Goal: Task Accomplishment & Management: Manage account settings

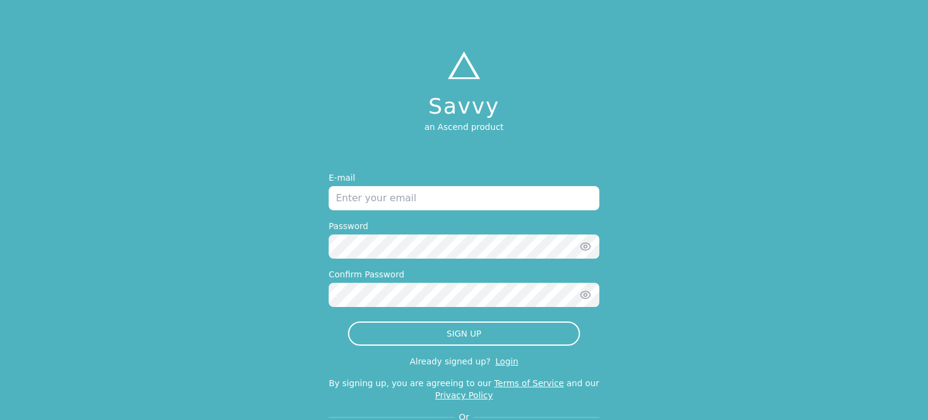
click at [476, 198] on input "email" at bounding box center [464, 198] width 271 height 24
type input "[EMAIL_ADDRESS][DOMAIN_NAME]"
click at [584, 247] on icon "button" at bounding box center [585, 246] width 3 height 3
click at [585, 295] on icon "button" at bounding box center [585, 295] width 12 height 12
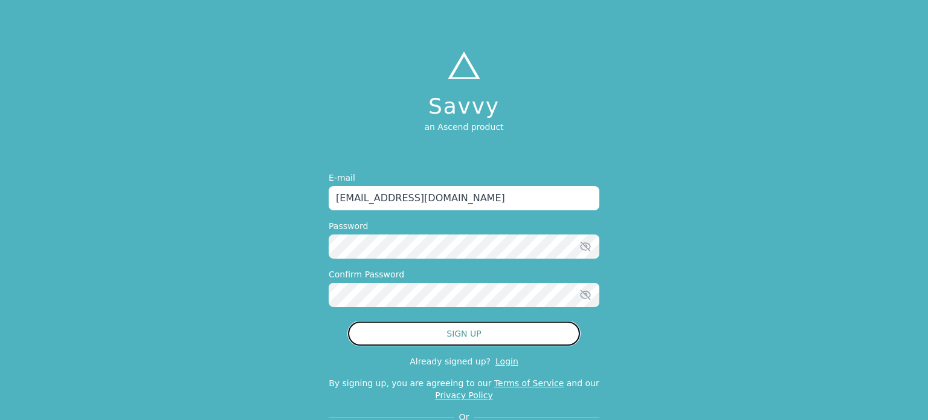
click at [491, 331] on button "SIGN UP" at bounding box center [464, 333] width 232 height 24
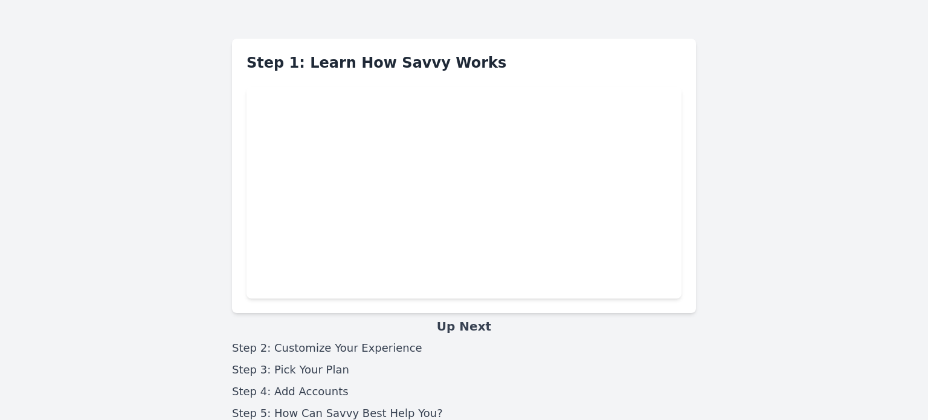
click at [667, 295] on iframe "To enrich screen reader interactions, please activate Accessibility in Grammarl…" at bounding box center [464, 192] width 435 height 211
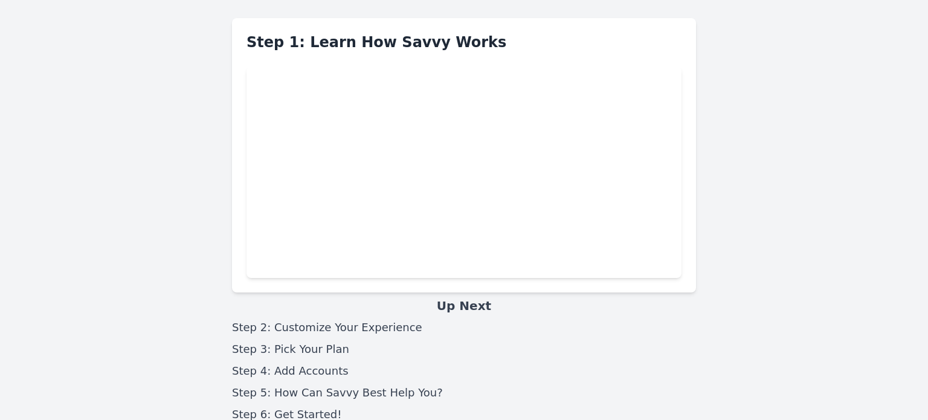
scroll to position [71, 0]
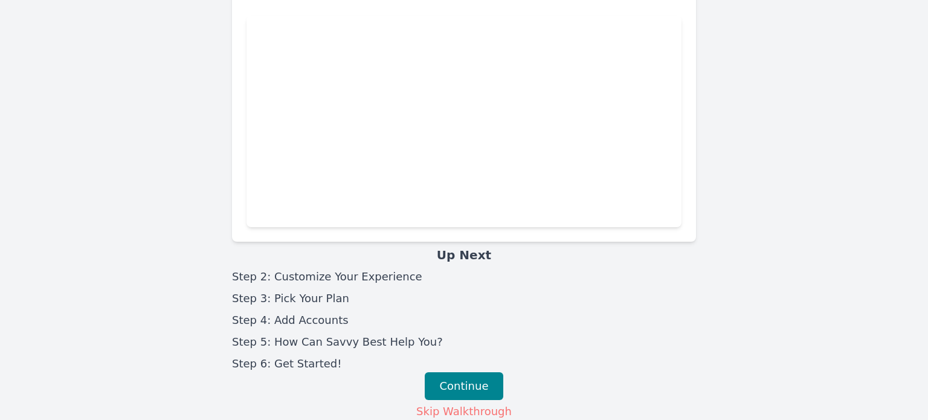
click at [384, 274] on li "Step 2: Customize Your Experience" at bounding box center [464, 276] width 464 height 17
click at [476, 384] on button "Continue" at bounding box center [464, 386] width 79 height 28
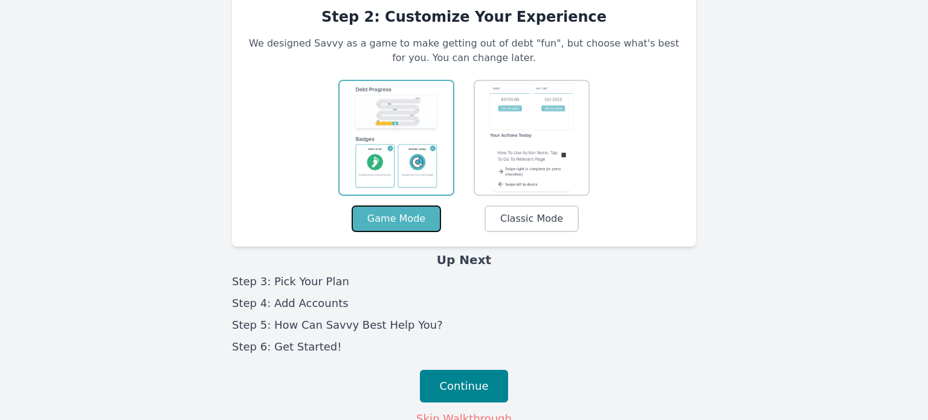
click at [396, 221] on button "Game Mode" at bounding box center [396, 218] width 89 height 27
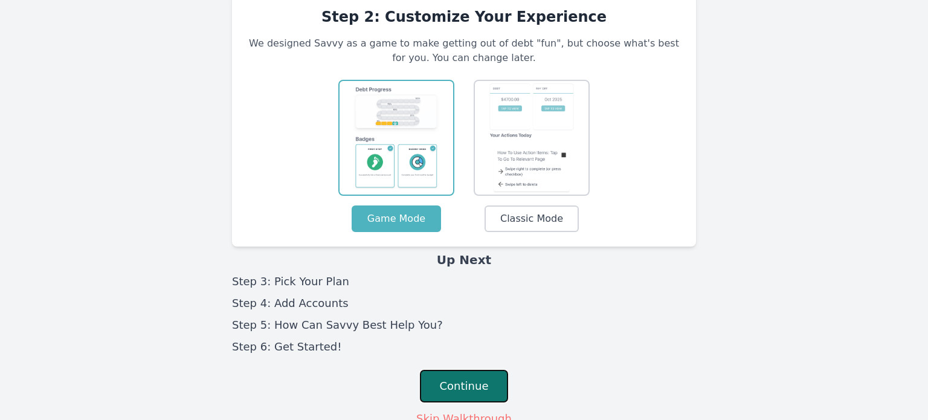
click at [469, 377] on button "Continue" at bounding box center [464, 386] width 89 height 33
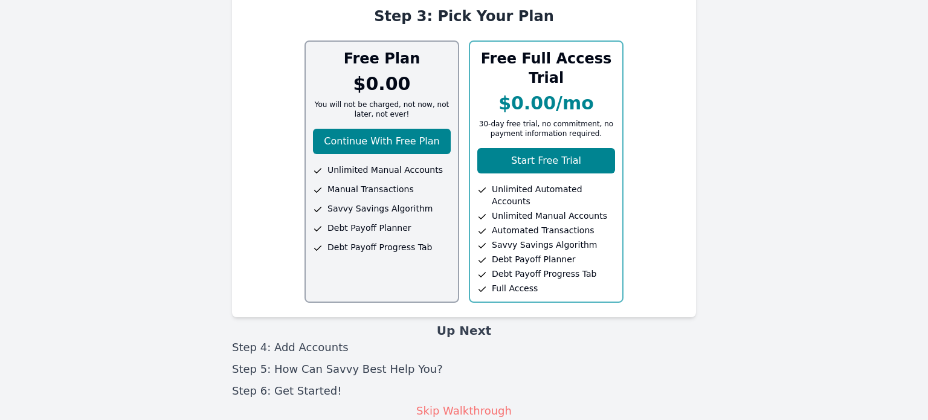
scroll to position [33, 0]
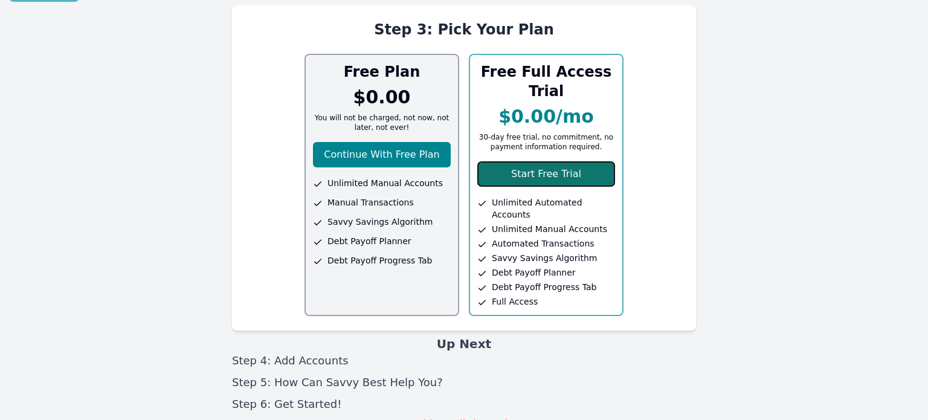
click at [549, 172] on button "Start Free Trial" at bounding box center [546, 173] width 138 height 25
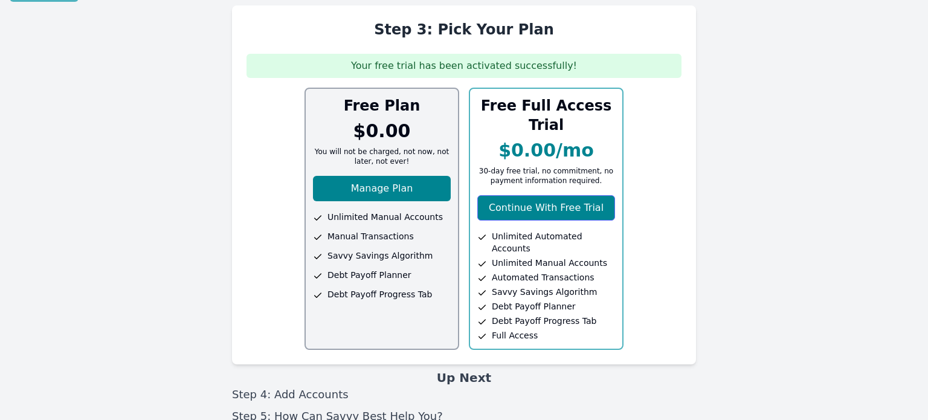
scroll to position [67, 0]
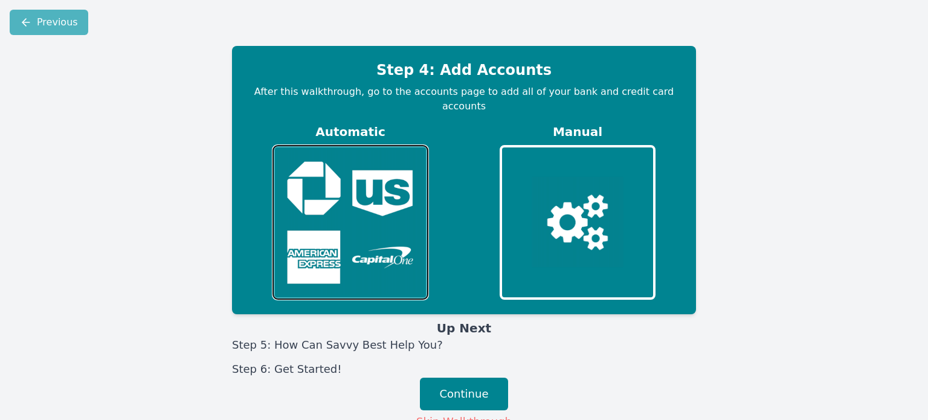
click at [338, 211] on img at bounding box center [350, 222] width 146 height 147
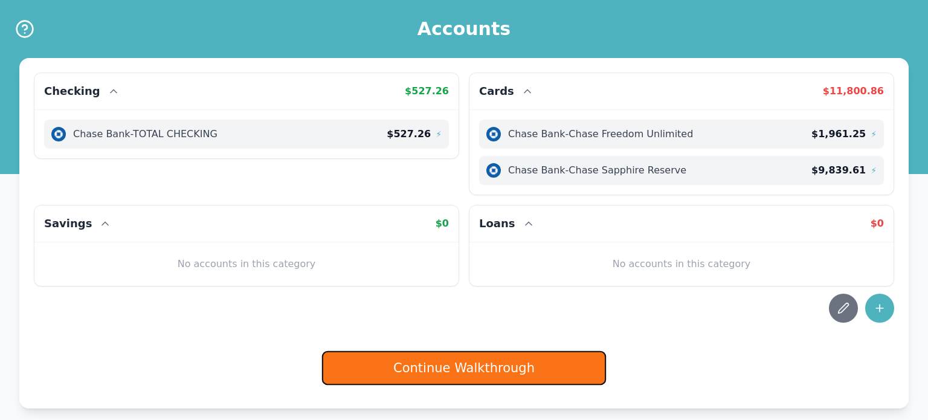
click at [461, 369] on button "Continue Walkthrough" at bounding box center [464, 368] width 284 height 34
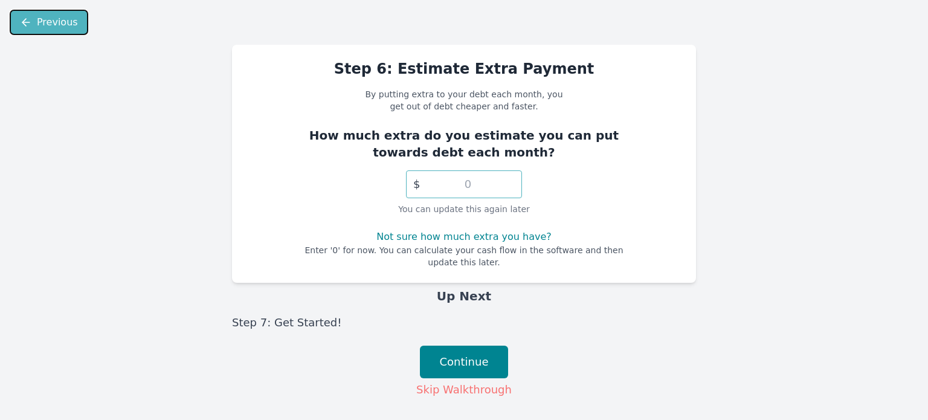
click at [42, 19] on button "Previous" at bounding box center [49, 22] width 79 height 25
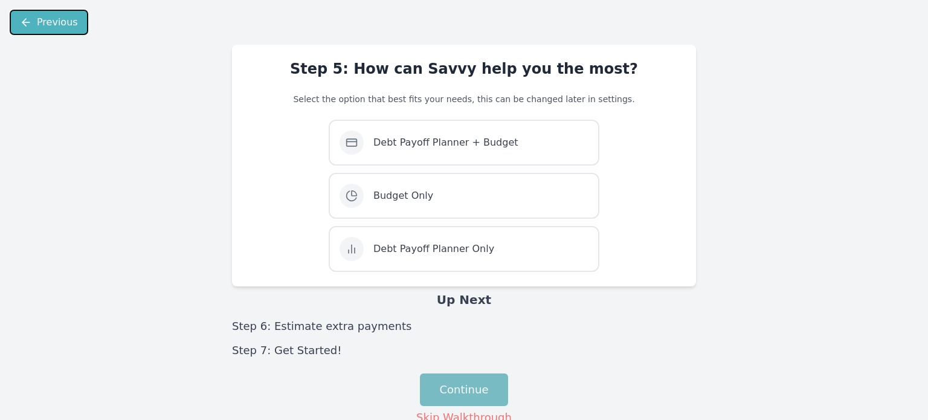
click at [53, 22] on button "Previous" at bounding box center [49, 22] width 79 height 25
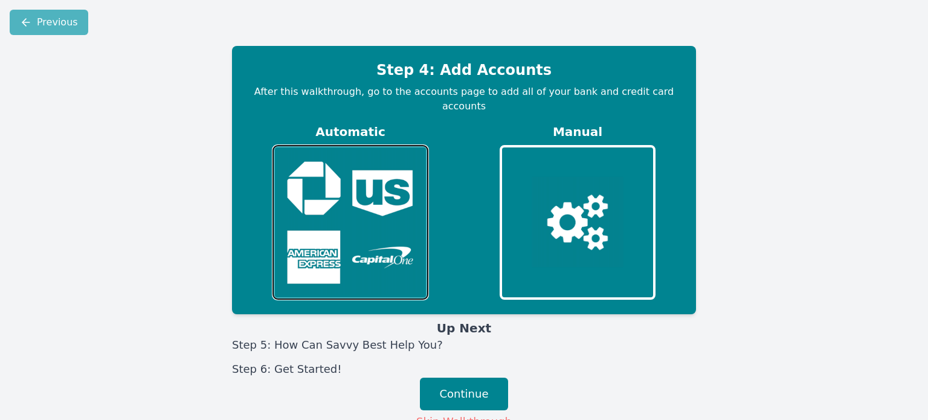
click at [337, 245] on img at bounding box center [350, 222] width 146 height 147
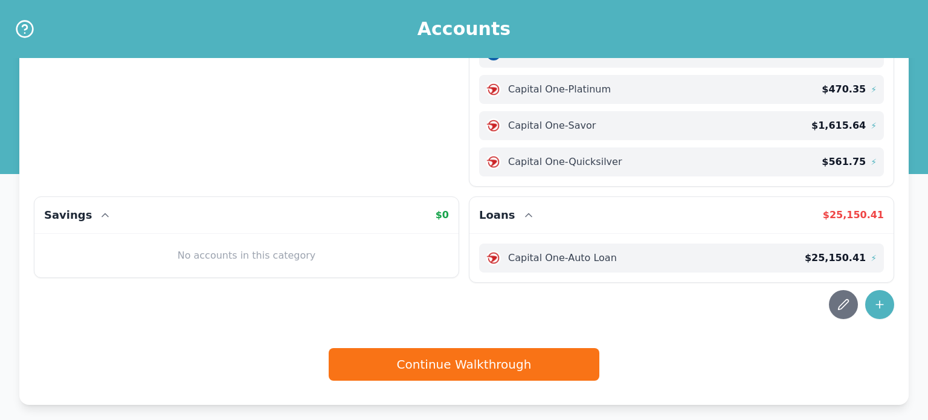
scroll to position [164, 0]
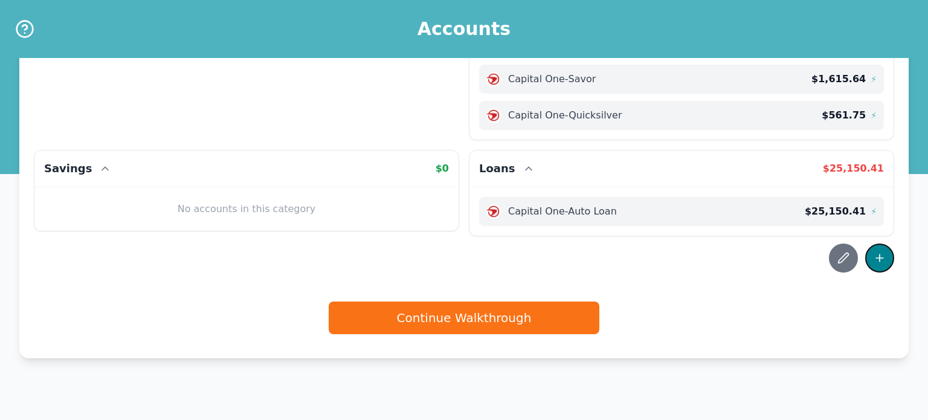
click at [887, 253] on button at bounding box center [879, 258] width 29 height 29
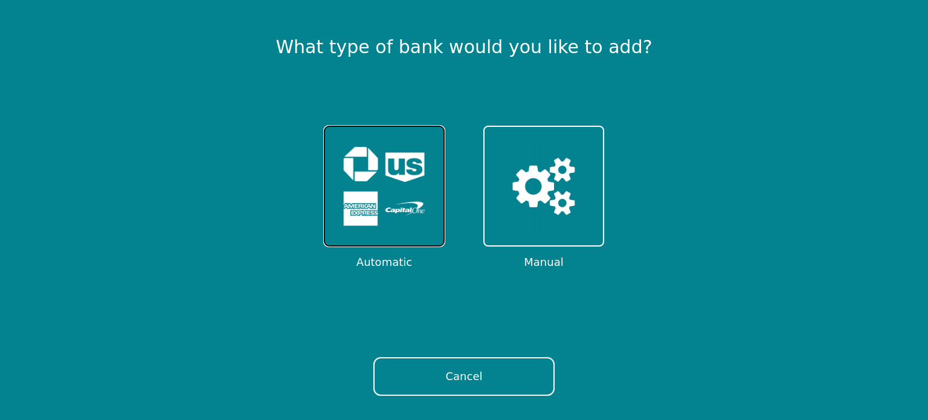
click at [381, 194] on img at bounding box center [384, 186] width 94 height 94
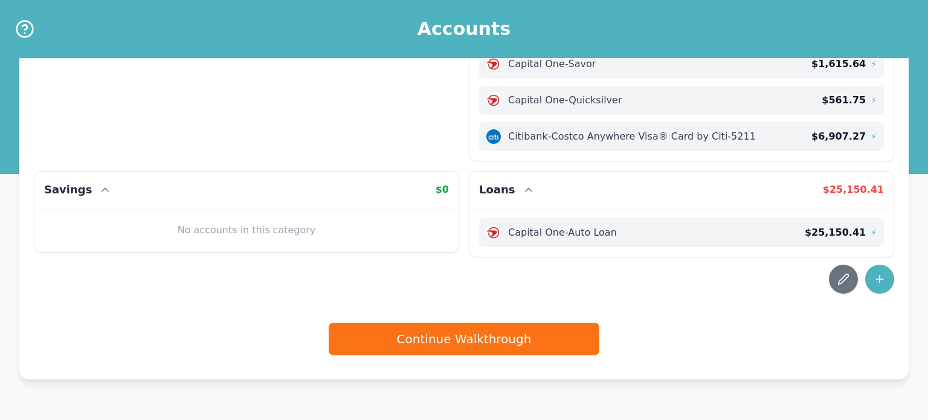
scroll to position [200, 0]
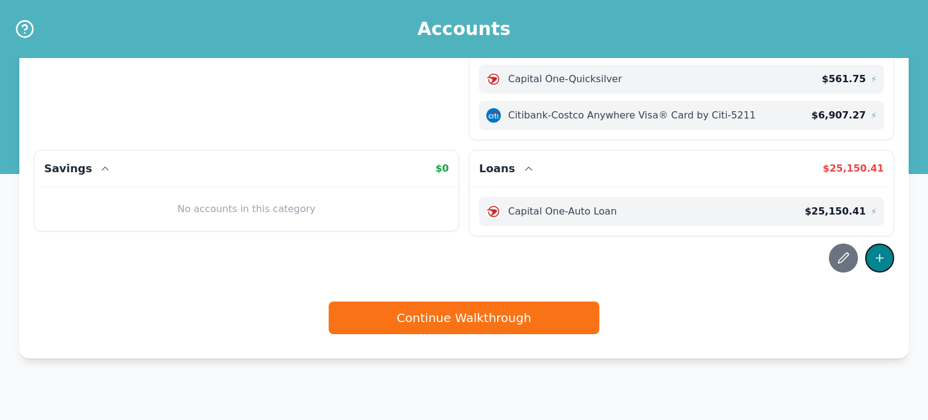
click at [880, 257] on icon at bounding box center [880, 257] width 0 height 7
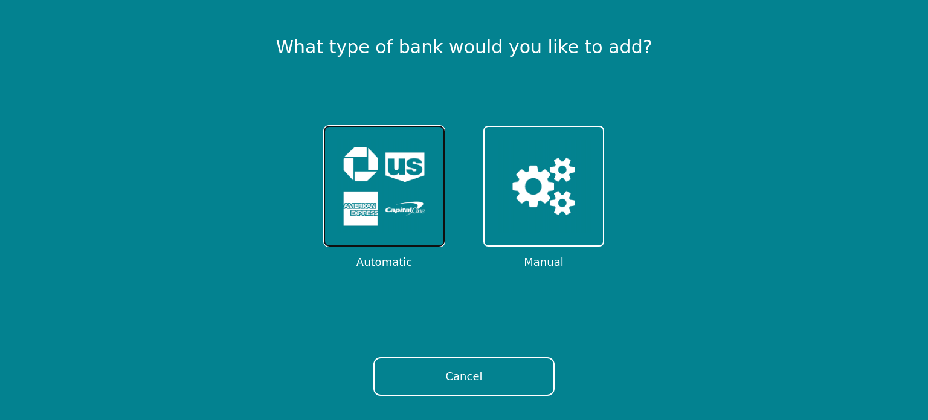
click at [372, 188] on img at bounding box center [384, 186] width 94 height 94
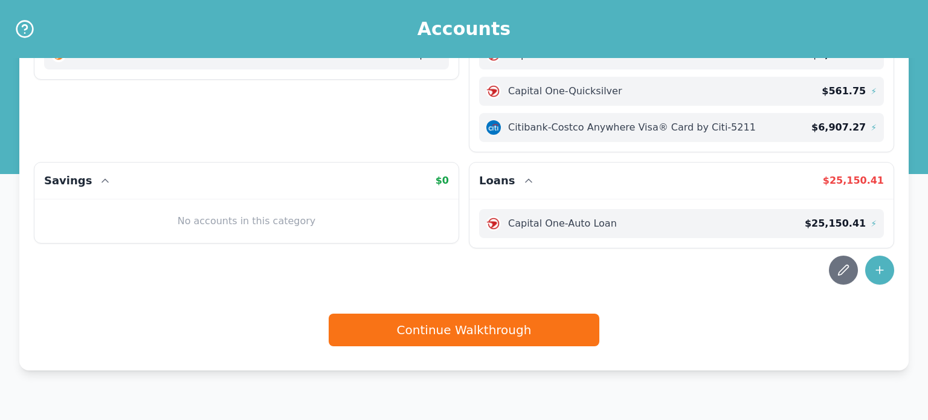
scroll to position [200, 0]
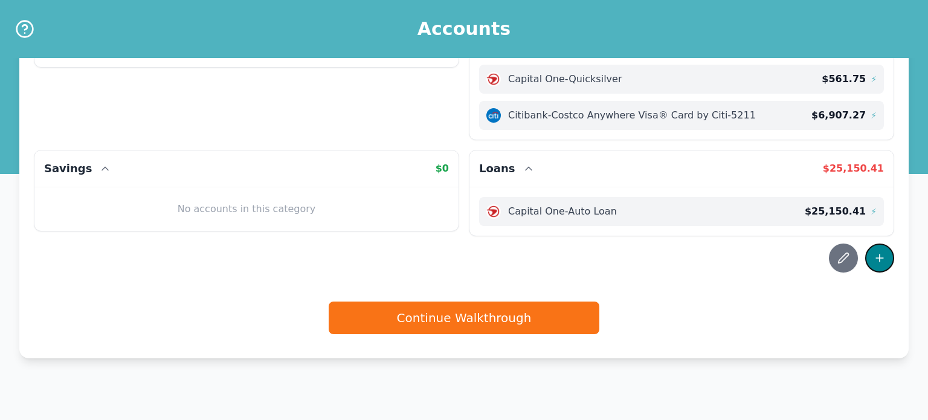
click at [880, 257] on icon at bounding box center [880, 257] width 0 height 7
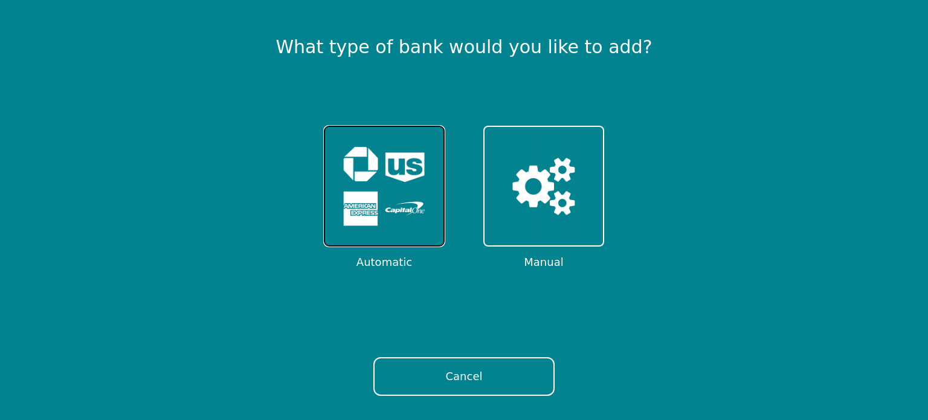
click at [382, 175] on img at bounding box center [384, 186] width 94 height 94
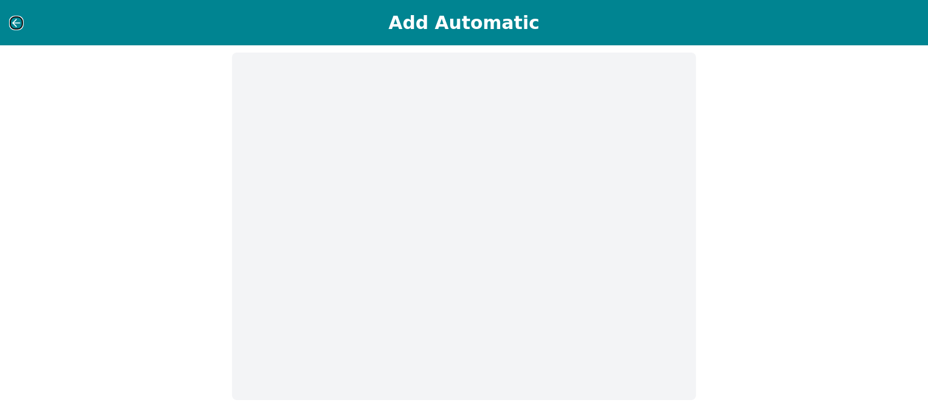
click at [18, 23] on icon at bounding box center [16, 23] width 7 height 0
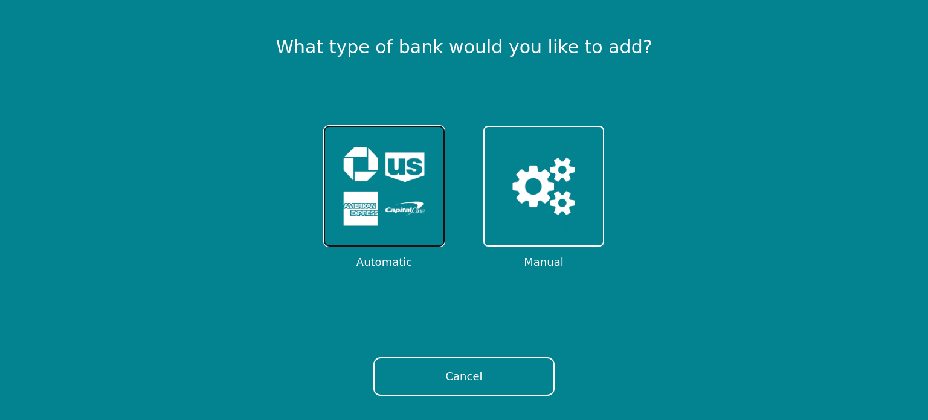
click at [365, 193] on img at bounding box center [384, 186] width 94 height 94
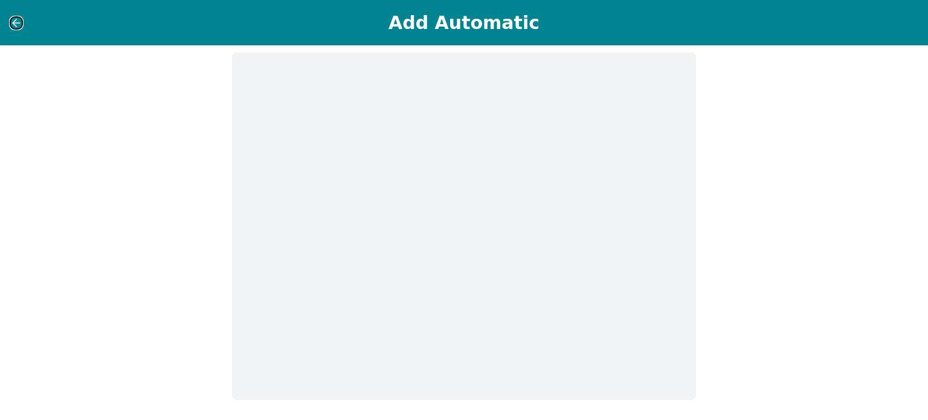
click at [19, 25] on icon at bounding box center [16, 23] width 12 height 12
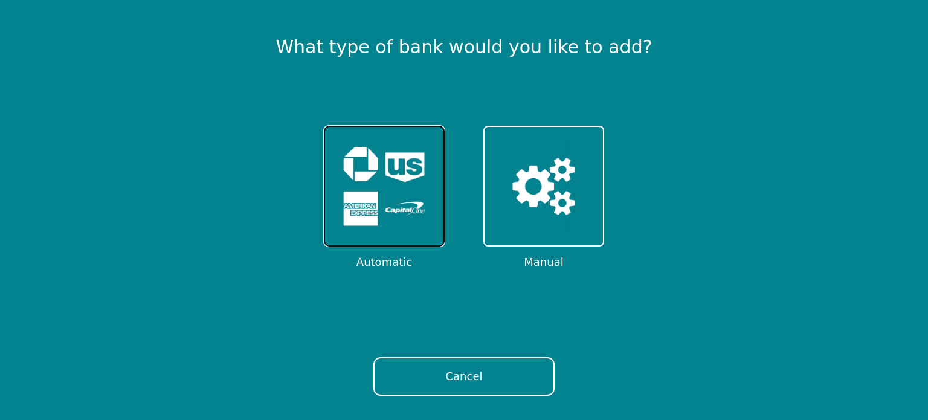
click at [399, 189] on img at bounding box center [384, 186] width 94 height 94
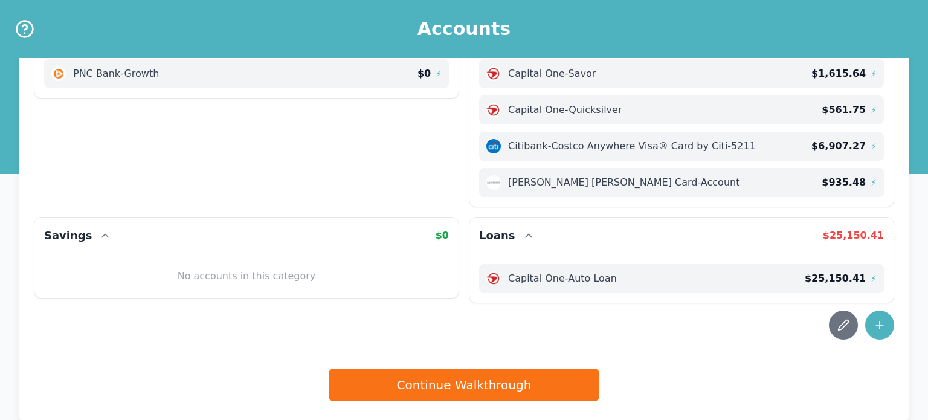
scroll to position [171, 0]
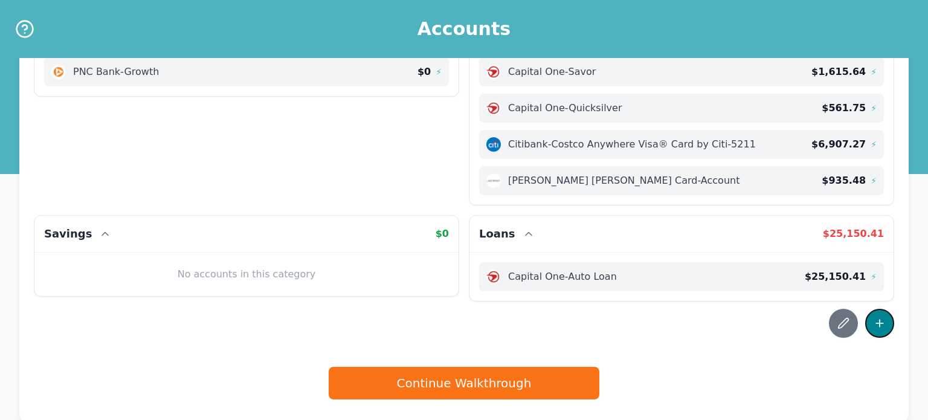
click at [883, 321] on icon at bounding box center [880, 323] width 12 height 12
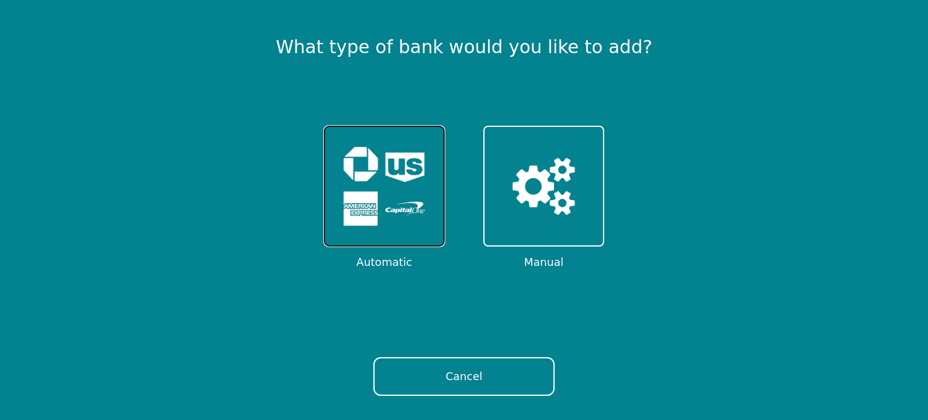
click at [392, 184] on img at bounding box center [384, 186] width 94 height 94
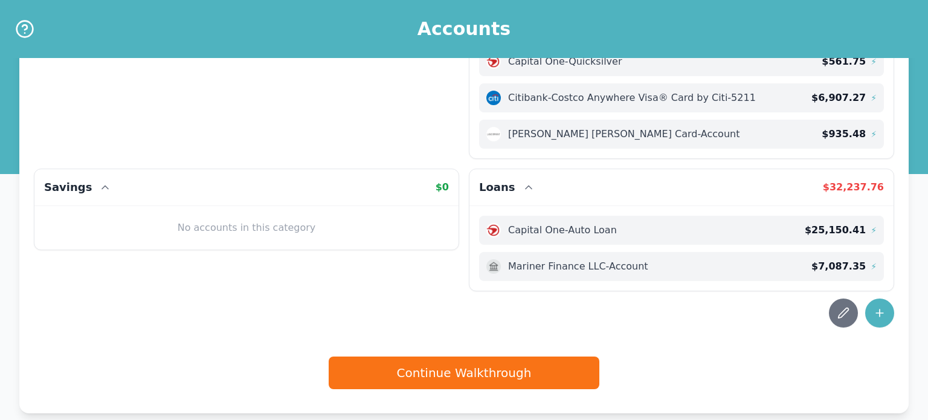
scroll to position [222, 0]
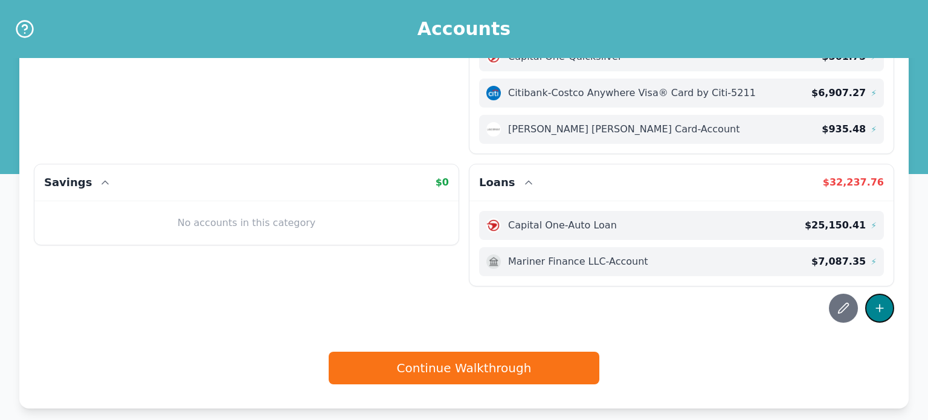
click at [883, 309] on icon at bounding box center [880, 308] width 12 height 12
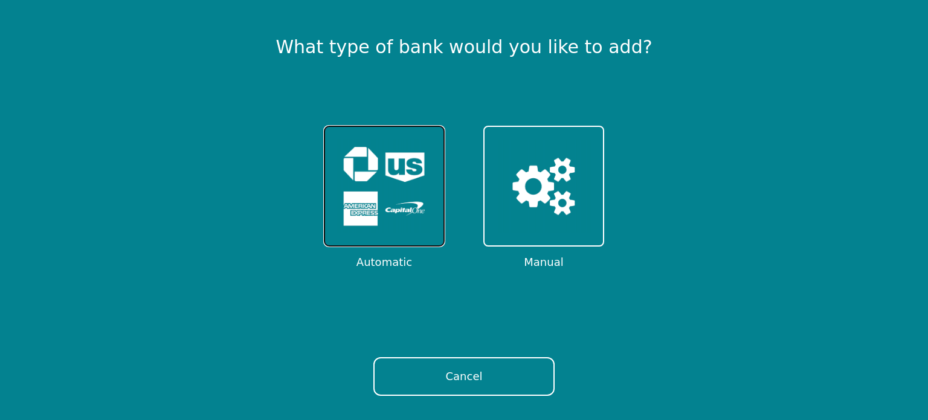
click at [375, 179] on img at bounding box center [384, 186] width 94 height 94
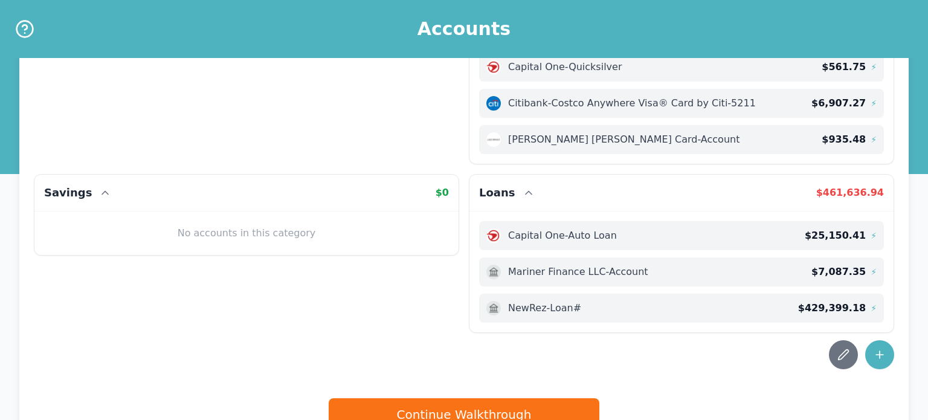
scroll to position [213, 0]
click at [880, 355] on icon at bounding box center [880, 353] width 0 height 7
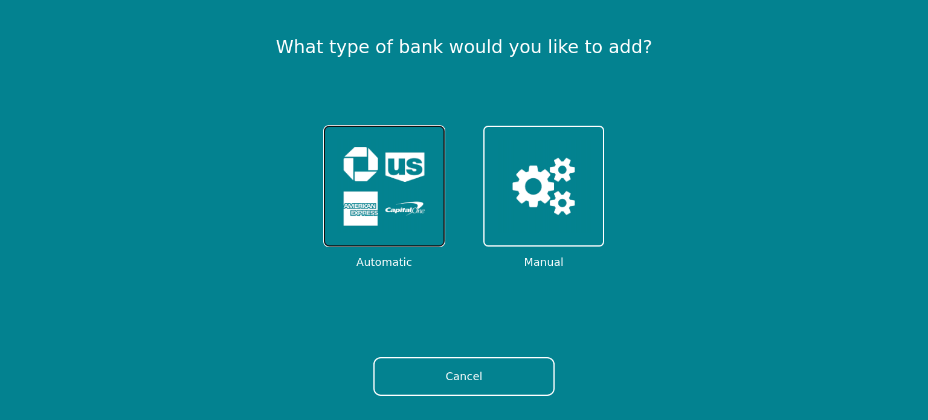
click at [387, 182] on img at bounding box center [384, 186] width 94 height 94
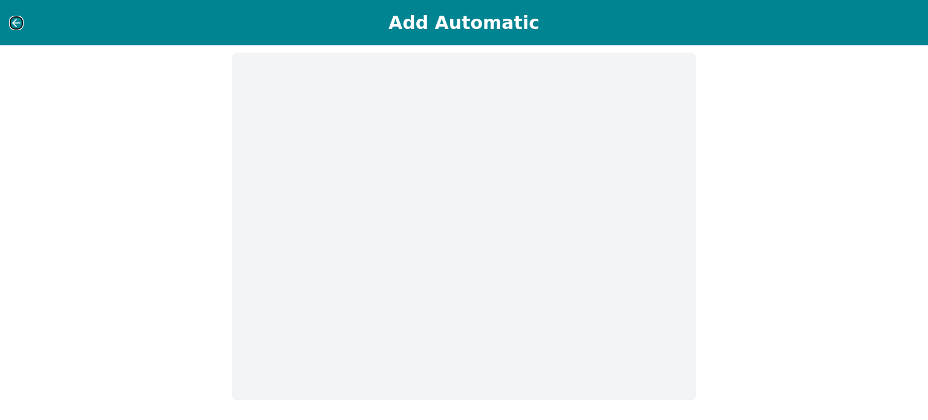
click at [16, 23] on icon at bounding box center [16, 23] width 7 height 0
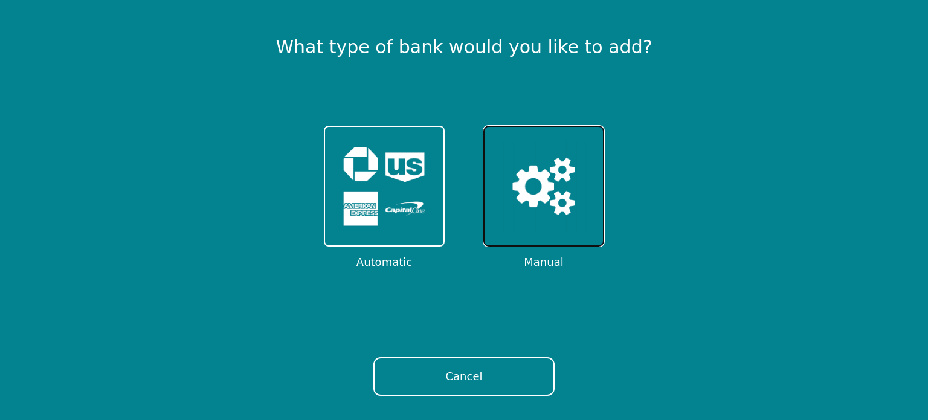
click at [558, 184] on img at bounding box center [544, 186] width 94 height 94
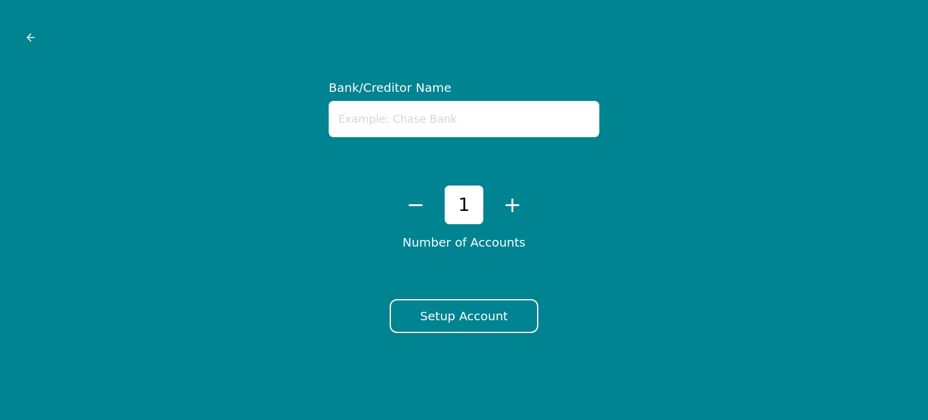
click at [389, 122] on input "text" at bounding box center [464, 119] width 271 height 36
click at [30, 34] on icon at bounding box center [29, 37] width 4 height 7
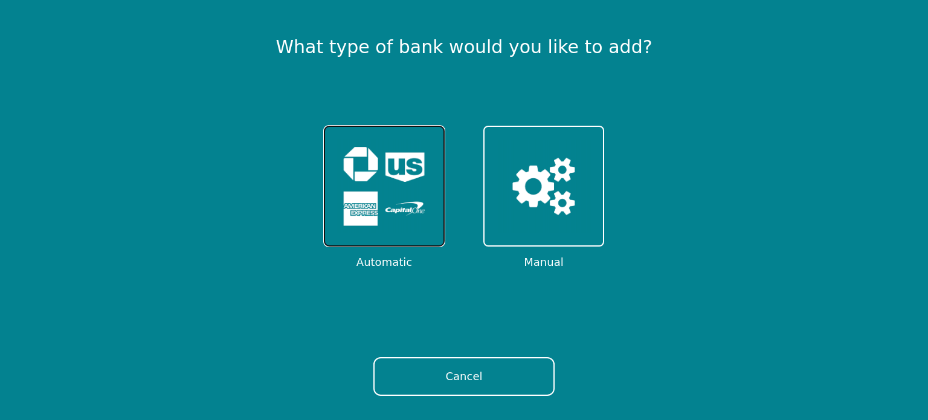
click at [389, 192] on img at bounding box center [384, 186] width 94 height 94
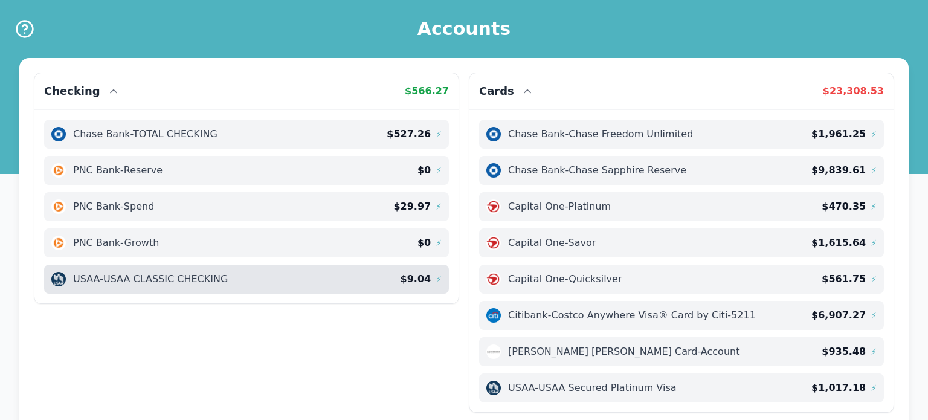
click at [228, 278] on span "USAA - USAA CLASSIC CHECKING" at bounding box center [150, 279] width 155 height 15
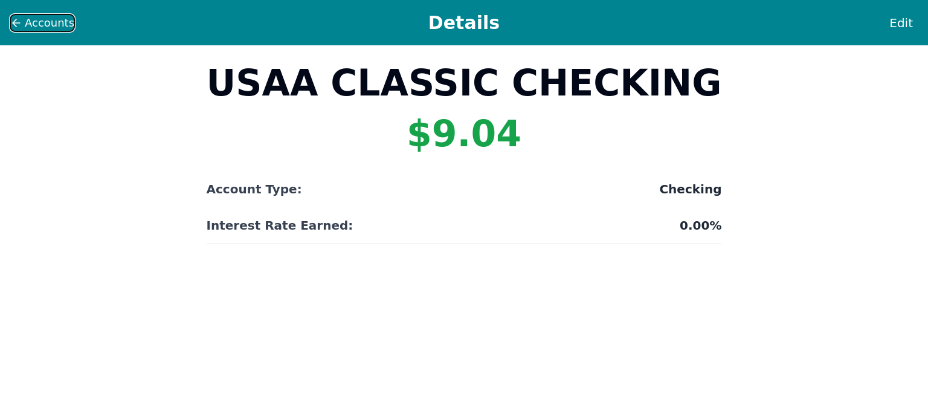
click at [44, 28] on span "Accounts" at bounding box center [50, 23] width 50 height 17
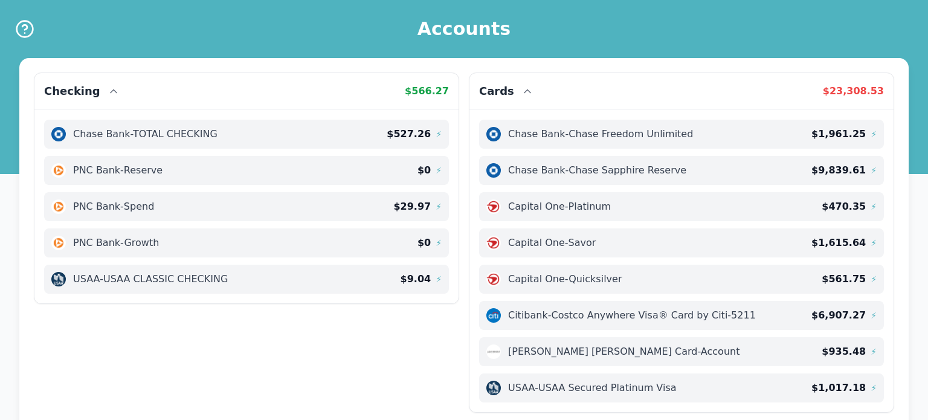
click at [226, 389] on div "Checking $ 566.27 Chase Bank - TOTAL CHECKING $ 527.26 ⚡ PNC Bank - Reserve $ 0…" at bounding box center [464, 327] width 860 height 509
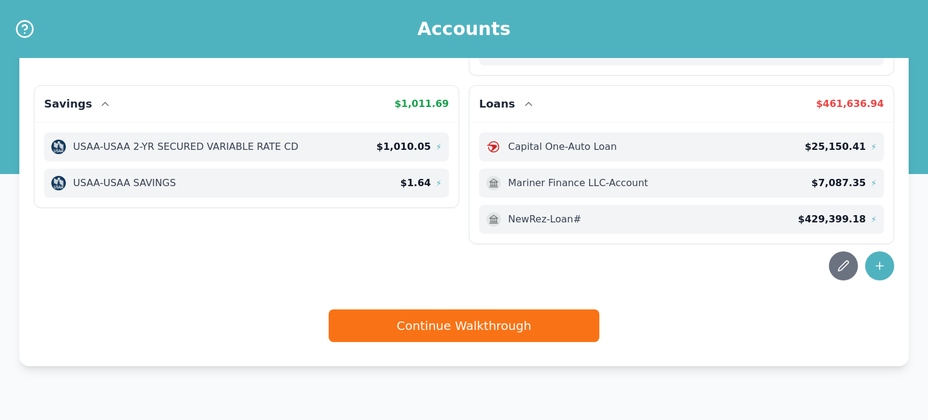
scroll to position [345, 0]
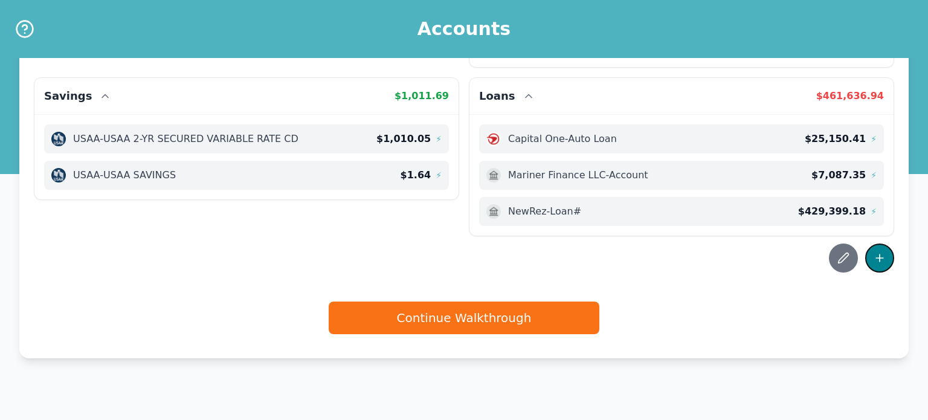
click at [871, 259] on button at bounding box center [879, 258] width 29 height 29
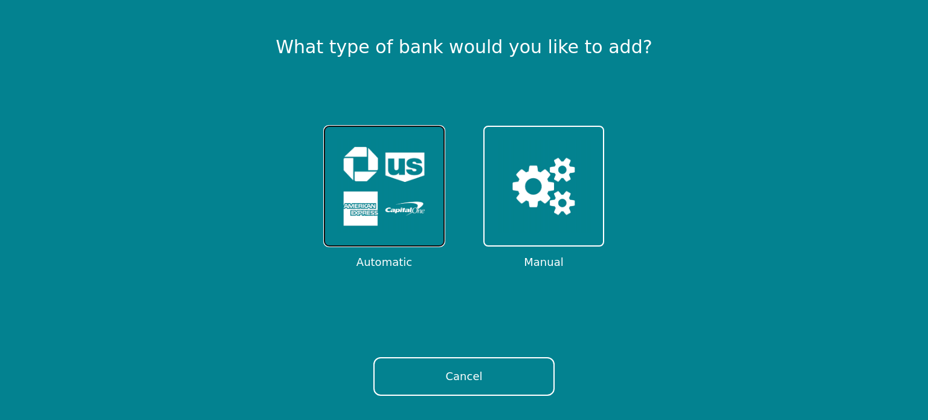
click at [389, 193] on img at bounding box center [384, 186] width 94 height 94
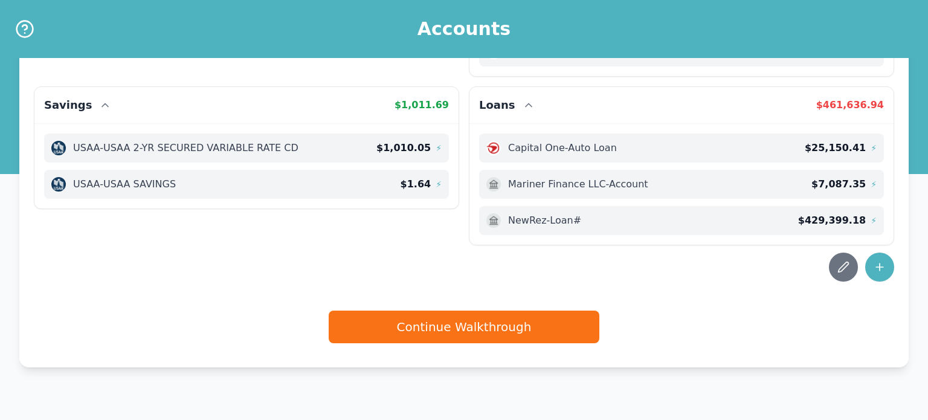
scroll to position [381, 0]
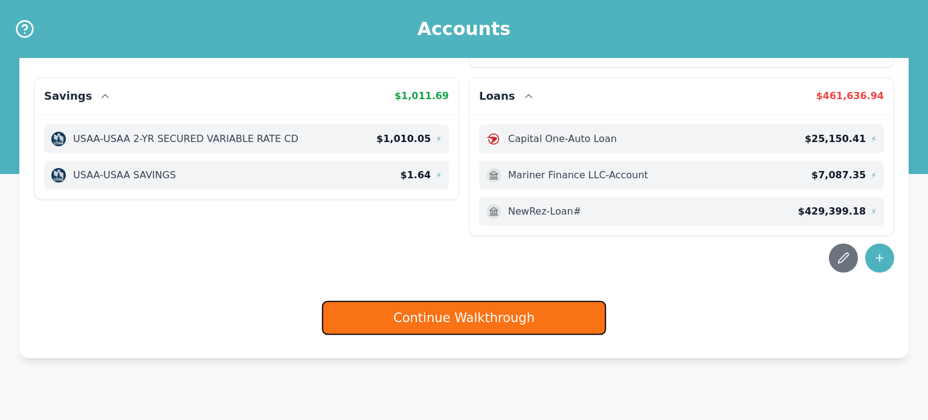
click at [520, 315] on button "Continue Walkthrough" at bounding box center [464, 318] width 284 height 34
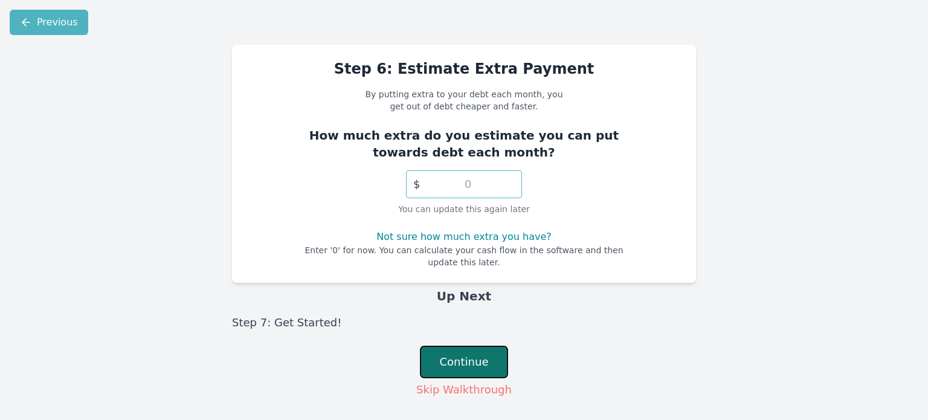
click at [491, 349] on button "Continue" at bounding box center [464, 362] width 89 height 33
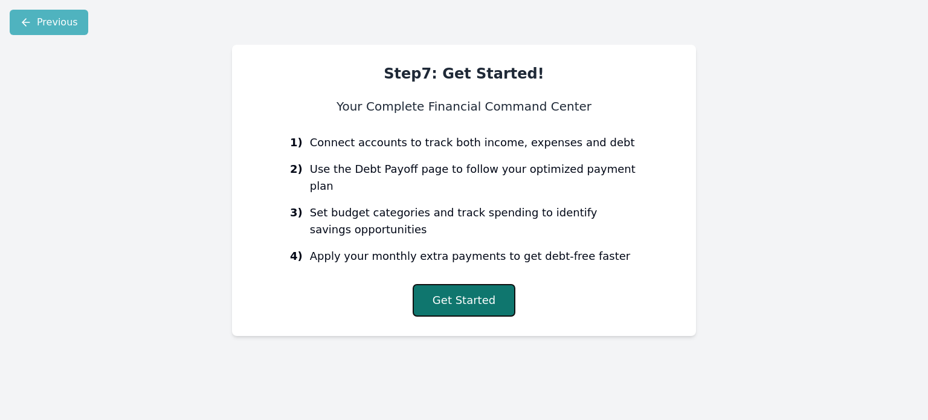
click at [474, 284] on button "Get Started" at bounding box center [464, 300] width 103 height 33
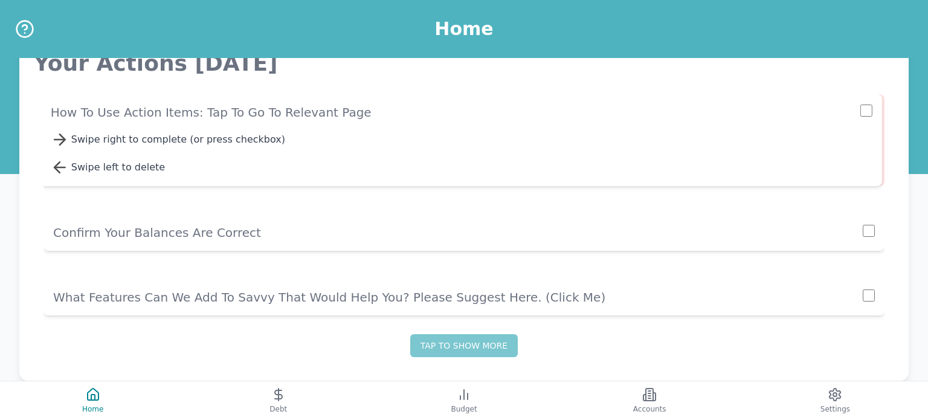
scroll to position [881, 0]
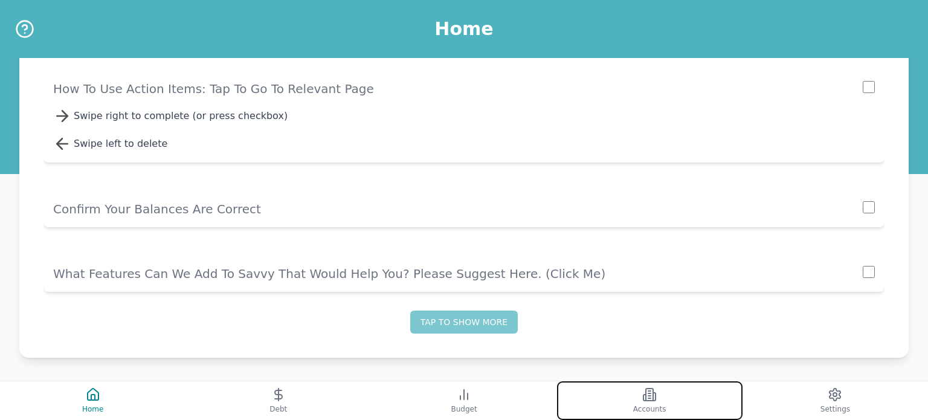
click at [651, 403] on button "Accounts" at bounding box center [650, 400] width 186 height 39
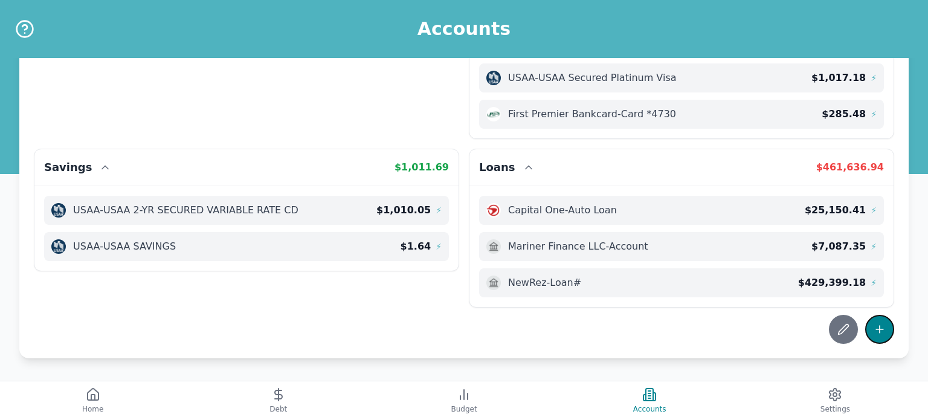
click at [880, 328] on icon at bounding box center [880, 329] width 0 height 7
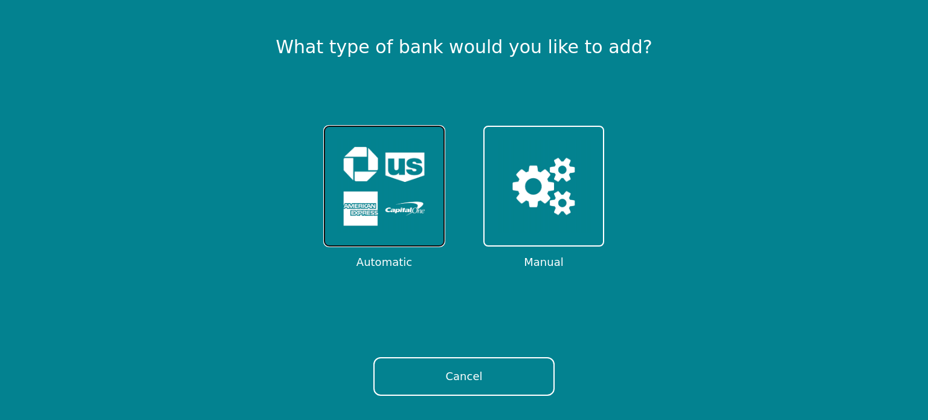
click at [405, 186] on img at bounding box center [384, 186] width 94 height 94
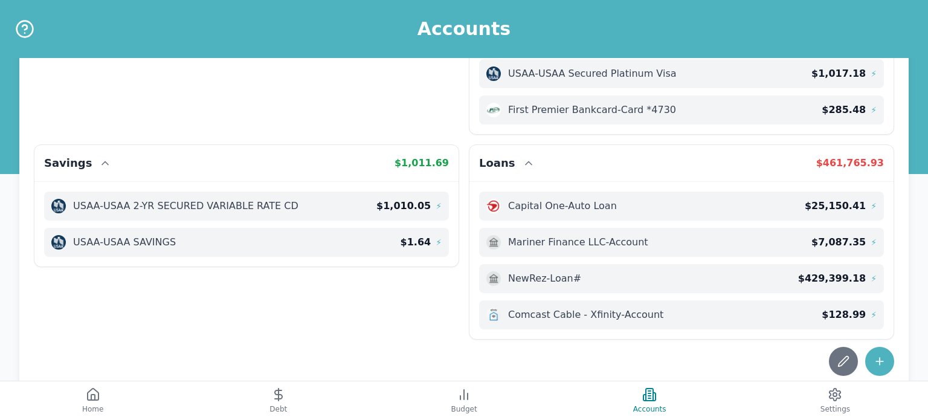
scroll to position [346, 0]
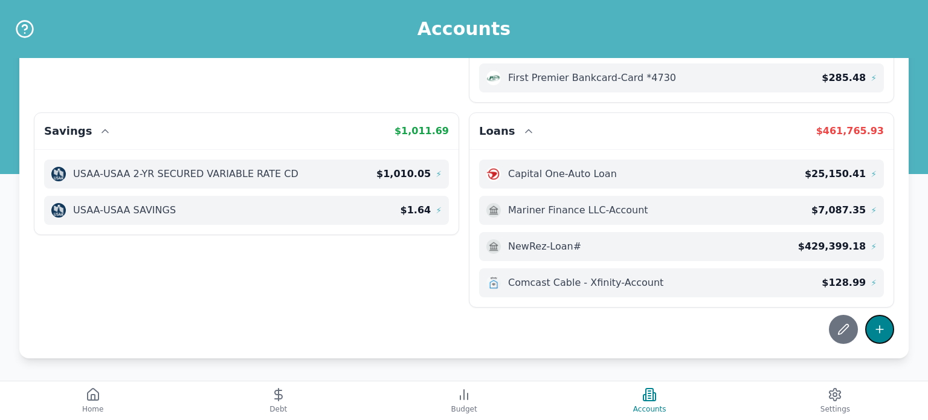
click at [881, 332] on icon at bounding box center [880, 329] width 12 height 12
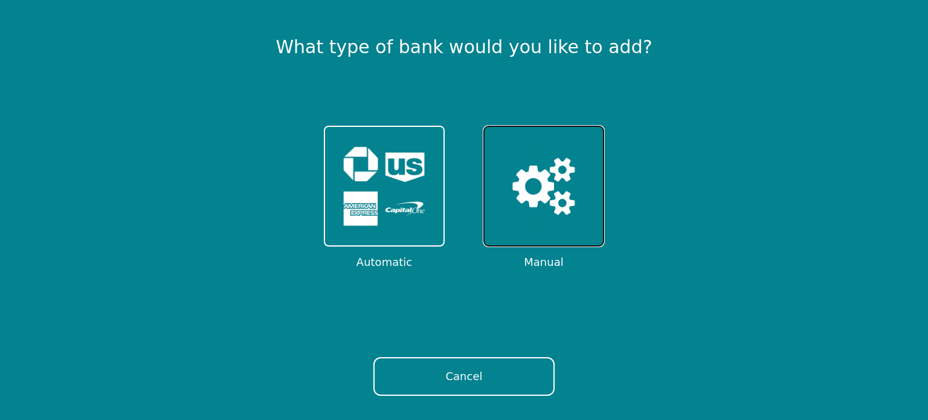
click at [554, 193] on img at bounding box center [544, 186] width 94 height 94
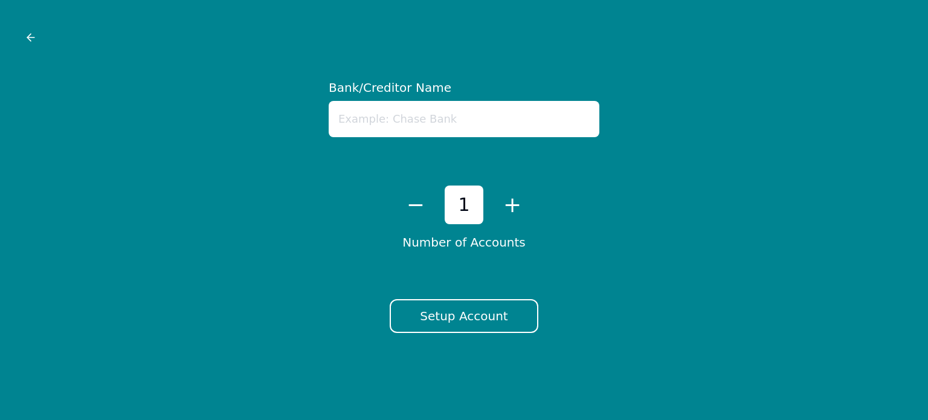
click at [477, 116] on input "text" at bounding box center [464, 119] width 271 height 36
type input "AT&T"
click at [479, 326] on button "Setup Account" at bounding box center [464, 316] width 148 height 34
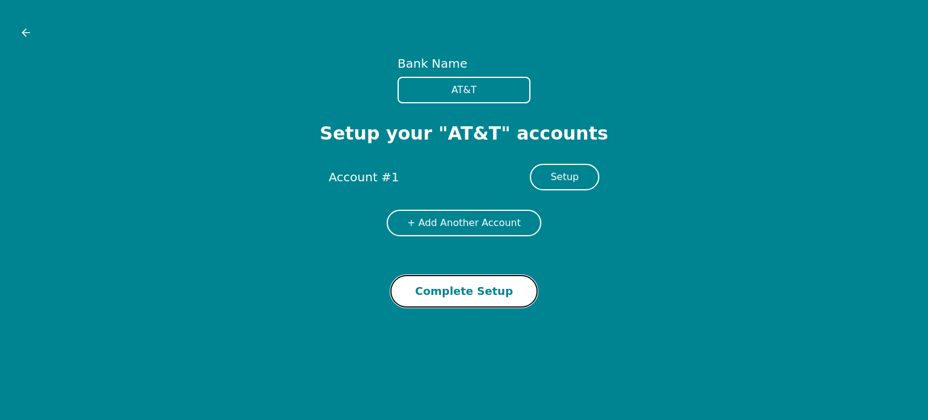
click at [491, 292] on button "Complete Setup" at bounding box center [463, 291] width 147 height 33
click at [25, 36] on icon at bounding box center [24, 32] width 4 height 7
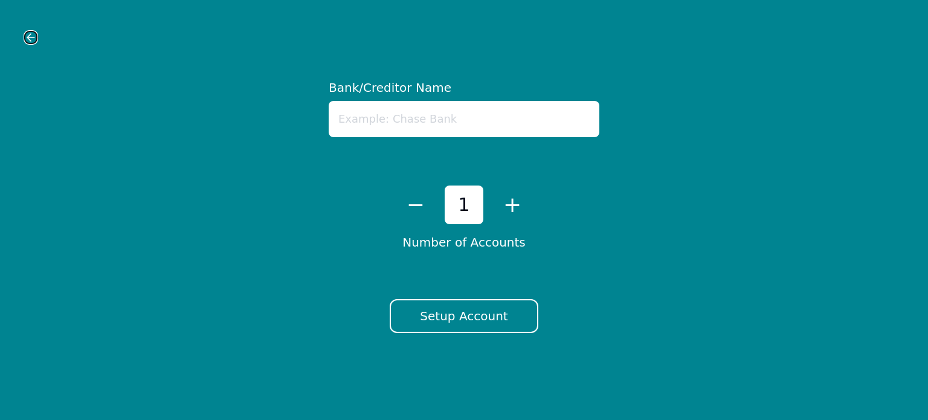
click at [29, 37] on icon at bounding box center [30, 37] width 7 height 0
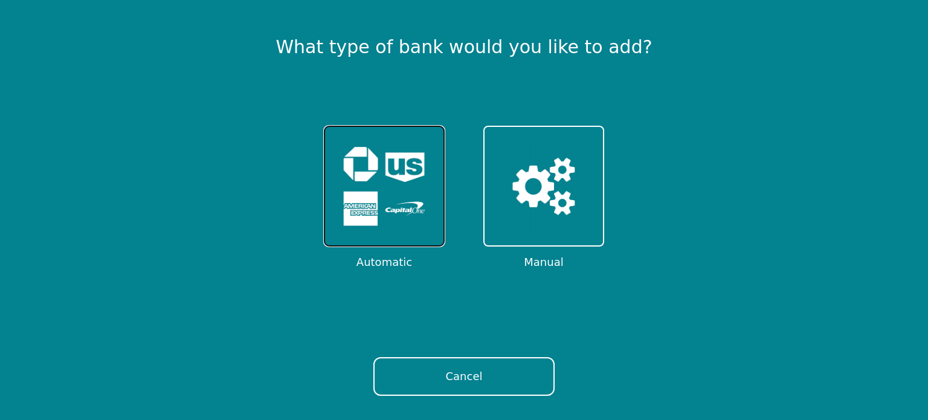
click at [375, 198] on img at bounding box center [384, 186] width 94 height 94
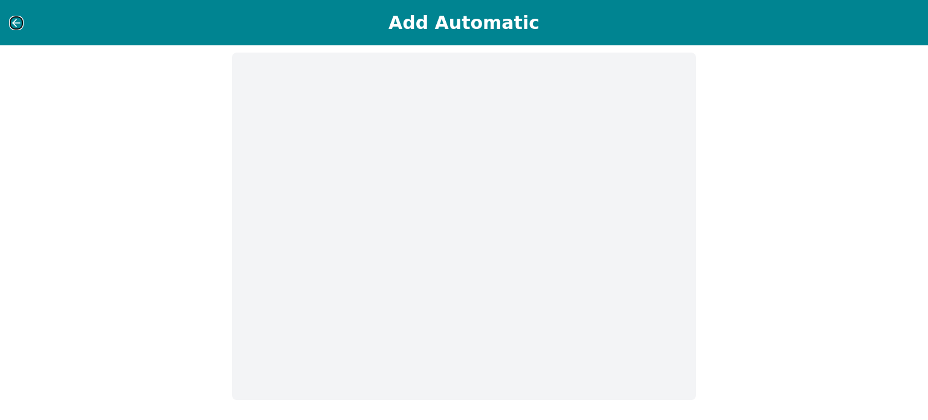
click at [18, 29] on button at bounding box center [16, 22] width 13 height 13
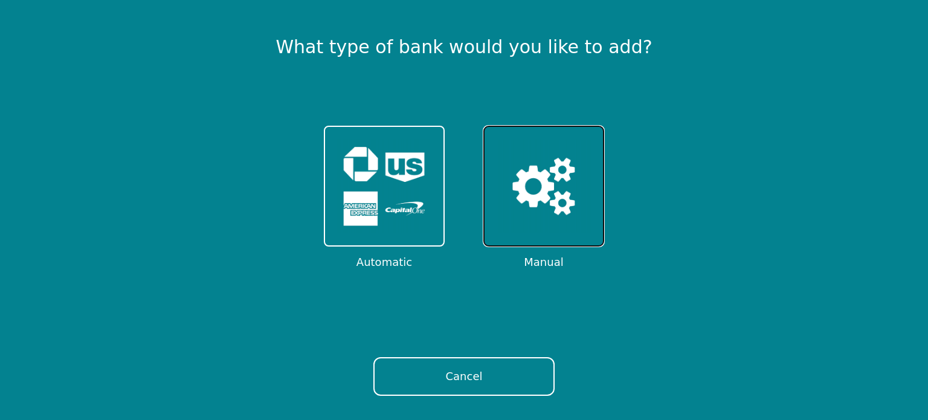
click at [550, 195] on img at bounding box center [544, 186] width 94 height 94
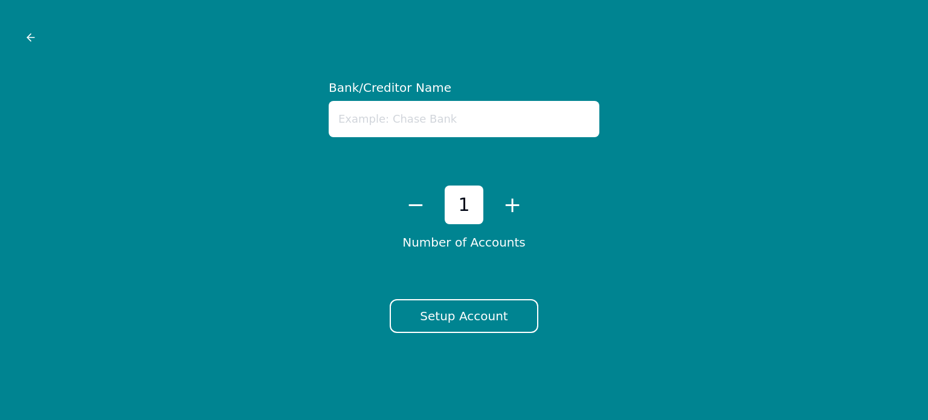
click at [453, 114] on input "text" at bounding box center [464, 119] width 271 height 36
type input "A T & T"
click at [505, 318] on button "Setup Account" at bounding box center [464, 316] width 148 height 34
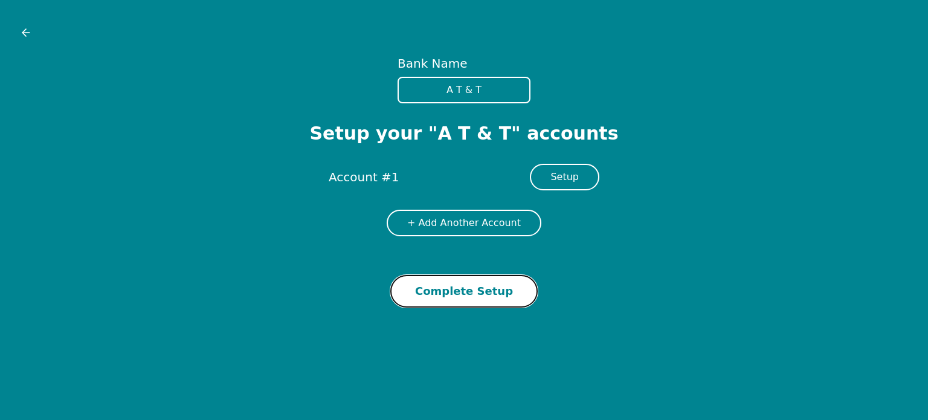
click at [486, 288] on button "Complete Setup" at bounding box center [463, 291] width 147 height 33
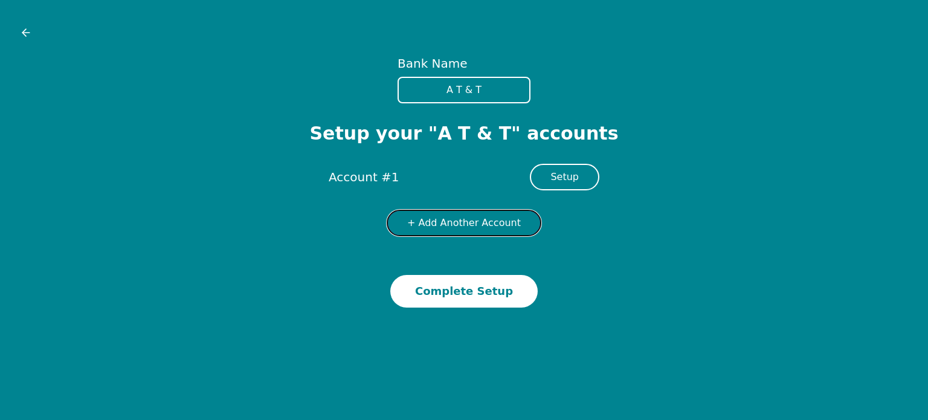
click at [476, 219] on button "+ Add Another Account" at bounding box center [464, 223] width 155 height 27
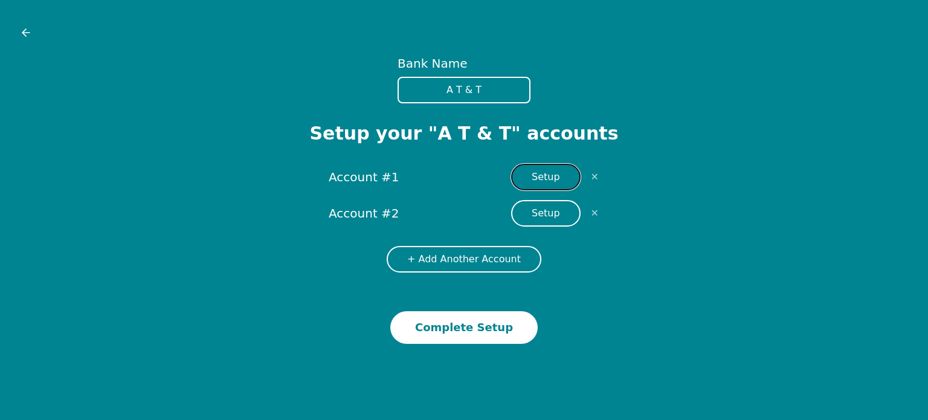
click at [546, 175] on button "Setup" at bounding box center [545, 177] width 69 height 27
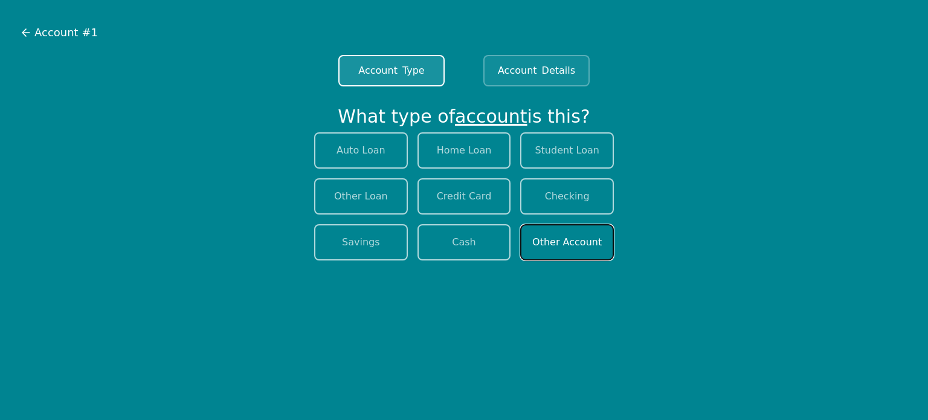
click at [575, 247] on button "Other Account" at bounding box center [567, 242] width 94 height 36
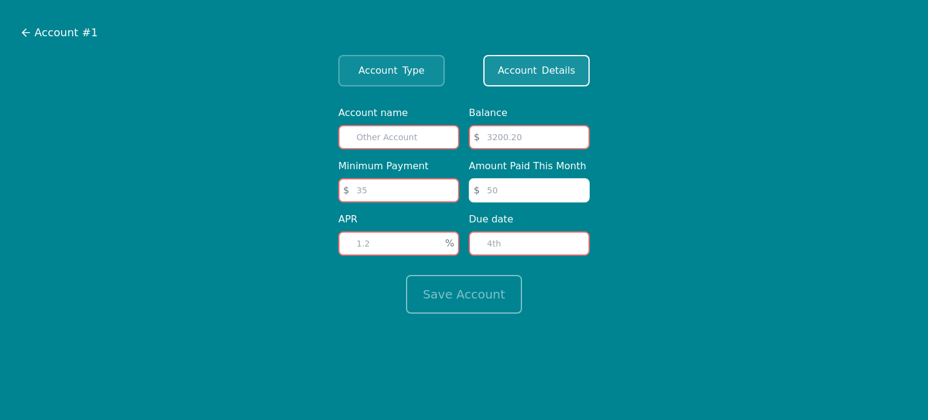
click at [417, 140] on input "text" at bounding box center [398, 137] width 121 height 24
click at [48, 35] on span "Account #1" at bounding box center [65, 32] width 63 height 17
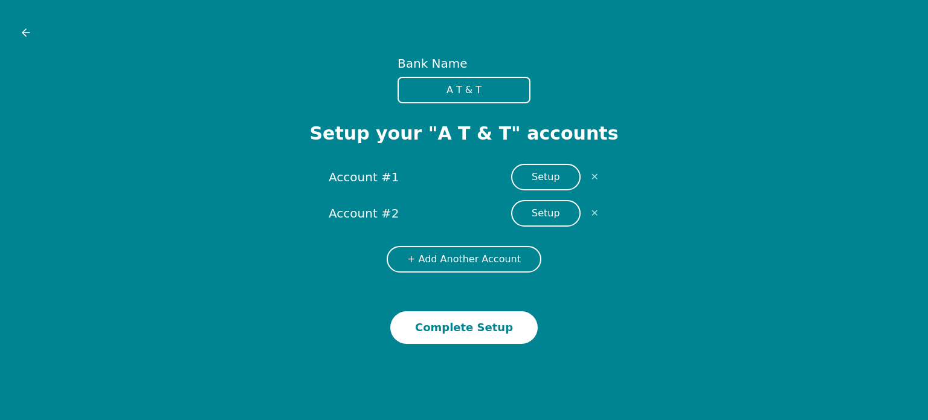
click at [501, 97] on input "A T & T" at bounding box center [464, 90] width 133 height 27
type input "A"
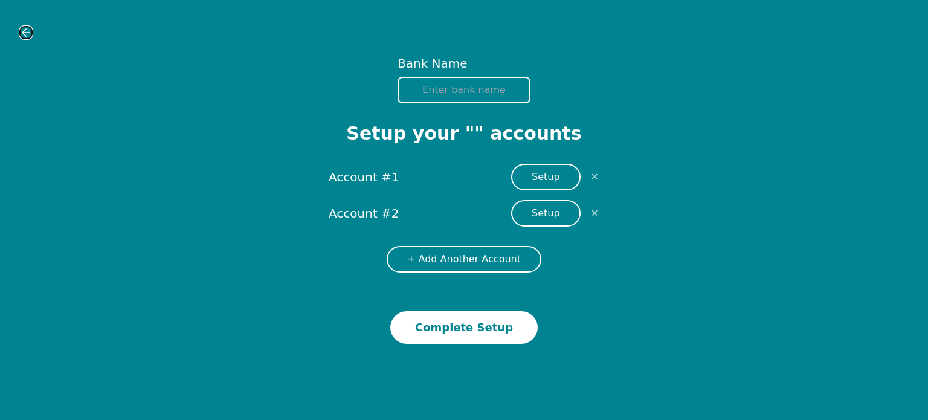
click at [24, 33] on icon at bounding box center [25, 33] width 7 height 0
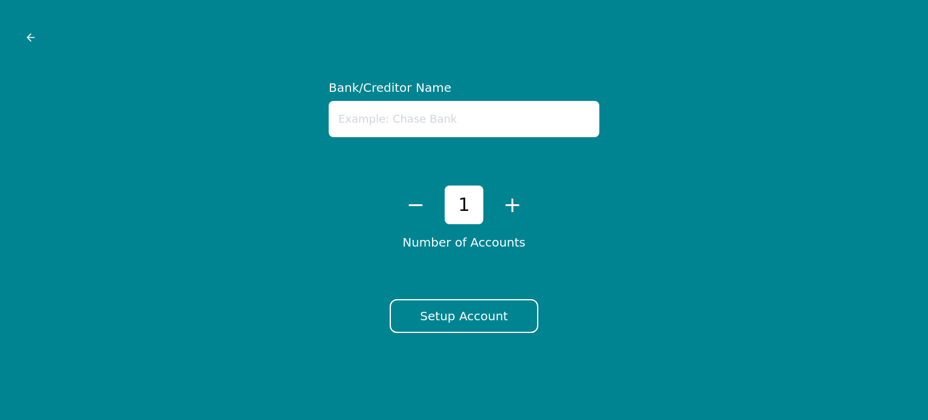
click at [355, 124] on input "text" at bounding box center [464, 119] width 271 height 36
click at [511, 120] on input "text" at bounding box center [464, 119] width 271 height 36
click at [476, 126] on input "text" at bounding box center [464, 119] width 271 height 36
type input "AT&T"
click at [479, 316] on button "Setup Account" at bounding box center [464, 316] width 148 height 34
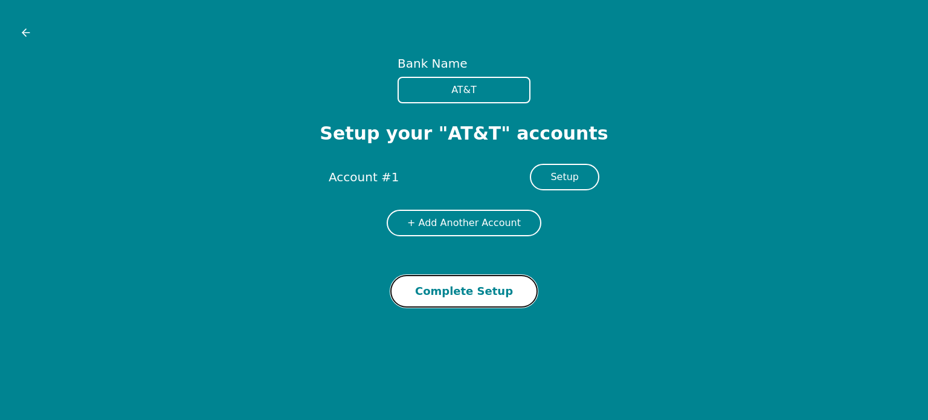
click at [476, 290] on button "Complete Setup" at bounding box center [463, 291] width 147 height 33
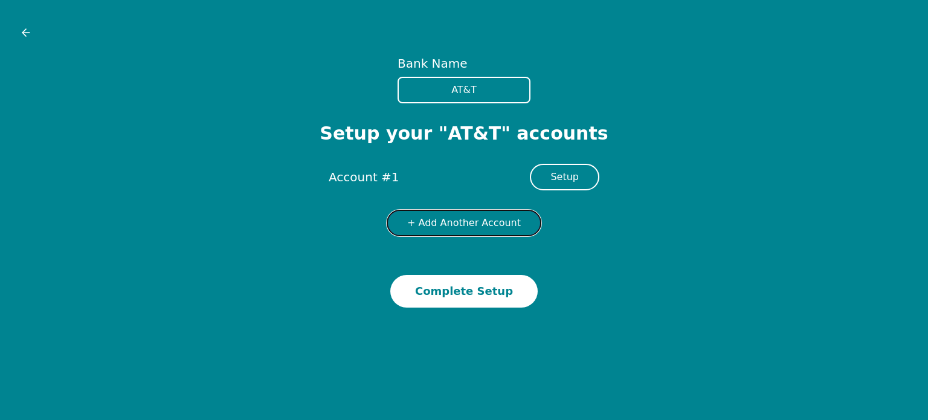
click at [469, 215] on button "+ Add Another Account" at bounding box center [464, 223] width 155 height 27
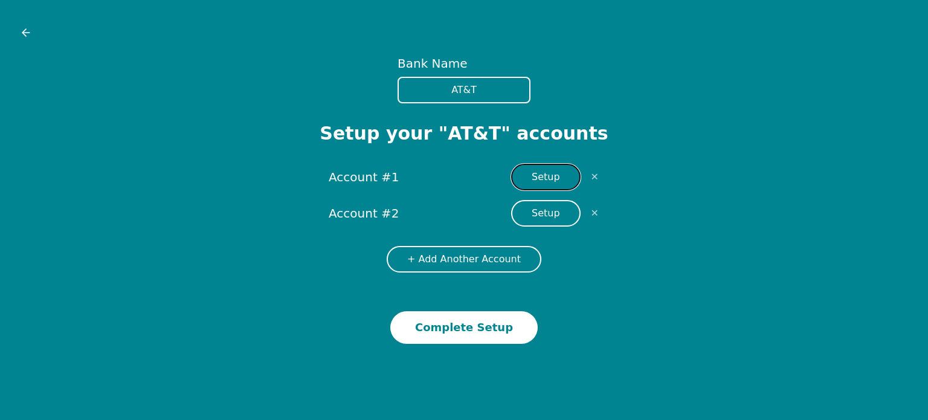
click at [555, 170] on button "Setup" at bounding box center [545, 177] width 69 height 27
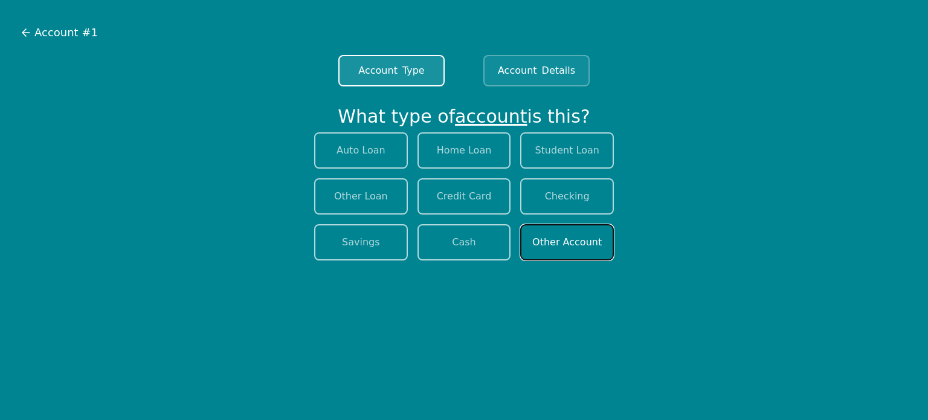
click at [566, 246] on button "Other Account" at bounding box center [567, 242] width 94 height 36
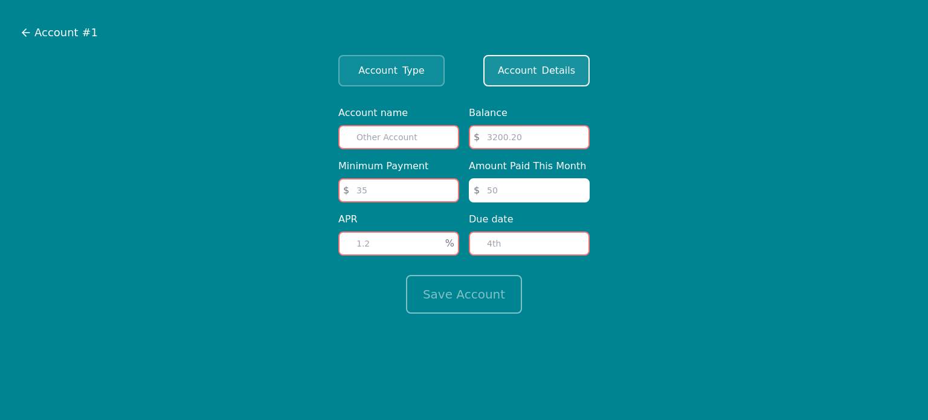
click at [416, 134] on input "text" at bounding box center [398, 137] width 121 height 24
type input "AT&T"
click at [410, 77] on span "Type" at bounding box center [413, 70] width 22 height 15
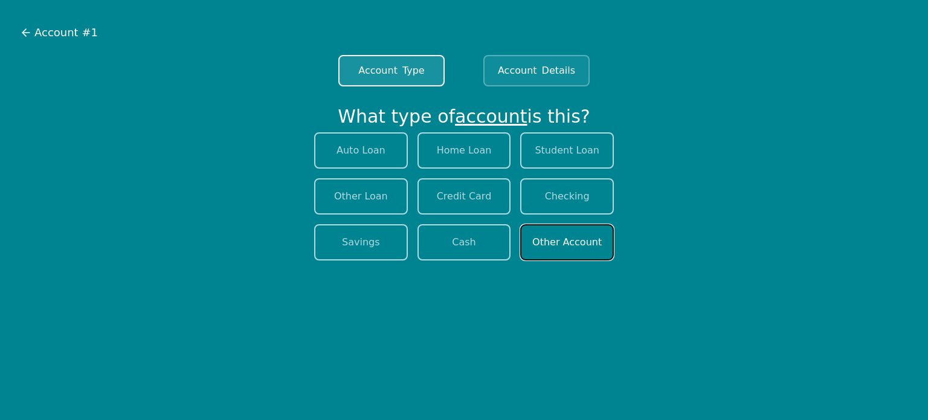
click at [586, 239] on button "Other Account" at bounding box center [567, 242] width 94 height 36
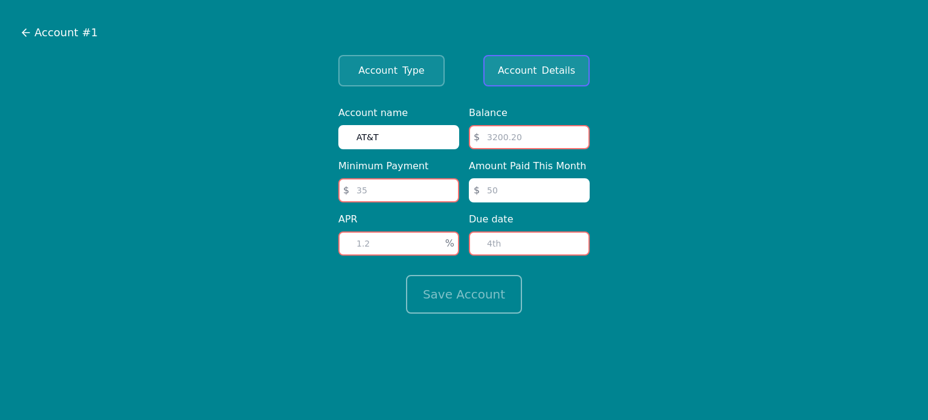
click at [549, 85] on button "Account Details" at bounding box center [536, 70] width 106 height 31
click at [60, 33] on span "Account #1" at bounding box center [65, 32] width 63 height 17
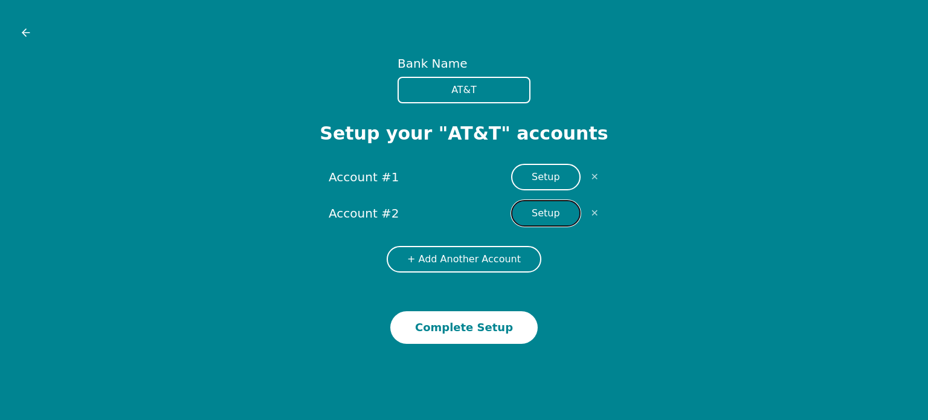
click at [552, 218] on button "Setup" at bounding box center [545, 213] width 69 height 27
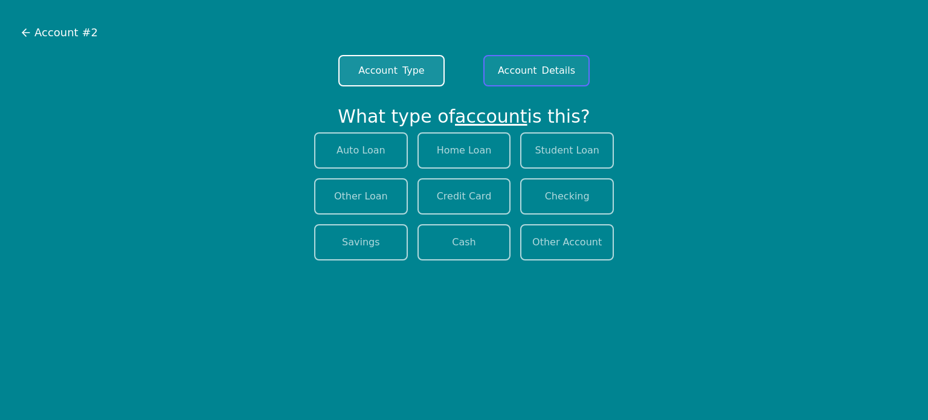
click at [555, 70] on span "Details" at bounding box center [558, 70] width 33 height 15
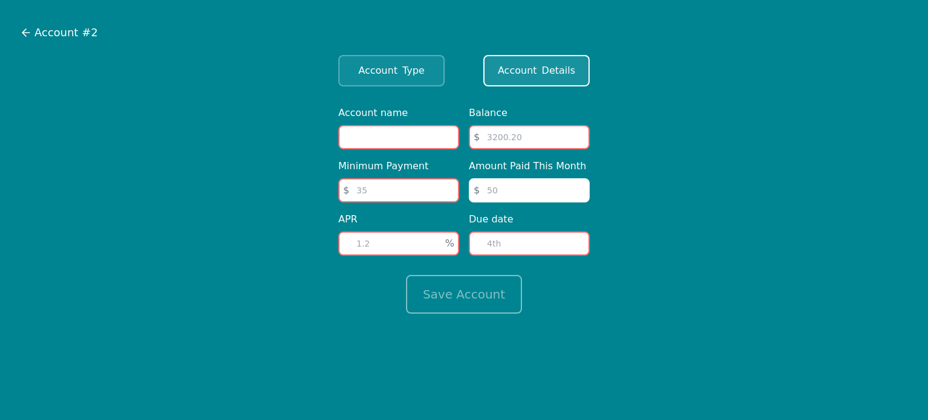
click at [419, 137] on input "text" at bounding box center [398, 137] width 121 height 24
click at [60, 34] on span "Account #2" at bounding box center [65, 32] width 63 height 17
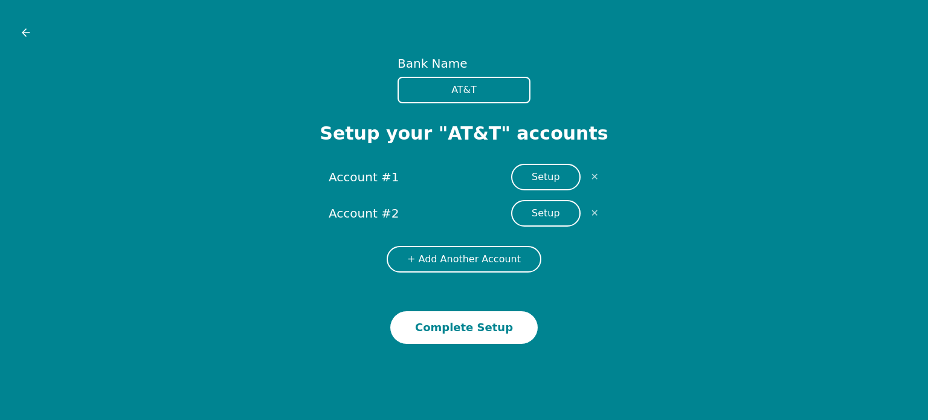
click at [42, 41] on div at bounding box center [464, 32] width 909 height 45
click at [26, 36] on icon at bounding box center [24, 32] width 4 height 7
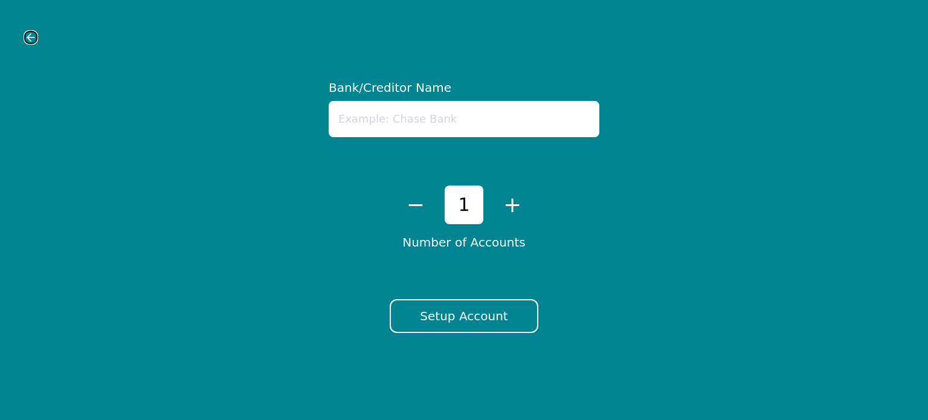
click at [29, 37] on icon at bounding box center [30, 37] width 7 height 0
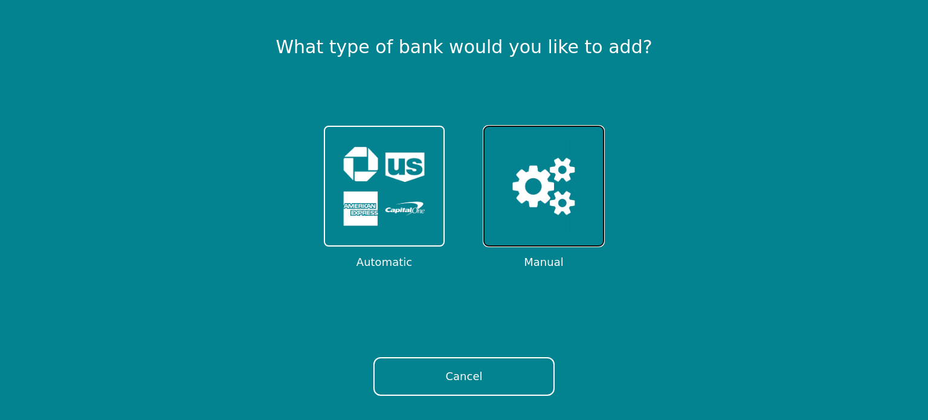
click at [544, 202] on img at bounding box center [544, 186] width 94 height 94
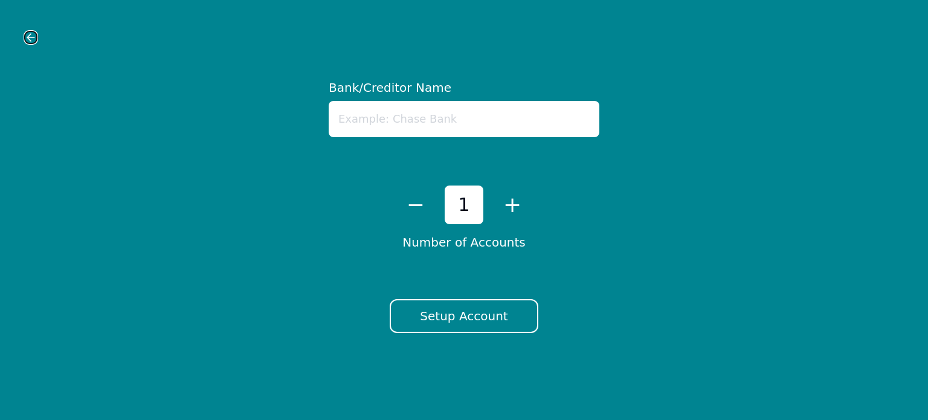
click at [30, 37] on icon at bounding box center [30, 37] width 7 height 0
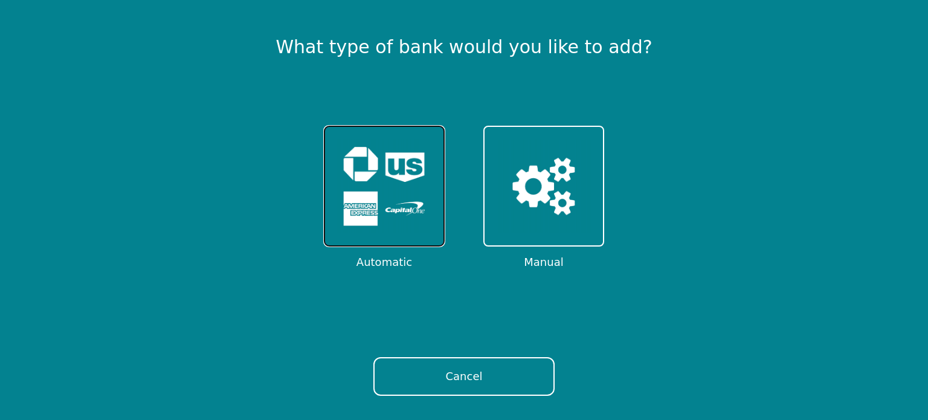
click at [360, 149] on img at bounding box center [384, 186] width 94 height 94
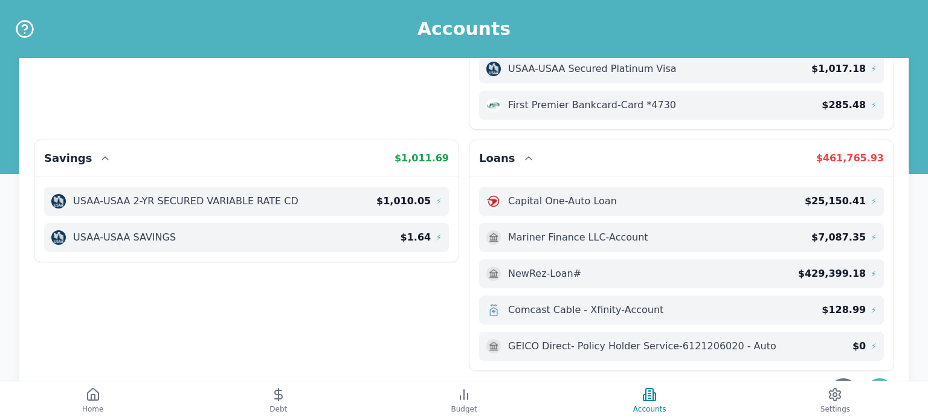
scroll to position [383, 0]
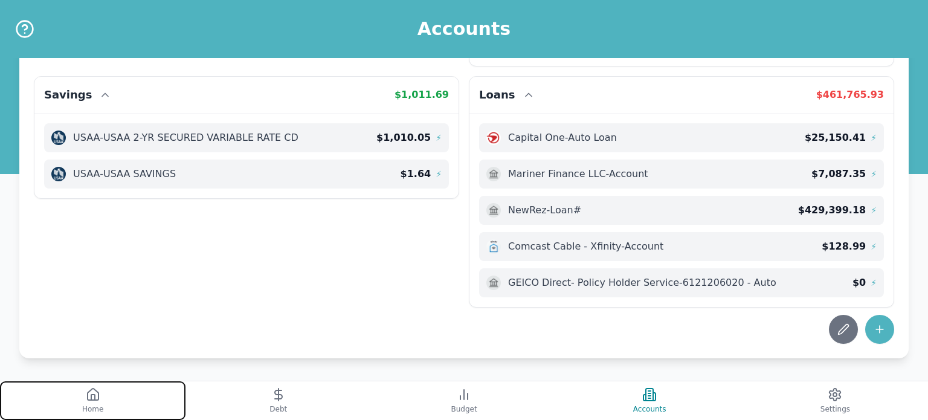
click at [94, 404] on button "Home" at bounding box center [93, 400] width 186 height 39
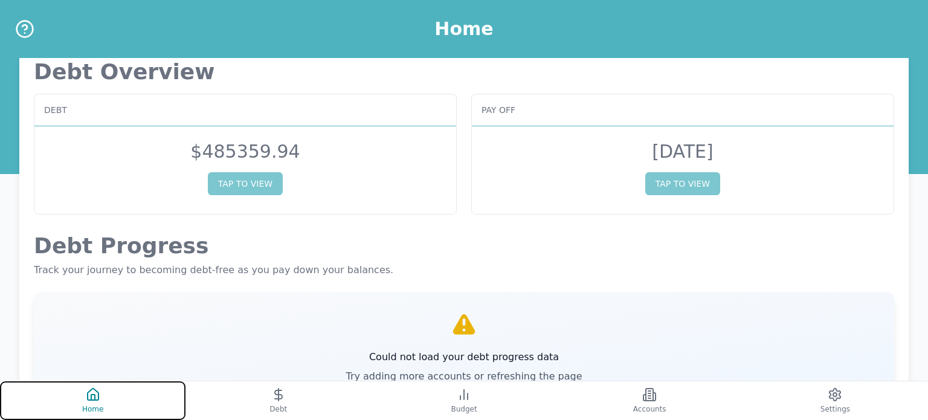
scroll to position [7, 0]
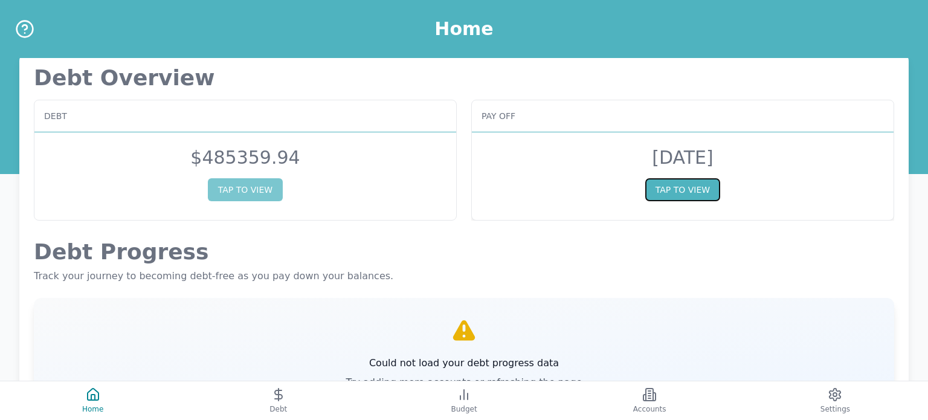
click at [689, 191] on button "TAP TO VIEW" at bounding box center [682, 189] width 75 height 23
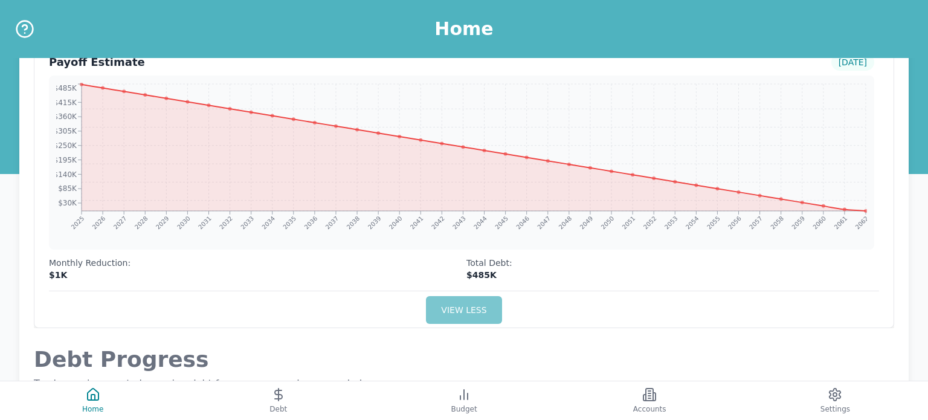
scroll to position [143, 0]
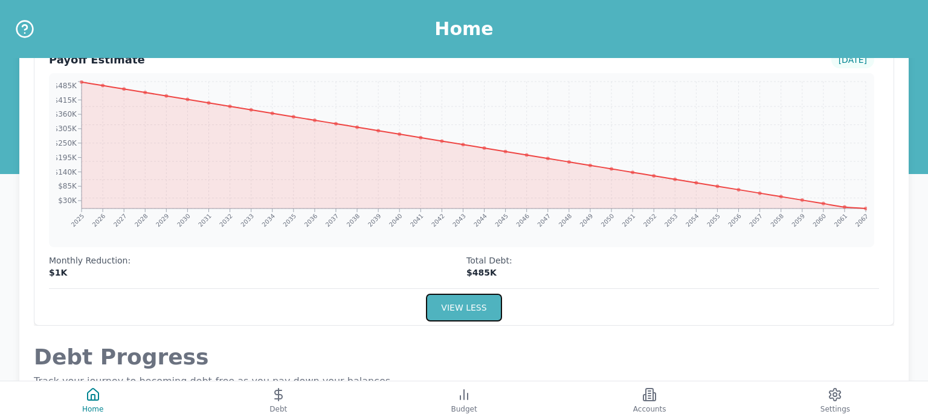
click at [473, 303] on button "VIEW LESS" at bounding box center [464, 308] width 76 height 28
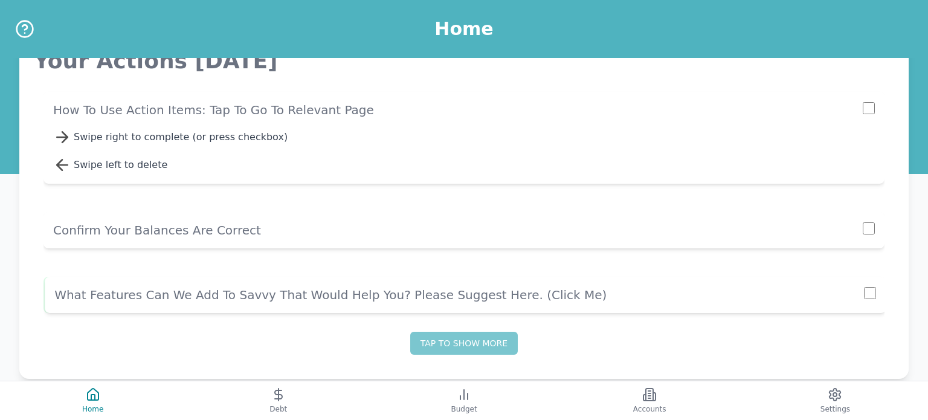
scroll to position [881, 0]
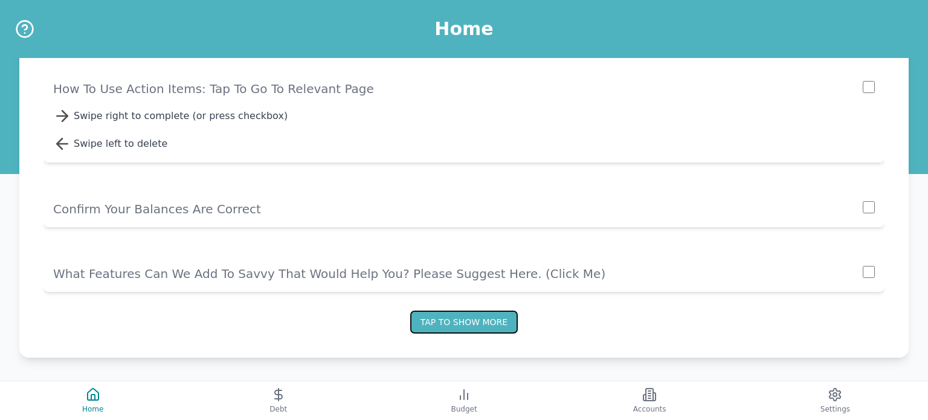
click at [486, 319] on button "Tap to show more" at bounding box center [464, 322] width 108 height 23
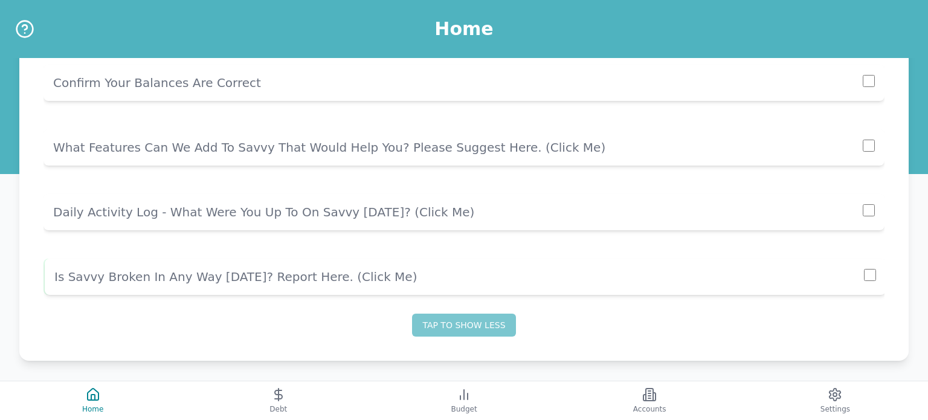
scroll to position [1010, 0]
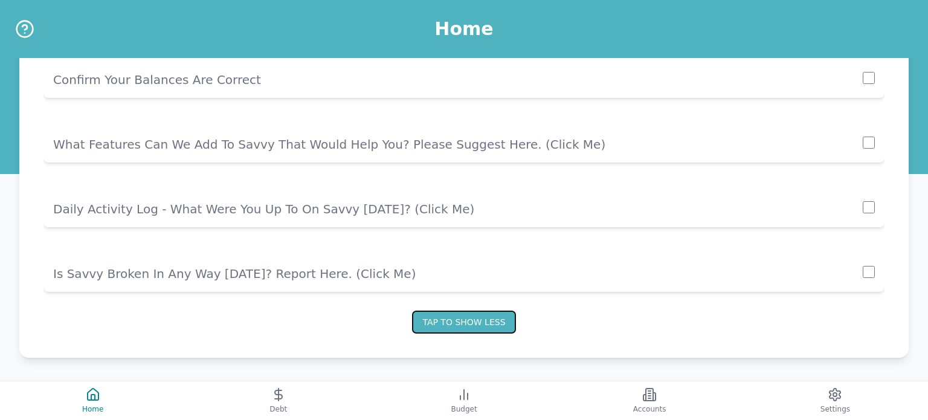
click at [489, 324] on button "Tap to show less" at bounding box center [463, 322] width 103 height 23
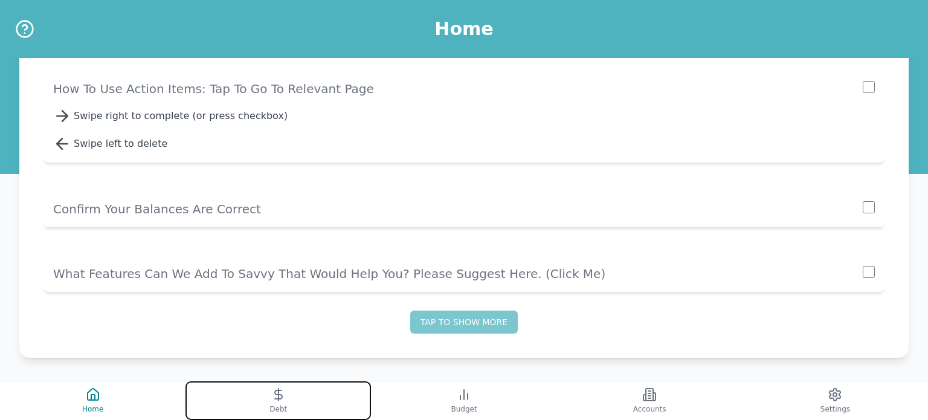
click at [280, 392] on icon at bounding box center [278, 394] width 15 height 15
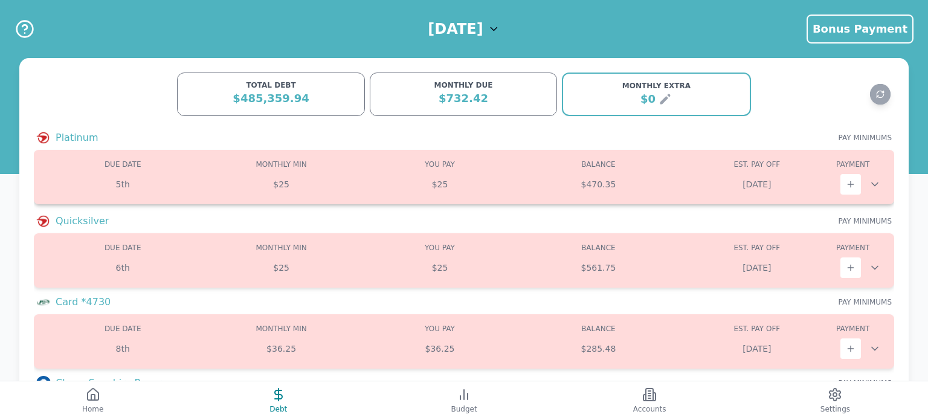
click at [880, 184] on icon at bounding box center [875, 184] width 12 height 12
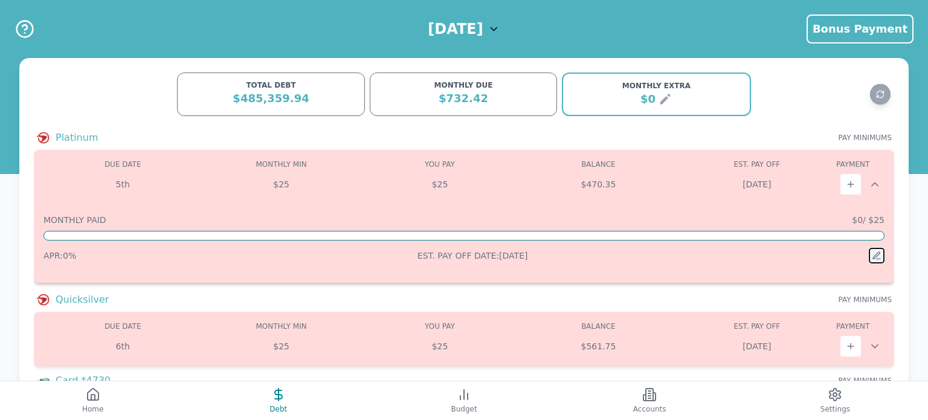
click at [876, 256] on icon at bounding box center [877, 256] width 10 height 10
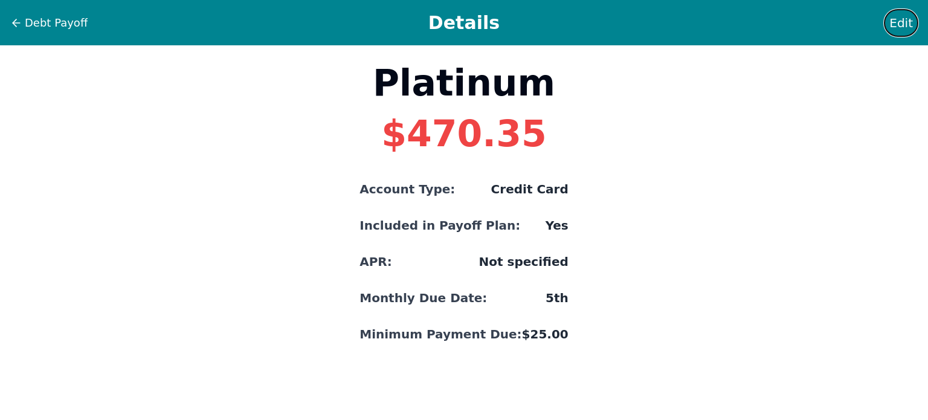
click at [900, 27] on span "Edit" at bounding box center [901, 23] width 24 height 17
select select "credit"
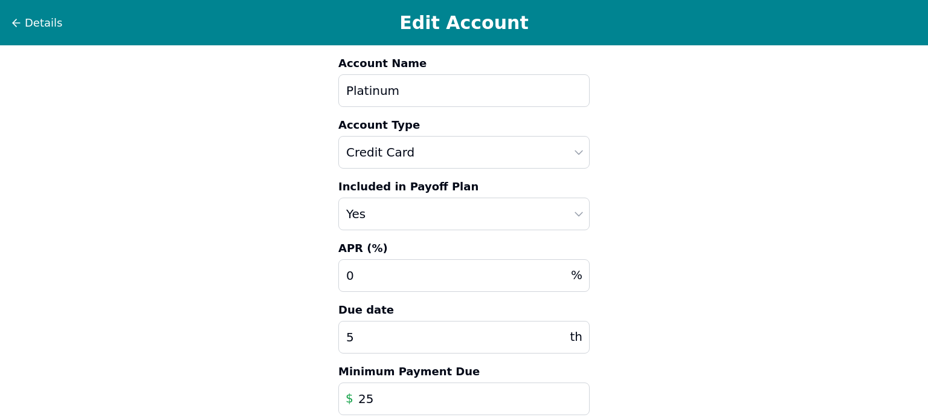
click at [474, 270] on input "0" at bounding box center [463, 275] width 251 height 33
type input "28.49"
click at [524, 331] on input "5" at bounding box center [463, 337] width 251 height 33
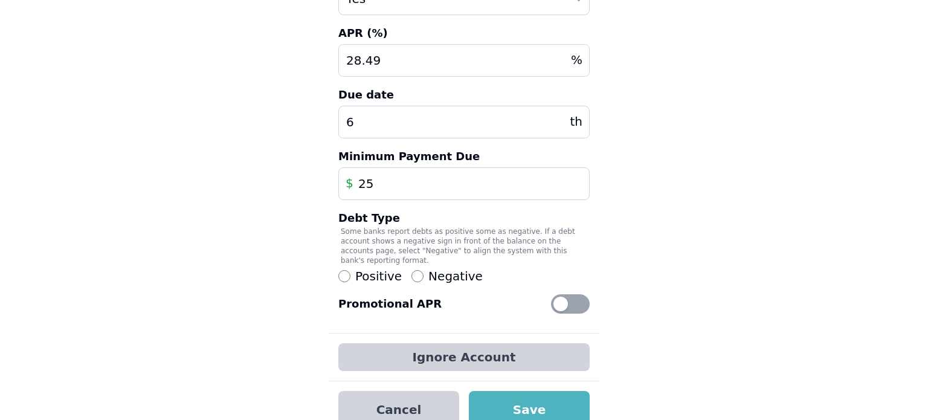
scroll to position [221, 0]
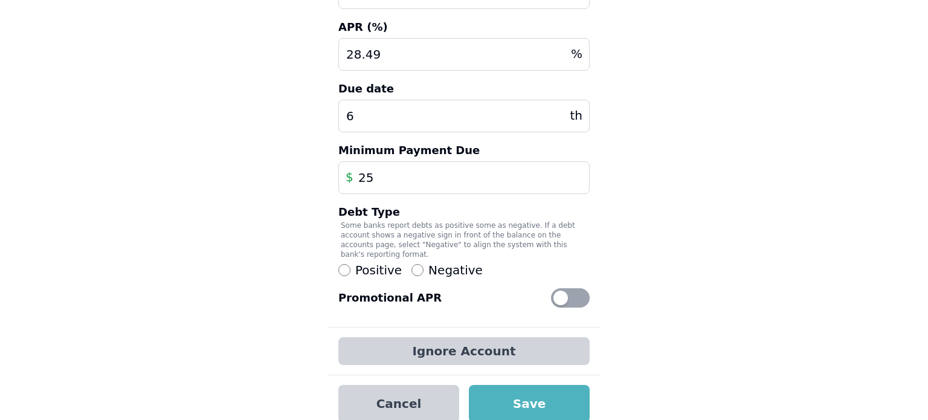
type input "6"
click at [512, 393] on button "Save" at bounding box center [529, 403] width 121 height 37
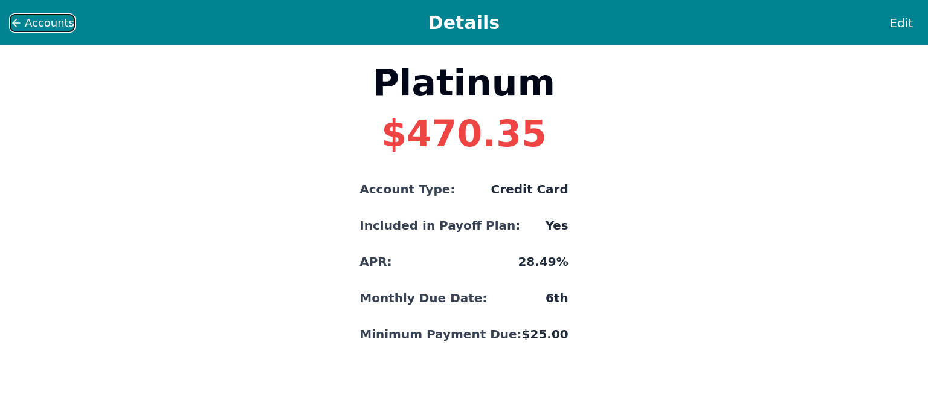
click at [37, 22] on span "Accounts" at bounding box center [50, 23] width 50 height 17
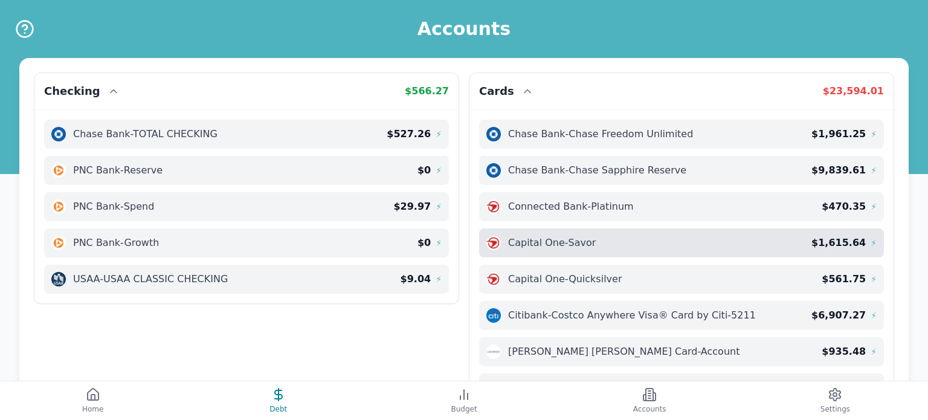
click at [520, 242] on span "Capital One - Savor" at bounding box center [552, 243] width 88 height 15
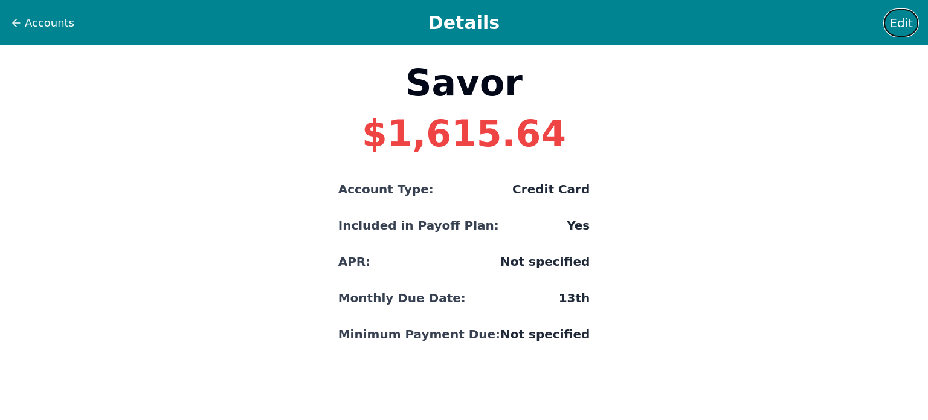
click at [904, 25] on span "Edit" at bounding box center [901, 23] width 24 height 17
select select "credit"
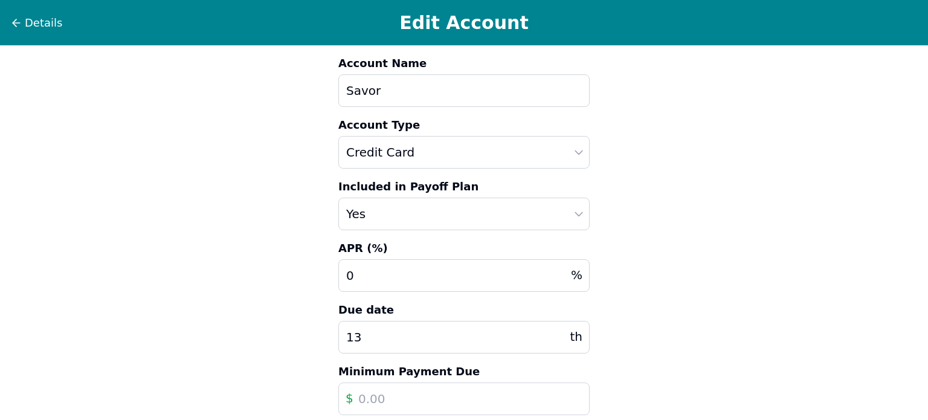
click at [399, 331] on input "13" at bounding box center [463, 337] width 251 height 33
type input "15"
click at [744, 290] on div "Details Edit Account Account Name Savor Account Type Auto Loan Home Loan Studen…" at bounding box center [464, 326] width 928 height 653
click at [436, 392] on input "text" at bounding box center [463, 399] width 251 height 33
type input "56.00"
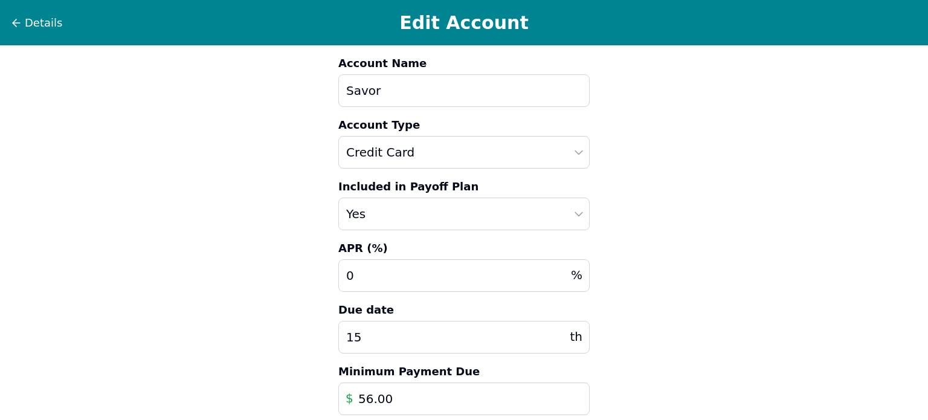
click at [406, 270] on input "0" at bounding box center [463, 275] width 251 height 33
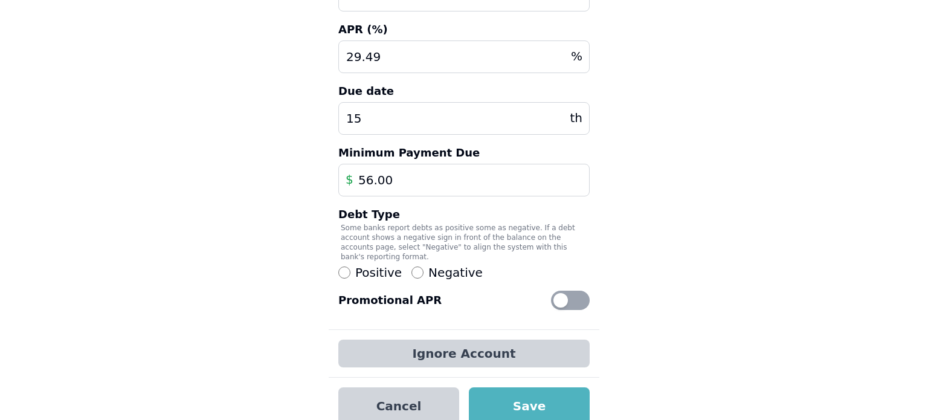
scroll to position [221, 0]
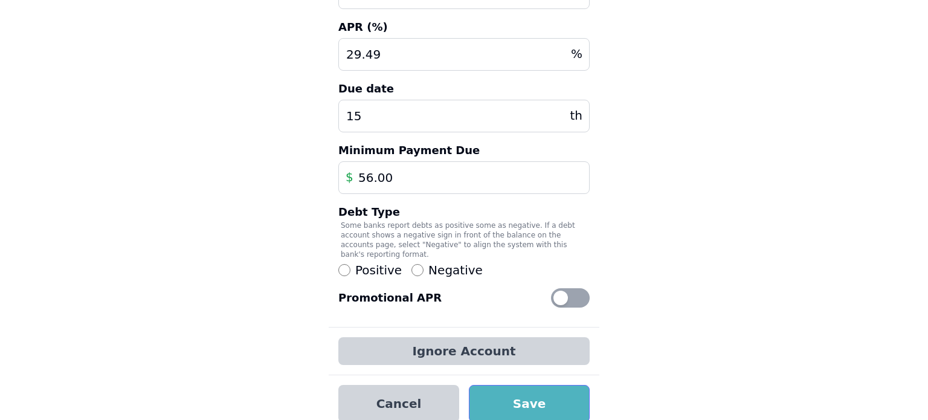
type input "29.49"
click at [547, 396] on button "Save" at bounding box center [529, 403] width 121 height 37
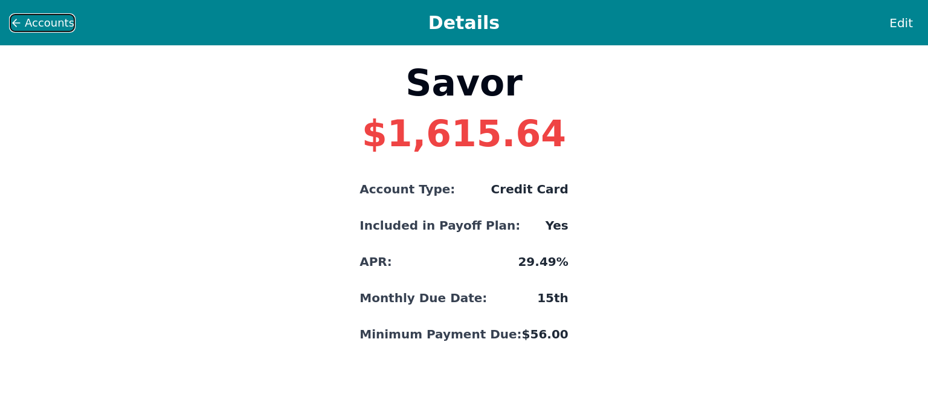
click at [40, 24] on span "Accounts" at bounding box center [50, 23] width 50 height 17
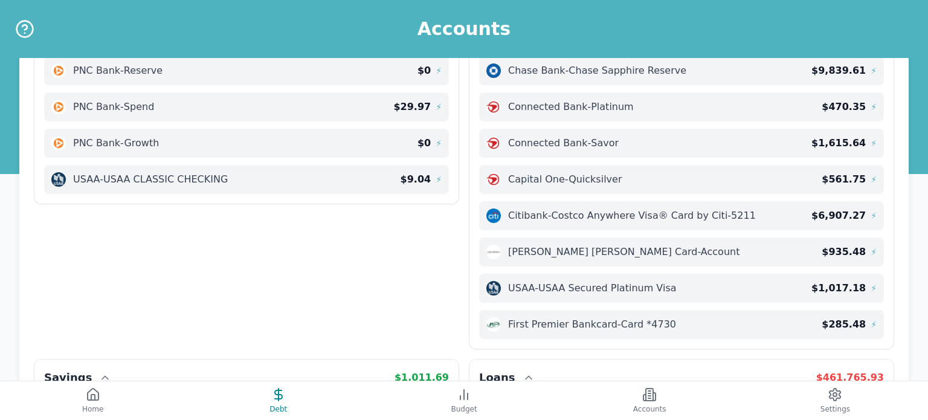
scroll to position [102, 0]
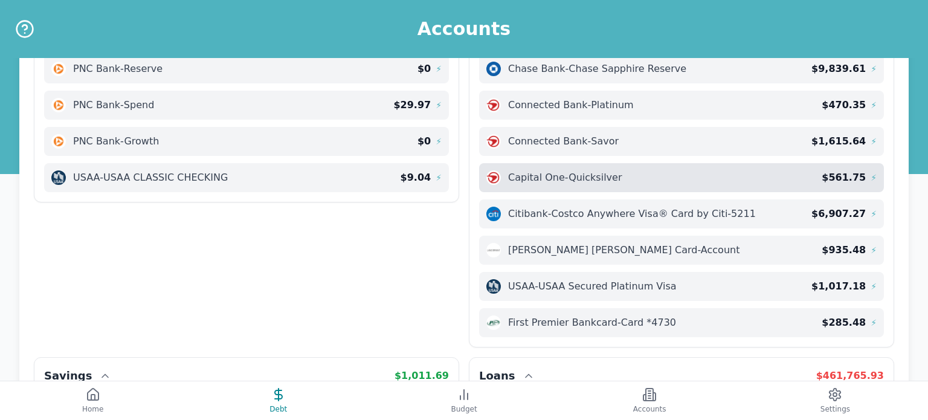
click at [602, 176] on span "Capital One - Quicksilver" at bounding box center [565, 177] width 114 height 15
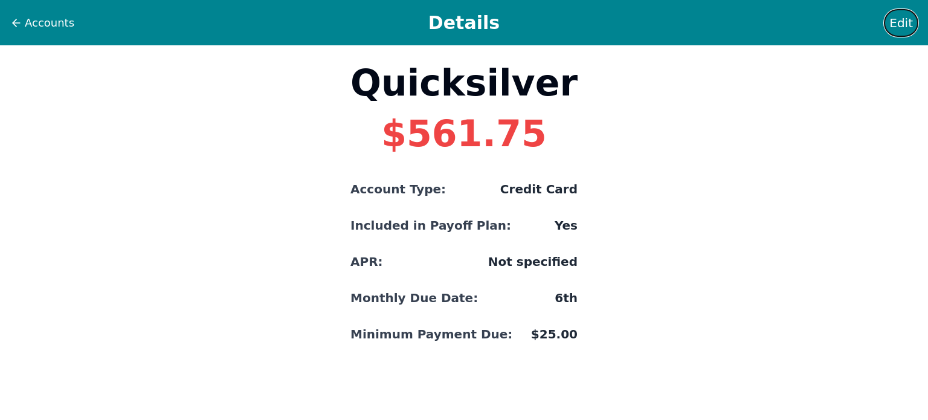
click at [904, 25] on span "Edit" at bounding box center [901, 23] width 24 height 17
select select "credit"
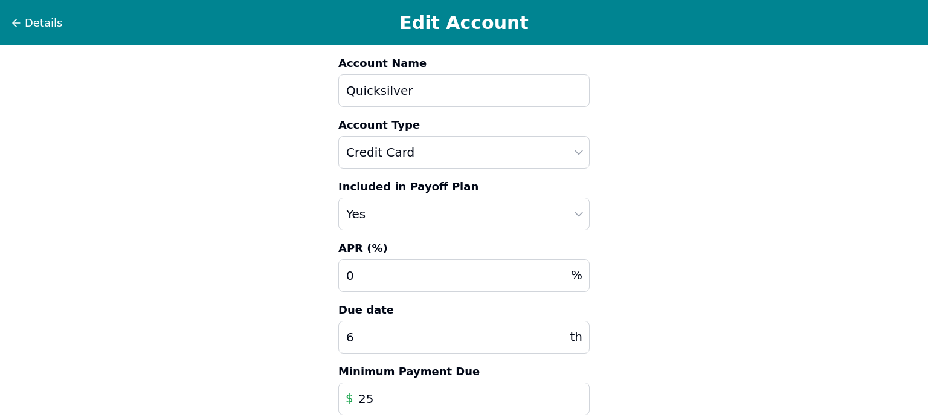
click at [440, 273] on input "0" at bounding box center [463, 275] width 251 height 33
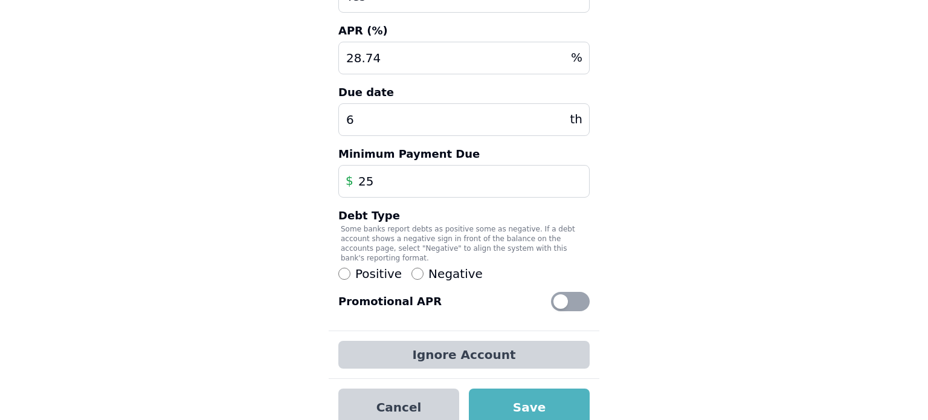
scroll to position [221, 0]
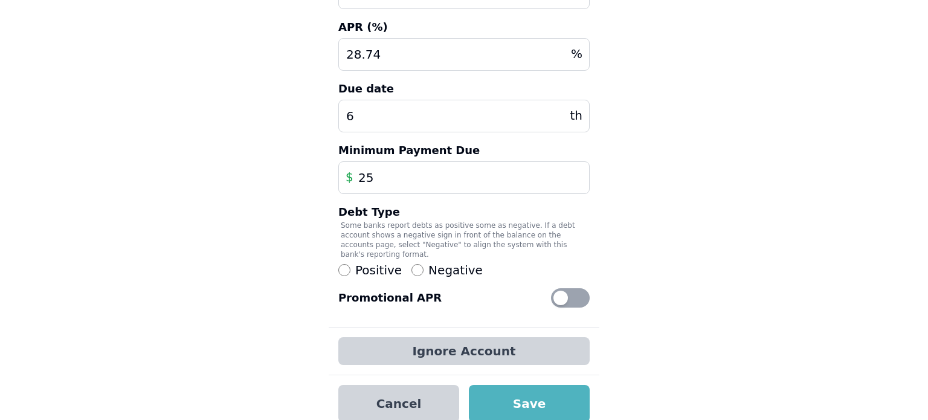
type input "28.74"
click at [540, 389] on button "Save" at bounding box center [529, 403] width 121 height 37
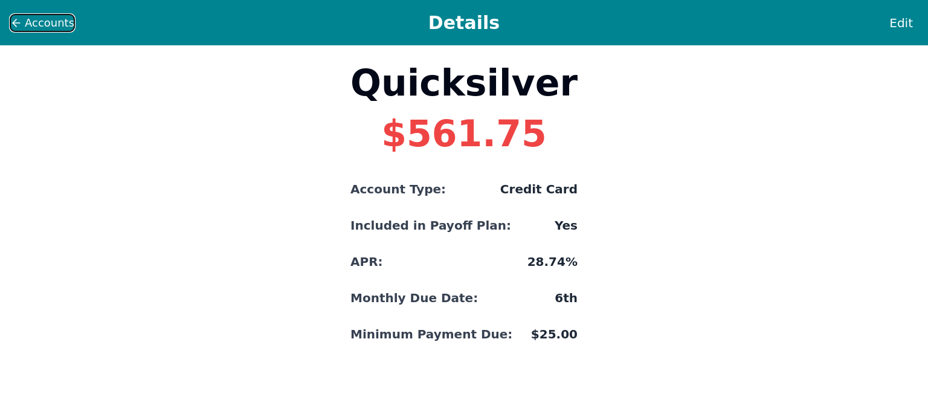
click at [16, 23] on icon at bounding box center [16, 23] width 7 height 0
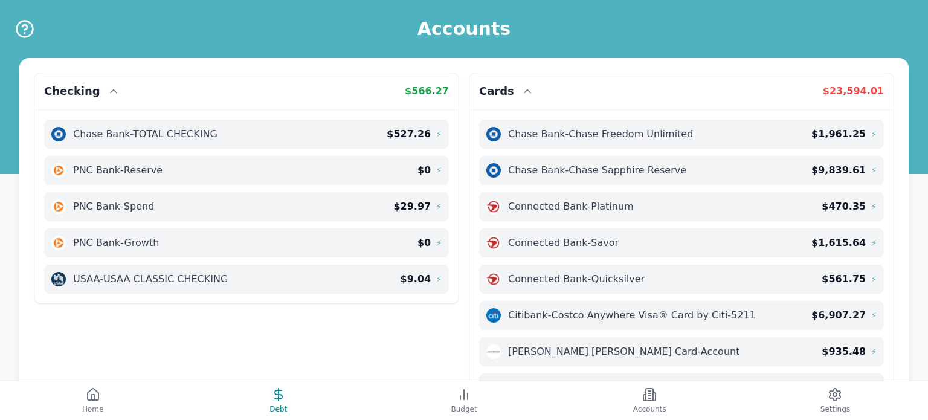
click at [684, 314] on span "Citibank - Costco Anywhere Visa® Card by Citi-5211" at bounding box center [632, 315] width 248 height 15
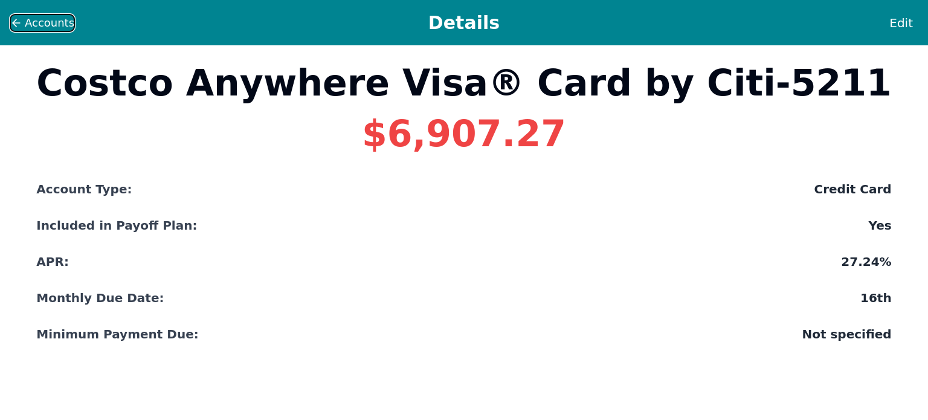
click at [15, 23] on icon at bounding box center [16, 23] width 7 height 0
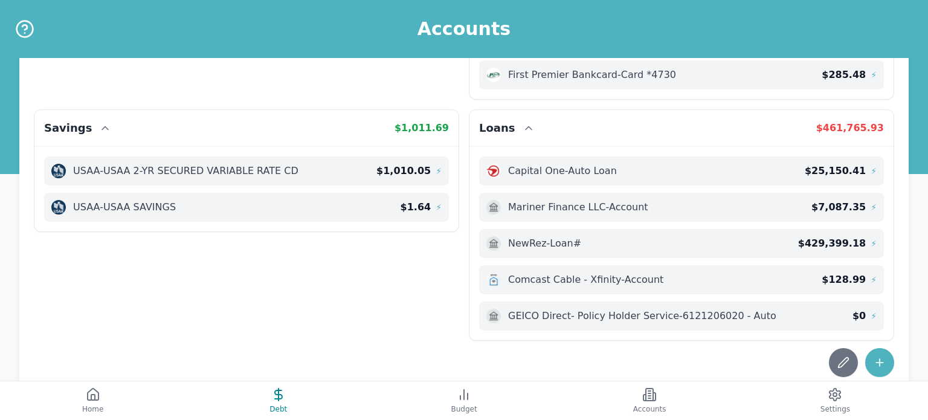
scroll to position [383, 0]
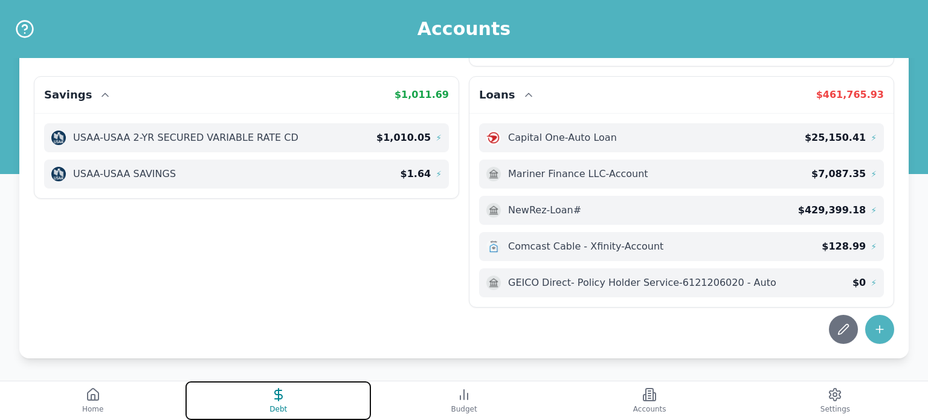
click at [280, 396] on icon at bounding box center [278, 394] width 15 height 15
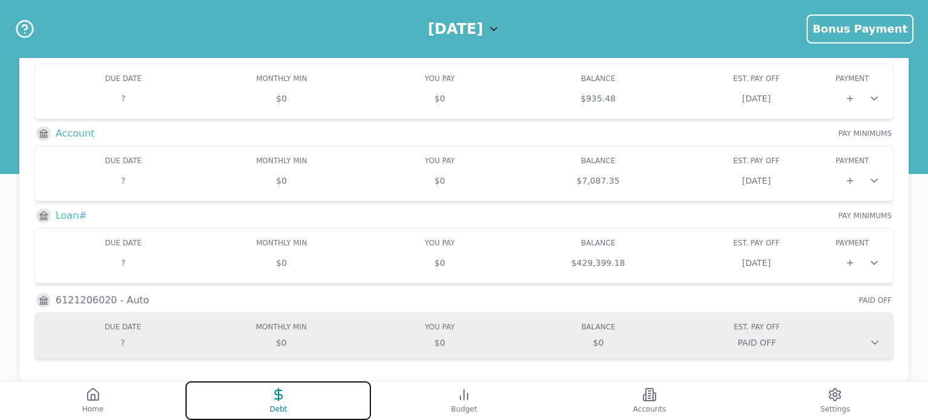
scroll to position [1002, 0]
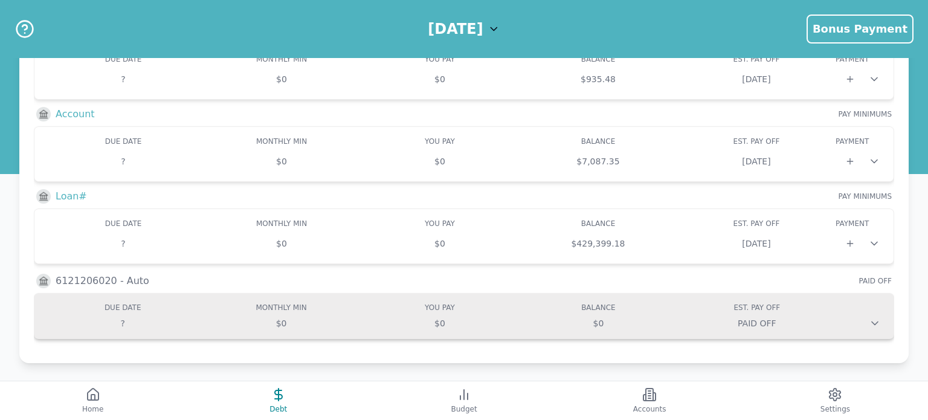
click at [875, 317] on icon at bounding box center [875, 323] width 12 height 12
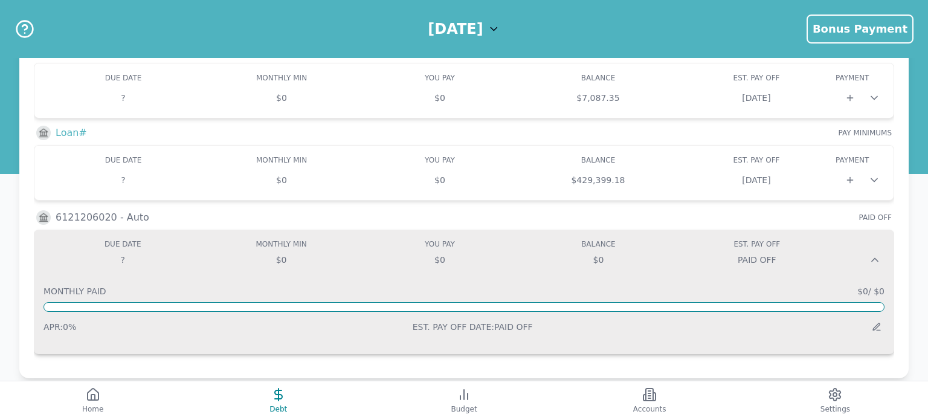
scroll to position [1080, 0]
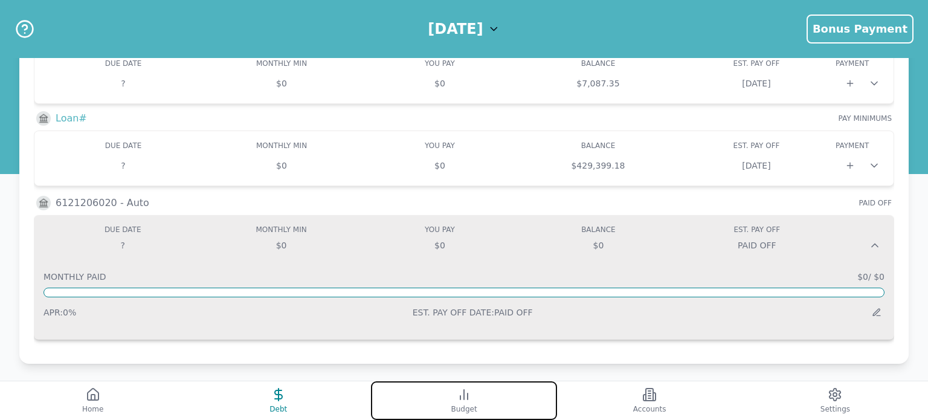
click at [463, 402] on button "Budget" at bounding box center [464, 400] width 186 height 39
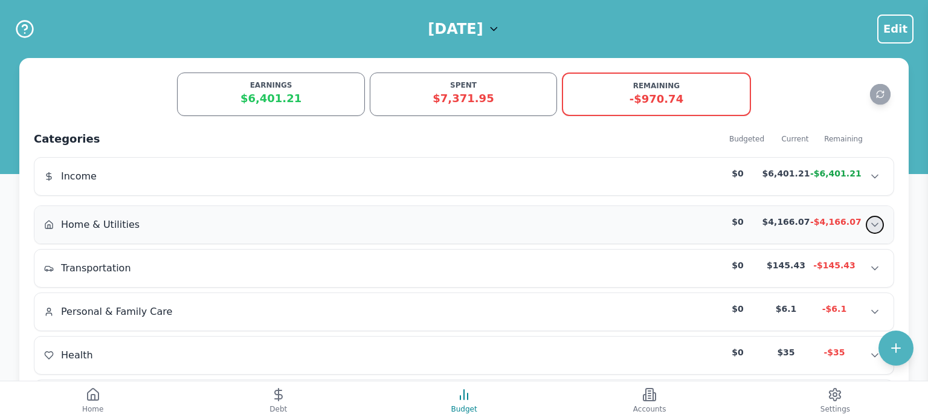
click at [873, 222] on icon "Show transactions" at bounding box center [875, 225] width 12 height 12
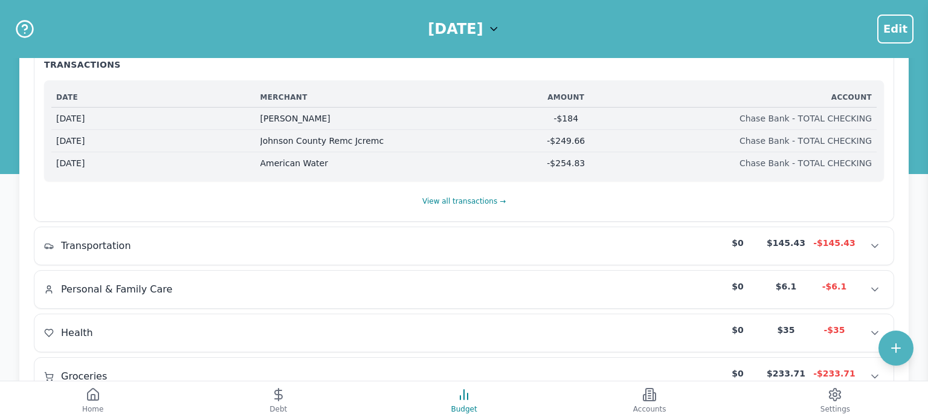
scroll to position [198, 0]
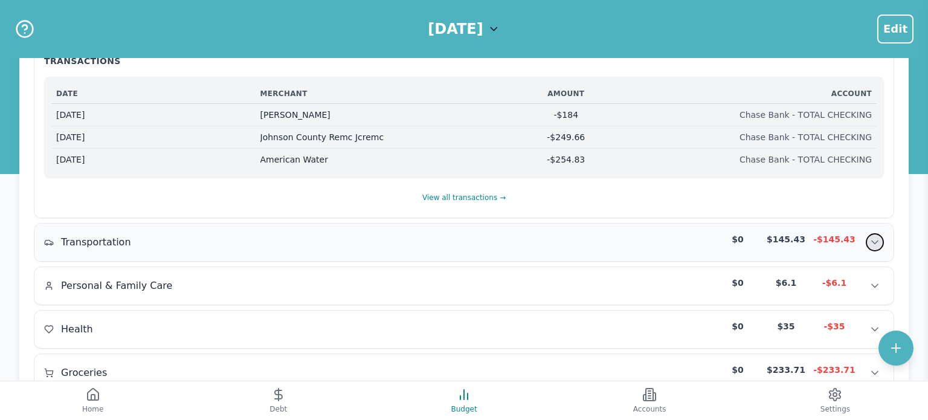
click at [871, 241] on icon "Show transactions" at bounding box center [875, 242] width 12 height 12
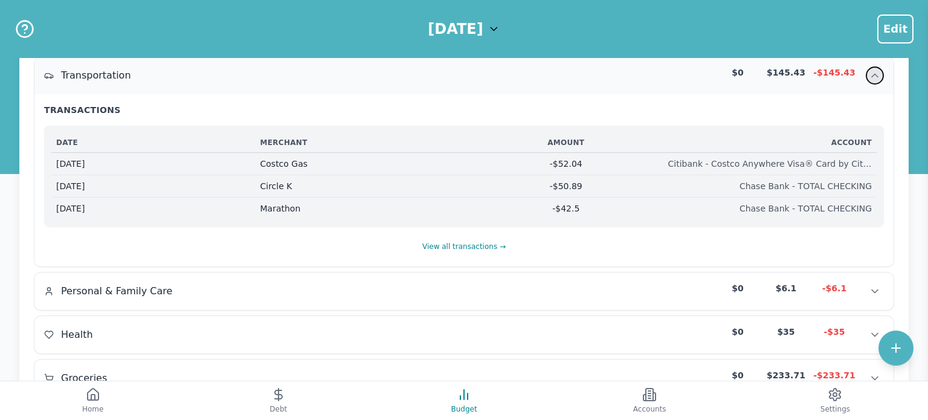
scroll to position [370, 0]
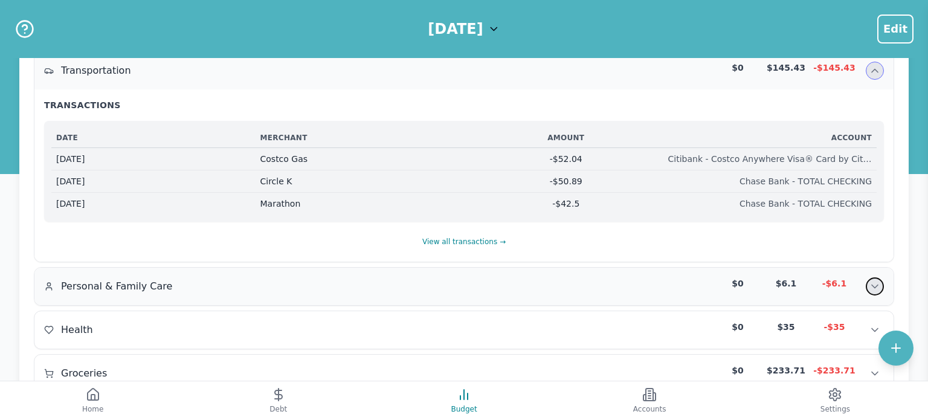
click at [875, 283] on icon "Show transactions" at bounding box center [875, 286] width 12 height 12
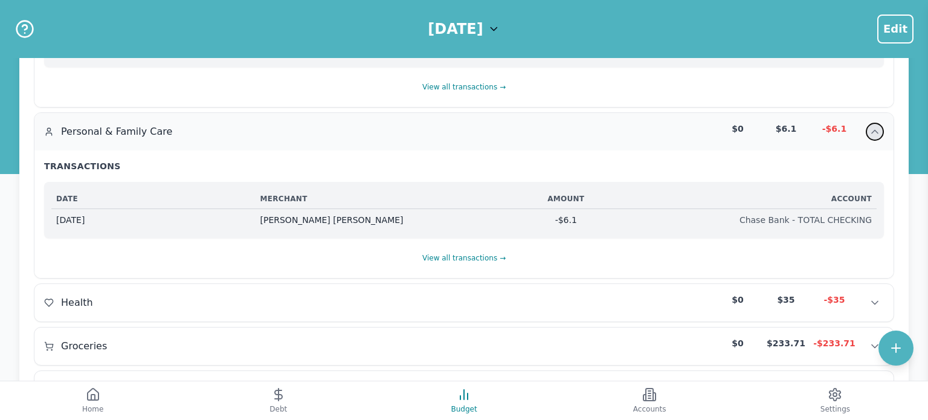
scroll to position [531, 0]
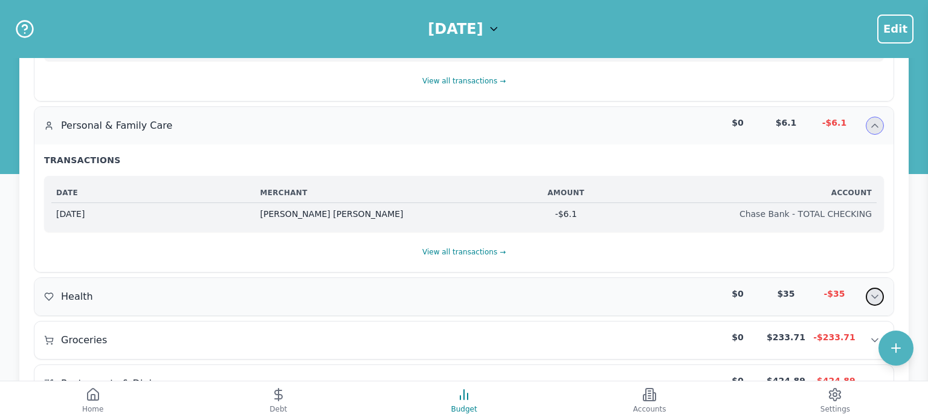
click at [873, 297] on icon "Show transactions" at bounding box center [875, 297] width 12 height 12
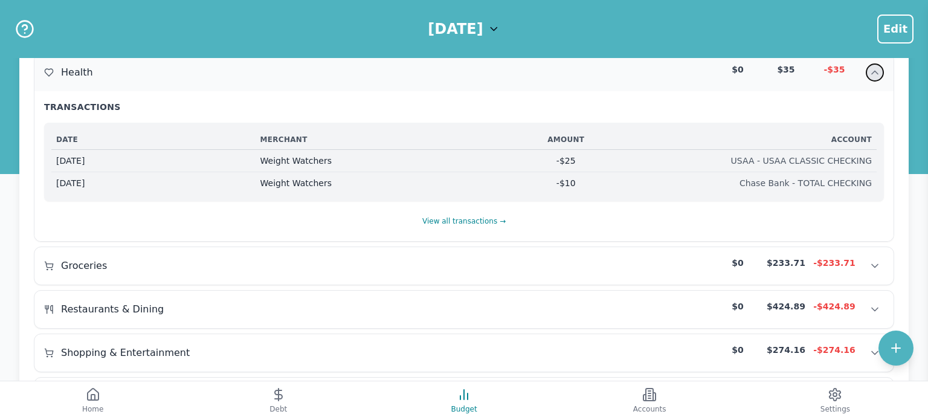
scroll to position [755, 0]
click at [880, 263] on icon "Show transactions" at bounding box center [875, 265] width 12 height 12
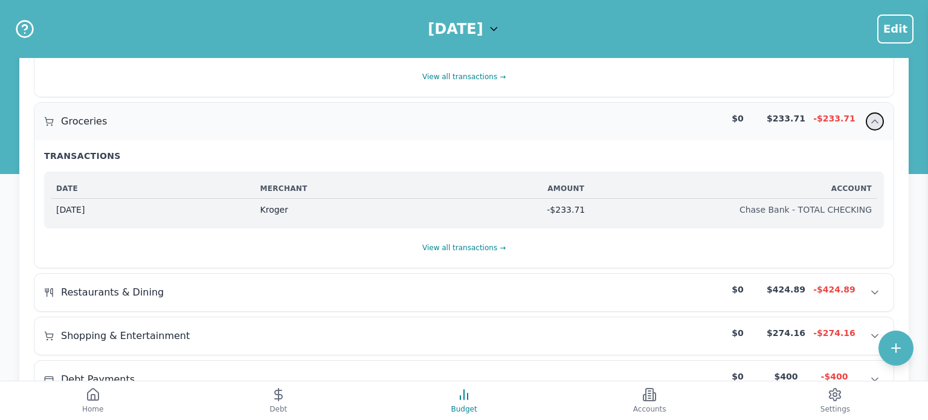
scroll to position [900, 0]
click at [882, 287] on button "Show transactions" at bounding box center [875, 292] width 18 height 18
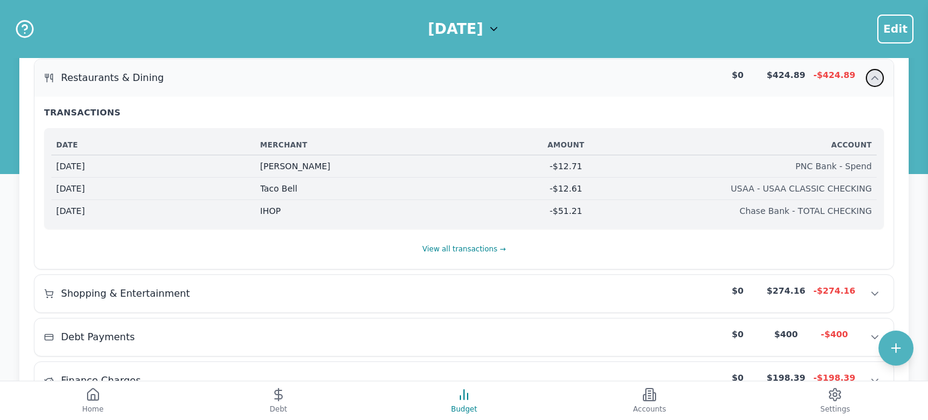
scroll to position [1115, 0]
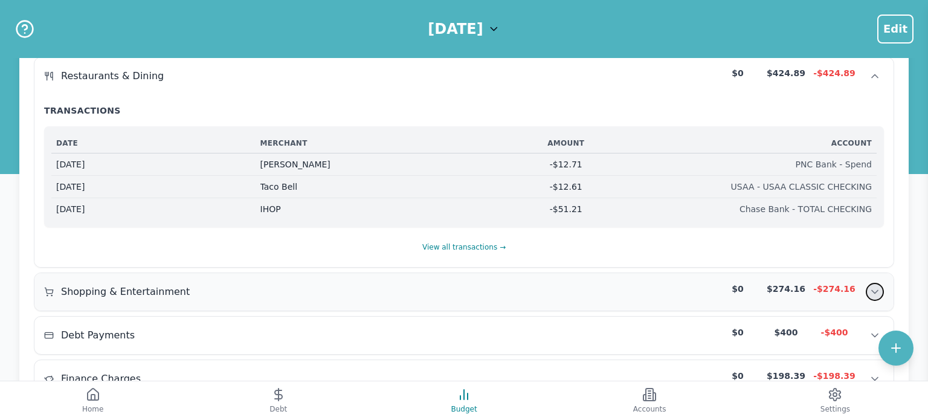
click at [879, 286] on icon "Show transactions" at bounding box center [875, 292] width 12 height 12
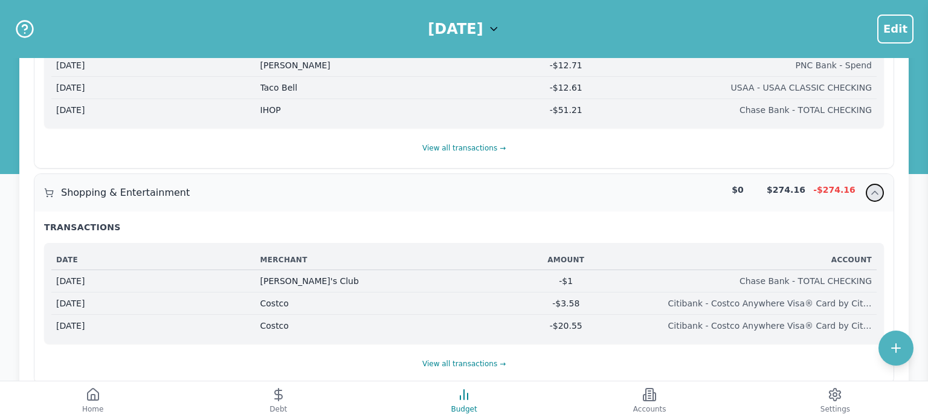
scroll to position [1230, 0]
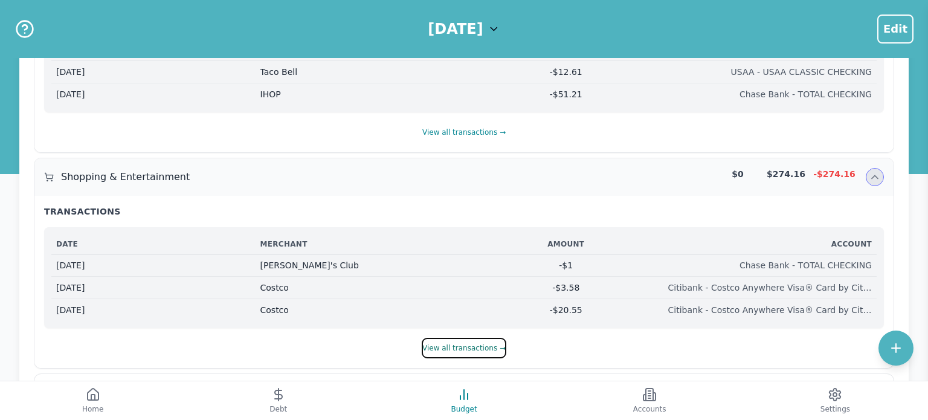
click at [478, 349] on button "View all transactions →" at bounding box center [464, 348] width 85 height 21
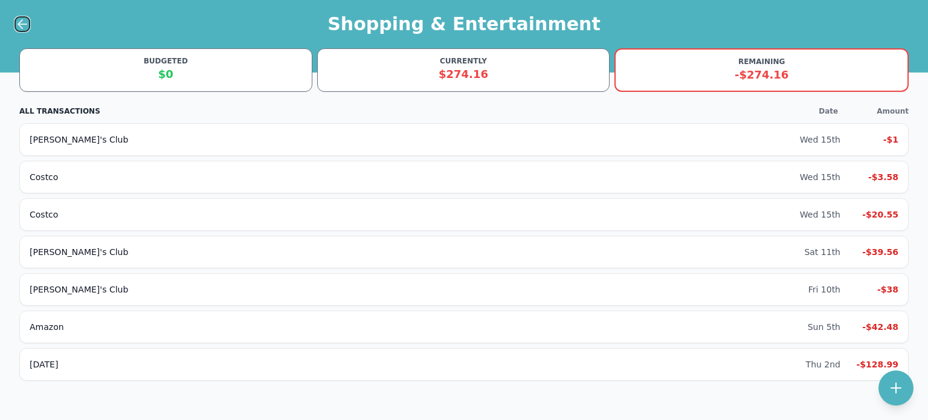
click at [26, 24] on icon at bounding box center [22, 24] width 8 height 0
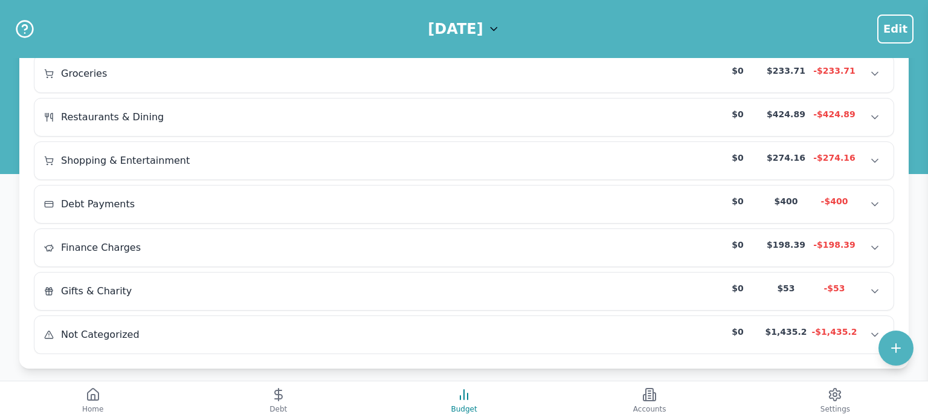
scroll to position [326, 0]
click at [876, 245] on icon "Show transactions" at bounding box center [875, 246] width 6 height 3
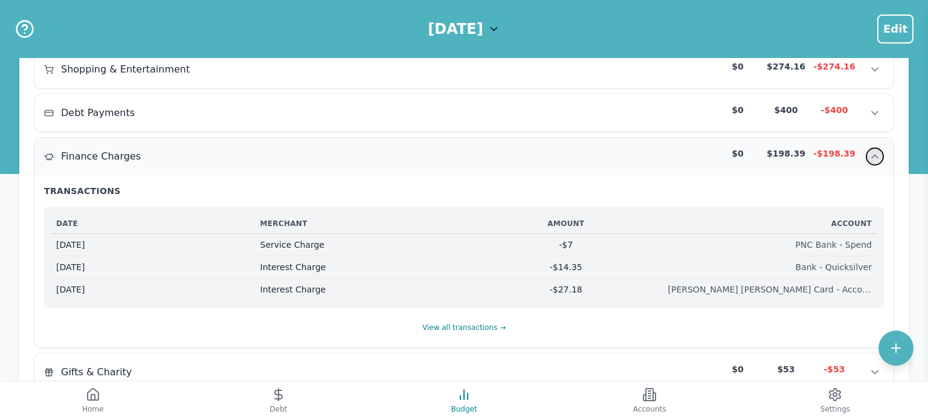
scroll to position [421, 0]
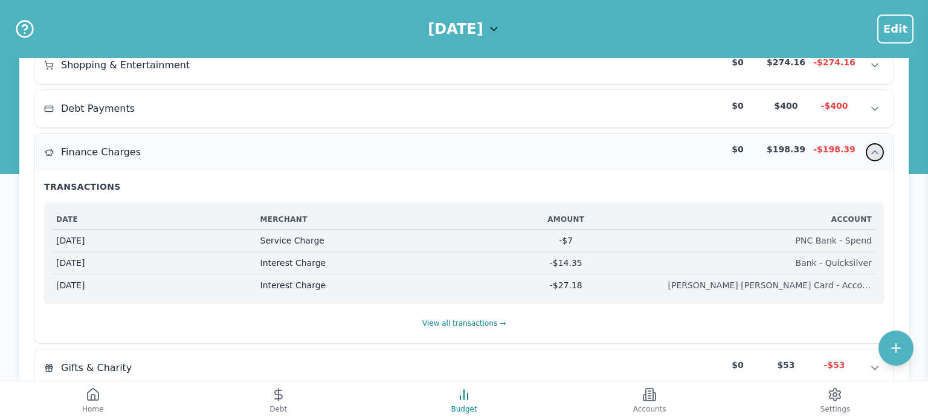
click at [875, 147] on icon "Hide transactions" at bounding box center [875, 152] width 12 height 12
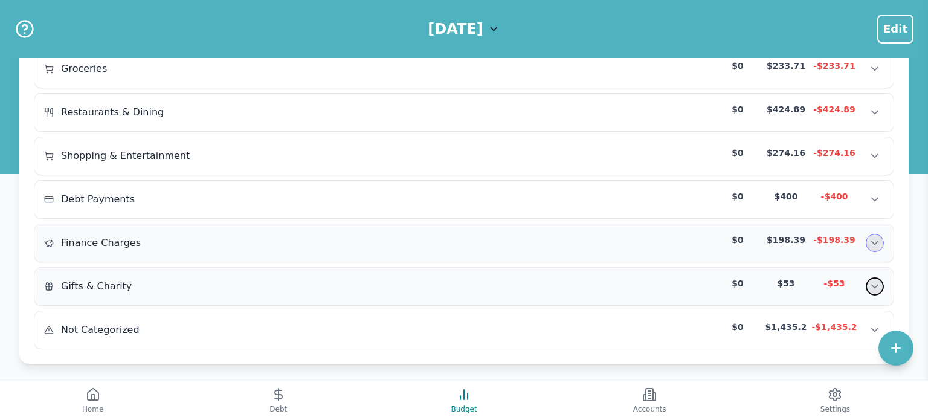
click at [875, 280] on icon "Show transactions" at bounding box center [875, 286] width 12 height 12
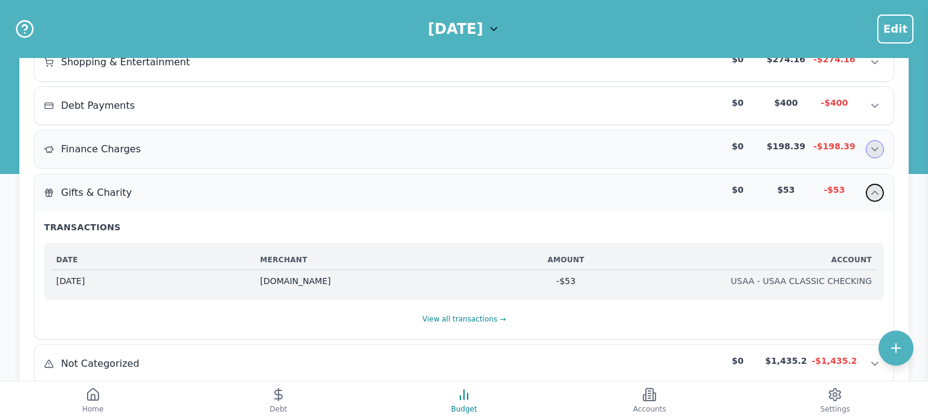
scroll to position [427, 0]
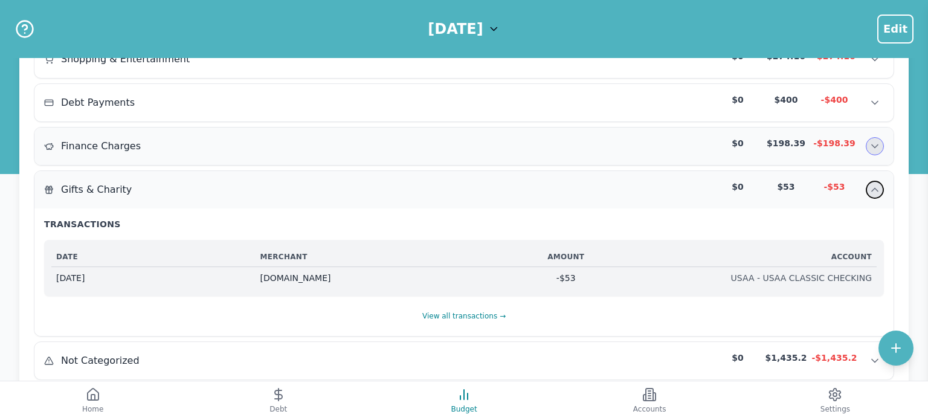
click at [875, 184] on icon "Hide transactions" at bounding box center [875, 190] width 12 height 12
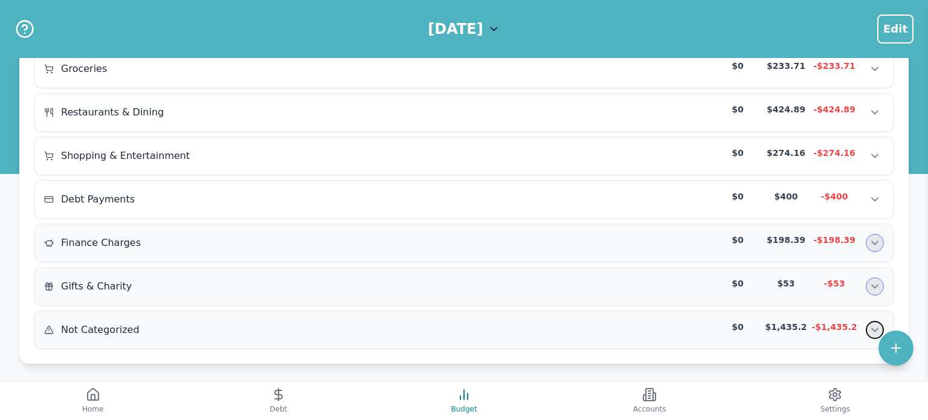
click at [873, 329] on icon "Show transactions" at bounding box center [875, 330] width 6 height 3
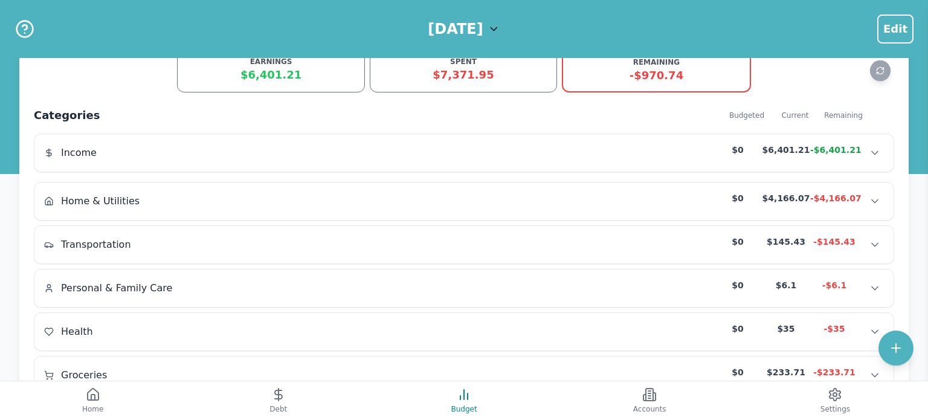
scroll to position [0, 0]
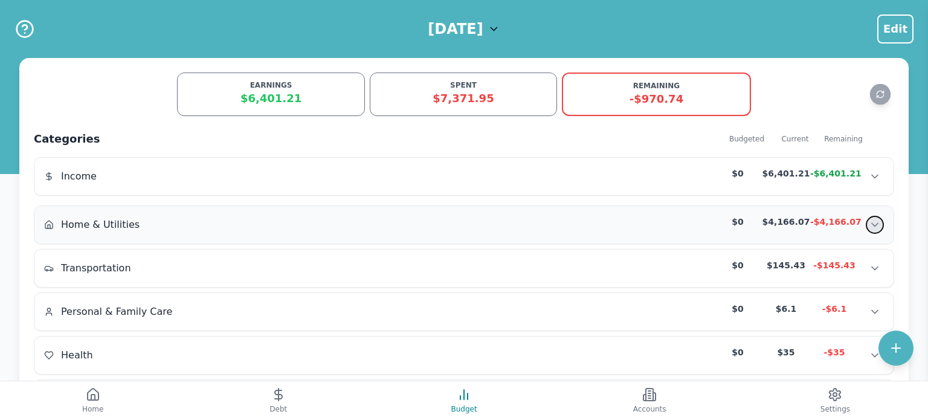
click at [875, 223] on icon "Show transactions" at bounding box center [875, 225] width 12 height 12
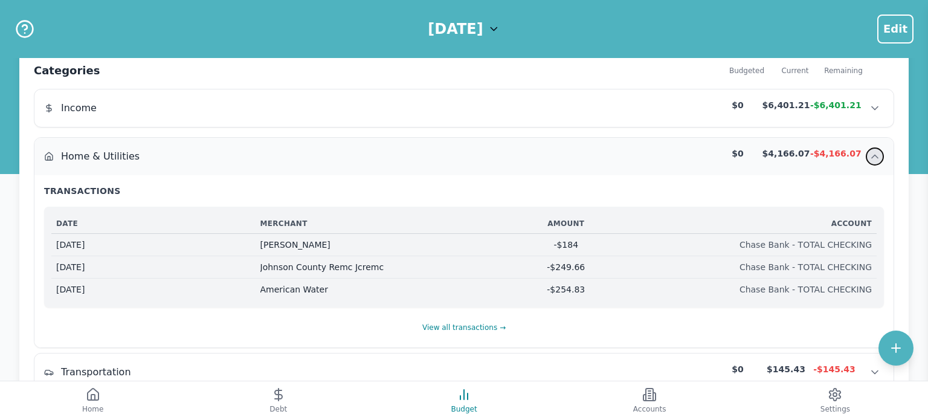
scroll to position [77, 0]
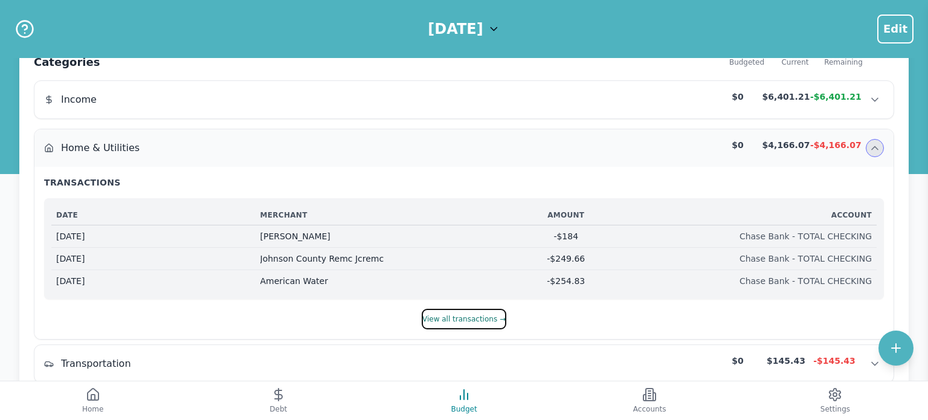
click at [478, 317] on button "View all transactions →" at bounding box center [464, 319] width 85 height 21
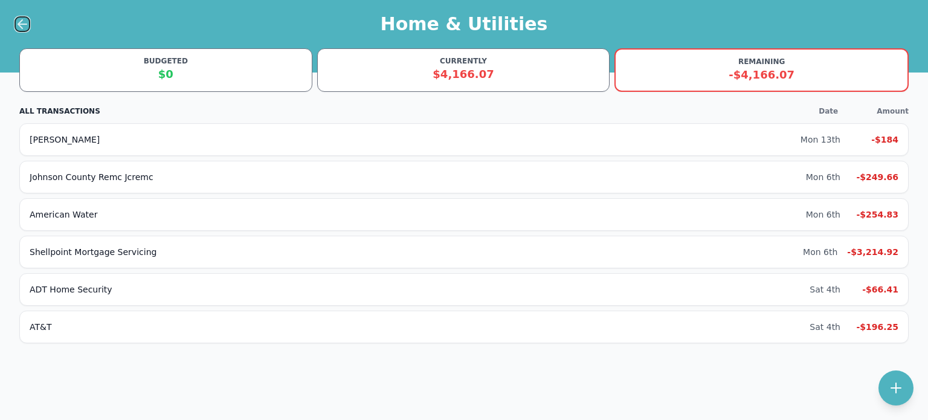
click at [22, 24] on icon at bounding box center [22, 24] width 8 height 0
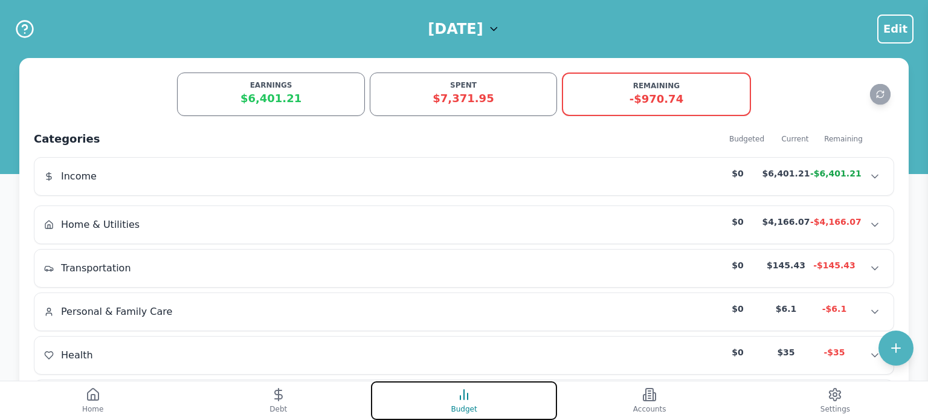
click at [463, 403] on button "Budget" at bounding box center [464, 400] width 186 height 39
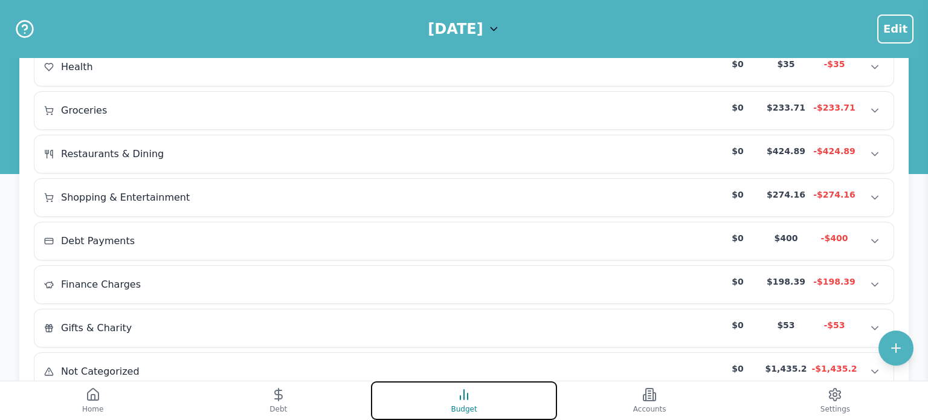
scroll to position [330, 0]
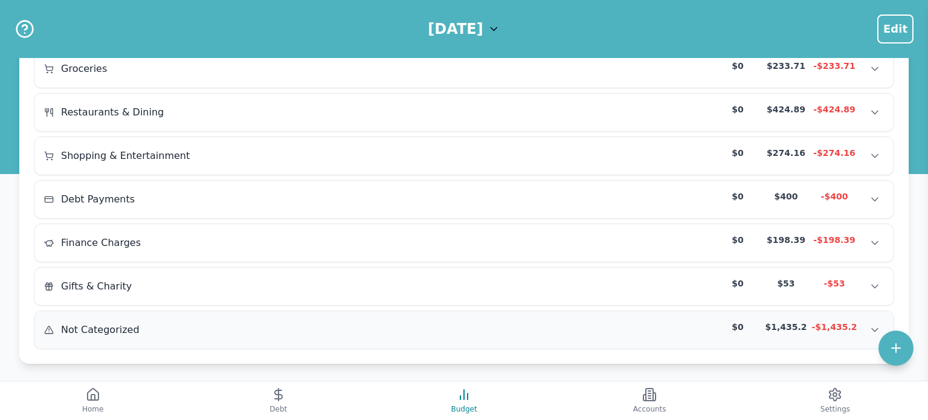
click at [836, 323] on div "-$1,435.2" at bounding box center [834, 327] width 48 height 12
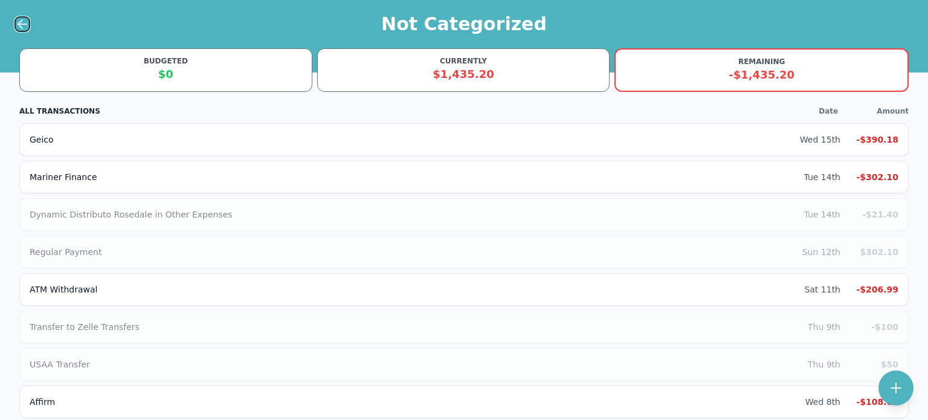
click at [25, 26] on icon at bounding box center [22, 24] width 15 height 15
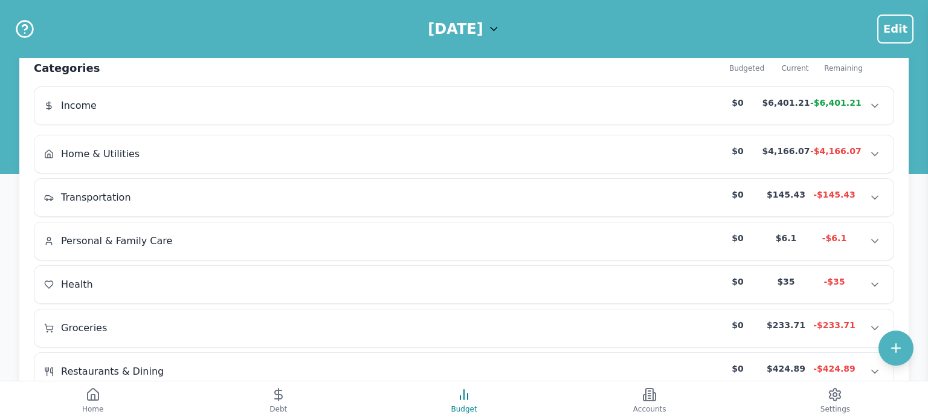
scroll to position [74, 0]
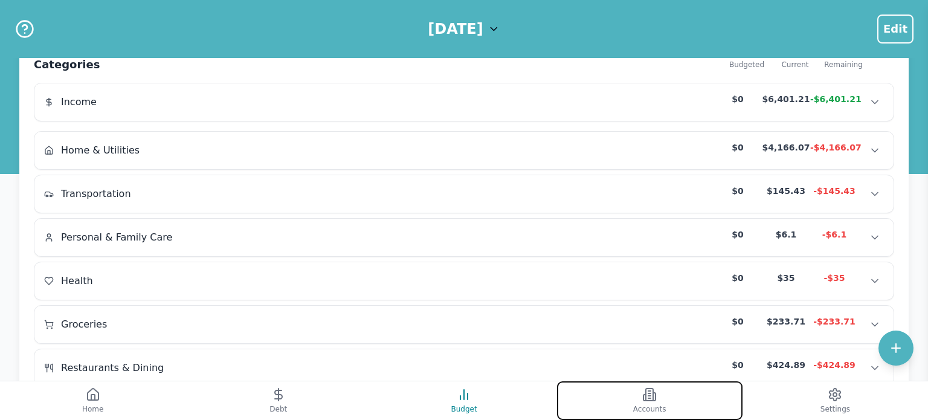
click at [650, 399] on icon at bounding box center [649, 394] width 15 height 15
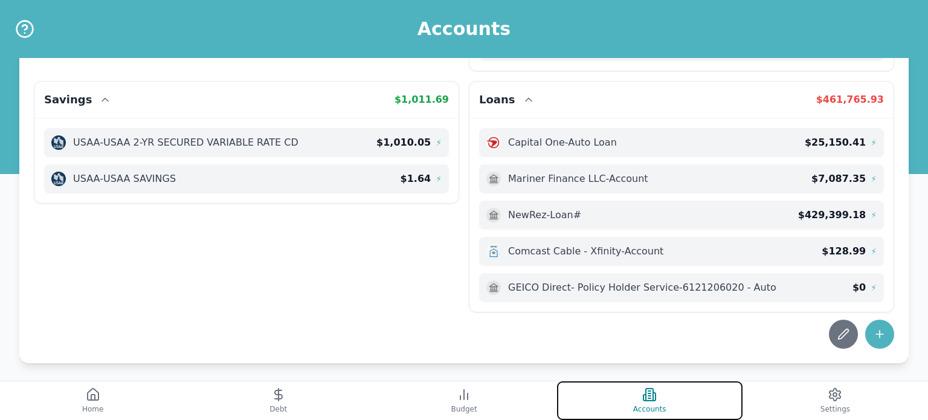
scroll to position [383, 0]
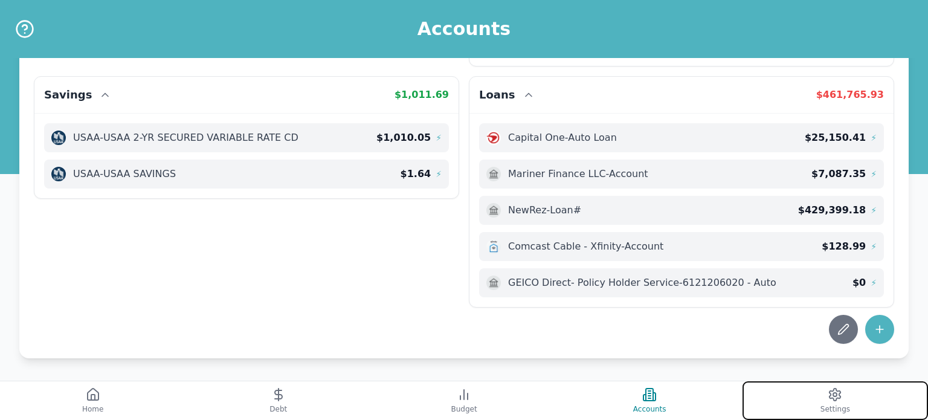
click at [835, 399] on icon at bounding box center [835, 394] width 15 height 15
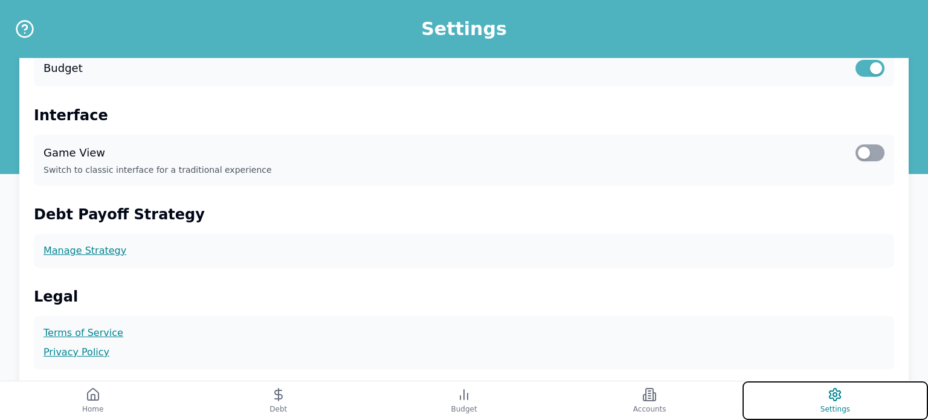
scroll to position [297, 0]
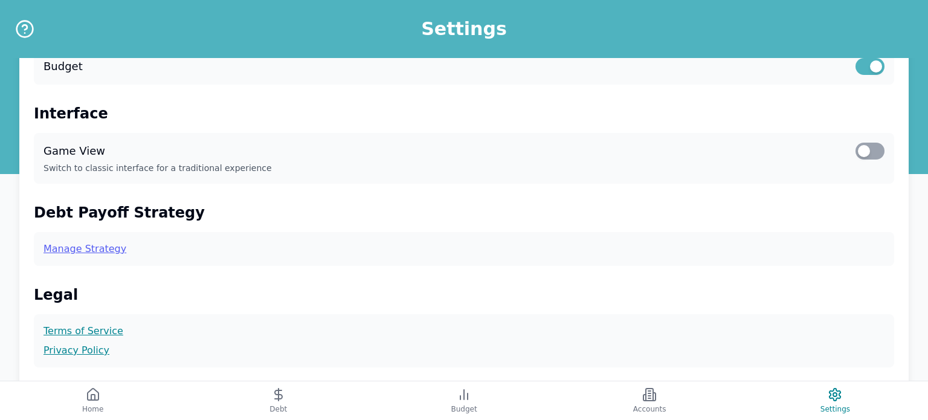
click at [79, 245] on link "Manage Strategy" at bounding box center [464, 249] width 841 height 15
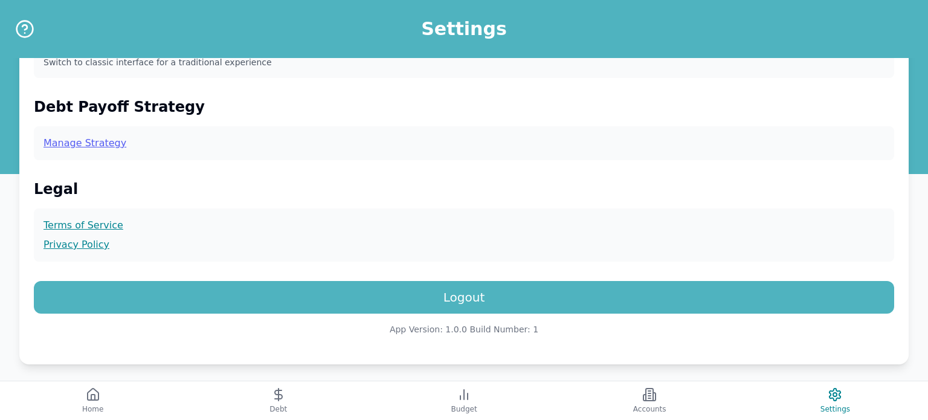
scroll to position [410, 0]
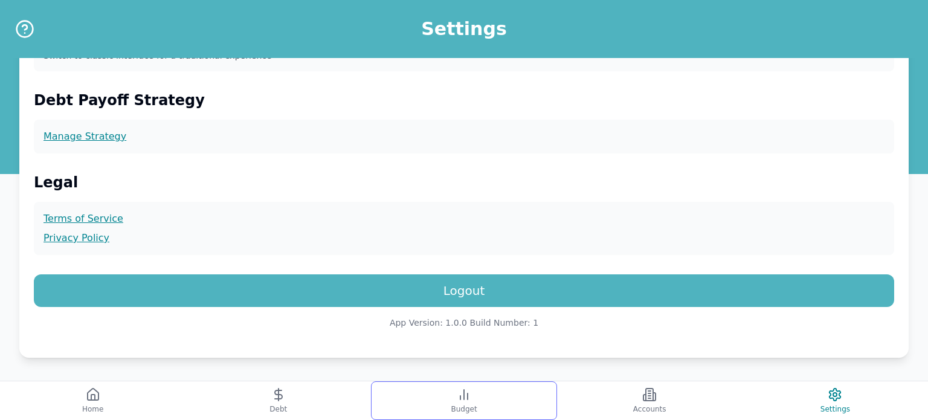
click at [476, 405] on button "Budget" at bounding box center [464, 400] width 186 height 39
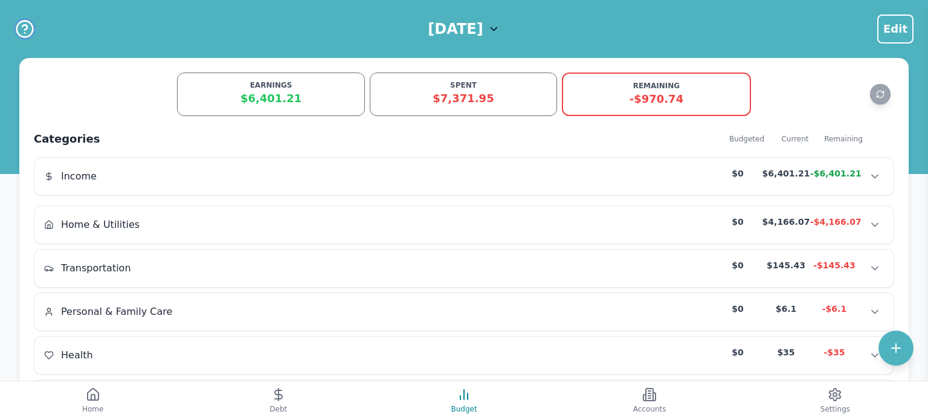
click at [22, 29] on icon "Help" at bounding box center [24, 28] width 19 height 19
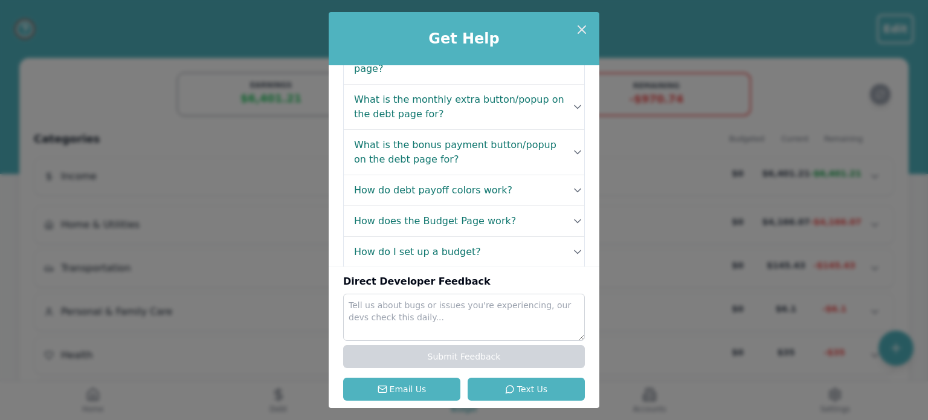
scroll to position [177, 0]
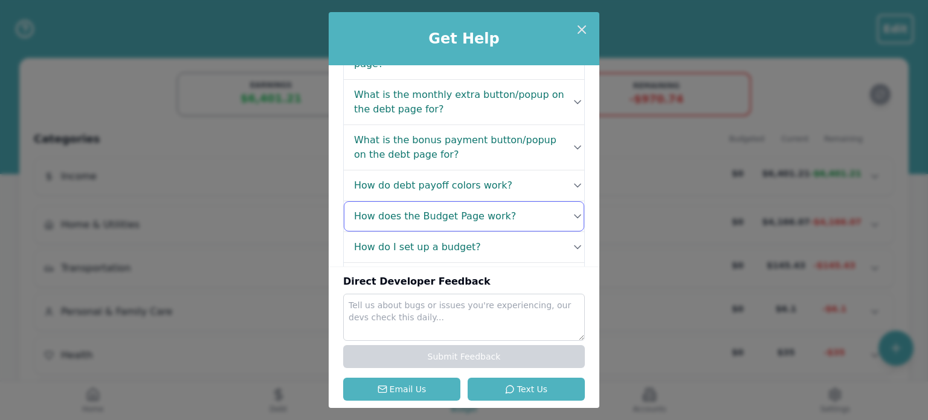
click at [409, 209] on h4 "How does the Budget Page work?" at bounding box center [435, 216] width 162 height 15
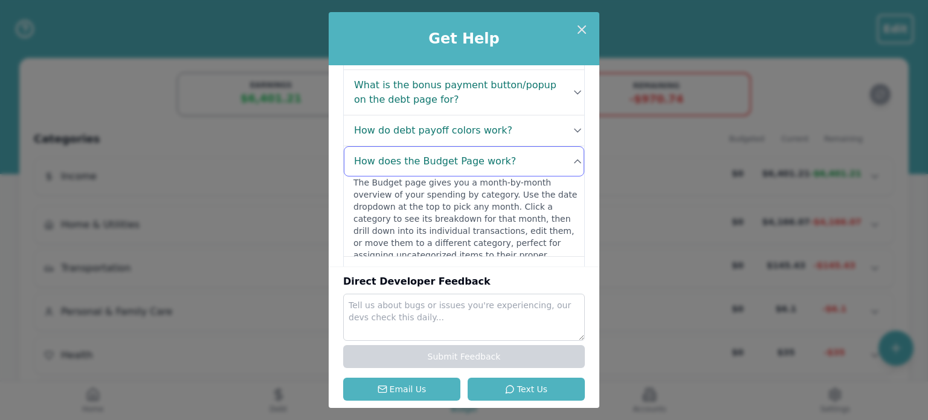
scroll to position [234, 0]
click at [402, 263] on h4 "How do I set up a budget?" at bounding box center [417, 270] width 127 height 15
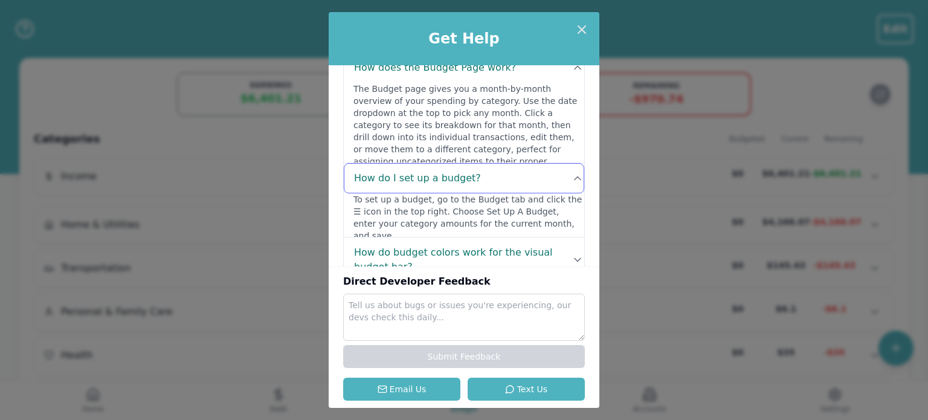
scroll to position [328, 0]
click at [582, 28] on icon at bounding box center [582, 29] width 15 height 15
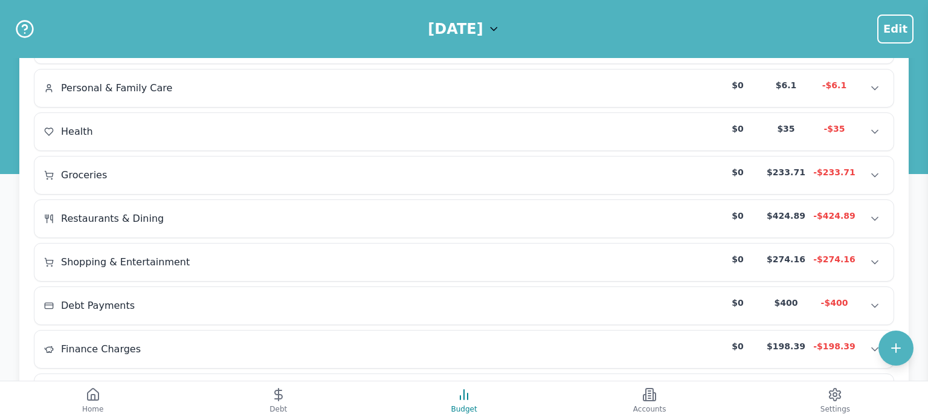
scroll to position [330, 0]
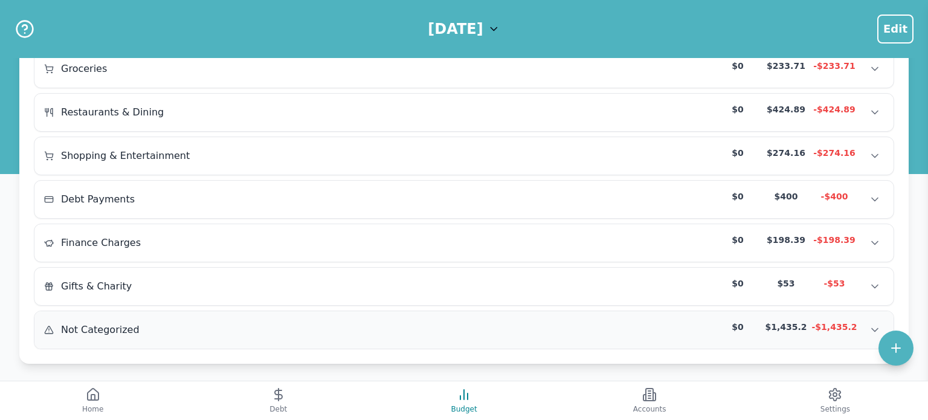
click at [827, 326] on div "-$1,435.2" at bounding box center [834, 330] width 48 height 18
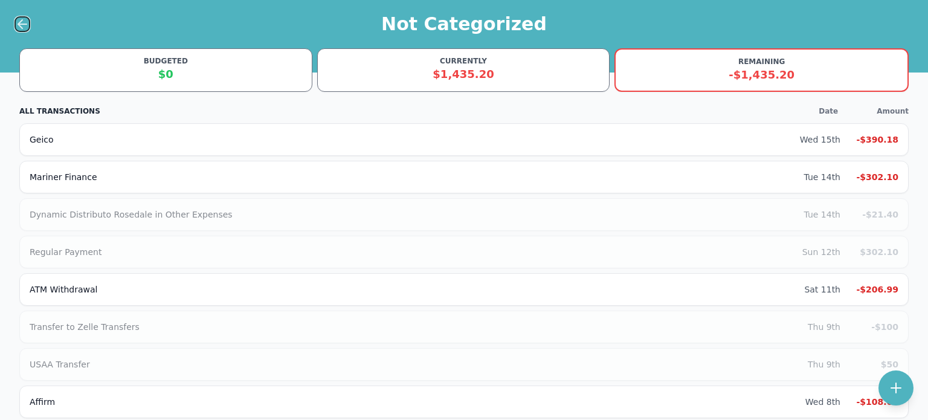
click at [22, 24] on icon at bounding box center [22, 24] width 8 height 0
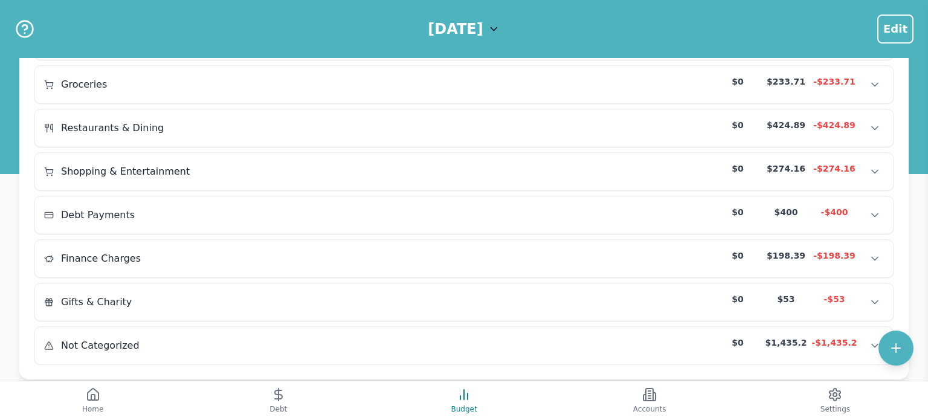
scroll to position [330, 0]
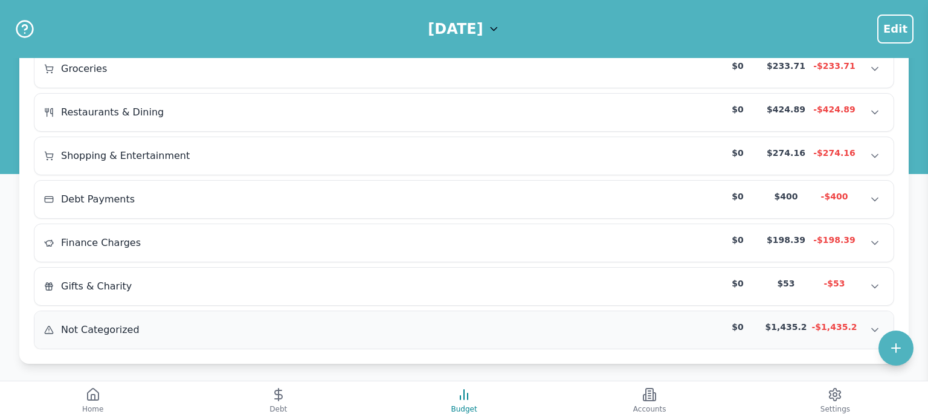
click at [553, 321] on div "Not Categorized $0 $1,435.2 -$1,435.2" at bounding box center [464, 330] width 840 height 18
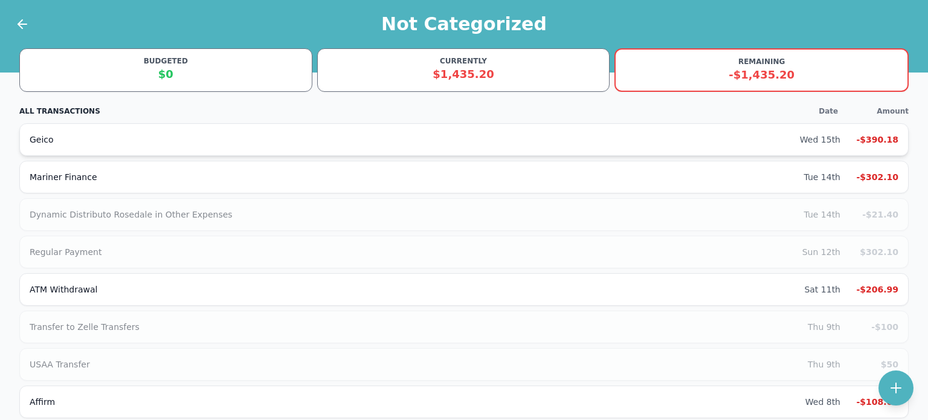
click at [566, 136] on div "Geico" at bounding box center [415, 140] width 770 height 12
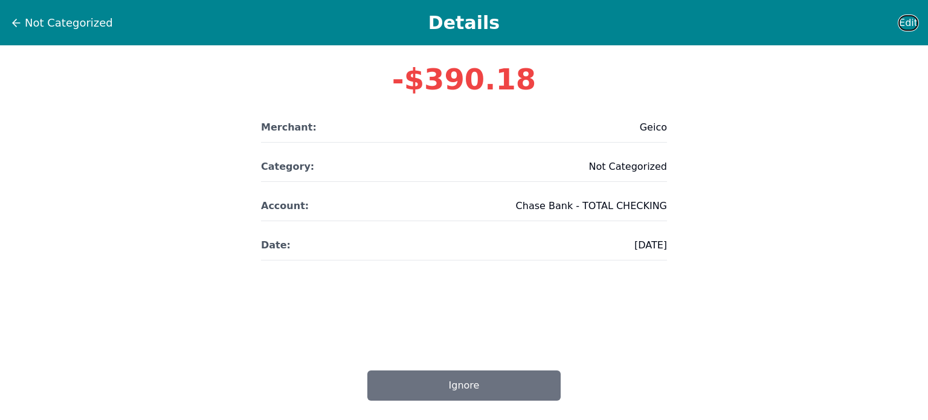
click at [911, 16] on span "Edit" at bounding box center [908, 23] width 19 height 15
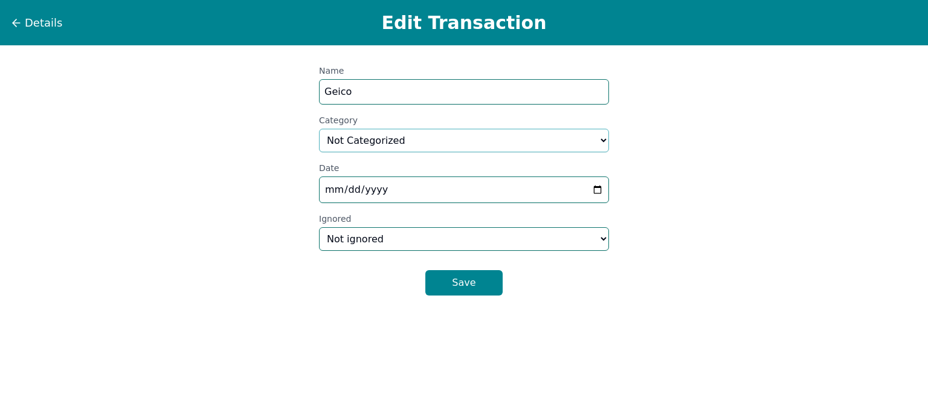
click at [563, 138] on select "Select a category... Home & Utilities Transportation Personal & Family Care Hea…" at bounding box center [464, 141] width 290 height 24
select select "insurance"
click at [319, 129] on select "Select a category... Home & Utilities Transportation Personal & Family Care Hea…" at bounding box center [464, 141] width 290 height 24
click at [468, 274] on button "Save" at bounding box center [463, 282] width 77 height 25
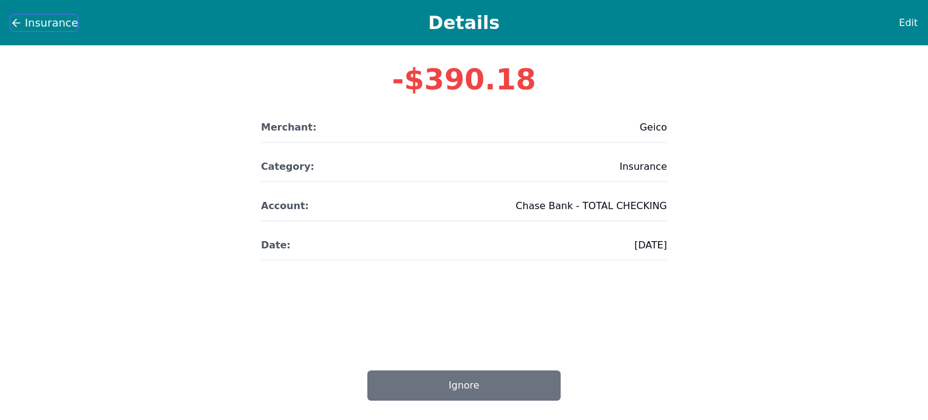
click at [37, 18] on span "Insurance" at bounding box center [51, 23] width 53 height 17
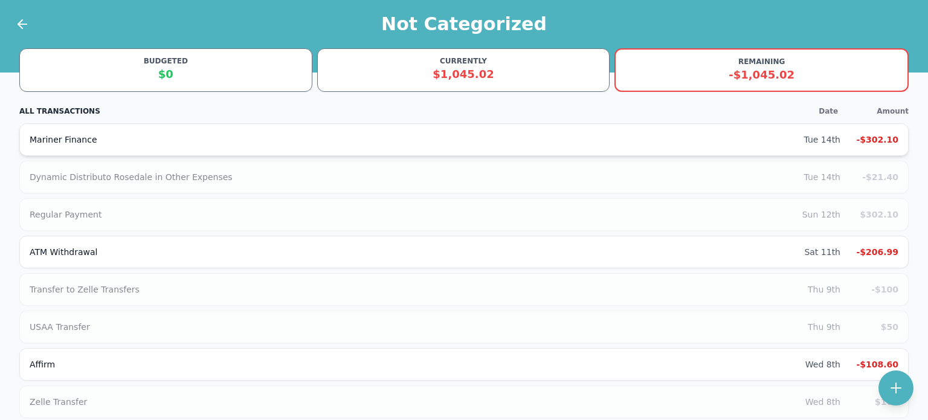
click at [56, 140] on div "Mariner Finance" at bounding box center [417, 140] width 774 height 12
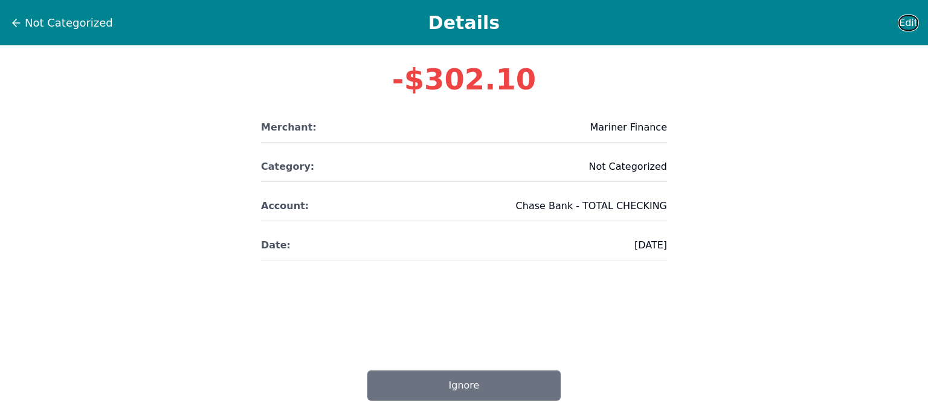
click at [904, 27] on span "Edit" at bounding box center [908, 23] width 19 height 15
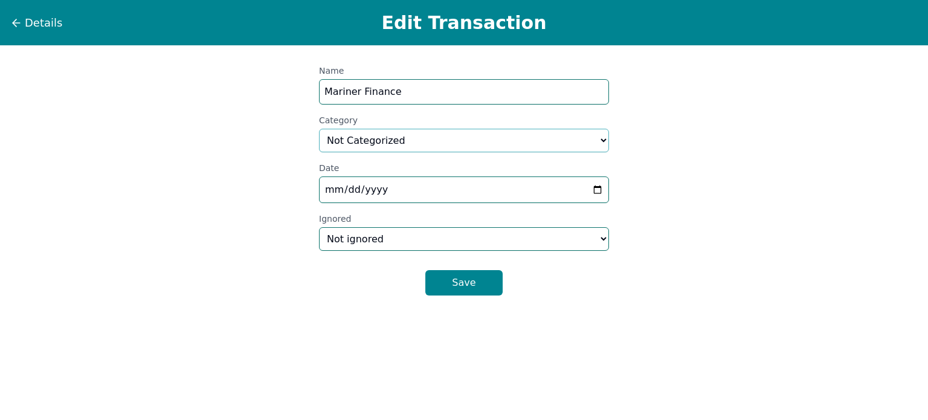
click at [545, 141] on select "Select a category... Home & Utilities Transportation Personal & Family Care Hea…" at bounding box center [464, 141] width 290 height 24
select select "debt"
click at [319, 129] on select "Select a category... Home & Utilities Transportation Personal & Family Care Hea…" at bounding box center [464, 141] width 290 height 24
click at [459, 282] on button "Save" at bounding box center [463, 282] width 77 height 25
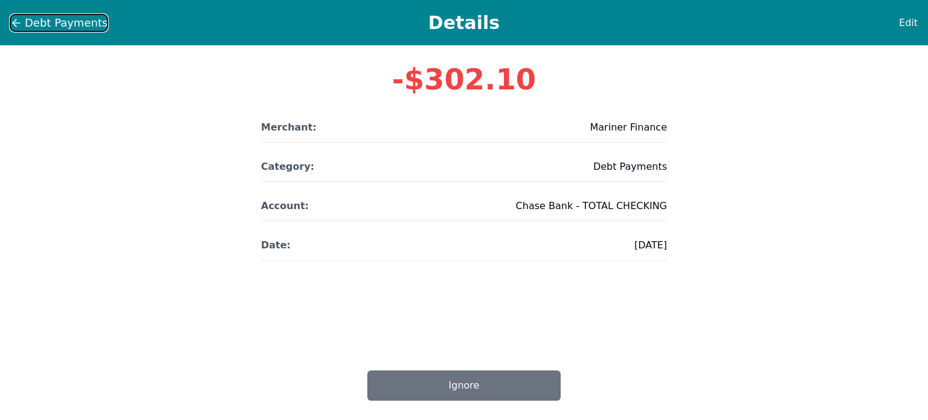
click at [31, 27] on span "Debt Payments" at bounding box center [66, 23] width 83 height 17
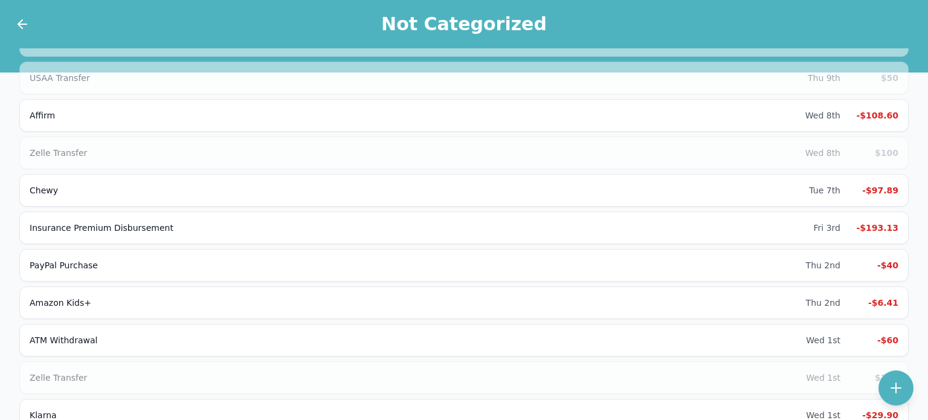
scroll to position [212, 0]
click at [80, 222] on div "Insurance Premium Disbursement" at bounding box center [422, 227] width 784 height 12
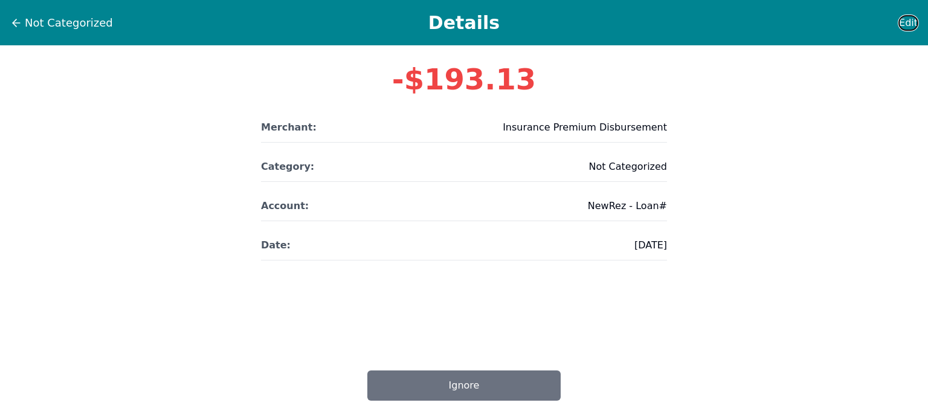
click at [909, 26] on span "Edit" at bounding box center [908, 23] width 19 height 15
select select "other"
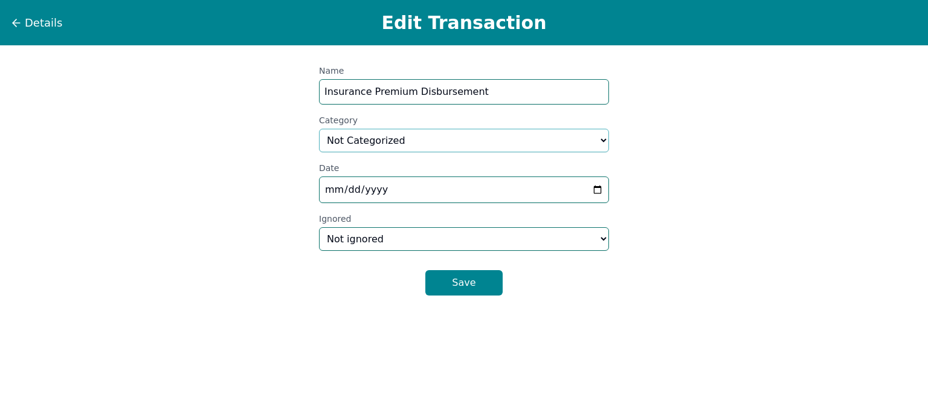
click at [557, 142] on select "Select a category... Home & Utilities Transportation Personal & Family Care Hea…" at bounding box center [464, 141] width 290 height 24
click at [15, 23] on icon at bounding box center [16, 23] width 7 height 0
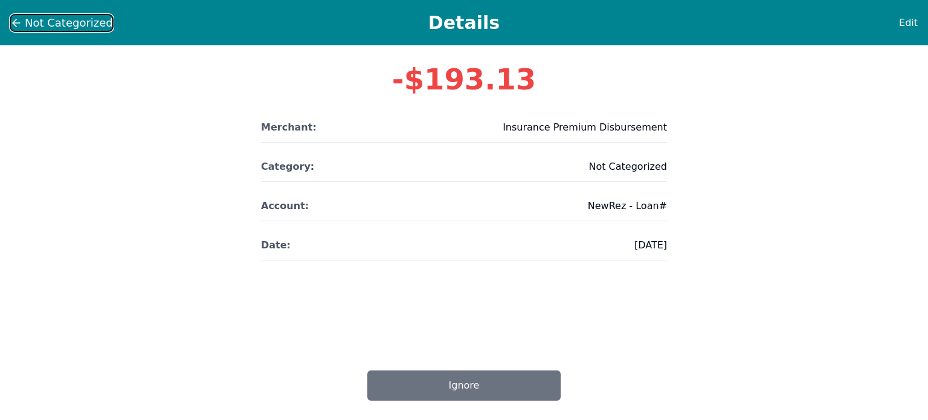
click at [28, 21] on span "Not Categorized" at bounding box center [69, 23] width 88 height 17
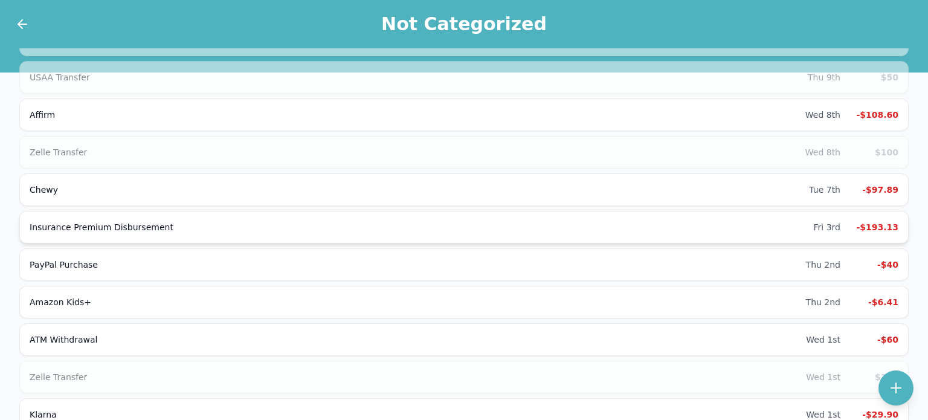
click at [58, 227] on div "Insurance Premium Disbursement" at bounding box center [422, 227] width 784 height 12
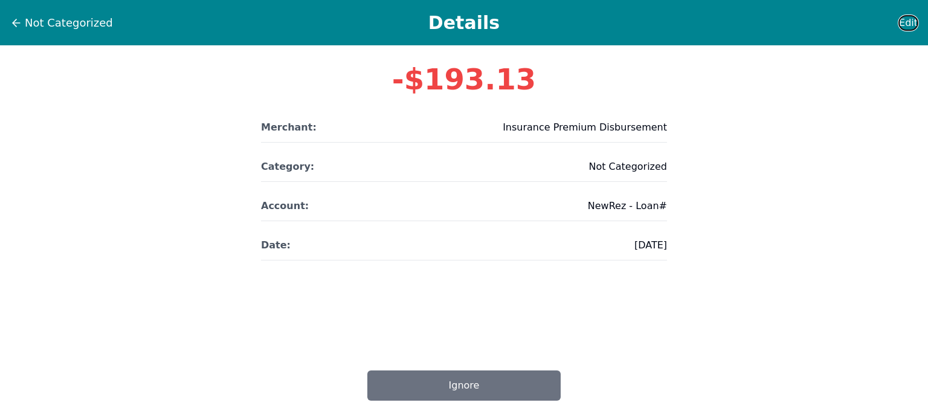
click at [911, 25] on span "Edit" at bounding box center [908, 23] width 19 height 15
select select "other"
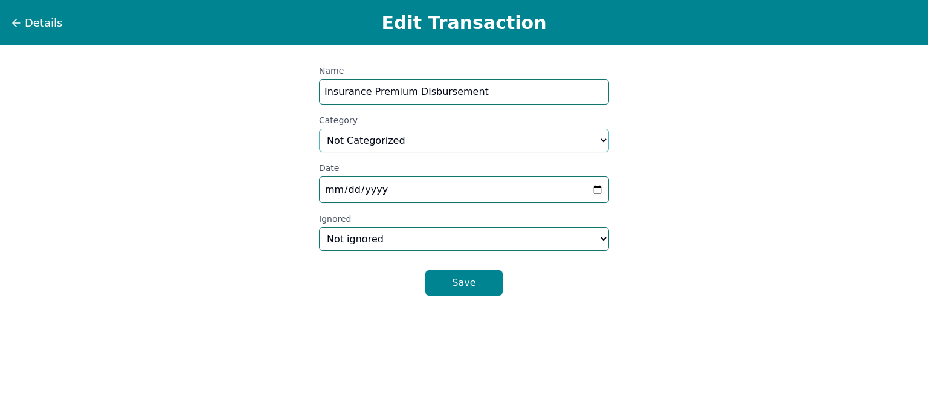
click at [503, 135] on select "Select a category... Home & Utilities Transportation Personal & Family Care Hea…" at bounding box center [464, 141] width 290 height 24
click at [23, 28] on button "Details" at bounding box center [36, 23] width 53 height 18
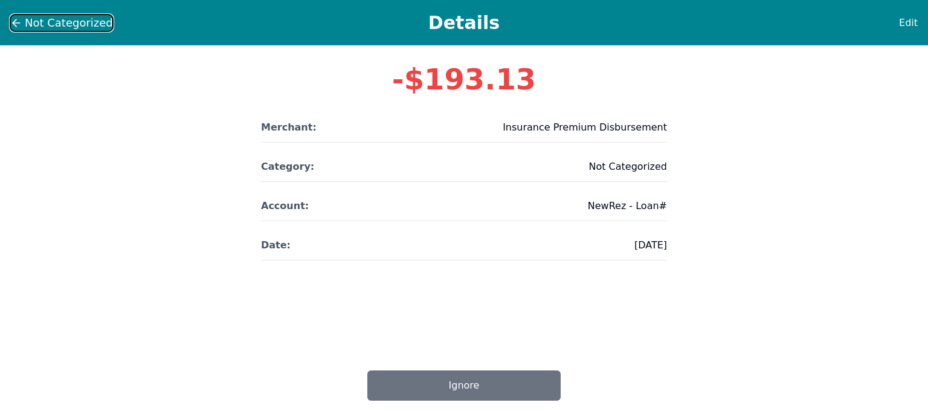
click at [35, 21] on span "Not Categorized" at bounding box center [69, 23] width 88 height 17
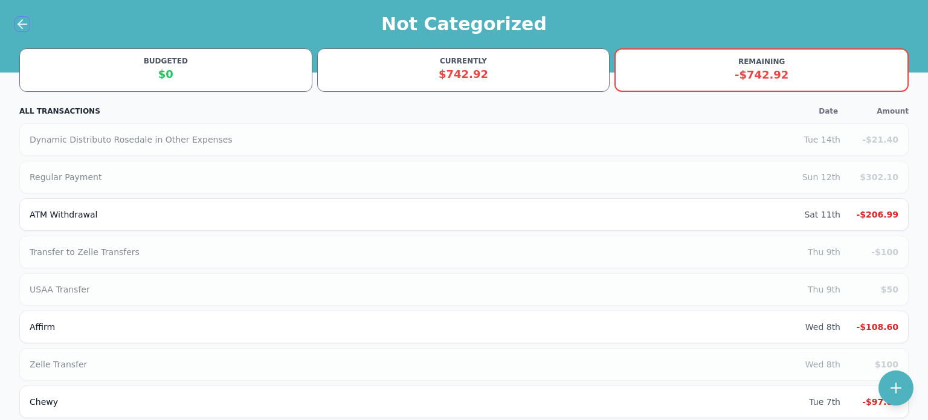
click at [20, 22] on icon at bounding box center [20, 24] width 4 height 8
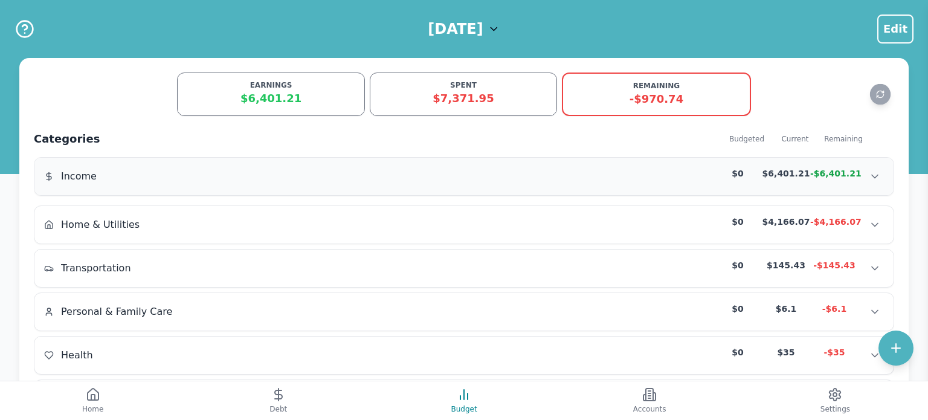
click at [91, 173] on span "Income" at bounding box center [79, 176] width 36 height 15
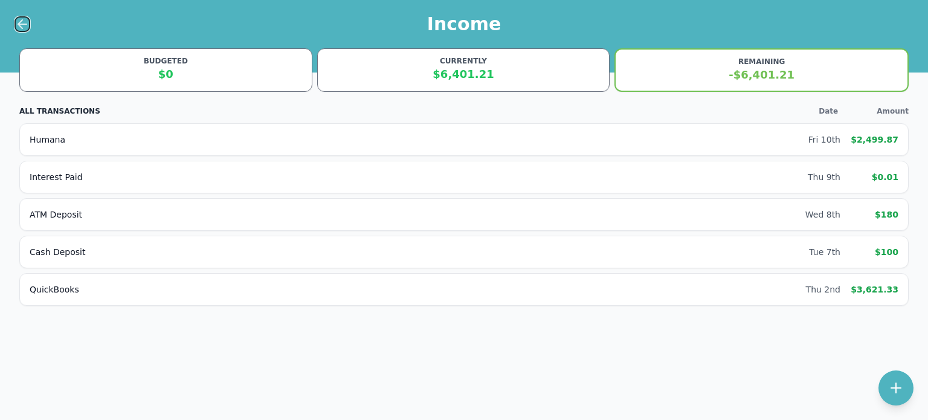
click at [20, 24] on icon at bounding box center [22, 24] width 8 height 0
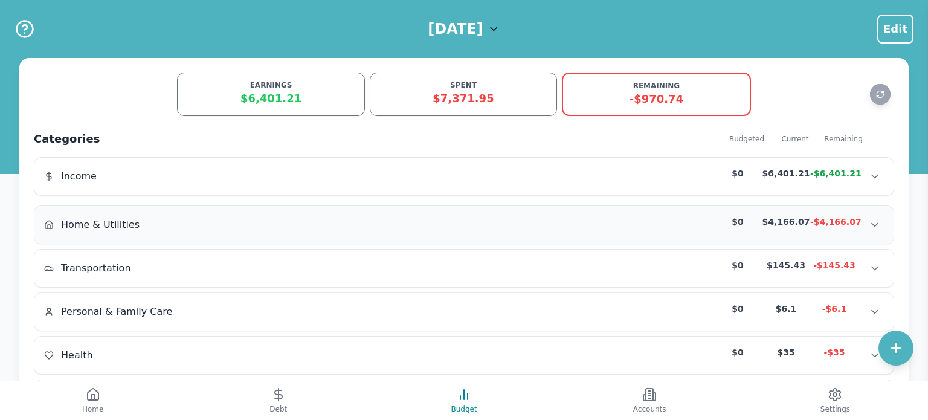
click at [99, 220] on span "Home & Utilities" at bounding box center [100, 225] width 79 height 15
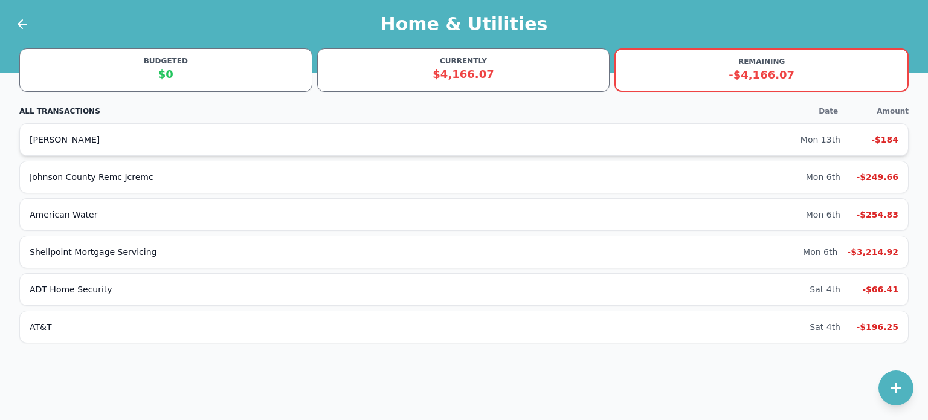
click at [53, 139] on div "[PERSON_NAME]" at bounding box center [415, 140] width 771 height 12
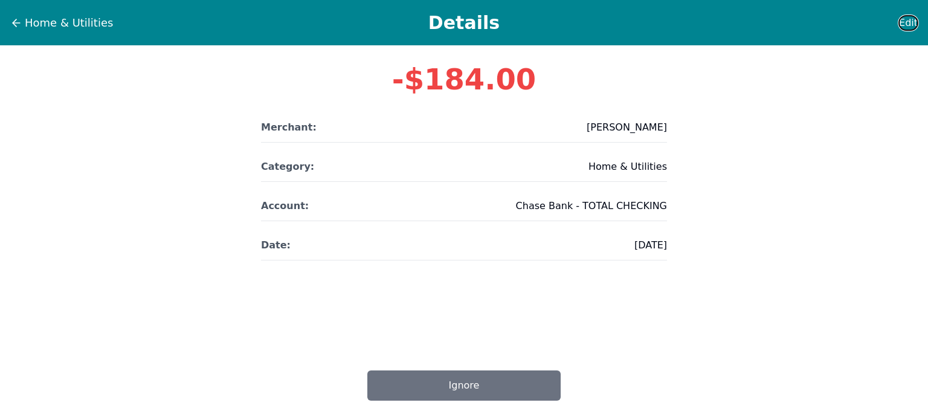
click at [902, 24] on span "Edit" at bounding box center [908, 23] width 19 height 15
select select "homeAndUtilities"
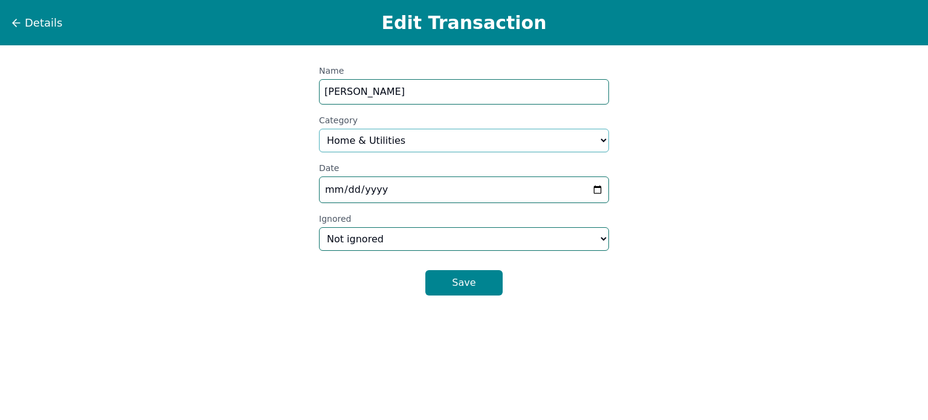
click at [499, 135] on select "Select a category... Home & Utilities Transportation Personal & Family Care Hea…" at bounding box center [464, 141] width 290 height 24
click at [36, 22] on span "Details" at bounding box center [43, 23] width 37 height 17
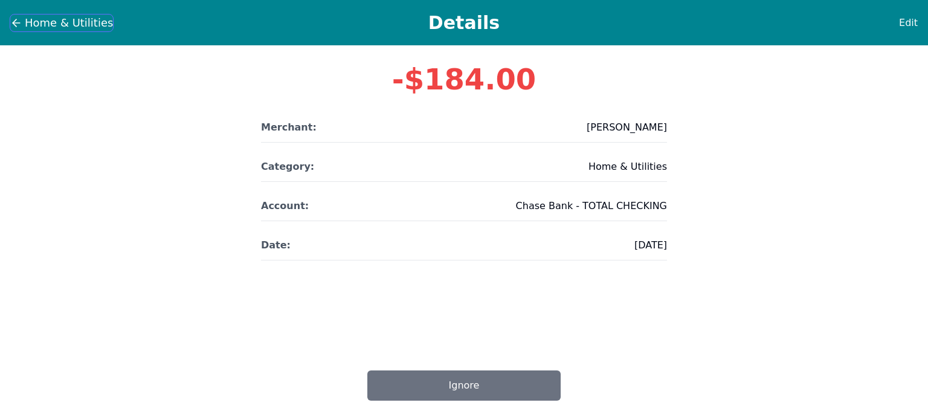
click at [25, 25] on span "Home & Utilities" at bounding box center [69, 23] width 88 height 17
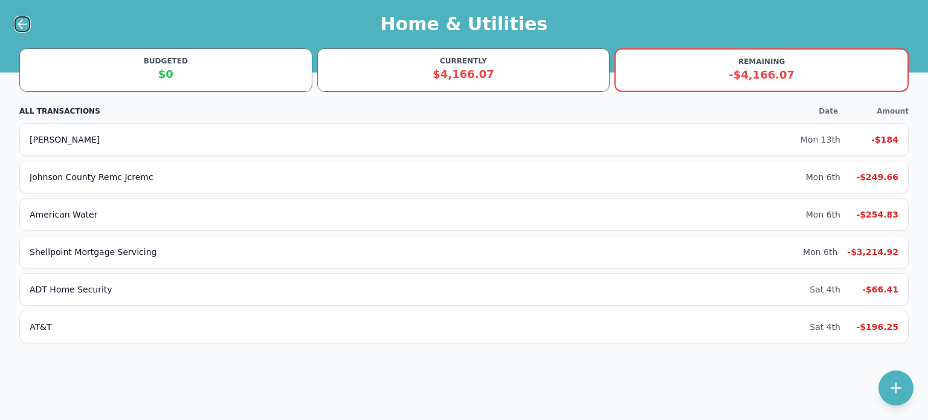
click at [22, 24] on icon at bounding box center [22, 24] width 8 height 0
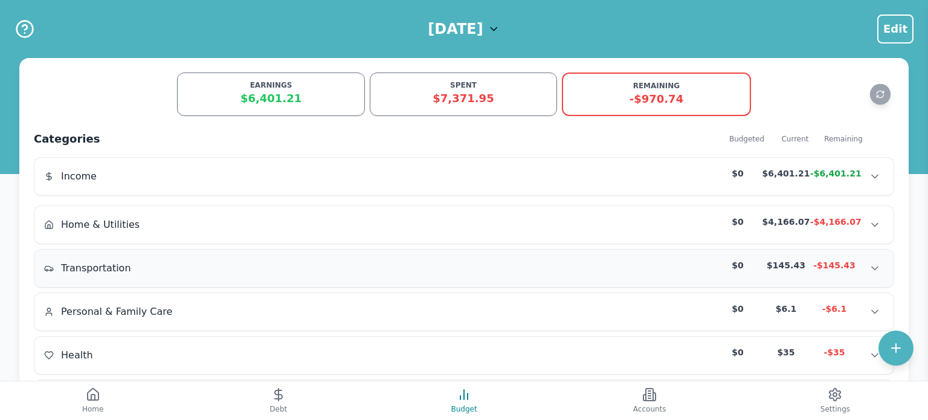
click at [91, 270] on span "Transportation" at bounding box center [96, 268] width 70 height 15
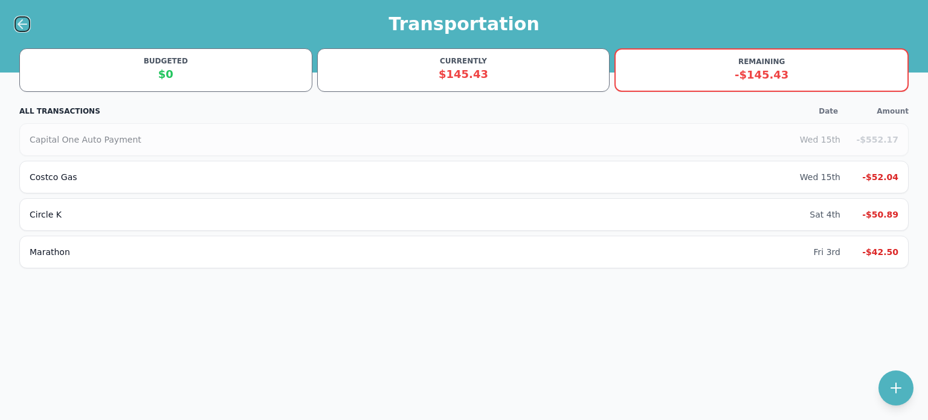
click at [22, 24] on icon at bounding box center [22, 24] width 8 height 0
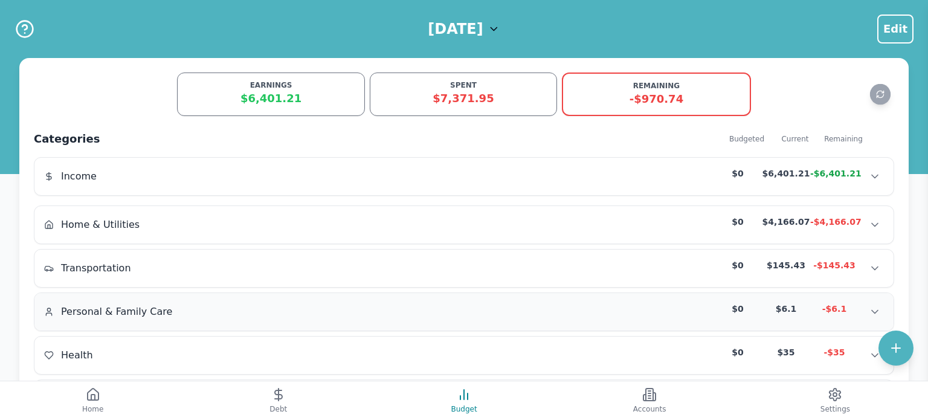
click at [98, 307] on span "Personal & Family Care" at bounding box center [116, 312] width 111 height 15
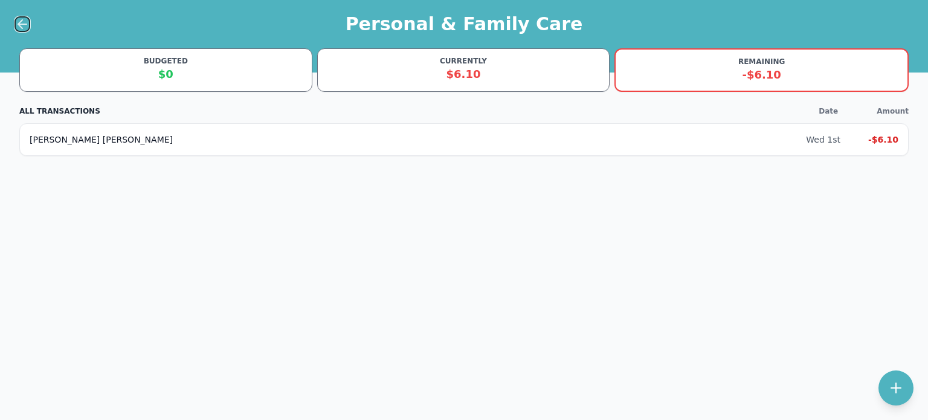
click at [20, 24] on icon at bounding box center [22, 24] width 8 height 0
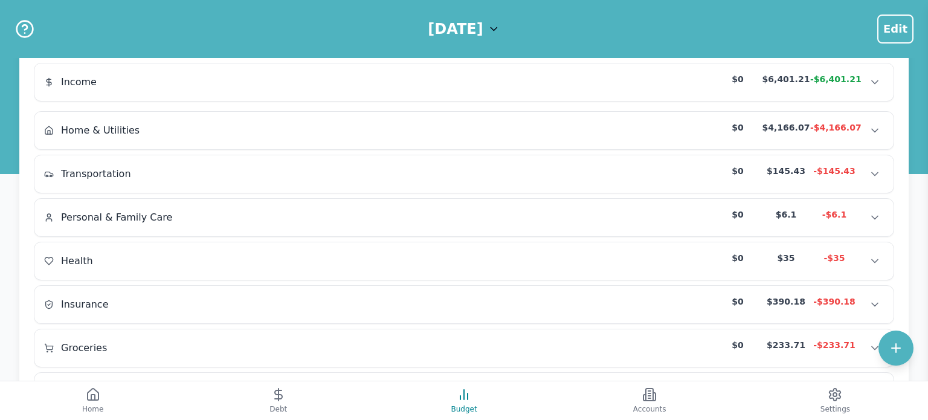
scroll to position [106, 0]
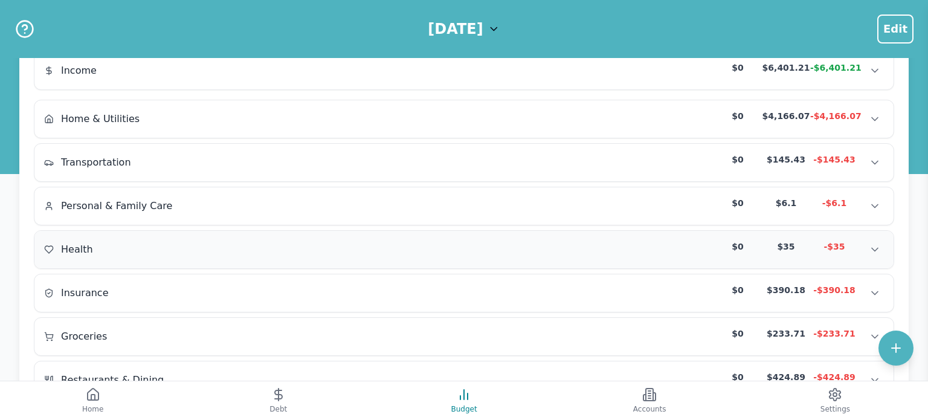
click at [82, 247] on span "Health" at bounding box center [77, 249] width 32 height 15
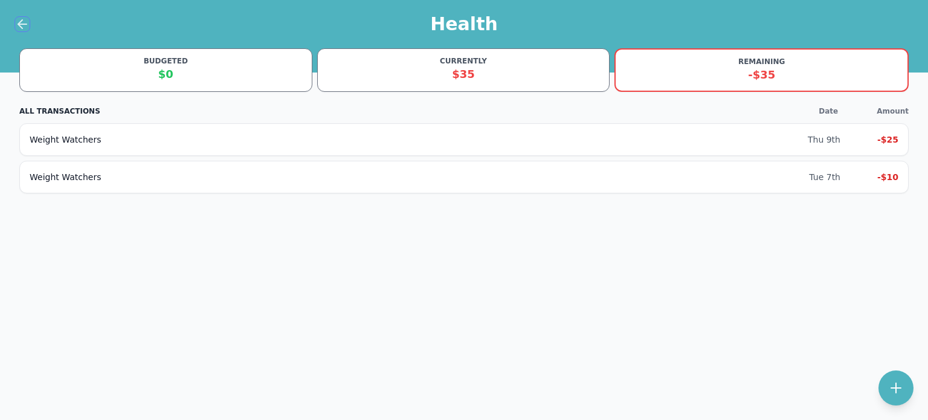
click at [20, 24] on icon at bounding box center [22, 24] width 8 height 0
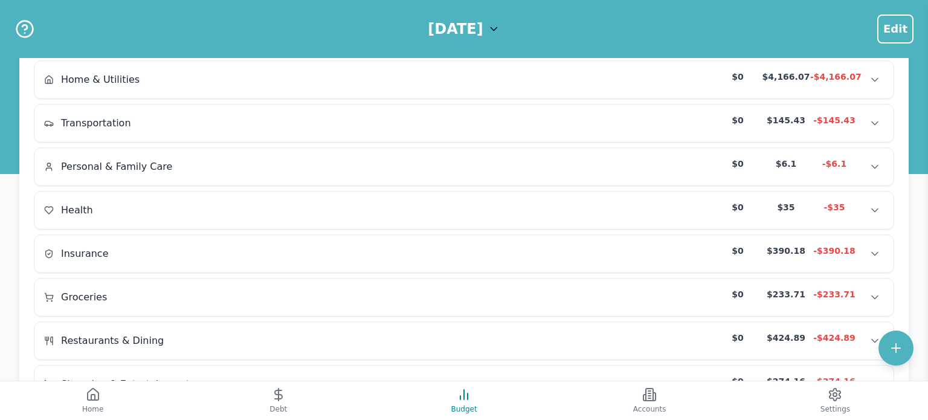
scroll to position [146, 0]
click at [80, 247] on span "Insurance" at bounding box center [85, 252] width 48 height 15
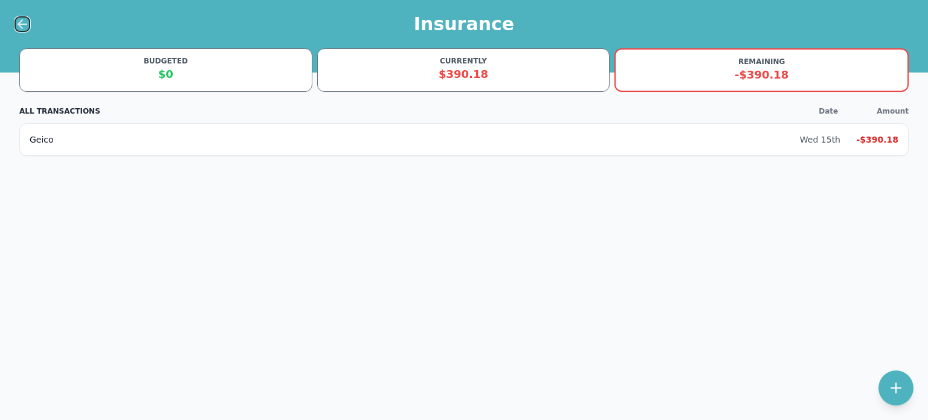
click at [22, 24] on icon at bounding box center [22, 24] width 8 height 0
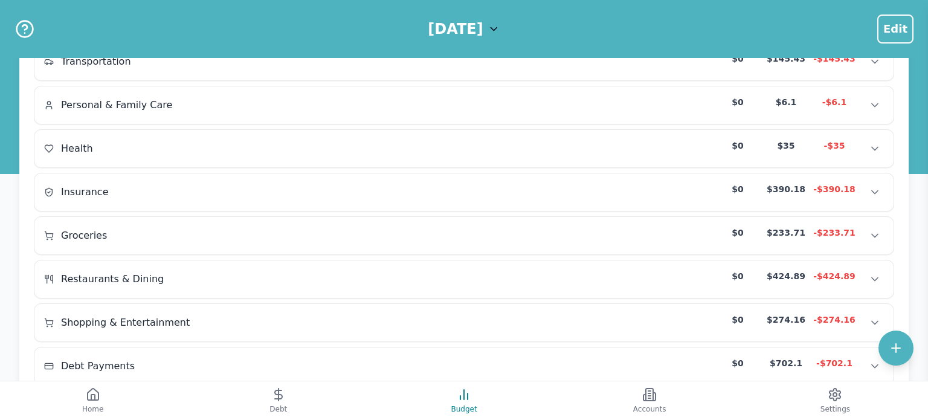
scroll to position [209, 0]
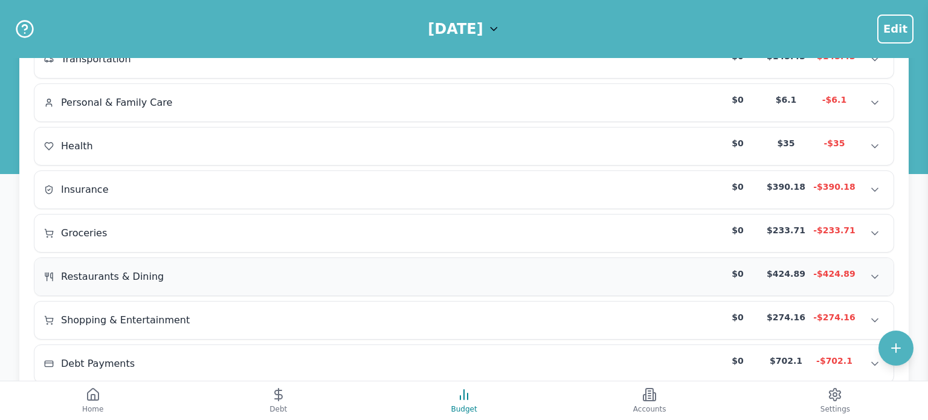
click at [89, 270] on span "Restaurants & Dining" at bounding box center [112, 277] width 103 height 15
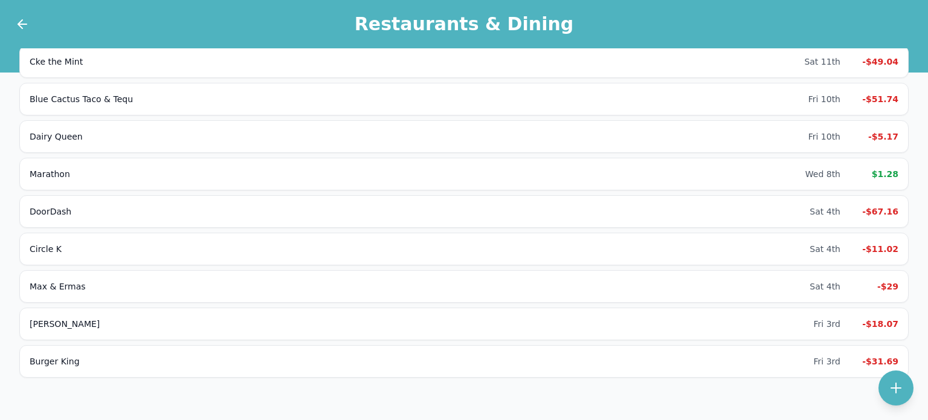
scroll to position [282, 0]
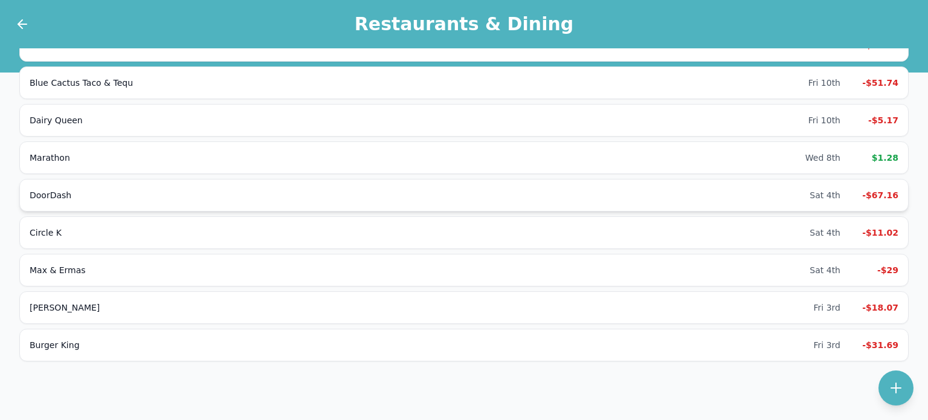
click at [122, 205] on div "DoorDash Sat 4th -$67.16" at bounding box center [463, 195] width 889 height 33
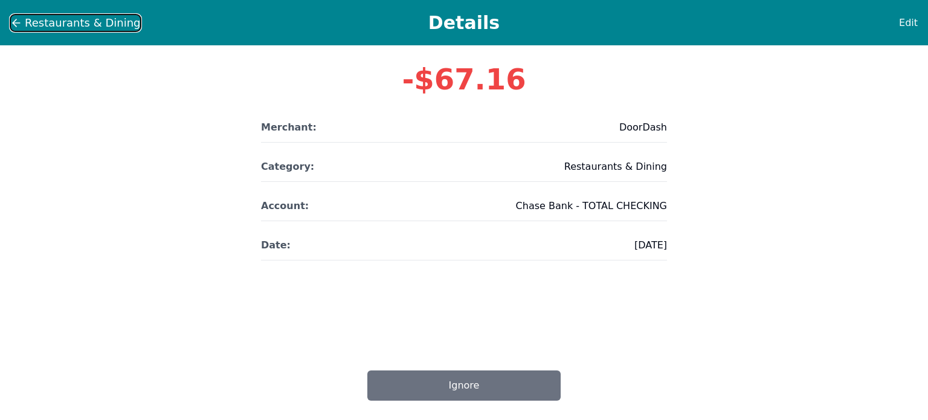
click at [12, 24] on icon at bounding box center [16, 23] width 12 height 12
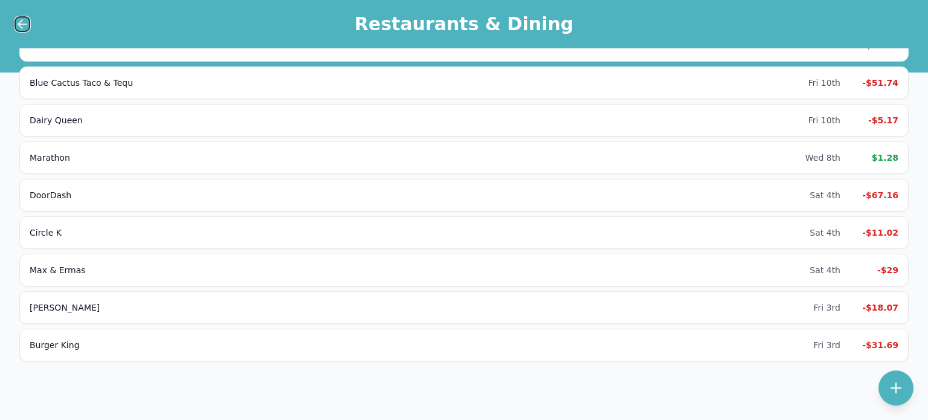
click at [22, 24] on icon at bounding box center [22, 24] width 8 height 0
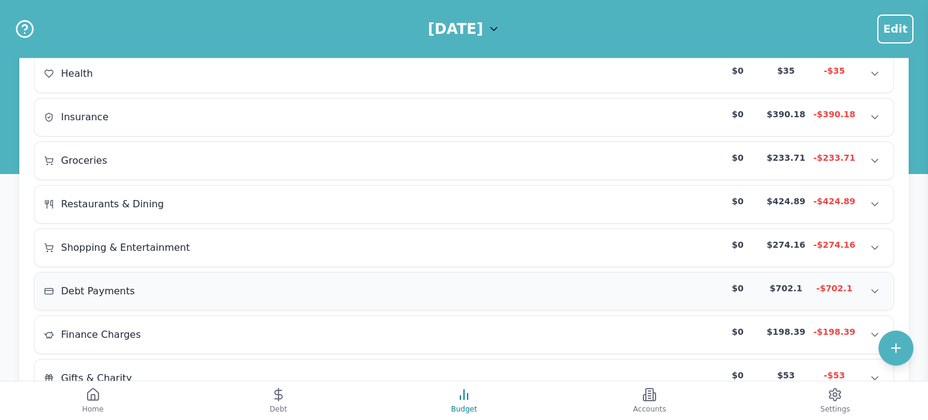
click at [103, 284] on span "Debt Payments" at bounding box center [98, 291] width 74 height 15
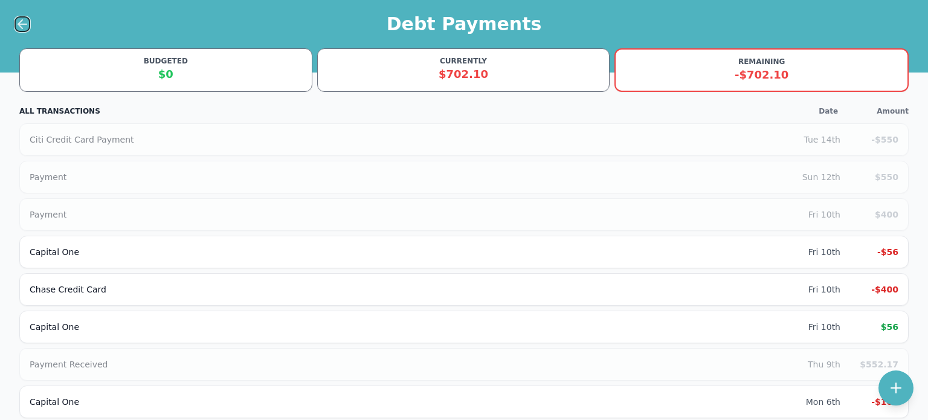
click at [17, 21] on icon at bounding box center [22, 24] width 15 height 15
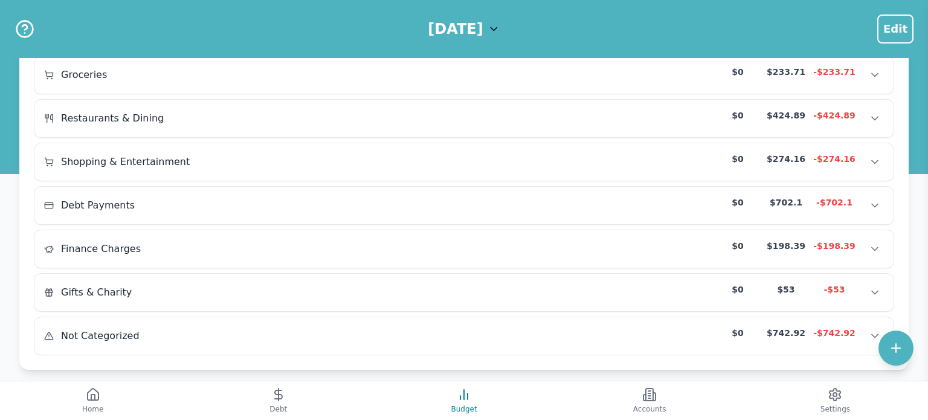
scroll to position [373, 0]
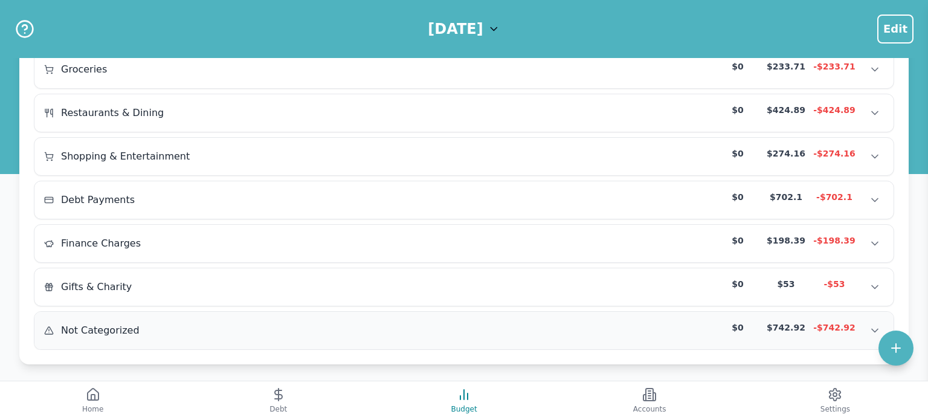
click at [85, 326] on span "Not Categorized" at bounding box center [100, 330] width 79 height 15
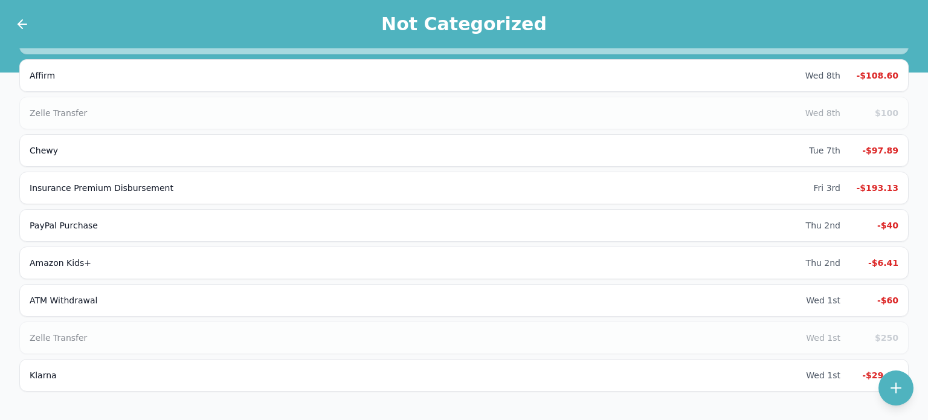
scroll to position [249, 0]
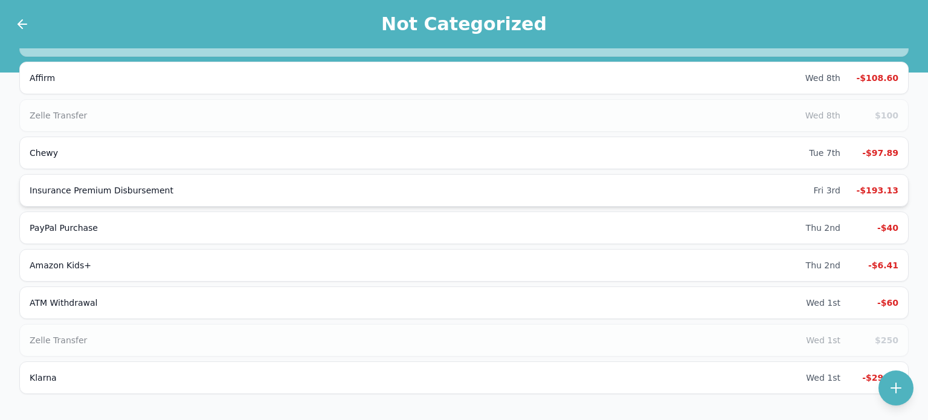
click at [80, 192] on div "Insurance Premium Disbursement" at bounding box center [422, 190] width 784 height 12
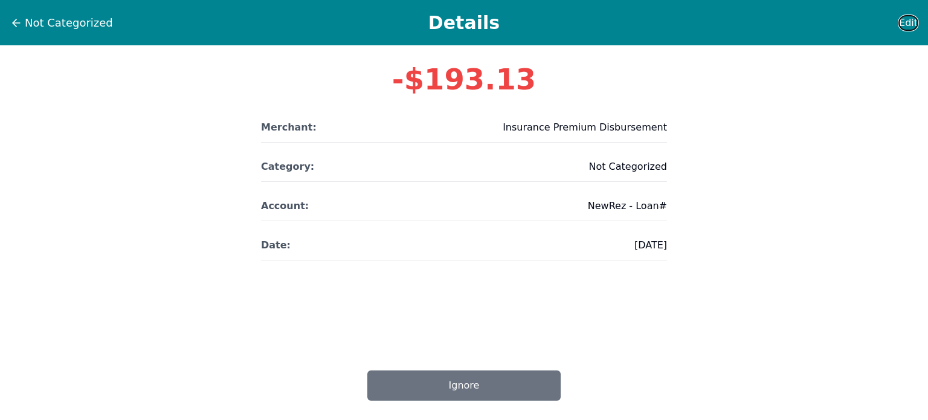
click at [906, 27] on span "Edit" at bounding box center [908, 23] width 19 height 15
select select "other"
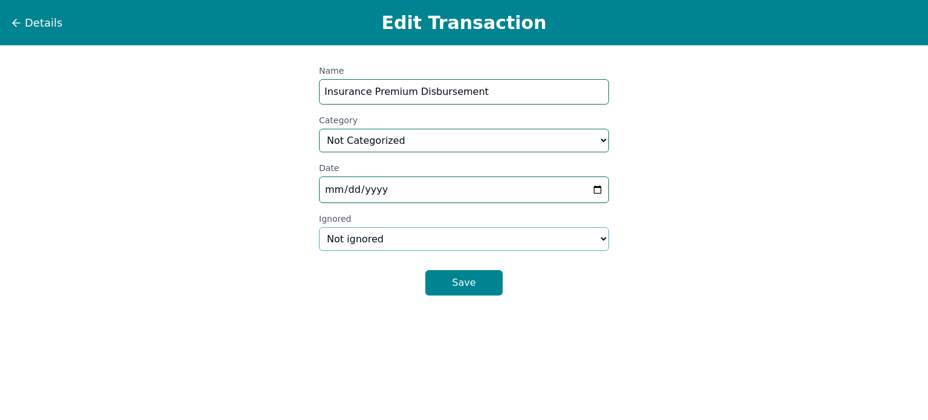
click at [556, 230] on select "Not ignored Ignored" at bounding box center [464, 239] width 290 height 24
select select "ignored"
click at [319, 227] on select "Not ignored Ignored" at bounding box center [464, 239] width 290 height 24
click at [470, 278] on button "Save" at bounding box center [463, 282] width 77 height 25
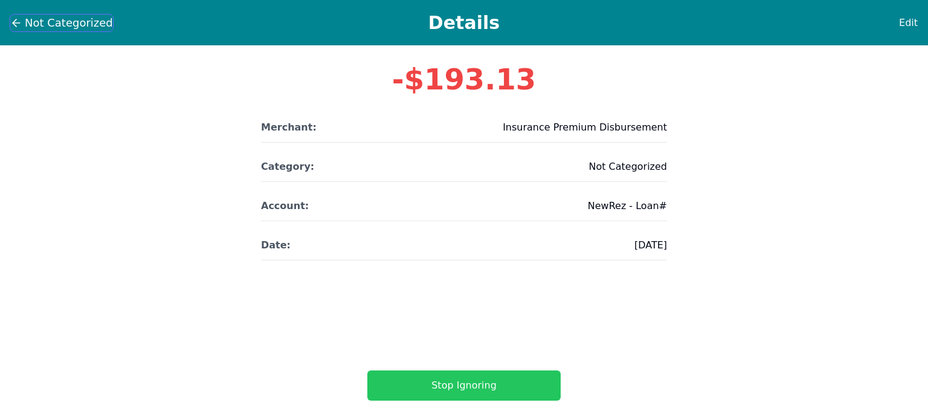
click at [27, 27] on span "Not Categorized" at bounding box center [69, 23] width 88 height 17
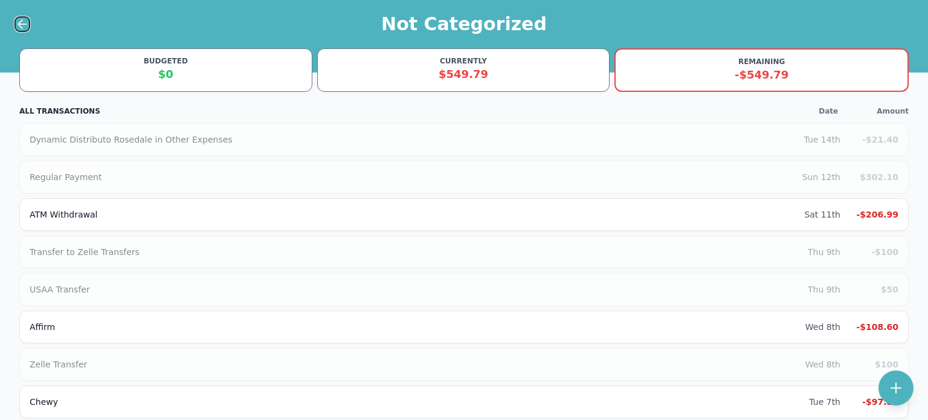
click at [22, 24] on icon at bounding box center [22, 24] width 8 height 0
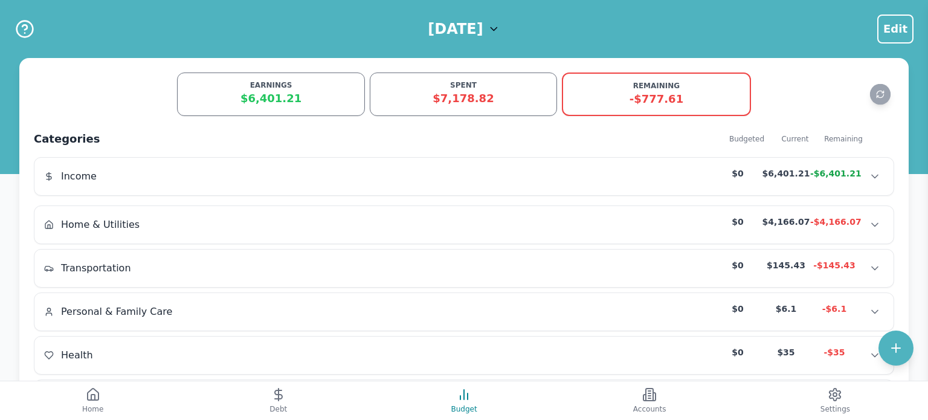
click at [500, 28] on icon at bounding box center [494, 29] width 12 height 12
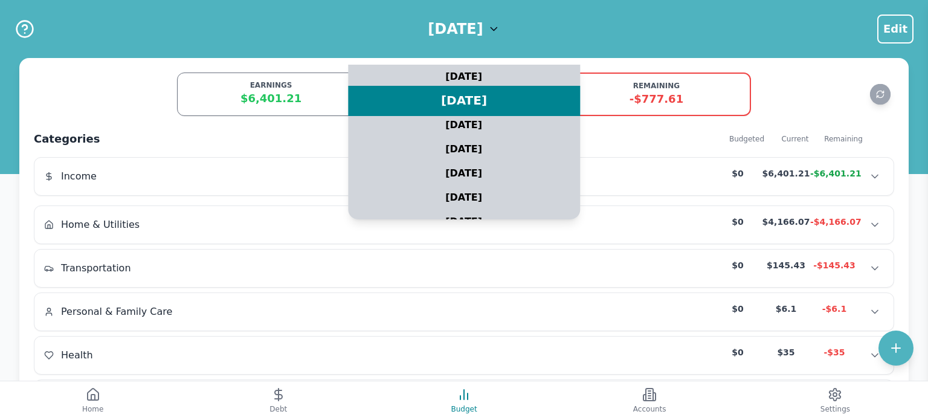
click at [506, 102] on div "[DATE]" at bounding box center [464, 101] width 290 height 30
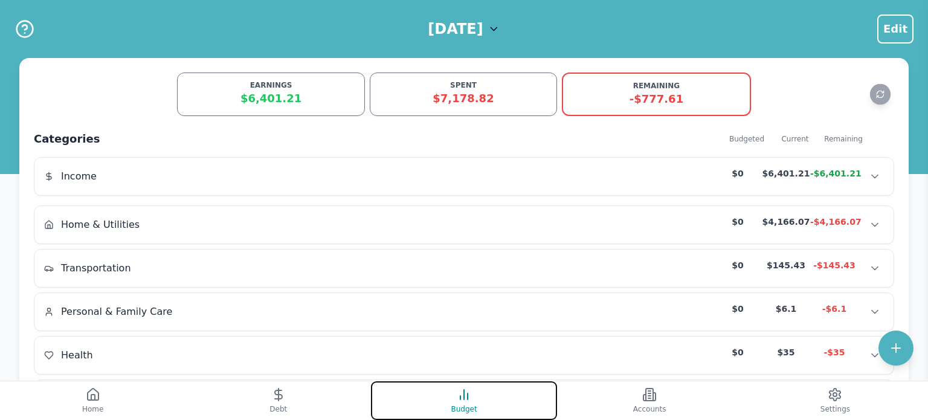
click at [475, 400] on button "Budget" at bounding box center [464, 400] width 186 height 39
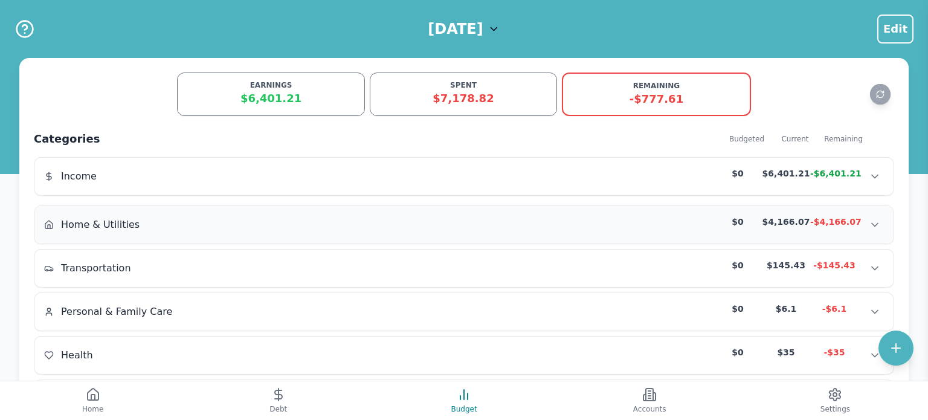
click at [351, 212] on div "Home & Utilities $0 $4,166.07 -$4,166.07 Home & Utilities $0 $4,166.07 -$4,166.…" at bounding box center [463, 224] width 859 height 37
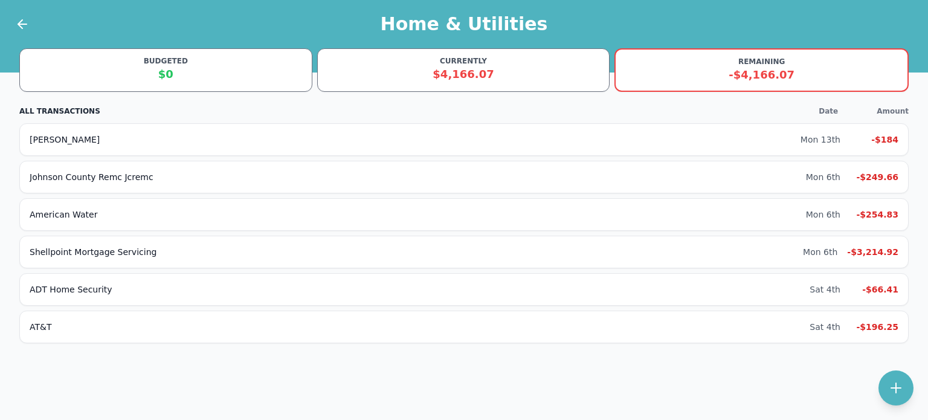
click at [273, 60] on div "BUDGETED" at bounding box center [165, 61] width 277 height 10
click at [191, 60] on div "BUDGETED" at bounding box center [165, 61] width 277 height 10
click at [165, 73] on div "$0" at bounding box center [165, 74] width 277 height 17
click at [22, 24] on icon at bounding box center [22, 24] width 8 height 0
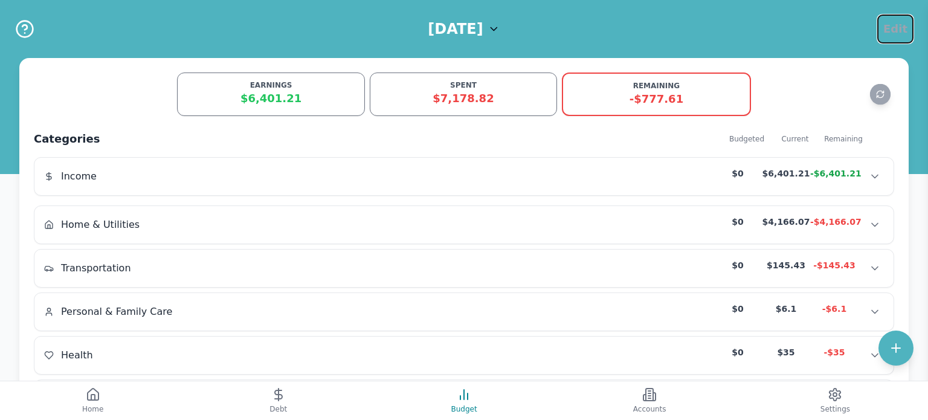
click at [894, 27] on span "Edit" at bounding box center [895, 29] width 24 height 17
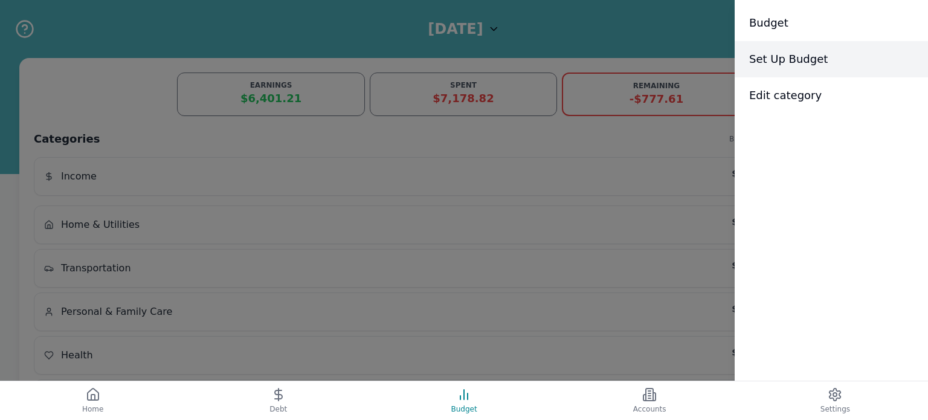
click at [799, 56] on span "Set Up Budget" at bounding box center [788, 59] width 79 height 17
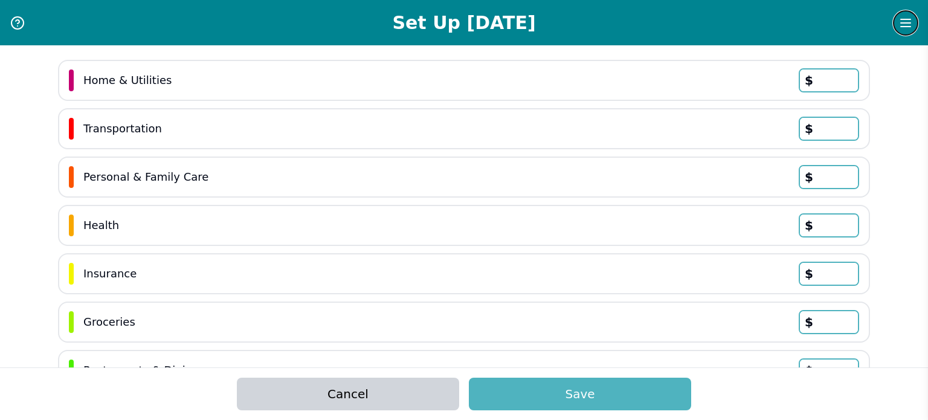
click at [906, 19] on line "Menu" at bounding box center [906, 19] width 10 height 0
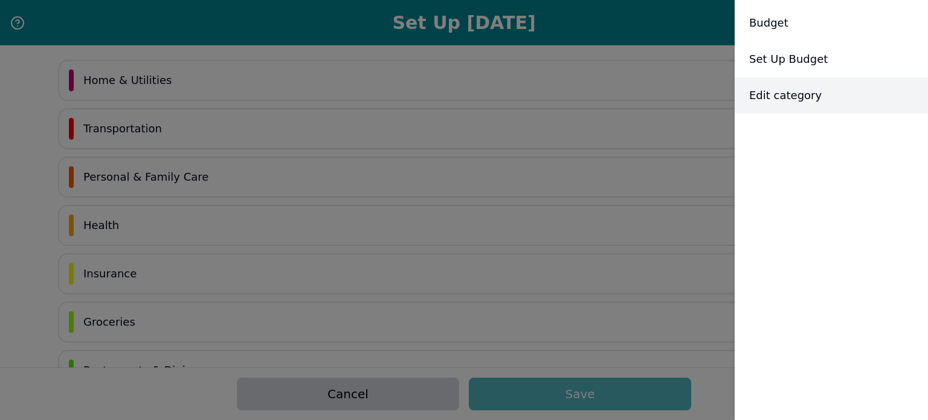
click at [803, 95] on span "Edit category" at bounding box center [785, 95] width 73 height 17
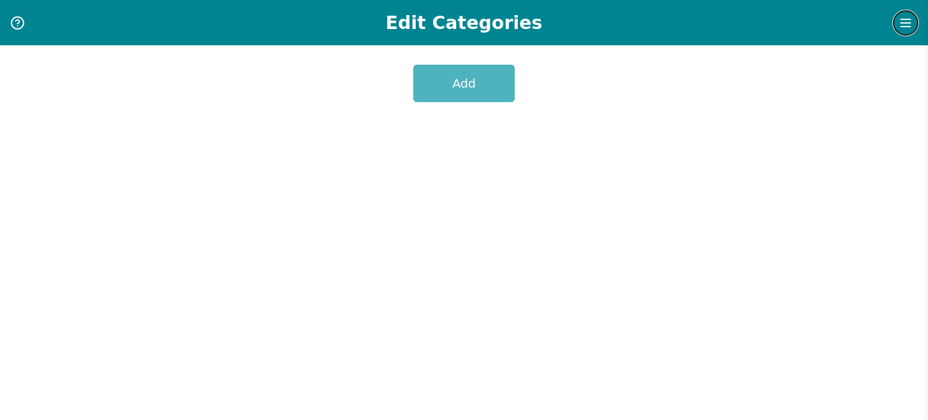
click at [904, 25] on icon "Menu" at bounding box center [906, 23] width 15 height 15
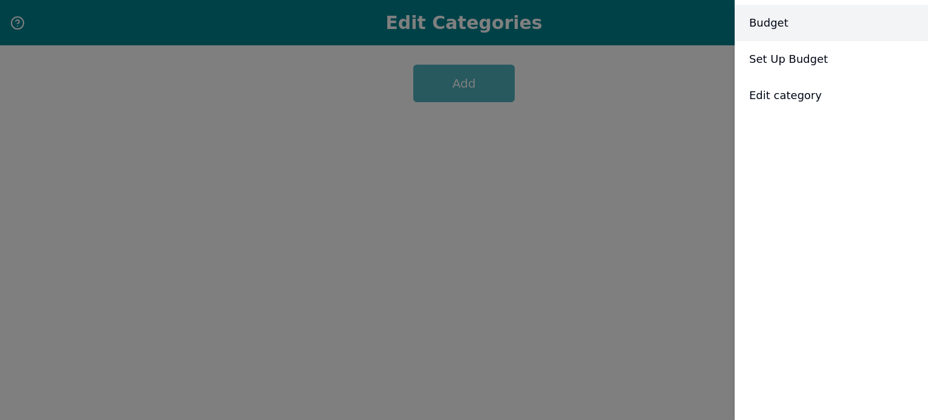
click at [800, 20] on div "Budget" at bounding box center [831, 23] width 193 height 36
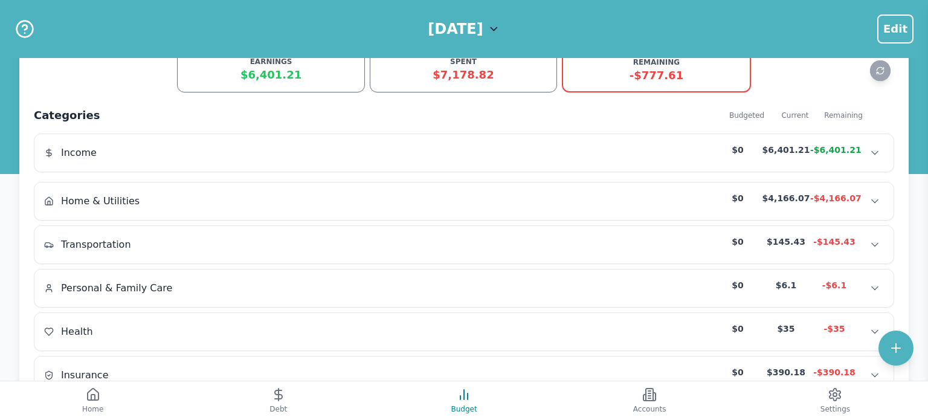
scroll to position [25, 0]
click at [94, 197] on span "Home & Utilities" at bounding box center [100, 200] width 79 height 15
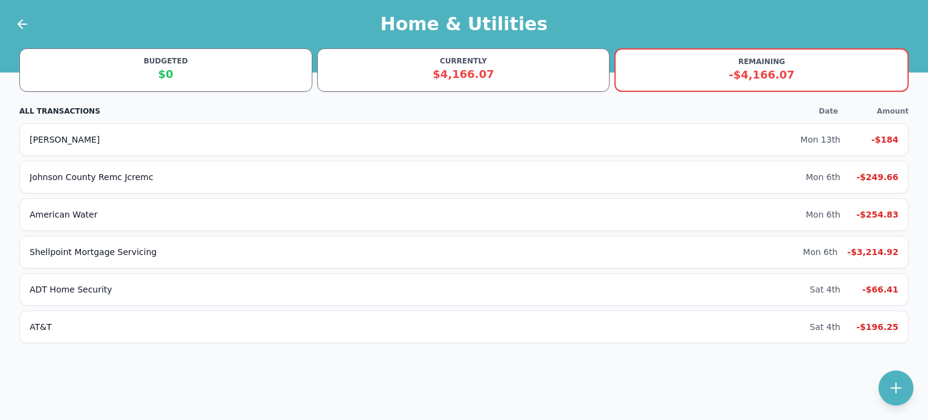
click at [151, 69] on div "$0" at bounding box center [165, 74] width 277 height 17
click at [24, 24] on icon at bounding box center [22, 24] width 8 height 0
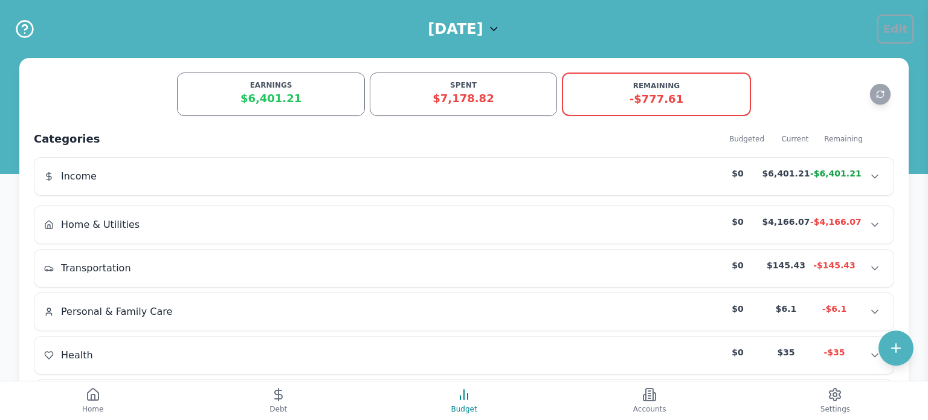
click at [899, 31] on span "Edit" at bounding box center [895, 29] width 24 height 17
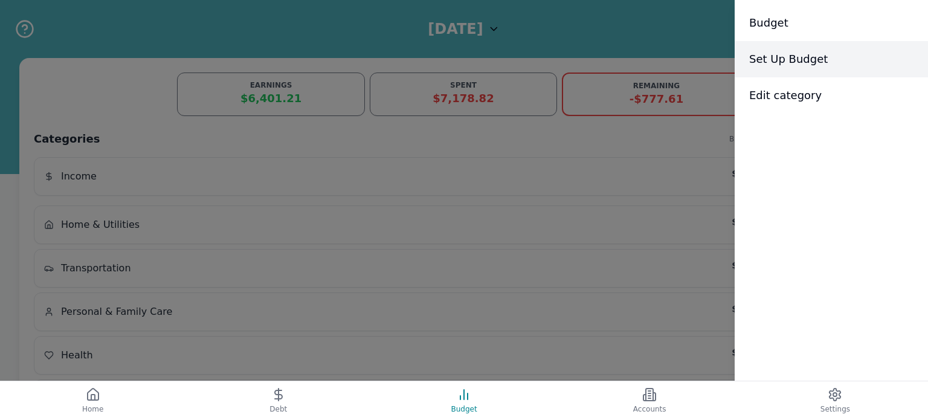
click at [818, 63] on span "Set Up Budget" at bounding box center [788, 59] width 79 height 17
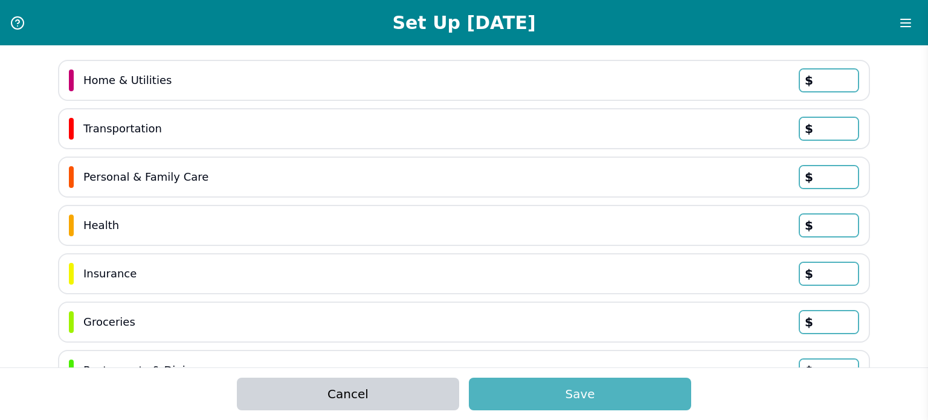
click at [836, 78] on input "text" at bounding box center [829, 80] width 58 height 22
type input "3,975"
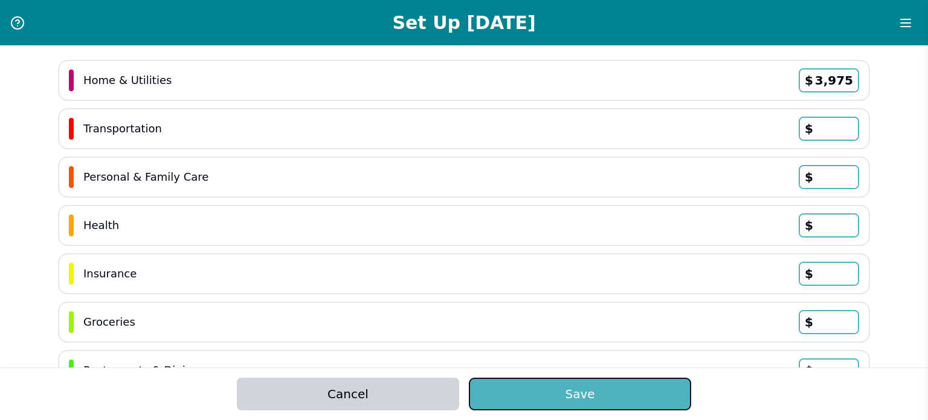
click at [602, 390] on button "Save" at bounding box center [580, 394] width 222 height 33
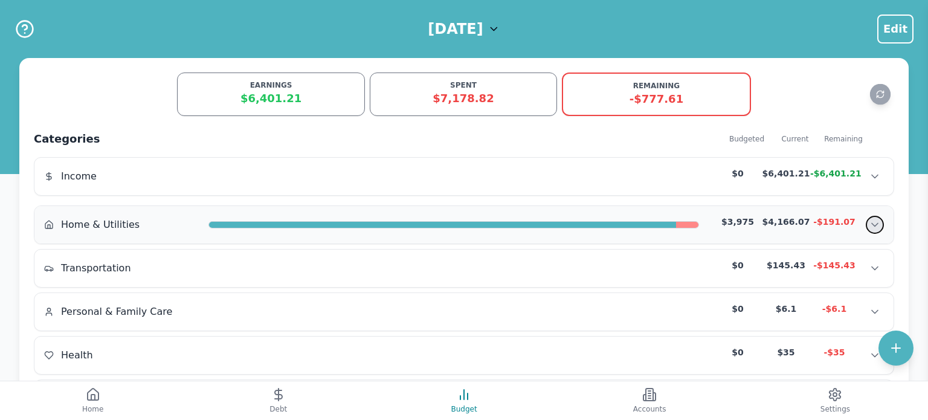
click at [872, 223] on icon "Show transactions" at bounding box center [875, 225] width 12 height 12
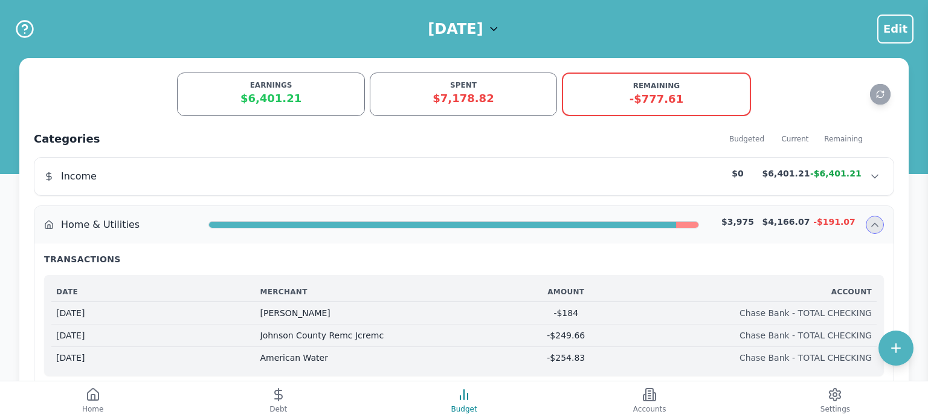
click at [595, 316] on div "-$184" at bounding box center [566, 313] width 204 height 12
click at [247, 315] on div "[DATE]" at bounding box center [158, 313] width 204 height 12
click at [266, 310] on div "[PERSON_NAME]" at bounding box center [362, 313] width 204 height 12
click at [898, 29] on span "Edit" at bounding box center [895, 29] width 24 height 17
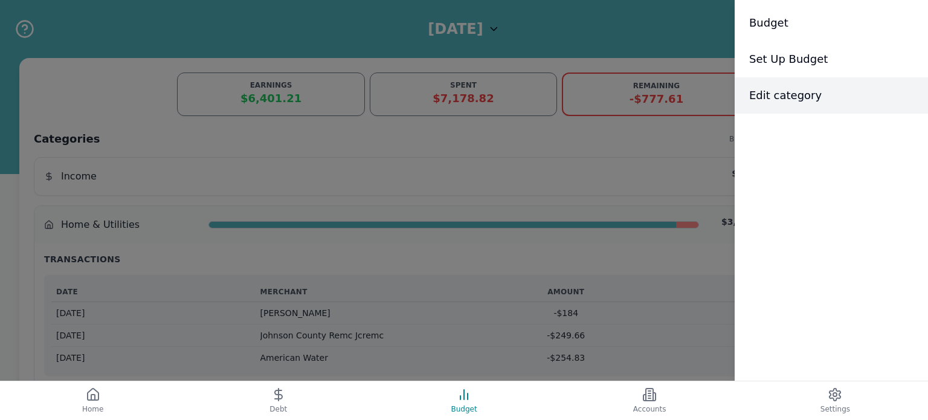
click at [813, 92] on div "Edit category" at bounding box center [831, 95] width 193 height 36
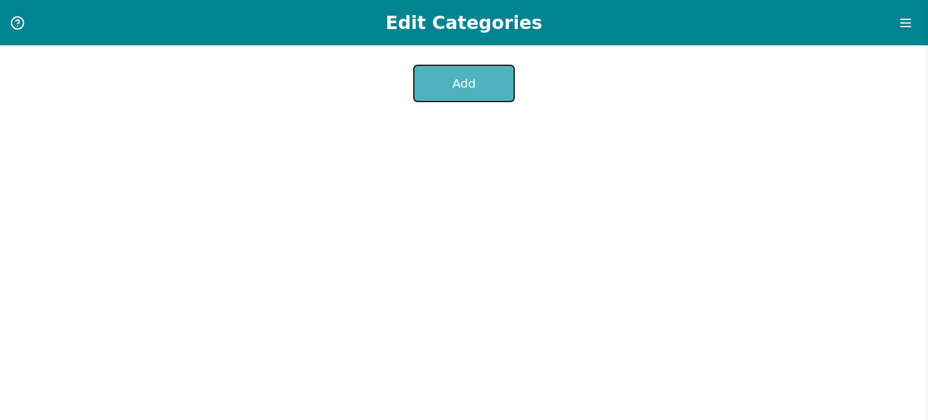
click at [472, 87] on button "Add" at bounding box center [464, 83] width 102 height 37
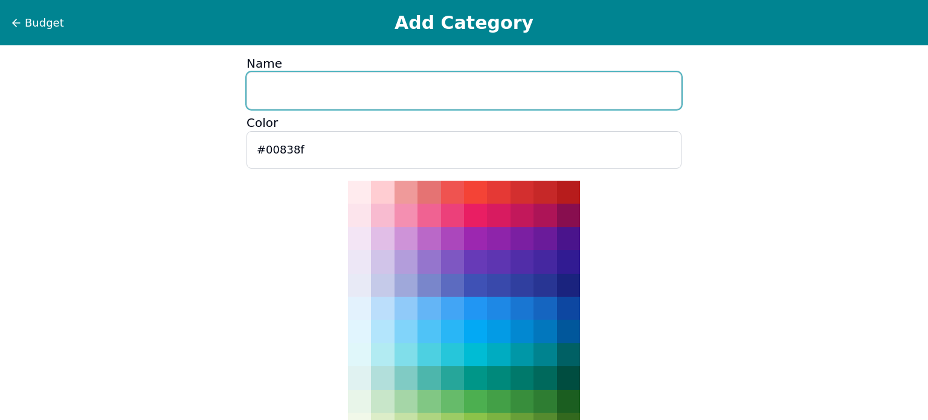
click at [518, 90] on input "Name" at bounding box center [464, 90] width 435 height 37
type input "Services"
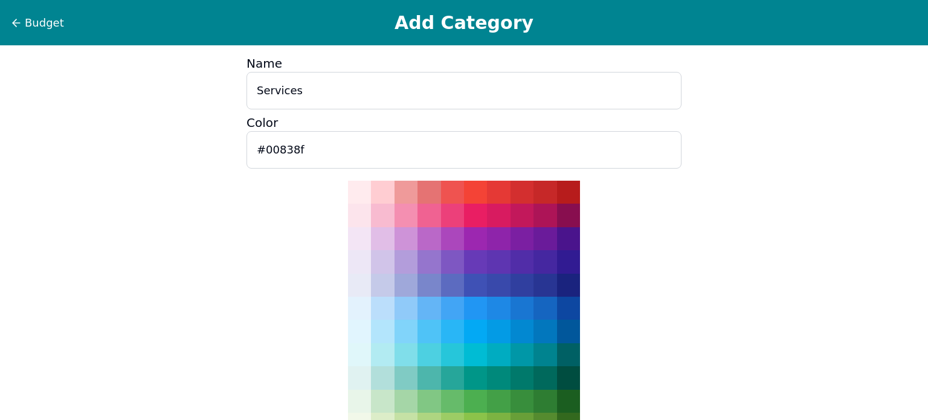
click at [521, 233] on div at bounding box center [522, 238] width 23 height 23
type input "#7B1FA2"
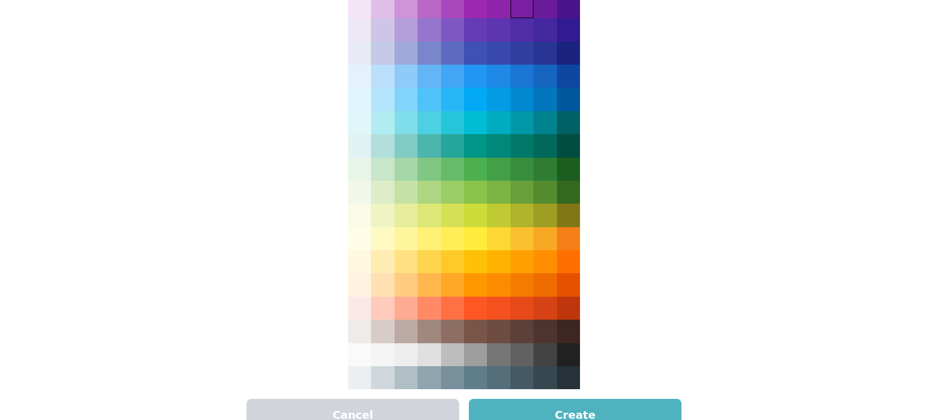
scroll to position [257, 0]
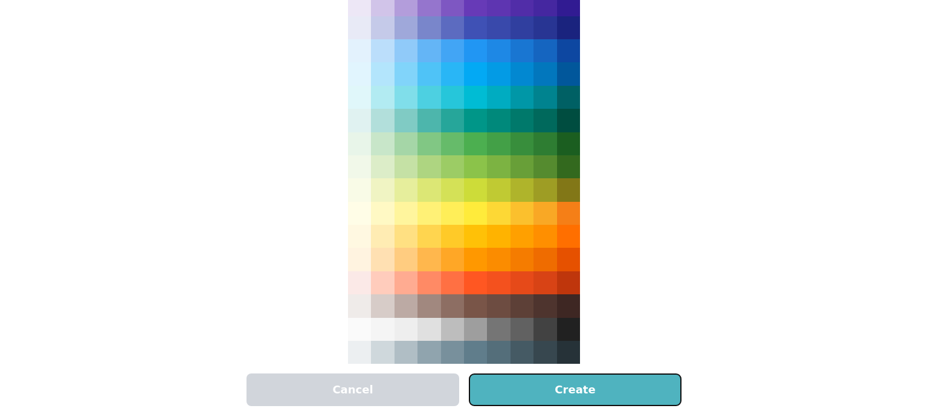
click at [618, 381] on button "Create" at bounding box center [575, 389] width 213 height 33
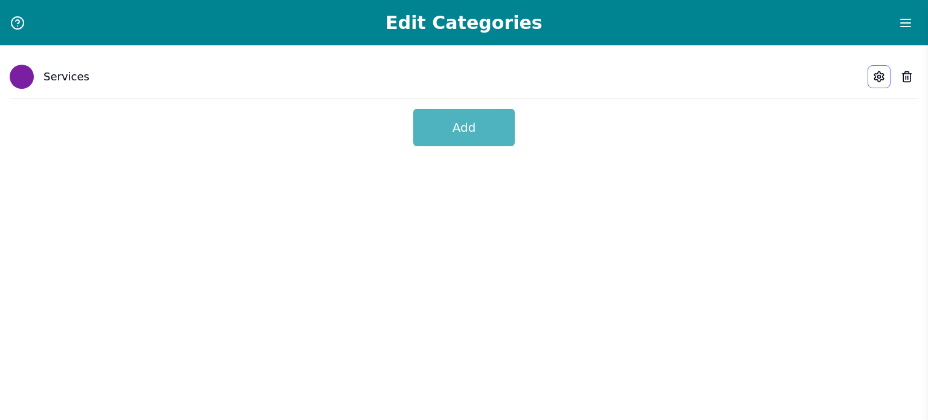
click at [875, 82] on icon "Edit category" at bounding box center [879, 77] width 12 height 12
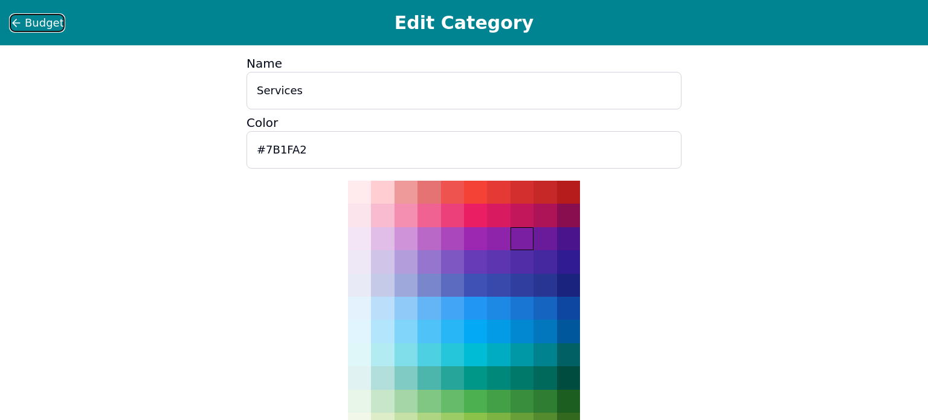
click at [15, 23] on icon at bounding box center [16, 23] width 7 height 0
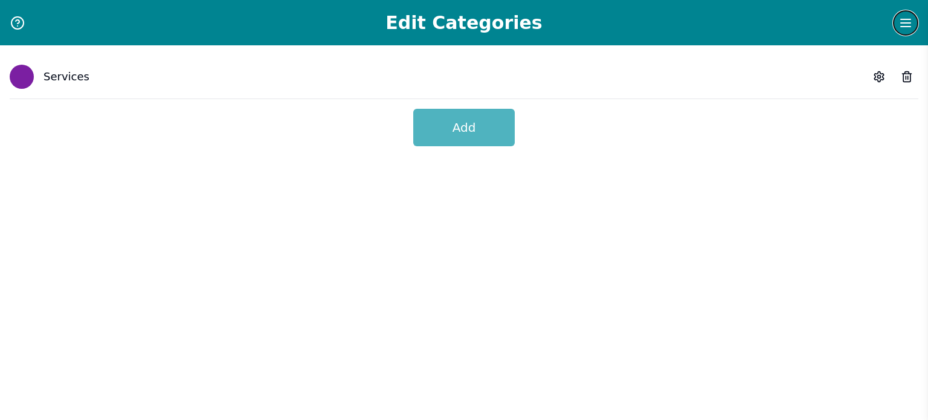
click at [906, 23] on line "Menu" at bounding box center [906, 23] width 10 height 0
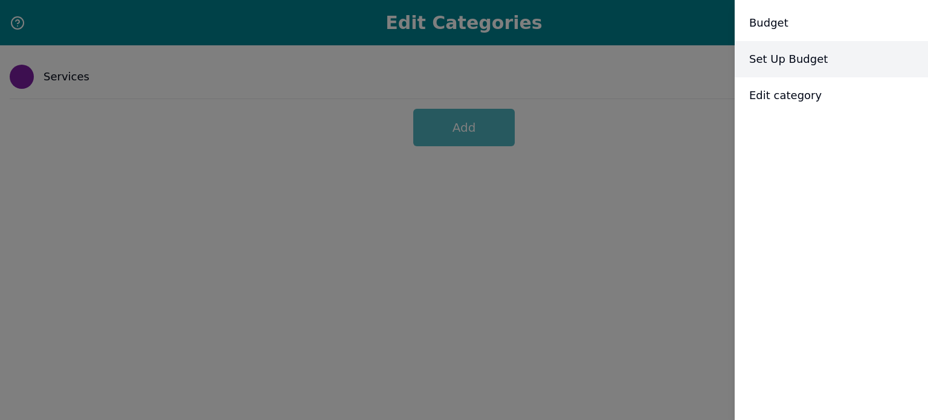
click at [790, 61] on span "Set Up Budget" at bounding box center [788, 59] width 79 height 17
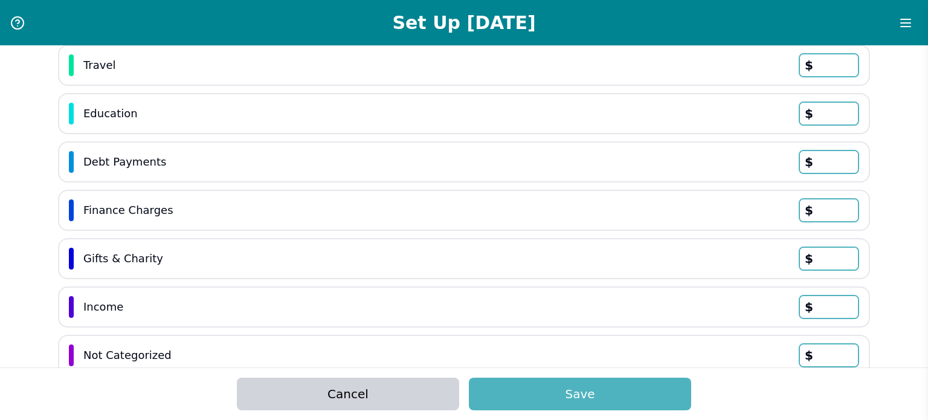
scroll to position [458, 0]
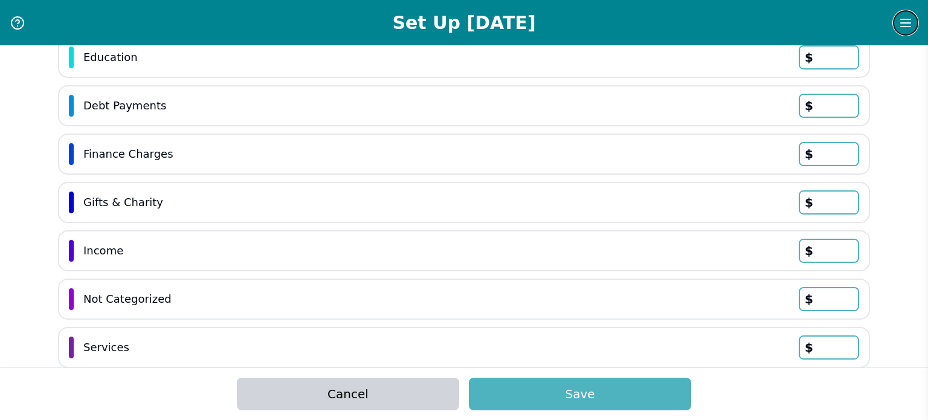
click at [910, 19] on line "Menu" at bounding box center [906, 19] width 10 height 0
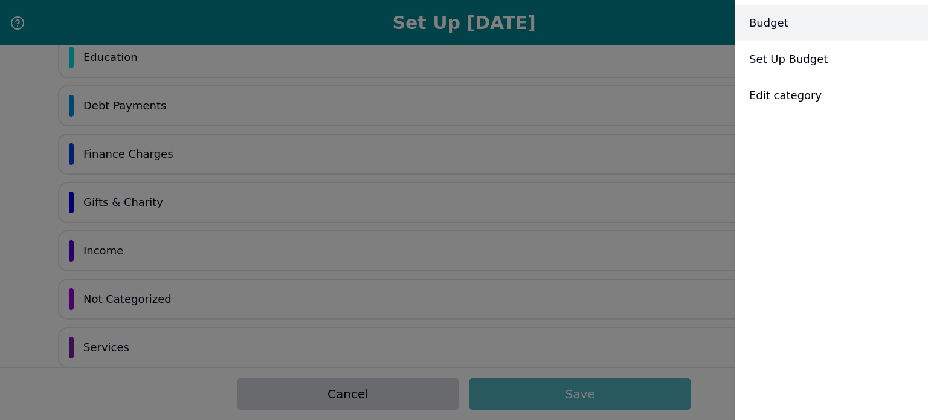
click at [807, 14] on div "Budget" at bounding box center [831, 23] width 193 height 36
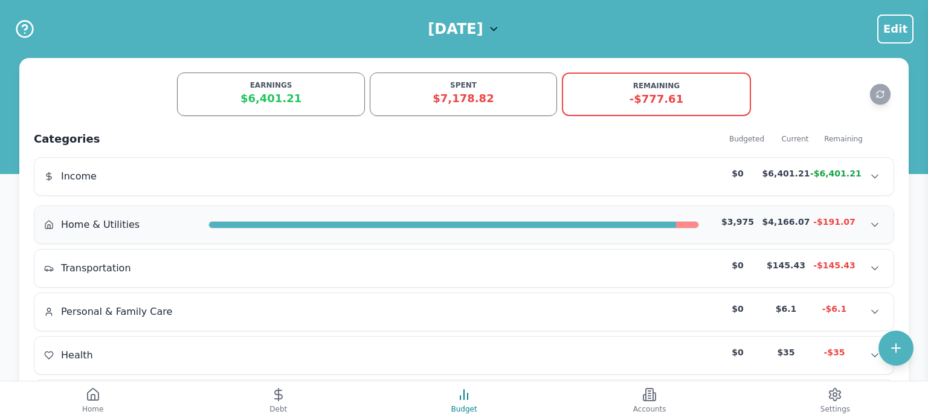
click at [465, 216] on div "Home & Utilities $3,975 $4,166.07 -$191.07" at bounding box center [464, 225] width 840 height 18
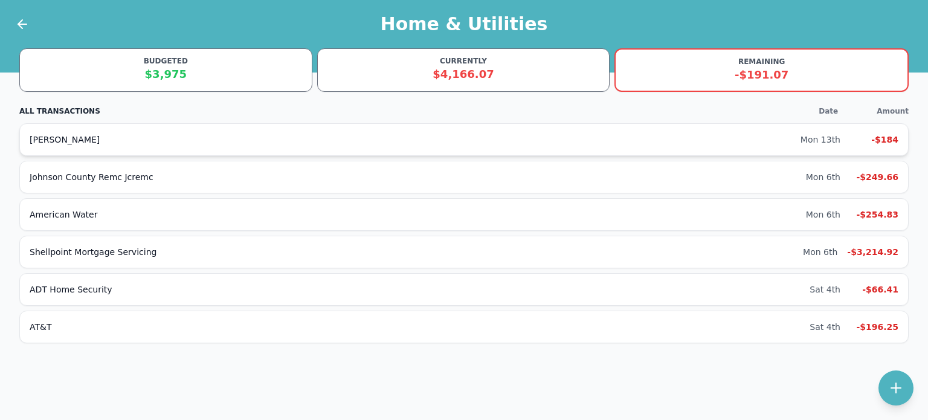
click at [63, 130] on div "[PERSON_NAME] Mon 13th -$184" at bounding box center [463, 139] width 889 height 33
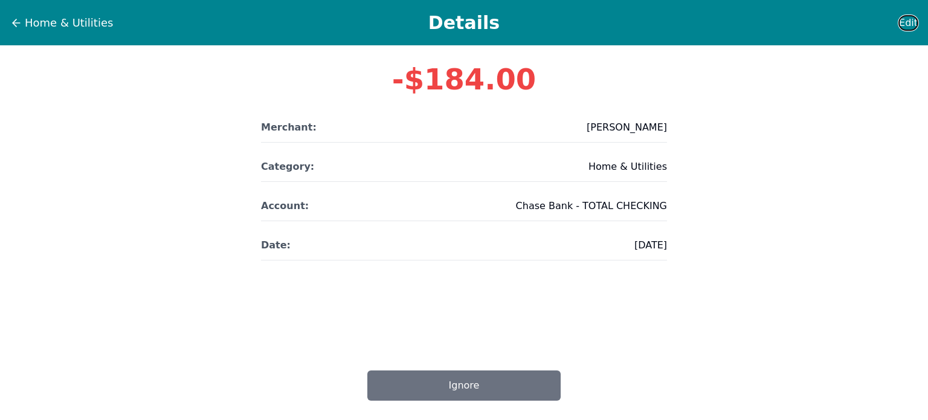
click at [909, 24] on span "Edit" at bounding box center [908, 23] width 19 height 15
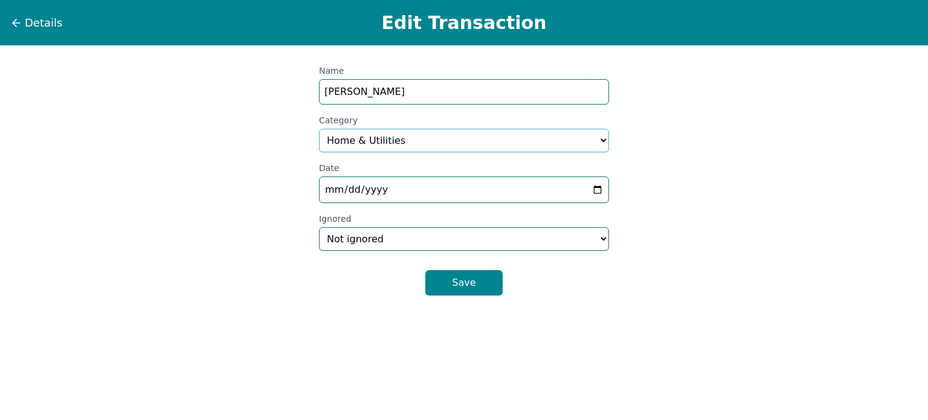
click at [454, 137] on select "Select a category... Home & Utilities Transportation Personal & Family Care Hea…" at bounding box center [464, 141] width 290 height 24
select select "custom_0"
click at [319, 129] on select "Select a category... Home & Utilities Transportation Personal & Family Care Hea…" at bounding box center [464, 141] width 290 height 24
click at [457, 277] on button "Save" at bounding box center [463, 282] width 77 height 25
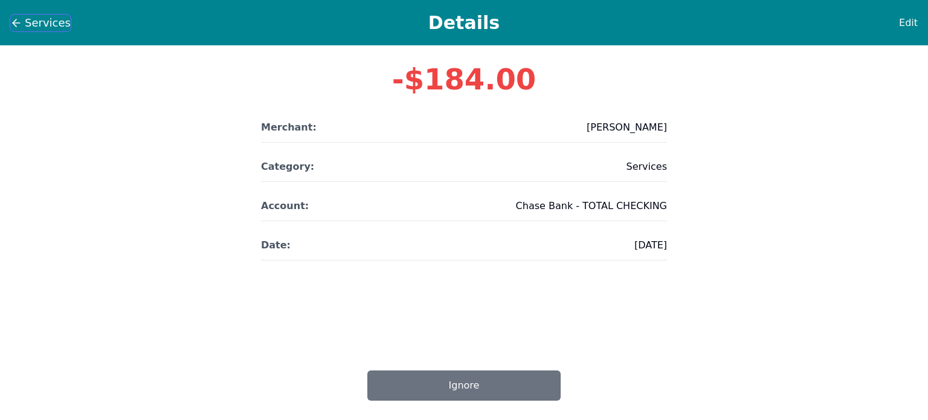
click at [27, 15] on span "Services" at bounding box center [48, 23] width 46 height 17
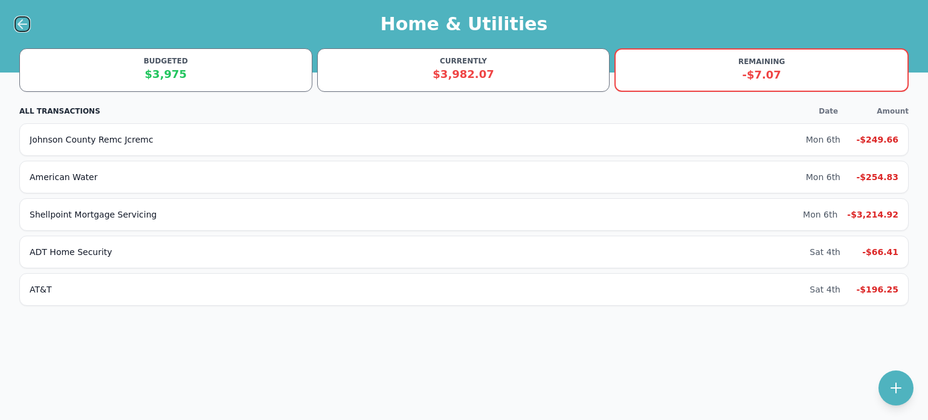
click at [22, 24] on icon at bounding box center [22, 24] width 8 height 0
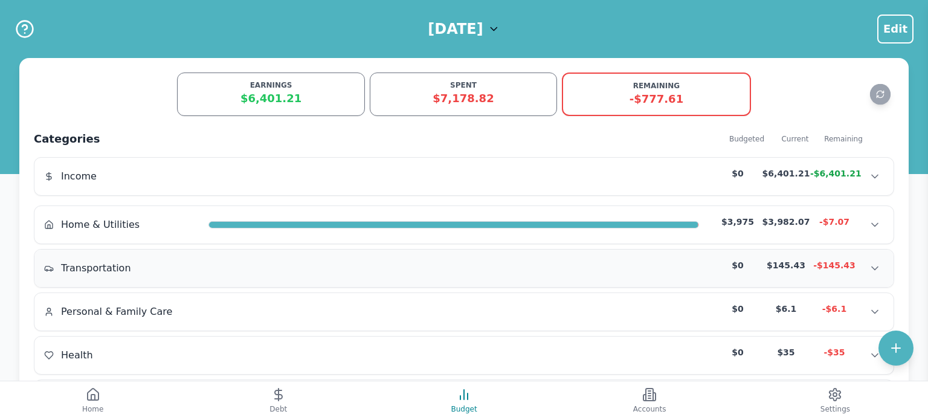
click at [94, 273] on span "Transportation" at bounding box center [96, 268] width 70 height 15
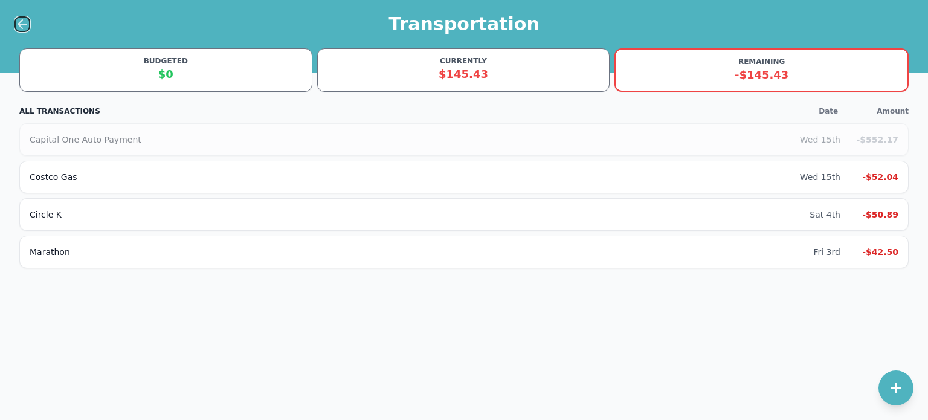
click at [19, 21] on icon at bounding box center [22, 24] width 15 height 15
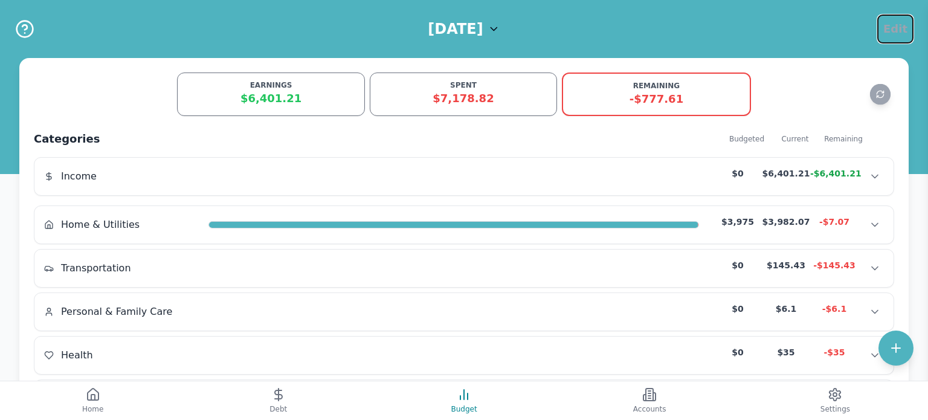
click at [891, 26] on span "Edit" at bounding box center [895, 29] width 24 height 17
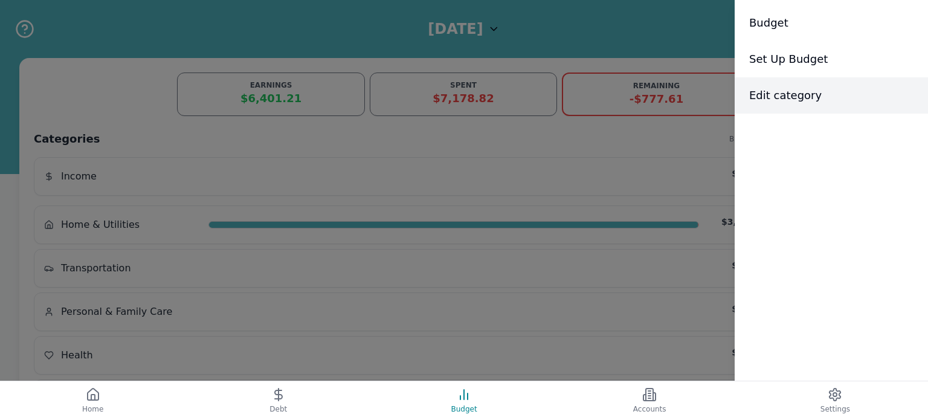
click at [795, 95] on span "Edit category" at bounding box center [785, 95] width 73 height 17
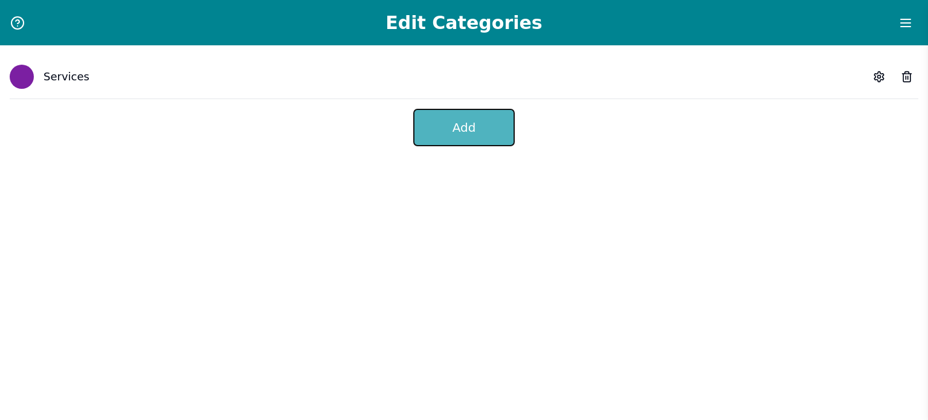
click at [477, 129] on button "Add" at bounding box center [464, 127] width 102 height 37
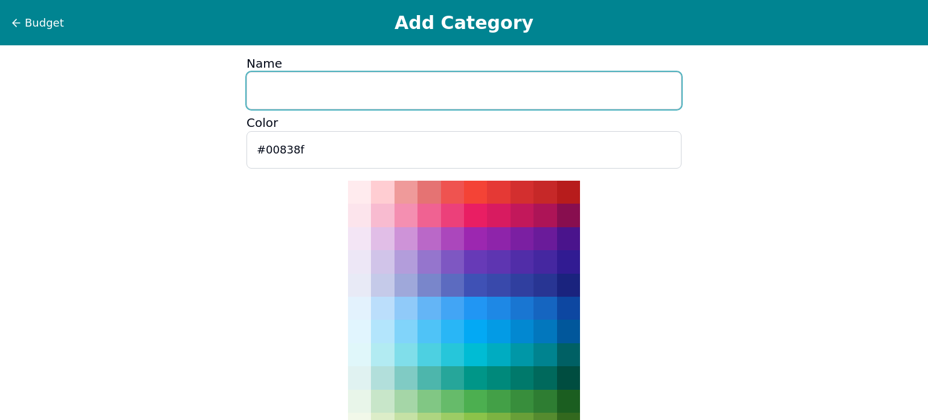
click at [445, 82] on input "Name" at bounding box center [464, 90] width 435 height 37
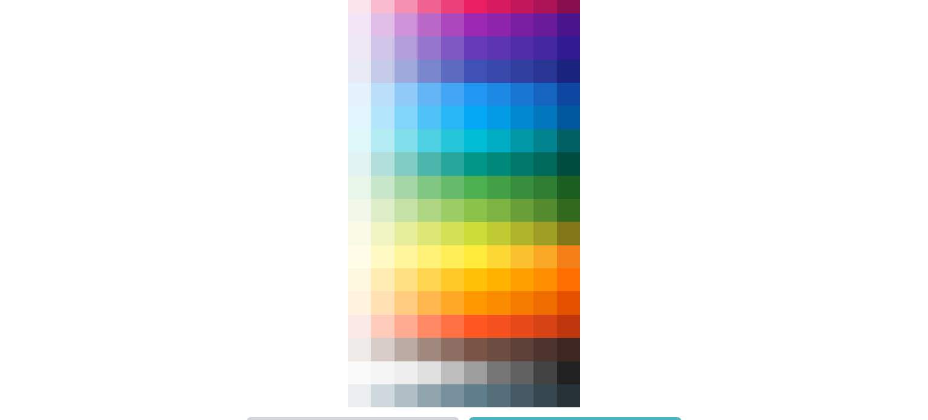
scroll to position [218, 0]
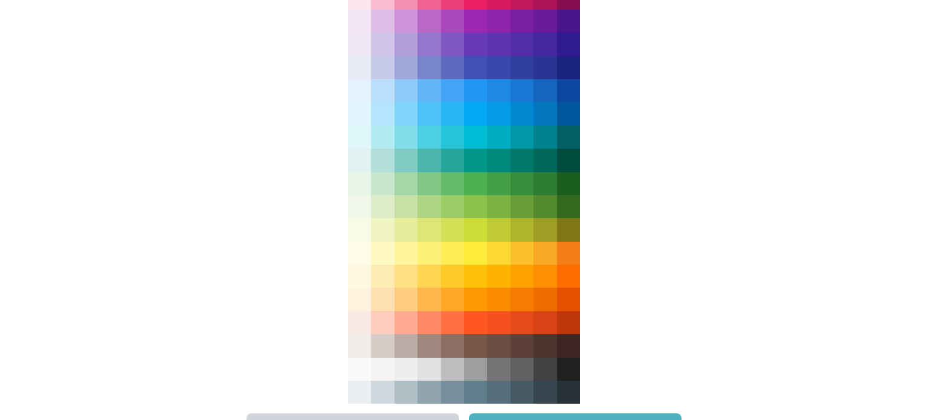
type input "Gas"
click at [570, 276] on div at bounding box center [568, 276] width 23 height 23
type input "#FF6F00"
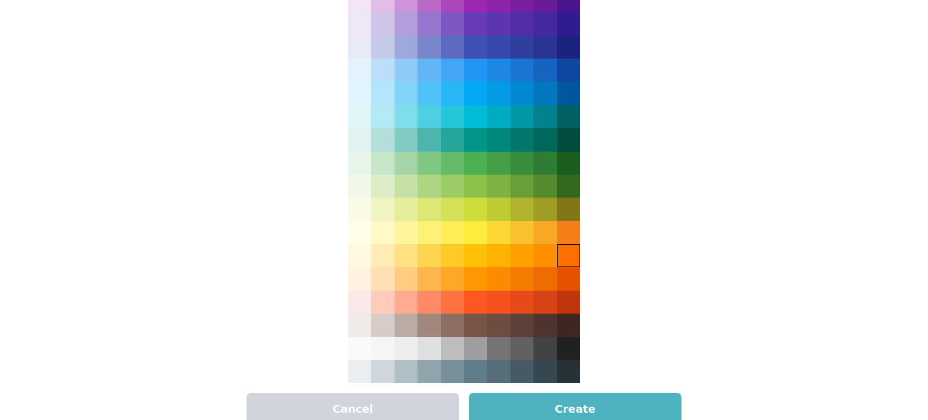
scroll to position [257, 0]
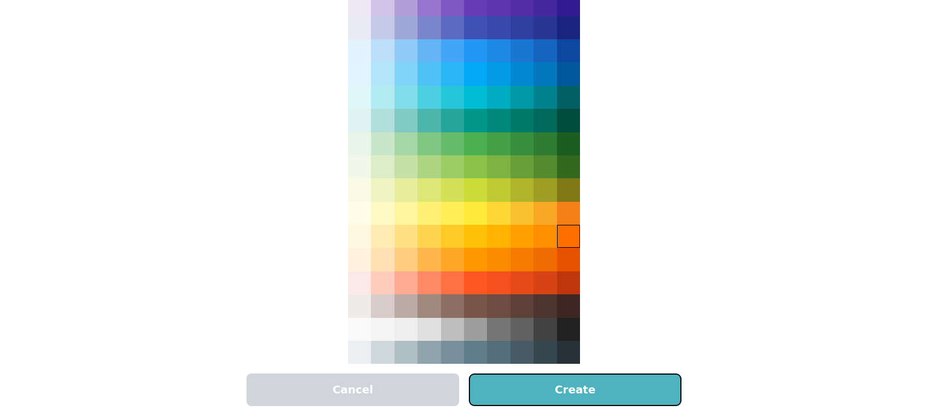
click at [609, 390] on button "Create" at bounding box center [575, 389] width 213 height 33
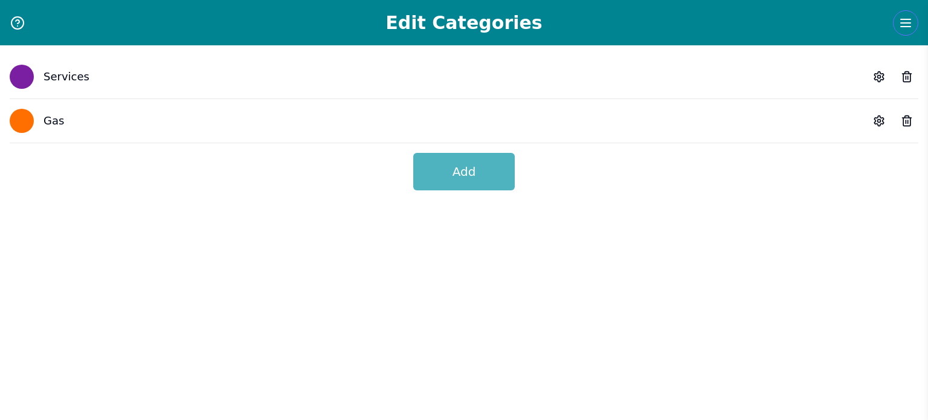
click at [906, 27] on line "Menu" at bounding box center [906, 27] width 10 height 0
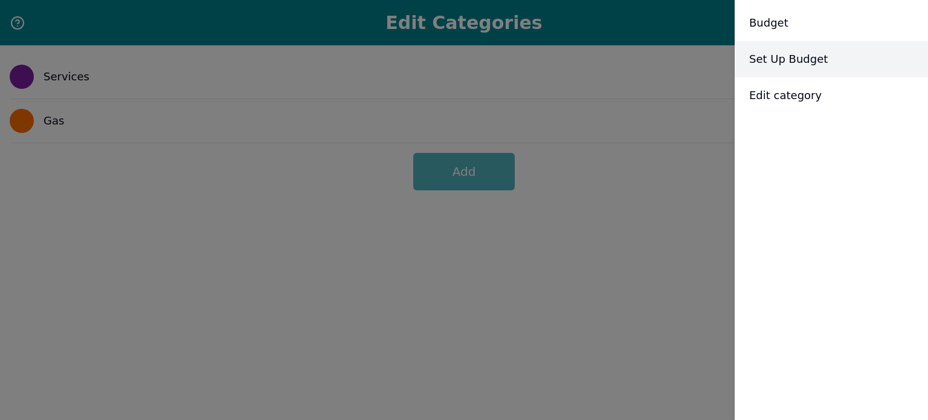
click at [805, 62] on span "Set Up Budget" at bounding box center [788, 59] width 79 height 17
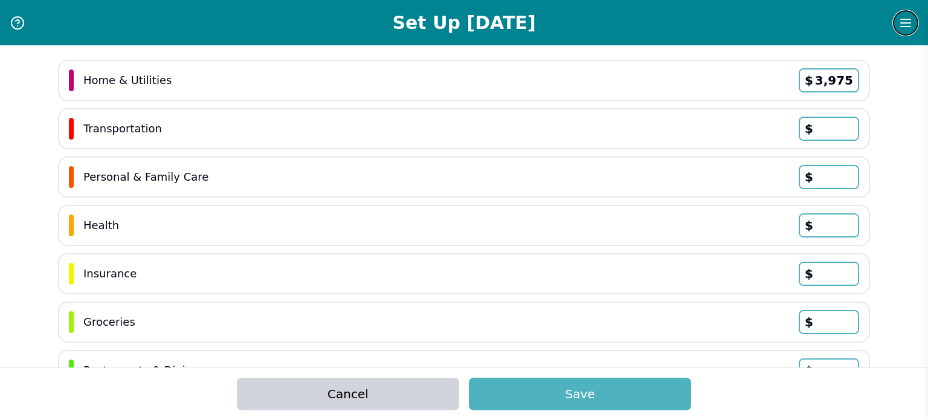
click at [917, 21] on button "Menu" at bounding box center [905, 22] width 25 height 25
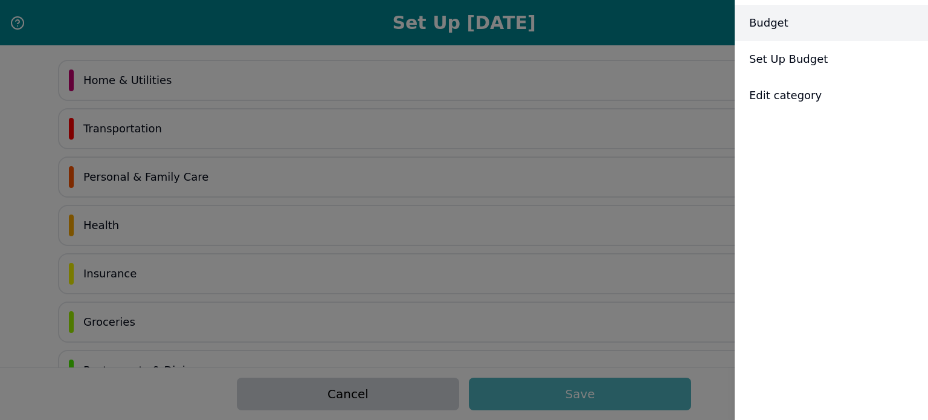
click at [798, 19] on div "Budget" at bounding box center [831, 23] width 193 height 36
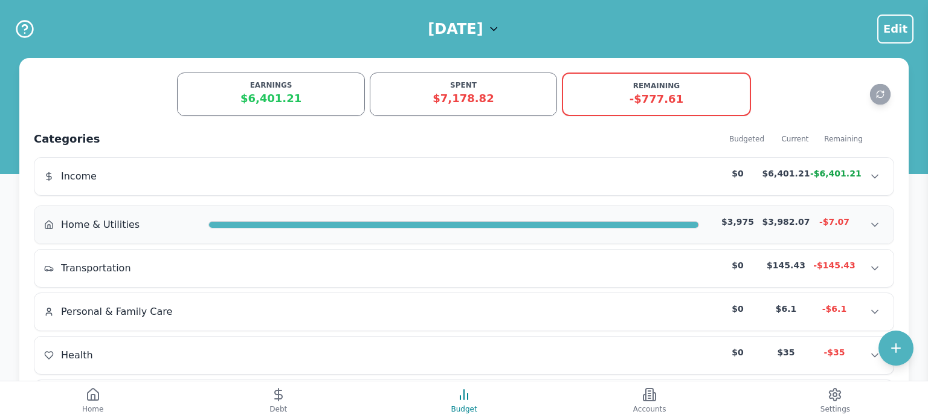
click at [525, 220] on div at bounding box center [453, 225] width 491 height 10
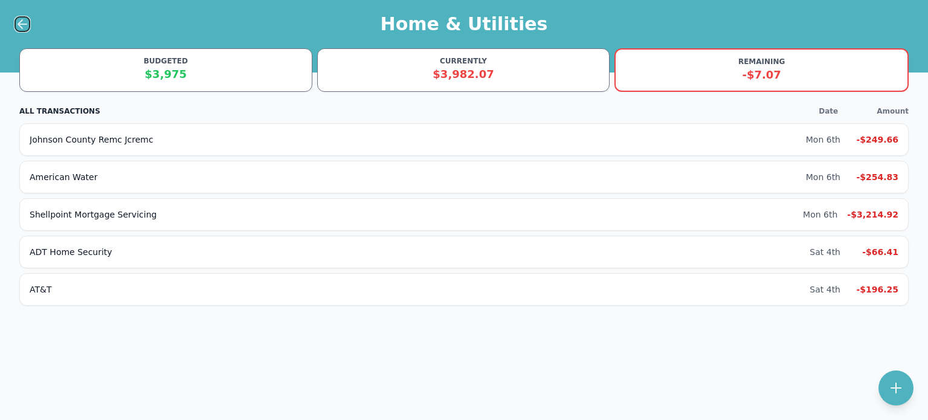
click at [19, 28] on icon at bounding box center [22, 24] width 15 height 15
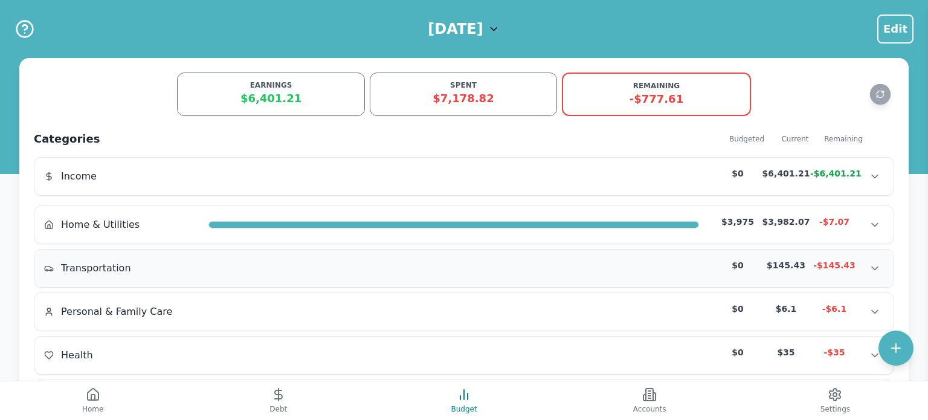
click at [143, 261] on div "Transportation" at bounding box center [121, 268] width 155 height 15
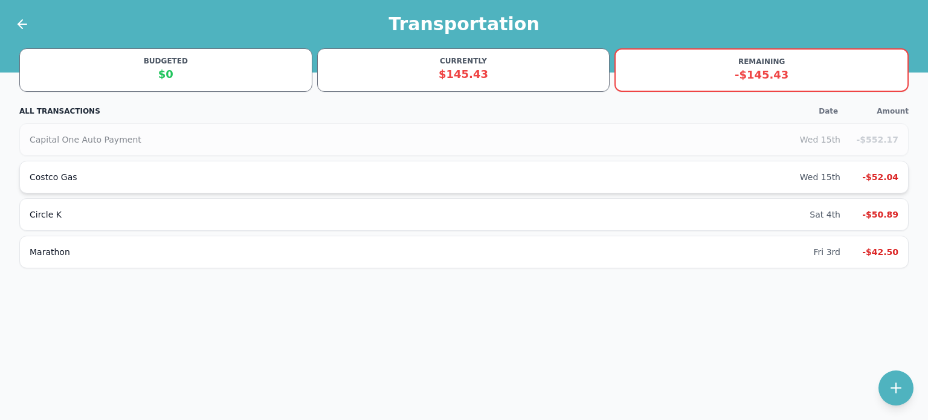
click at [111, 175] on div "Costco Gas" at bounding box center [415, 177] width 770 height 12
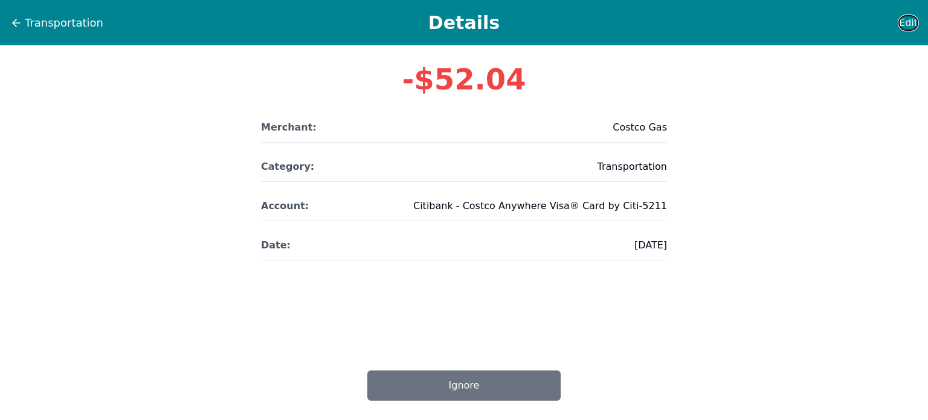
click at [911, 18] on span "Edit" at bounding box center [908, 23] width 19 height 15
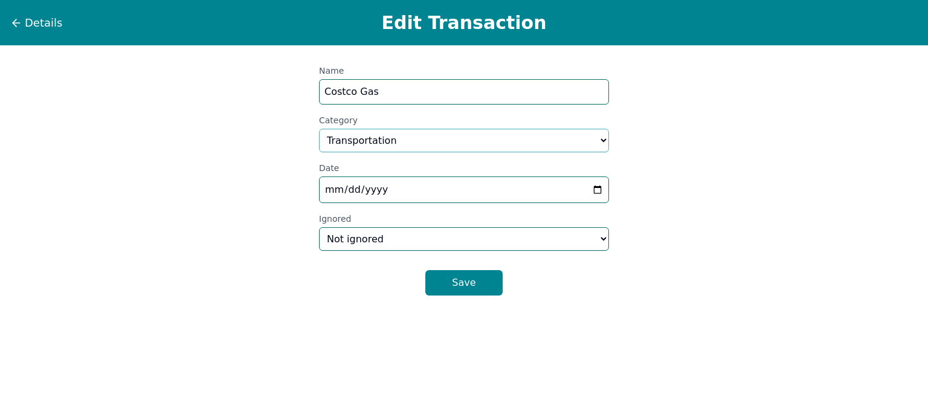
click at [489, 133] on select "Select a category... Home & Utilities Transportation Personal & Family Care Hea…" at bounding box center [464, 141] width 290 height 24
select select "custom_1"
click at [319, 129] on select "Select a category... Home & Utilities Transportation Personal & Family Care Hea…" at bounding box center [464, 141] width 290 height 24
click at [465, 271] on button "Save" at bounding box center [463, 282] width 77 height 25
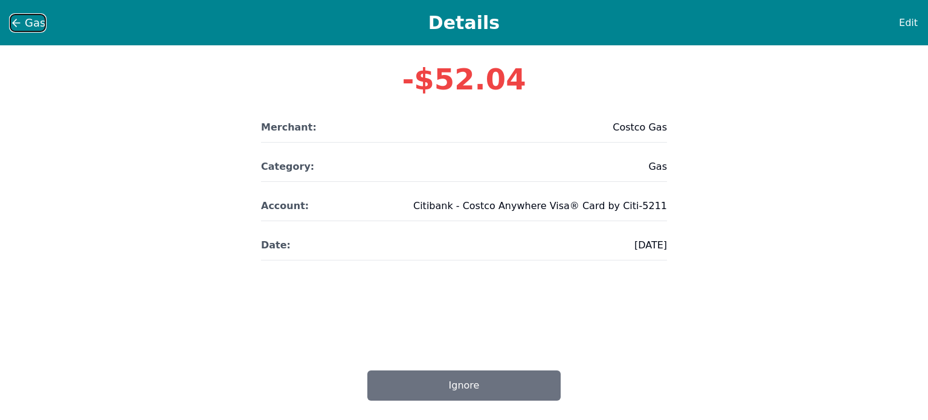
click at [27, 27] on span "Gas" at bounding box center [35, 23] width 21 height 17
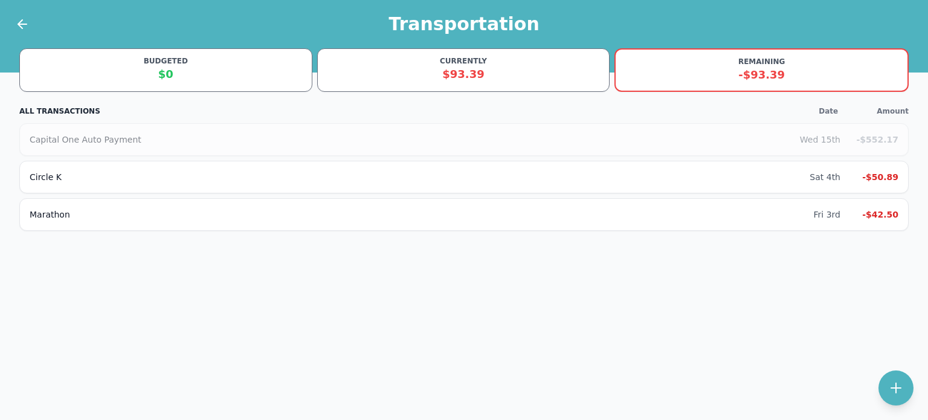
click at [106, 177] on div "Circle K" at bounding box center [420, 177] width 780 height 12
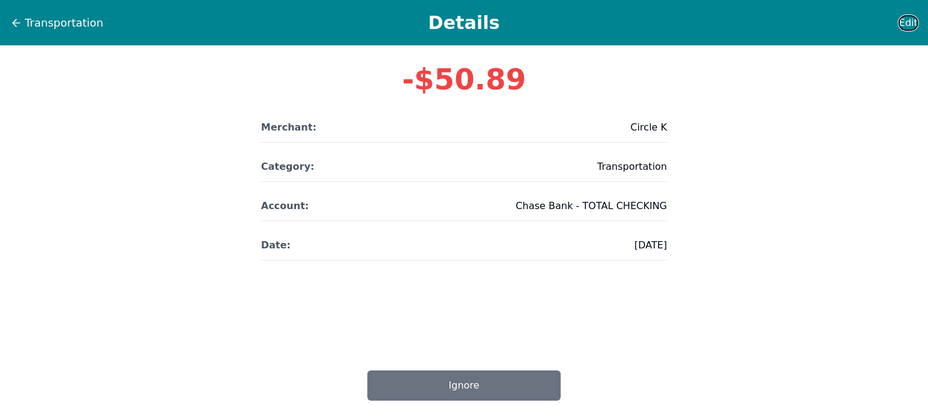
click at [906, 24] on span "Edit" at bounding box center [908, 23] width 19 height 15
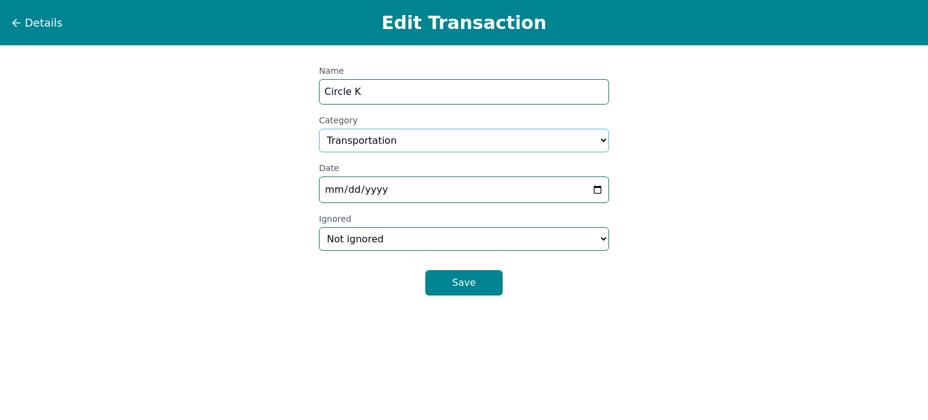
click at [463, 132] on select "Select a category... Home & Utilities Transportation Personal & Family Care Hea…" at bounding box center [464, 141] width 290 height 24
select select "custom_1"
click at [319, 129] on select "Select a category... Home & Utilities Transportation Personal & Family Care Hea…" at bounding box center [464, 141] width 290 height 24
click at [474, 276] on button "Save" at bounding box center [463, 282] width 77 height 25
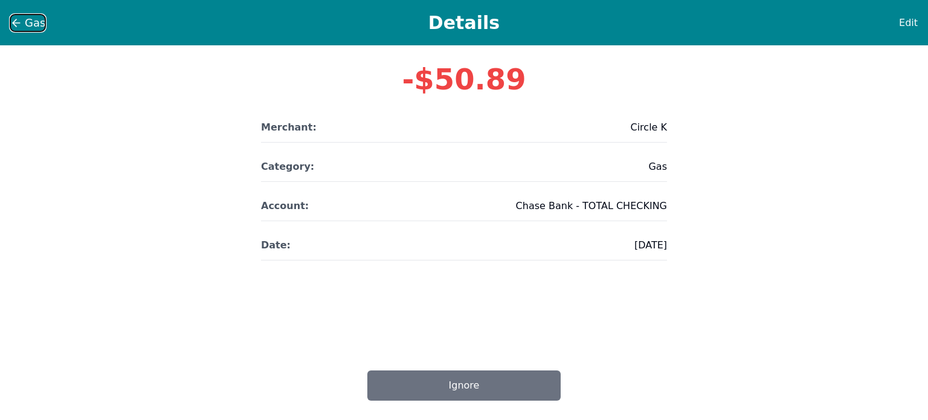
click at [16, 23] on icon at bounding box center [16, 23] width 7 height 0
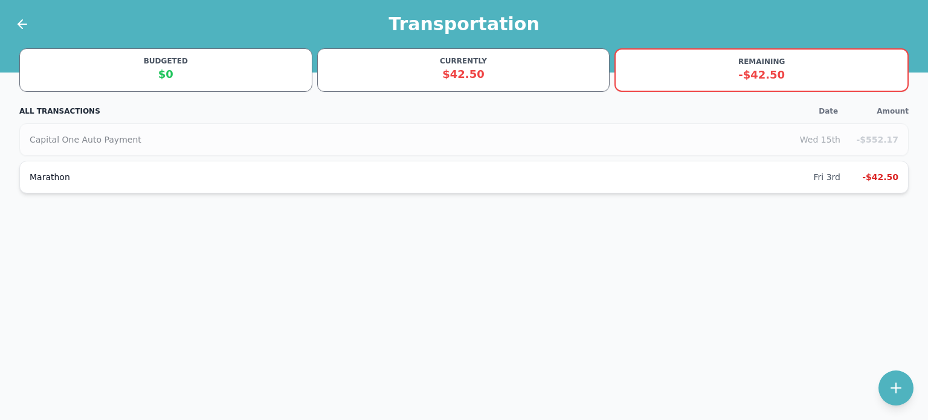
click at [105, 179] on div "Marathon" at bounding box center [422, 177] width 784 height 12
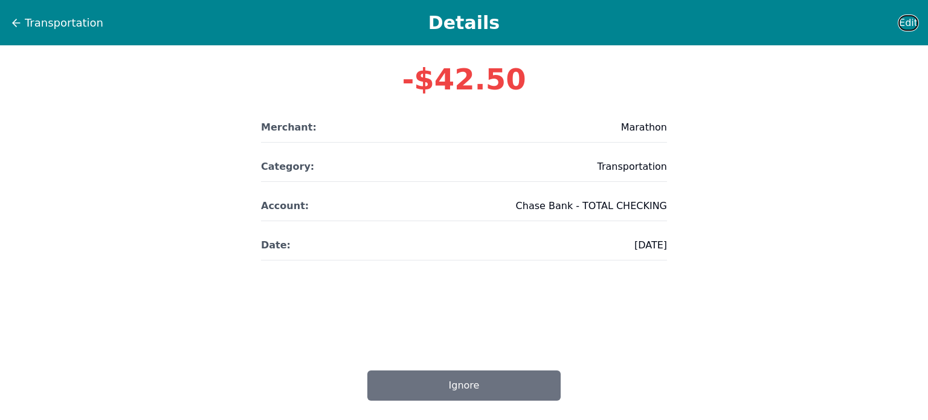
click at [902, 24] on span "Edit" at bounding box center [908, 23] width 19 height 15
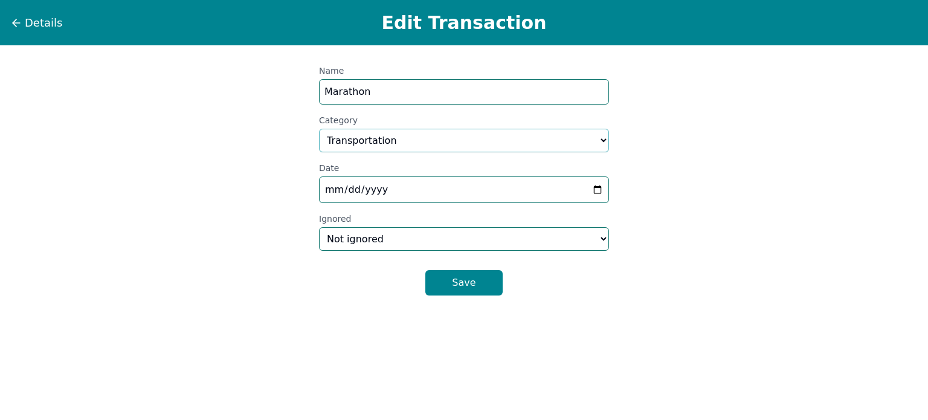
click at [462, 138] on select "Select a category... Home & Utilities Transportation Personal & Family Care Hea…" at bounding box center [464, 141] width 290 height 24
select select "custom_1"
click at [319, 129] on select "Select a category... Home & Utilities Transportation Personal & Family Care Hea…" at bounding box center [464, 141] width 290 height 24
click at [471, 277] on button "Save" at bounding box center [463, 282] width 77 height 25
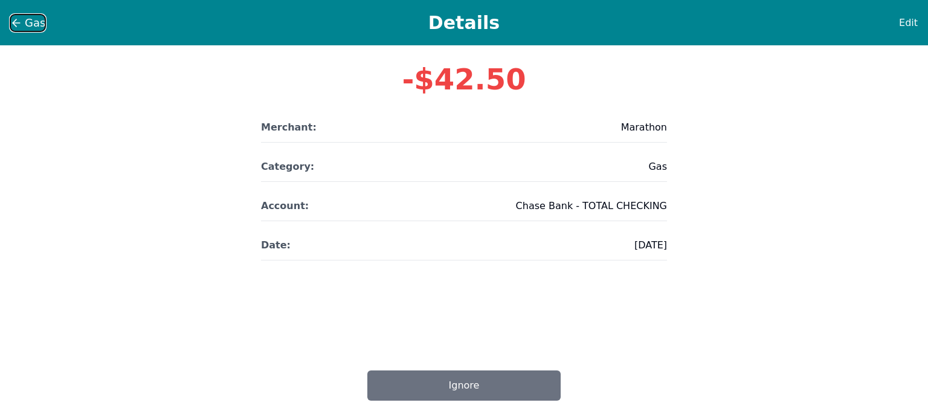
click at [32, 21] on span "Gas" at bounding box center [35, 23] width 21 height 17
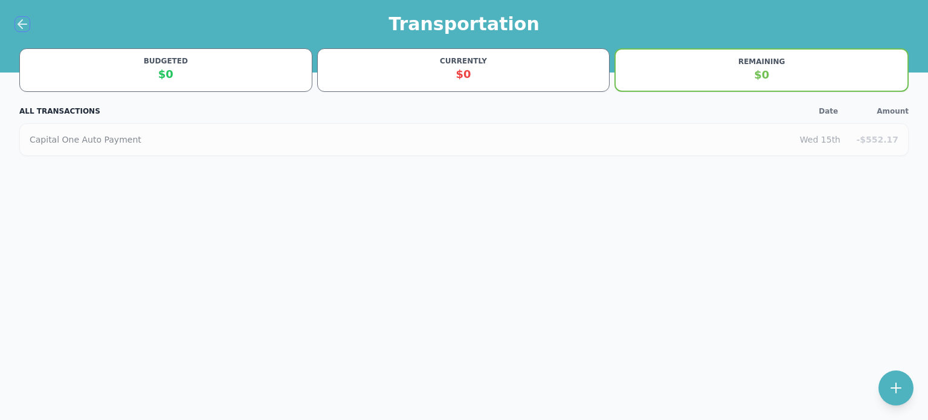
click at [20, 24] on icon at bounding box center [22, 24] width 8 height 0
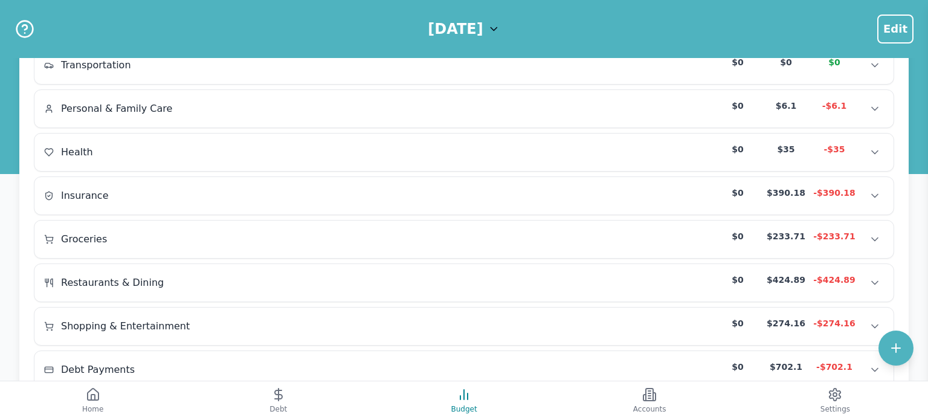
scroll to position [198, 0]
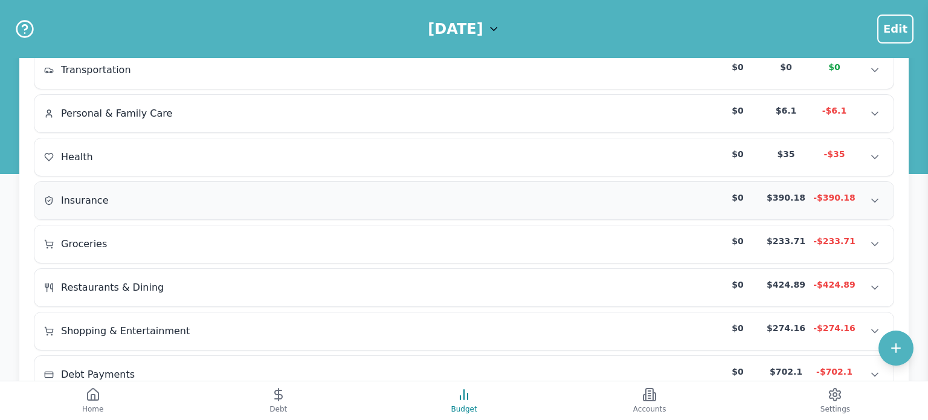
click at [324, 195] on div "Insurance $0 $390.18 -$390.18" at bounding box center [464, 201] width 840 height 18
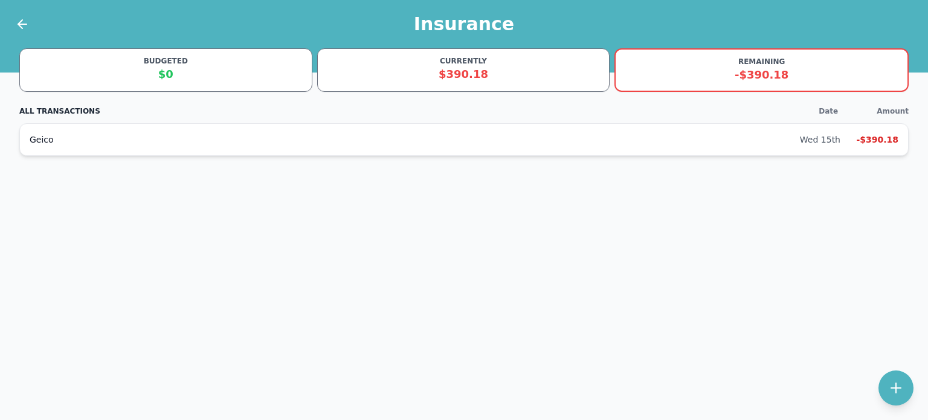
click at [234, 137] on div "Geico" at bounding box center [415, 140] width 770 height 12
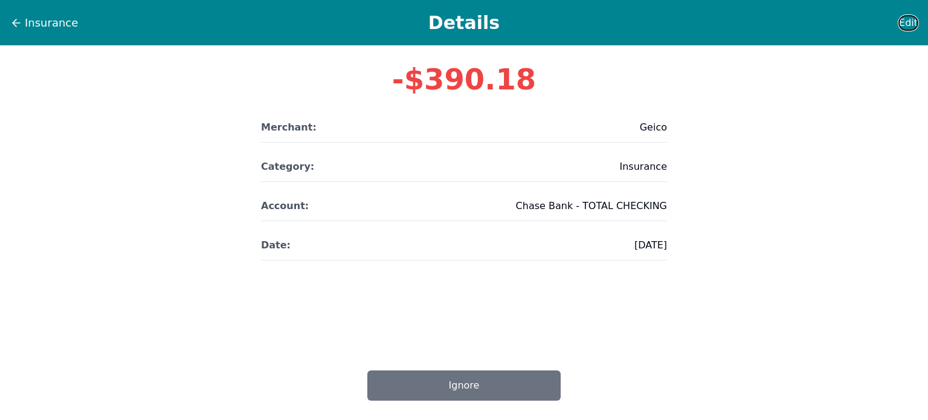
click at [914, 21] on span "Edit" at bounding box center [908, 23] width 19 height 15
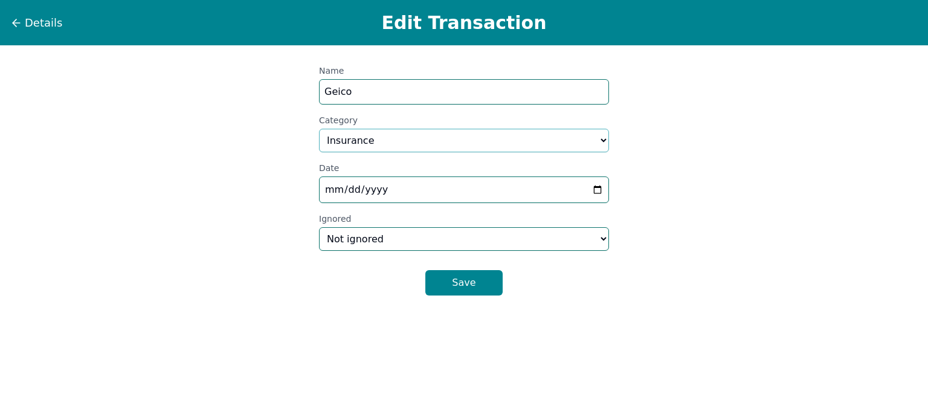
click at [476, 138] on select "Select a category... Home & Utilities Transportation Personal & Family Care Hea…" at bounding box center [464, 141] width 290 height 24
select select "transportation"
click at [319, 129] on select "Select a category... Home & Utilities Transportation Personal & Family Care Hea…" at bounding box center [464, 141] width 290 height 24
click at [475, 273] on button "Save" at bounding box center [463, 282] width 77 height 25
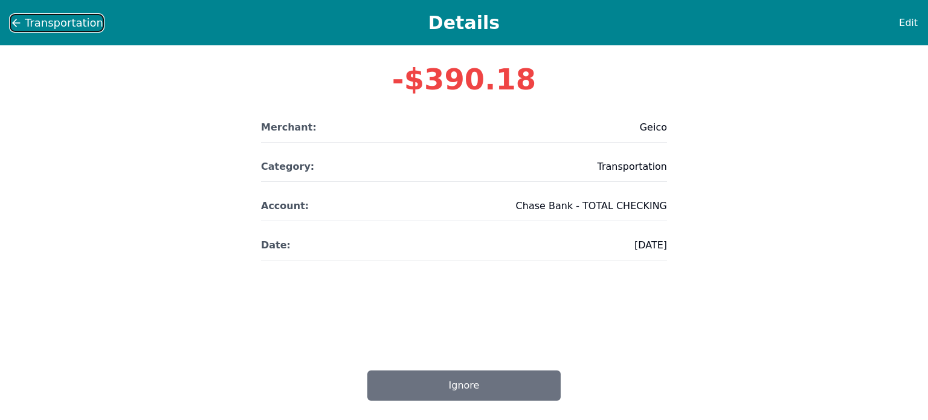
click at [27, 15] on span "Transportation" at bounding box center [64, 23] width 79 height 17
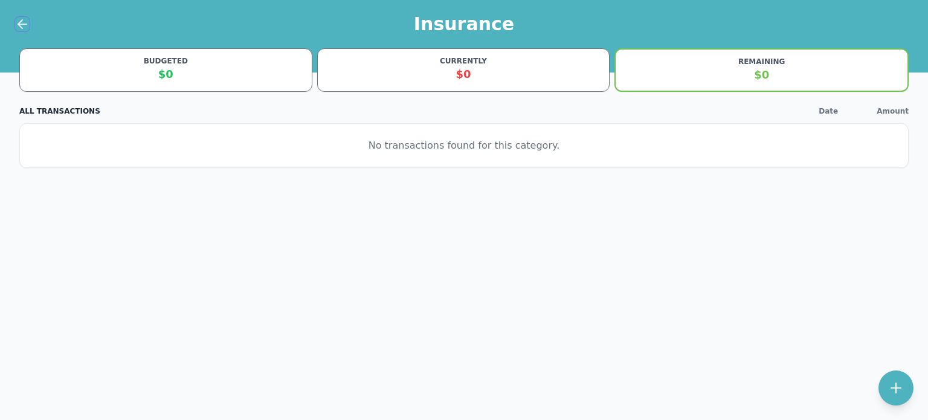
click at [28, 21] on icon at bounding box center [22, 24] width 15 height 15
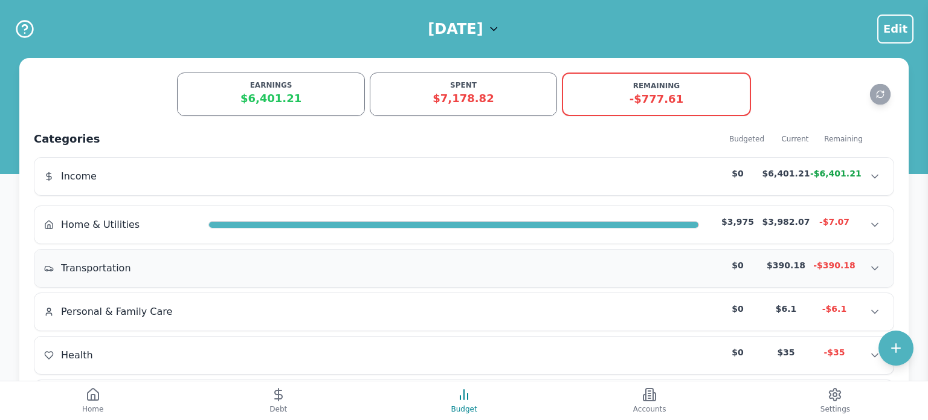
click at [415, 257] on div "Transportation $0 $390.18 -$390.18 Transportation $0 $390.18 -$390.18 Transport…" at bounding box center [463, 268] width 859 height 37
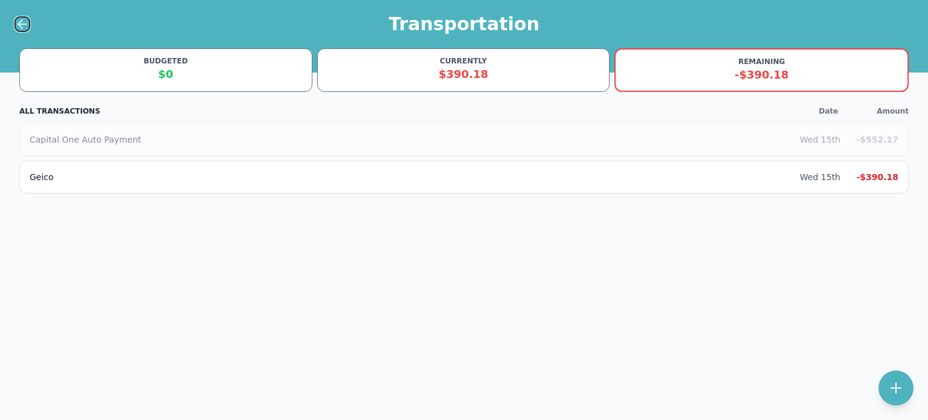
click at [19, 28] on icon at bounding box center [22, 24] width 15 height 15
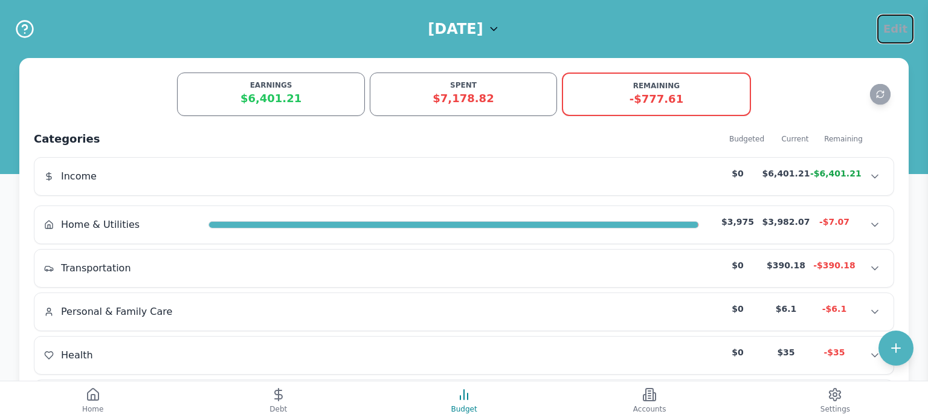
click at [902, 28] on span "Edit" at bounding box center [895, 29] width 24 height 17
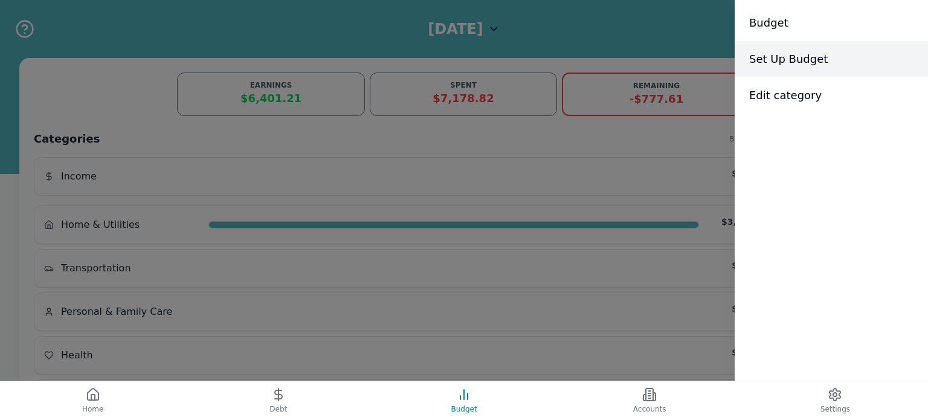
click at [818, 57] on span "Set Up Budget" at bounding box center [788, 59] width 79 height 17
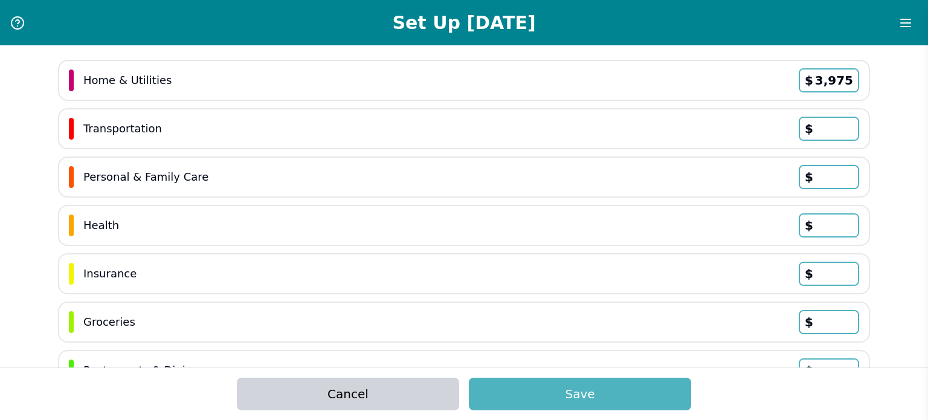
click at [839, 127] on input "text" at bounding box center [829, 129] width 58 height 22
type input "943"
click at [850, 76] on input "3,975" at bounding box center [829, 80] width 58 height 22
type input "3,980"
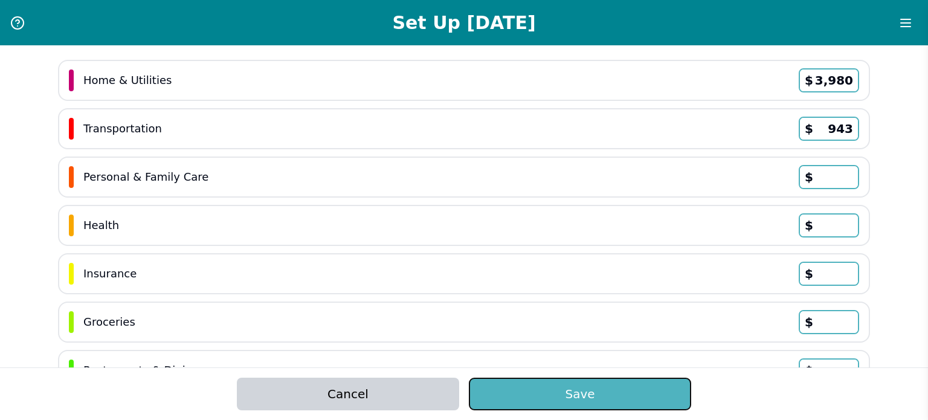
click at [608, 392] on button "Save" at bounding box center [580, 394] width 222 height 33
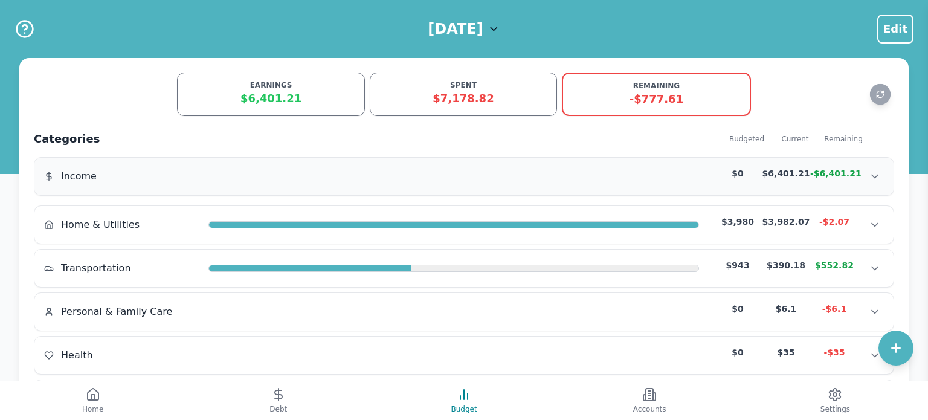
click at [483, 170] on div "Income $0 $6,401.21 -$6,401.21" at bounding box center [464, 176] width 840 height 18
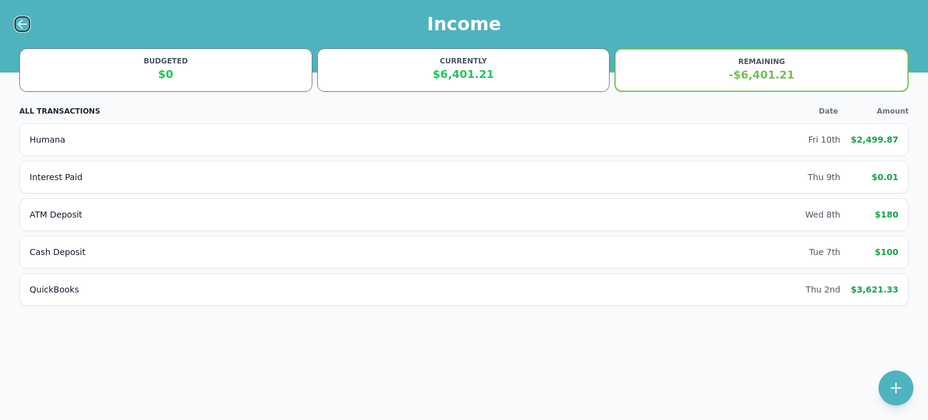
click at [22, 24] on icon at bounding box center [22, 24] width 8 height 0
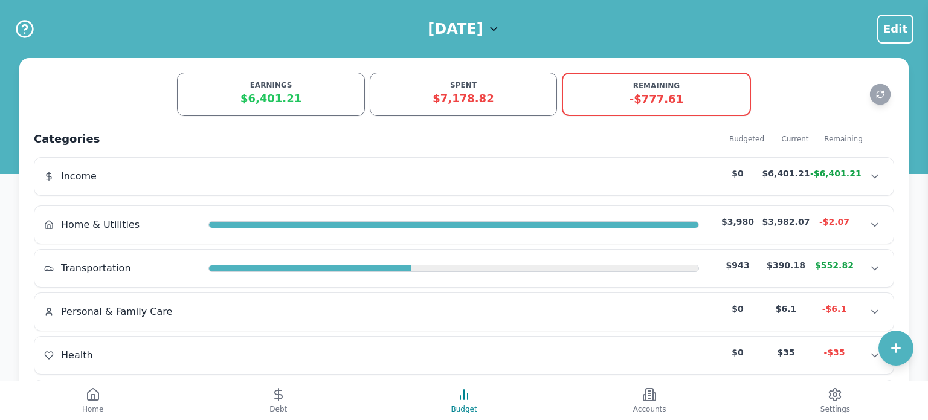
click at [441, 26] on h1 "[DATE]" at bounding box center [455, 28] width 55 height 19
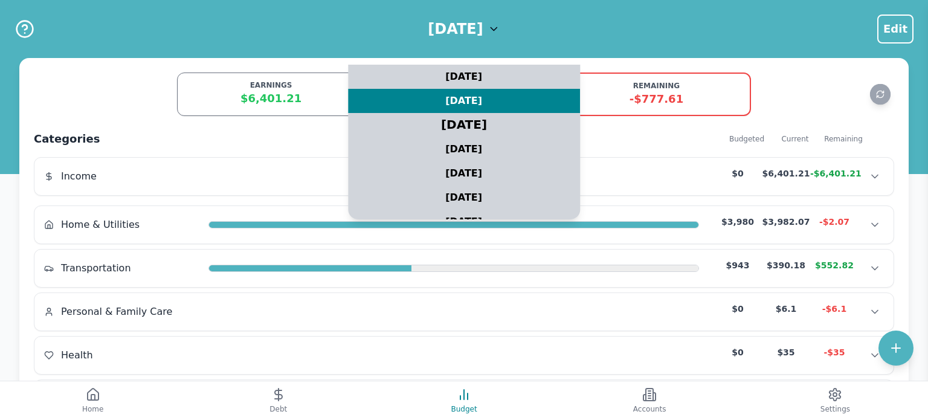
click at [444, 117] on div "[DATE]" at bounding box center [464, 125] width 290 height 30
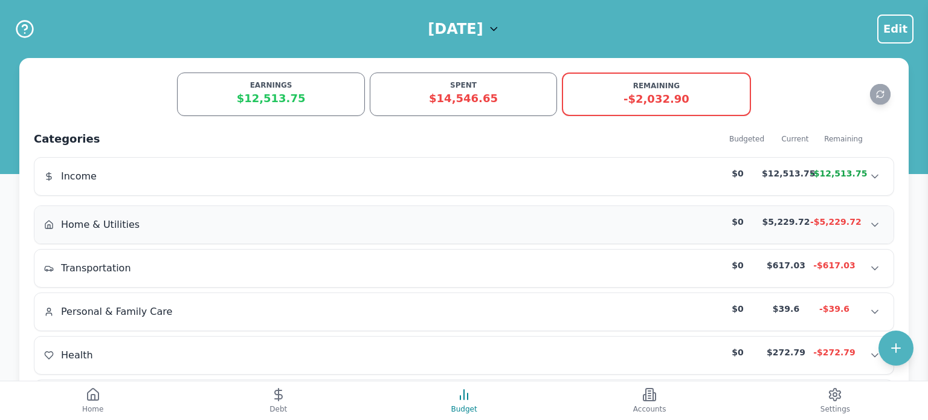
click at [374, 224] on div "Home & Utilities $0 $5,229.72 -$5,229.72" at bounding box center [464, 225] width 840 height 18
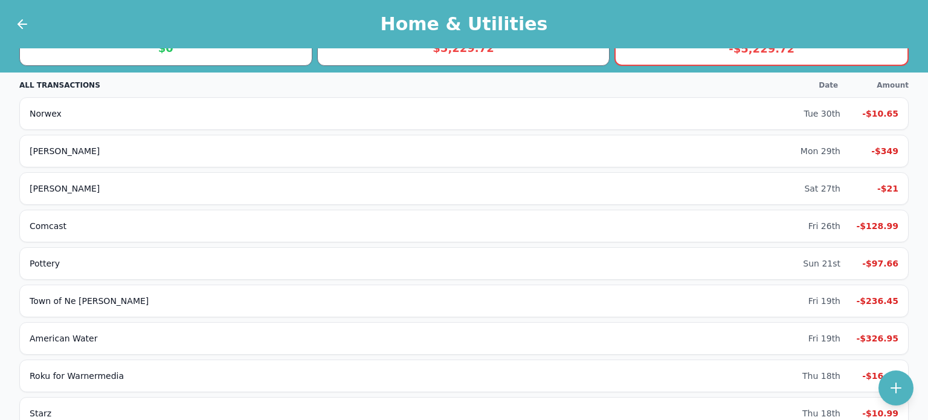
scroll to position [28, 0]
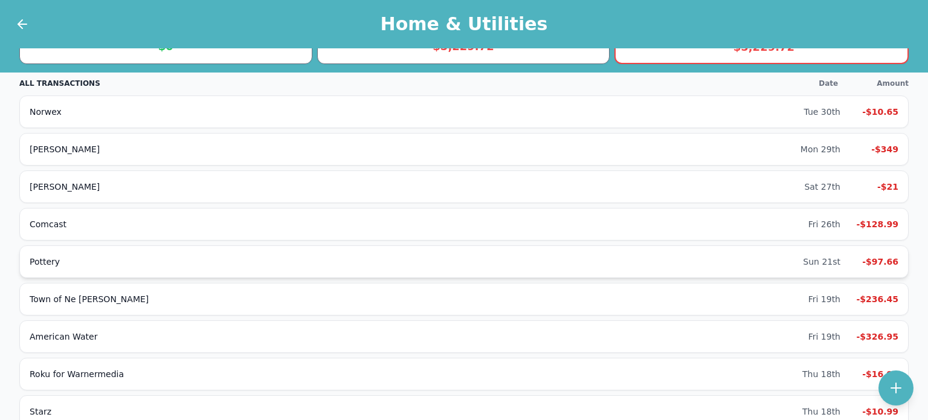
click at [59, 266] on div "Pottery Sun 21st -$97.66" at bounding box center [463, 261] width 889 height 33
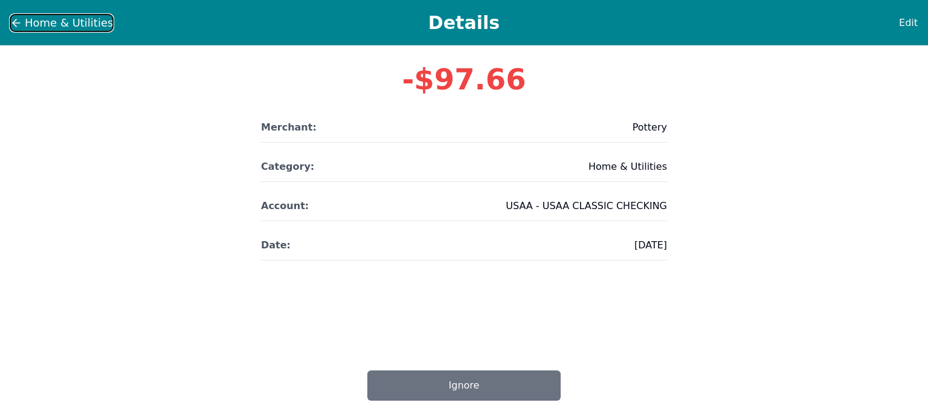
click at [15, 23] on icon at bounding box center [16, 23] width 7 height 0
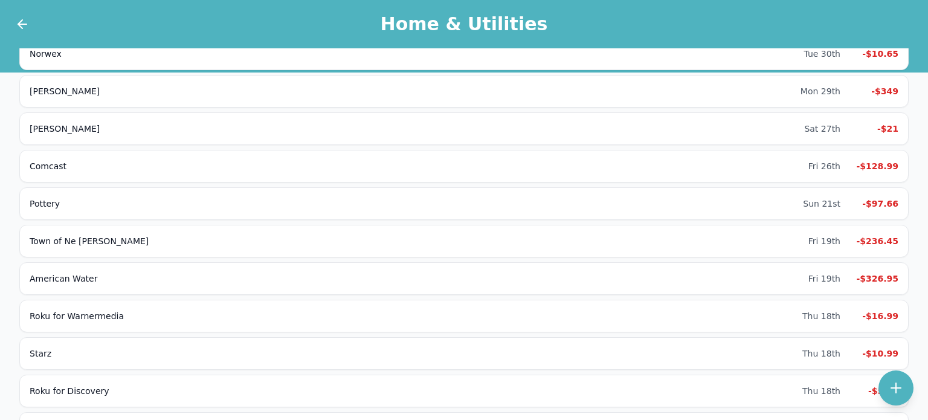
scroll to position [86, 0]
click at [889, 240] on div "-$236.45" at bounding box center [874, 240] width 48 height 12
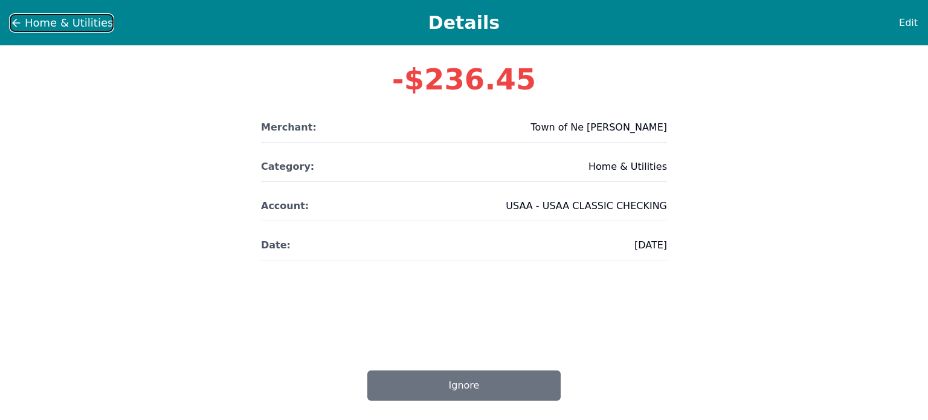
click at [16, 23] on icon at bounding box center [16, 23] width 7 height 0
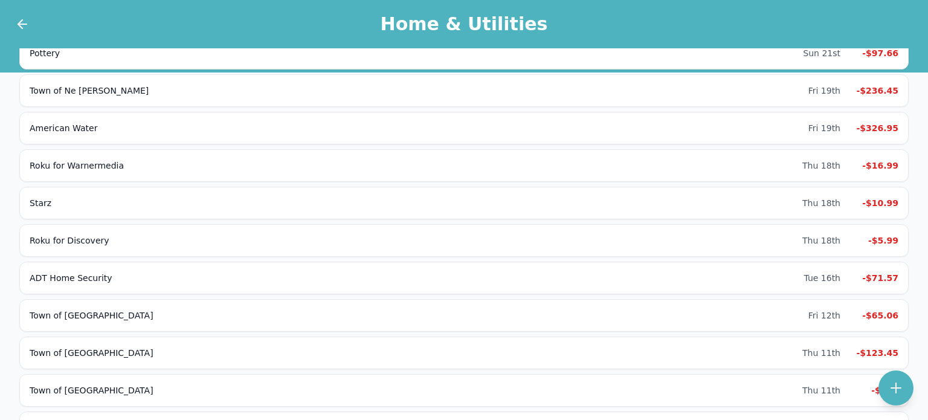
scroll to position [218, 0]
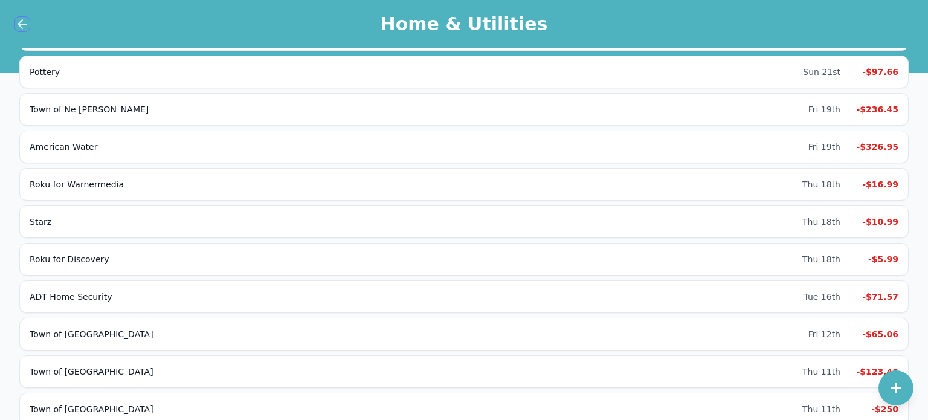
click at [21, 20] on icon at bounding box center [20, 24] width 4 height 8
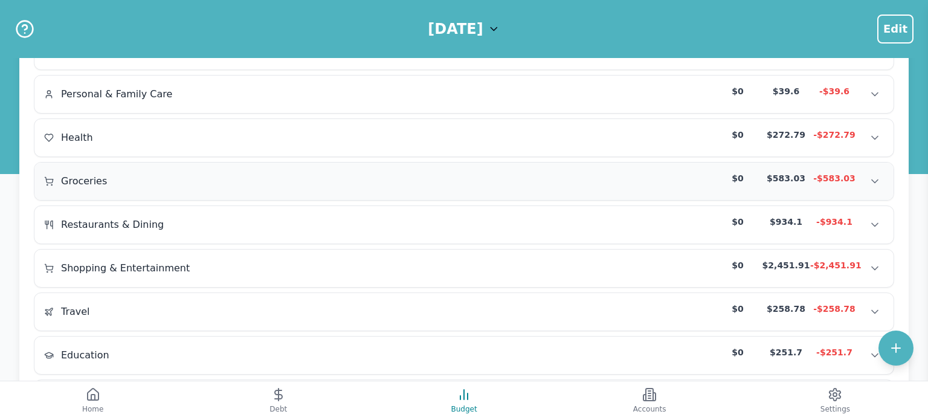
click at [73, 176] on span "Groceries" at bounding box center [84, 181] width 46 height 15
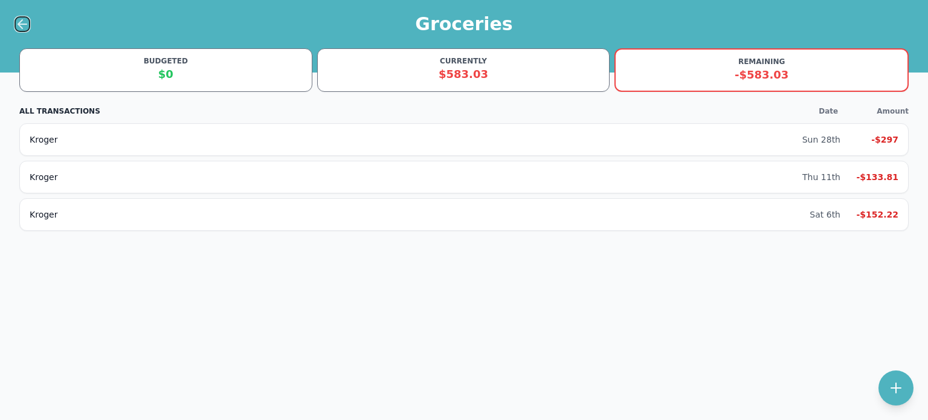
click at [22, 24] on icon at bounding box center [22, 24] width 8 height 0
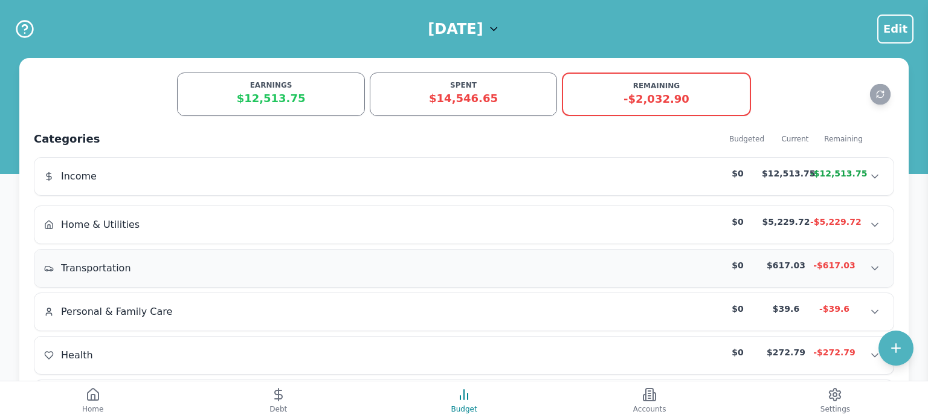
click at [87, 267] on span "Transportation" at bounding box center [96, 268] width 70 height 15
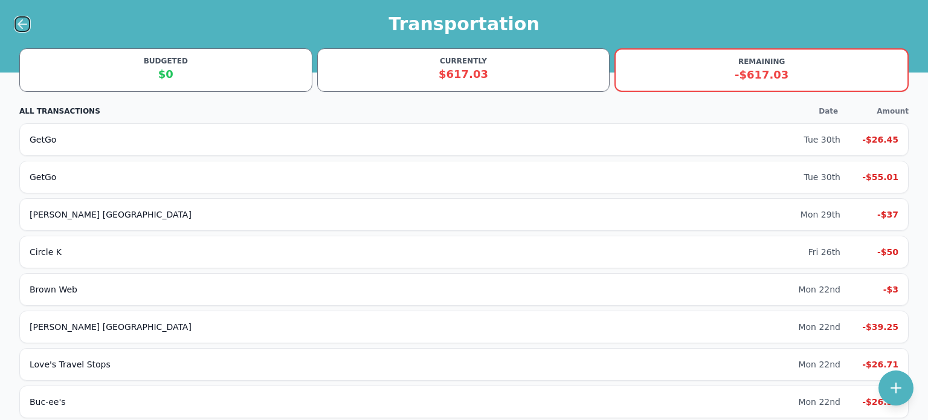
click at [20, 24] on icon at bounding box center [22, 24] width 8 height 0
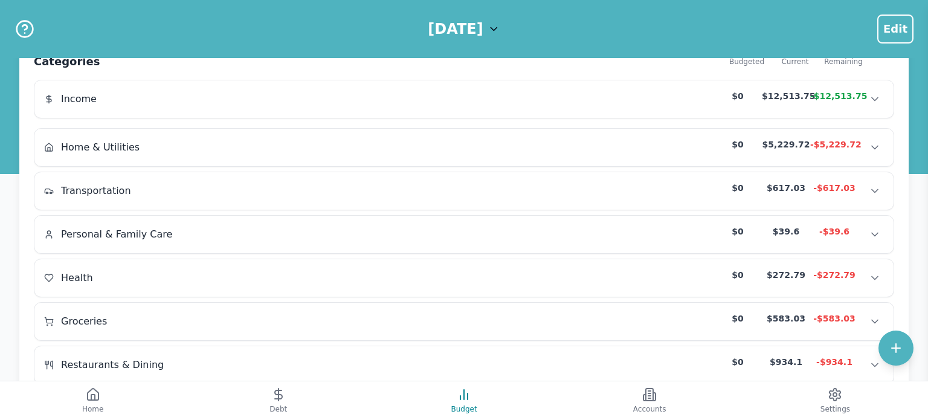
scroll to position [89, 0]
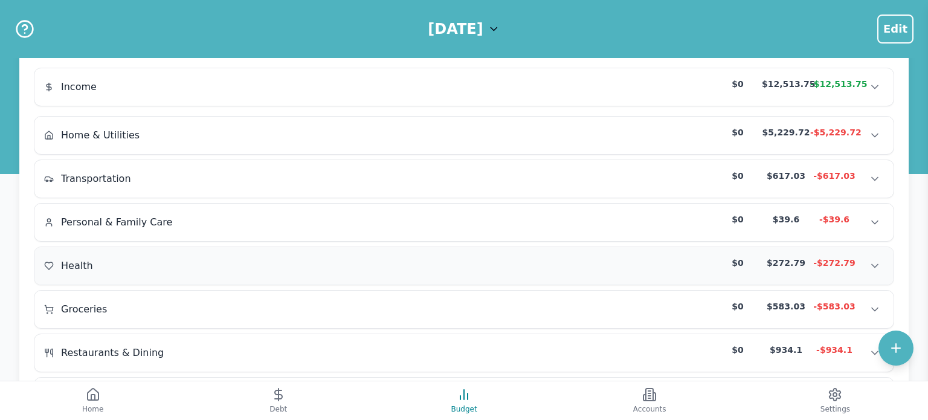
click at [82, 266] on span "Health" at bounding box center [77, 266] width 32 height 15
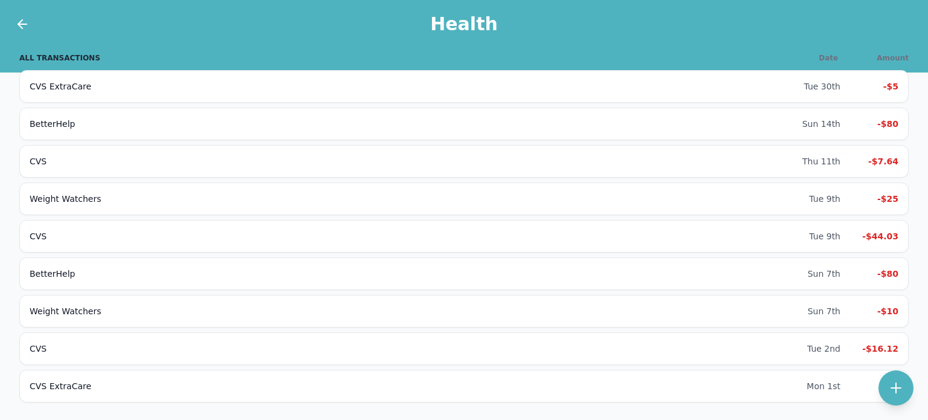
scroll to position [95, 0]
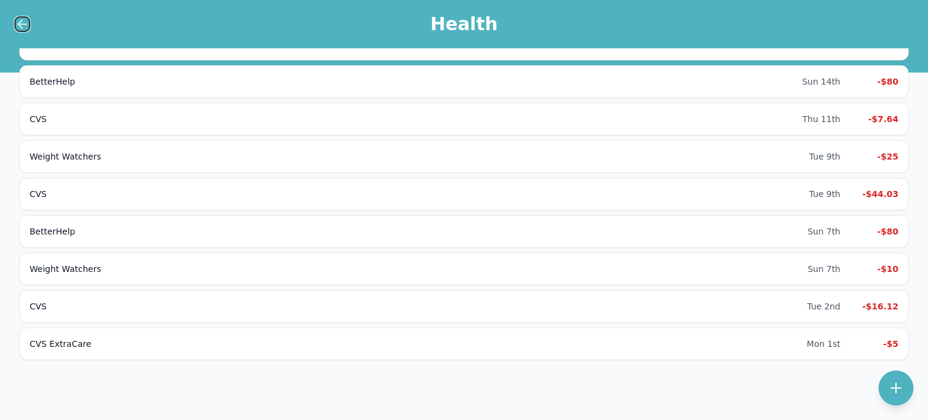
click at [19, 26] on icon at bounding box center [20, 24] width 4 height 8
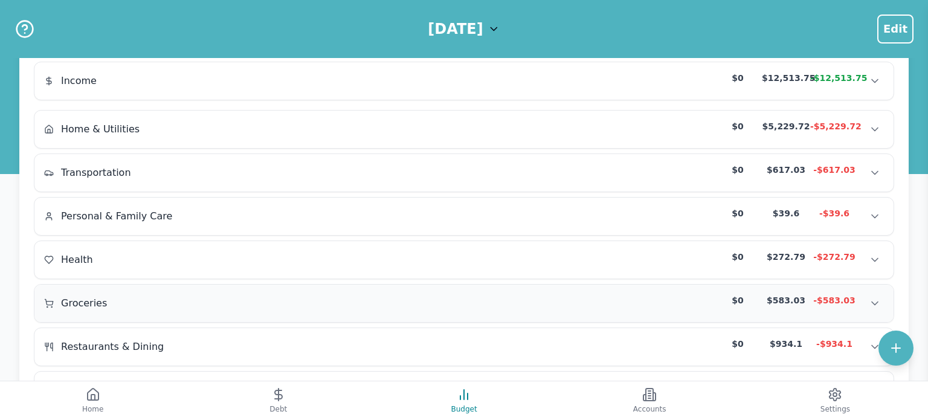
click at [82, 303] on span "Groceries" at bounding box center [84, 303] width 46 height 15
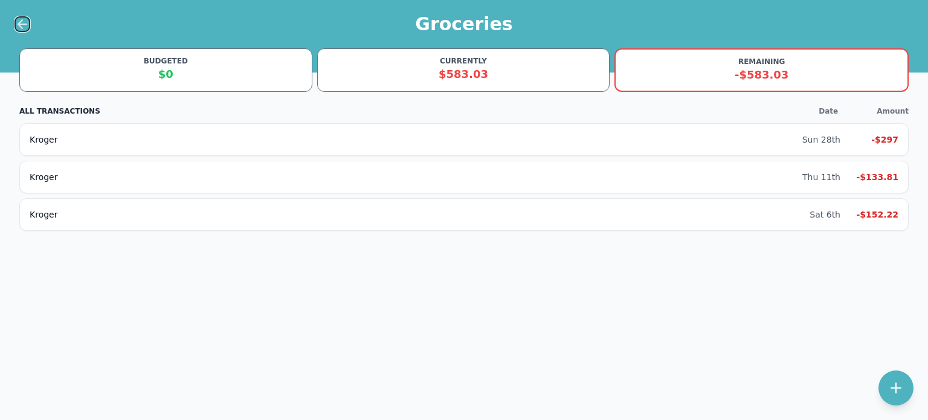
click at [22, 24] on icon at bounding box center [22, 24] width 8 height 0
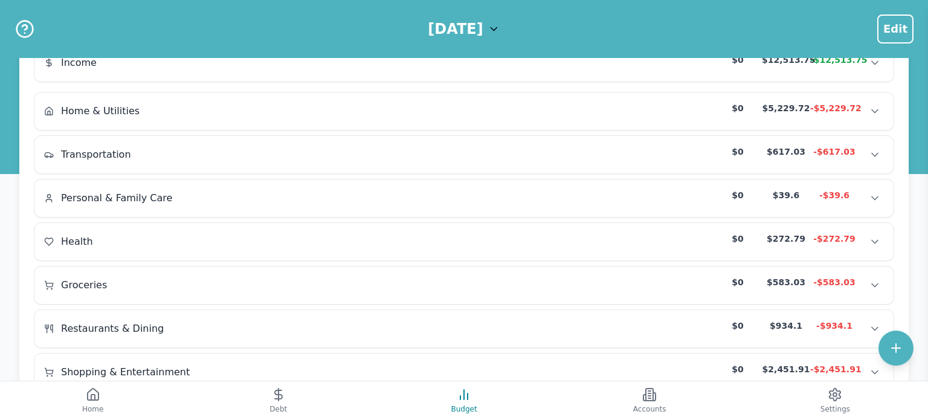
scroll to position [118, 0]
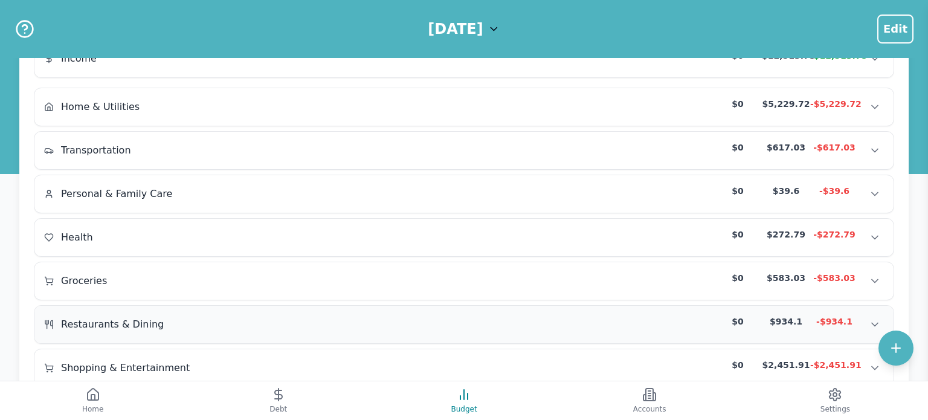
click at [93, 318] on span "Restaurants & Dining" at bounding box center [112, 324] width 103 height 15
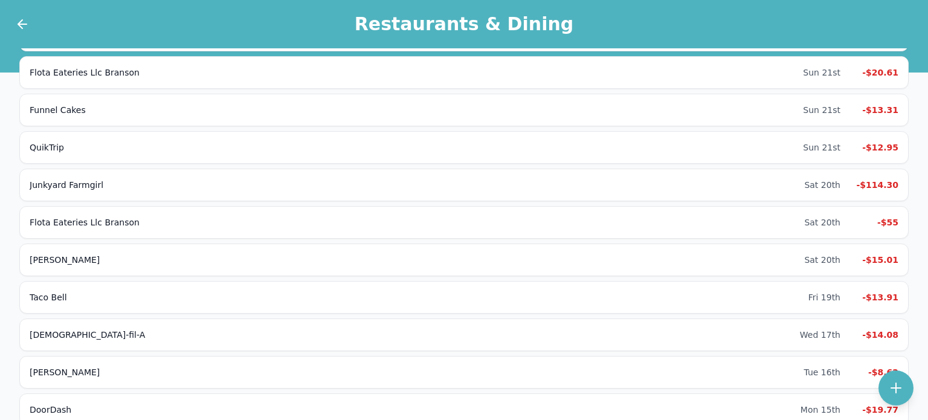
scroll to position [480, 0]
click at [57, 178] on div "Junkyard Farmgirl" at bounding box center [417, 184] width 775 height 12
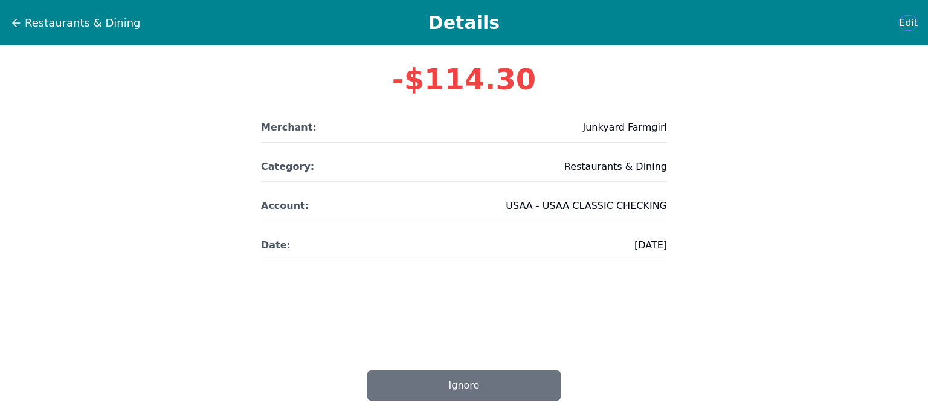
click at [916, 27] on span "Edit" at bounding box center [908, 23] width 19 height 15
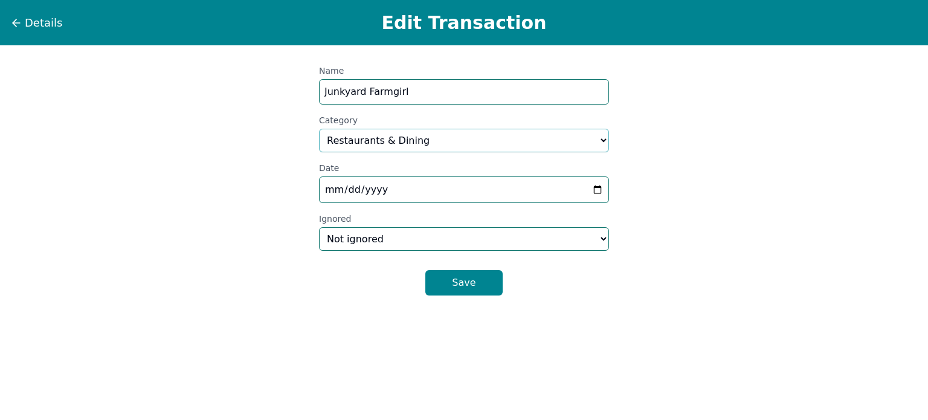
click at [490, 141] on select "Select a category... Home & Utilities Transportation Personal & Family Care Hea…" at bounding box center [464, 141] width 290 height 24
select select "shoppingAndEntertainment"
click at [319, 129] on select "Select a category... Home & Utilities Transportation Personal & Family Care Hea…" at bounding box center [464, 141] width 290 height 24
click at [464, 276] on button "Save" at bounding box center [463, 282] width 77 height 25
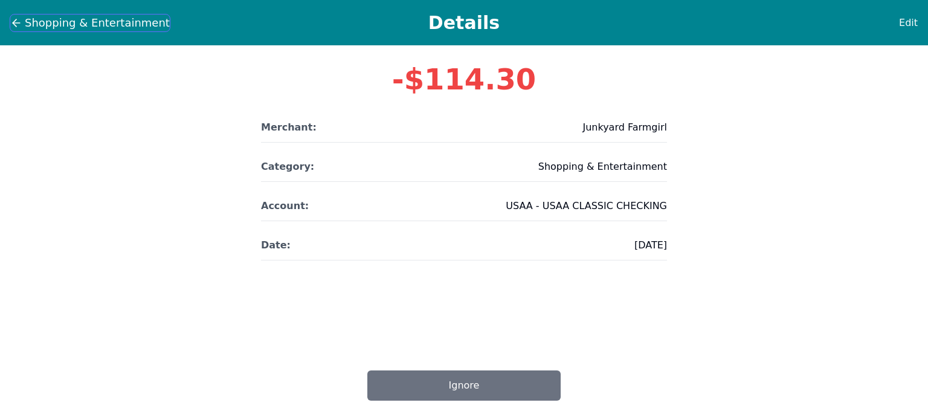
click at [17, 23] on icon at bounding box center [16, 23] width 7 height 0
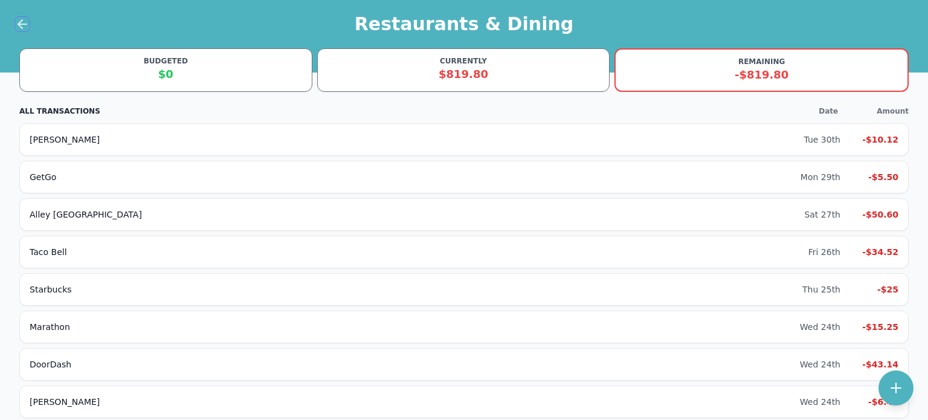
click at [22, 24] on icon at bounding box center [22, 24] width 8 height 0
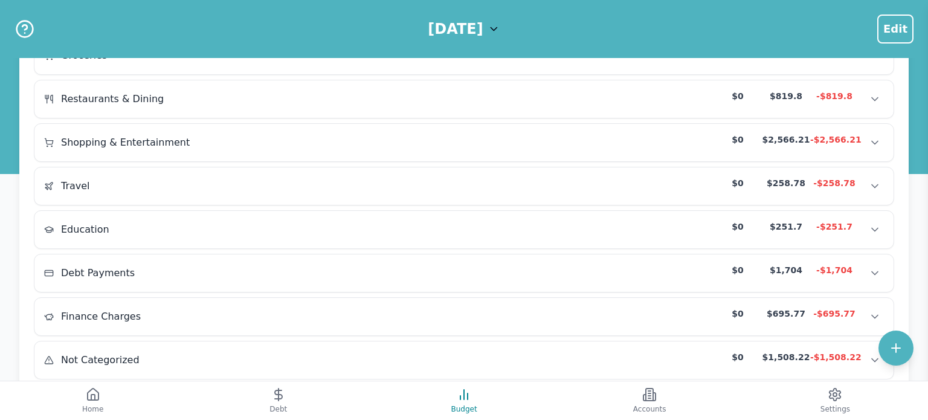
scroll to position [373, 0]
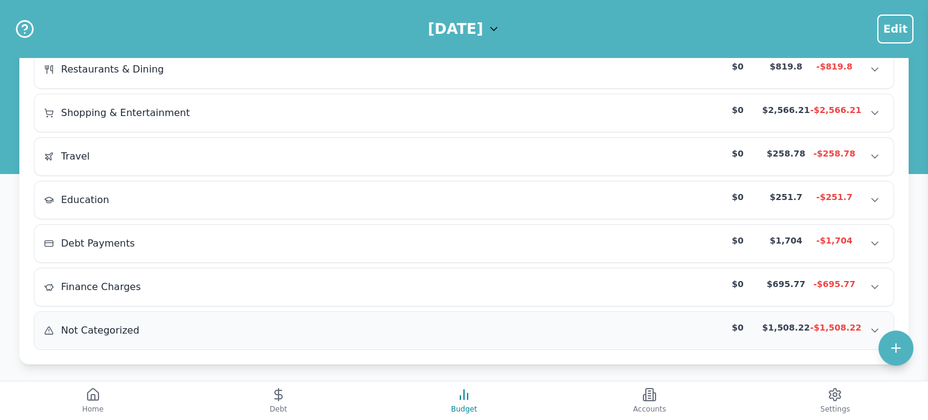
click at [92, 326] on span "Not Categorized" at bounding box center [100, 330] width 79 height 15
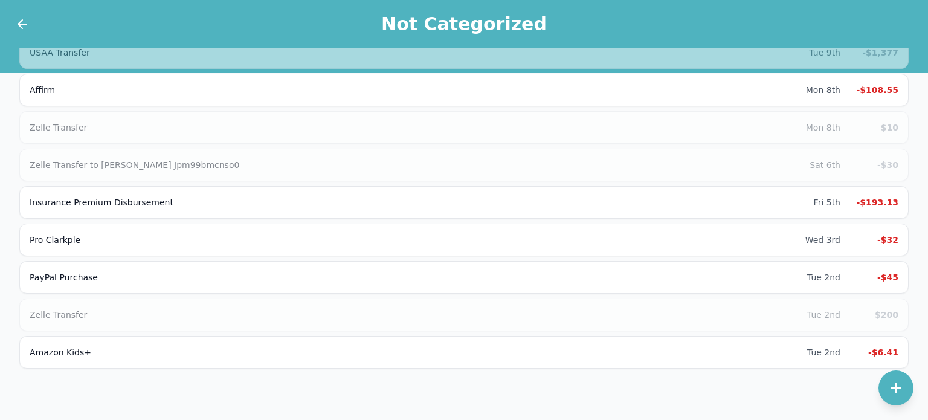
scroll to position [1100, 0]
click at [18, 24] on icon at bounding box center [22, 24] width 8 height 0
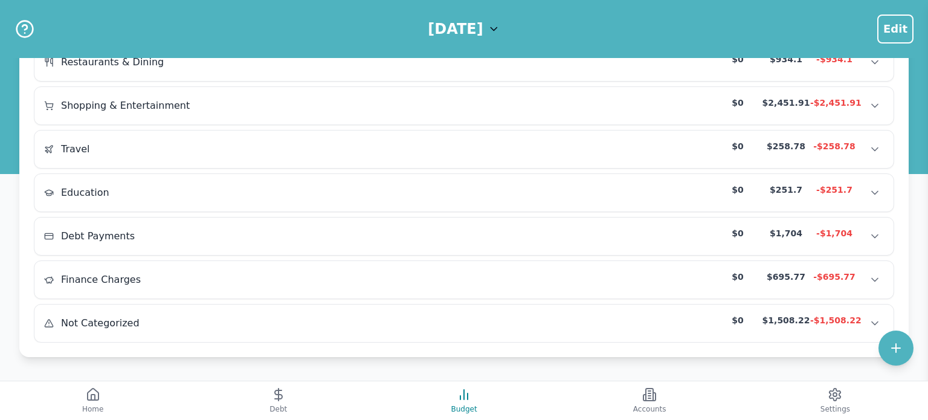
scroll to position [373, 0]
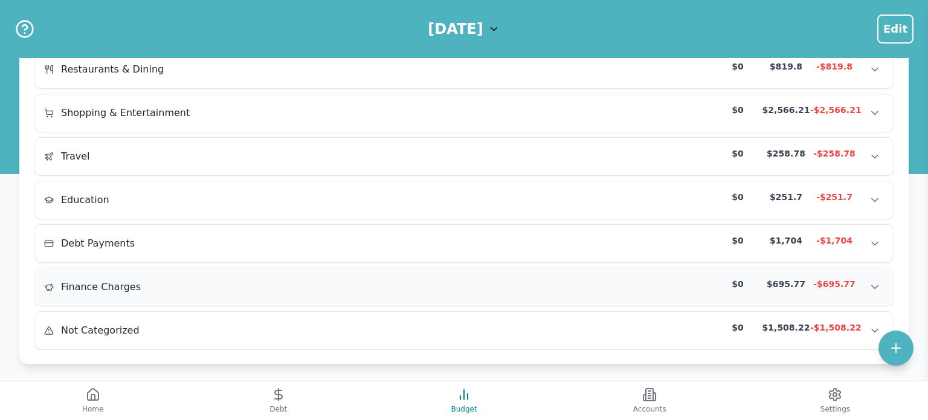
click at [91, 280] on span "Finance Charges" at bounding box center [101, 287] width 80 height 15
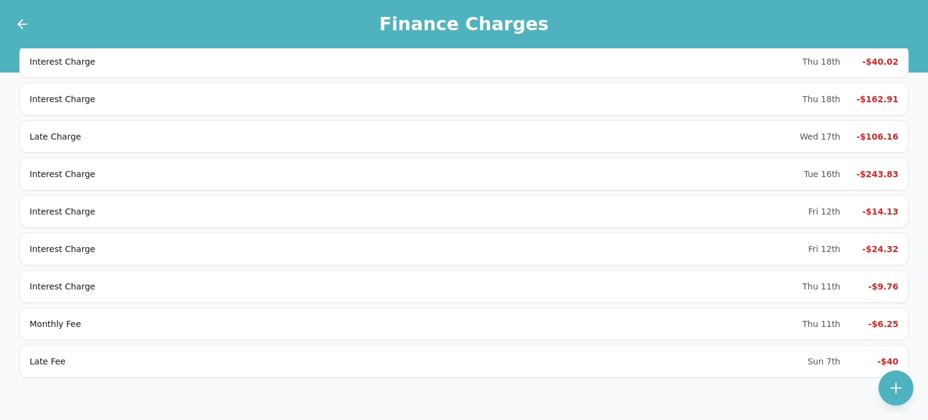
scroll to position [155, 0]
click at [77, 322] on div "Monthly Fee" at bounding box center [416, 322] width 773 height 12
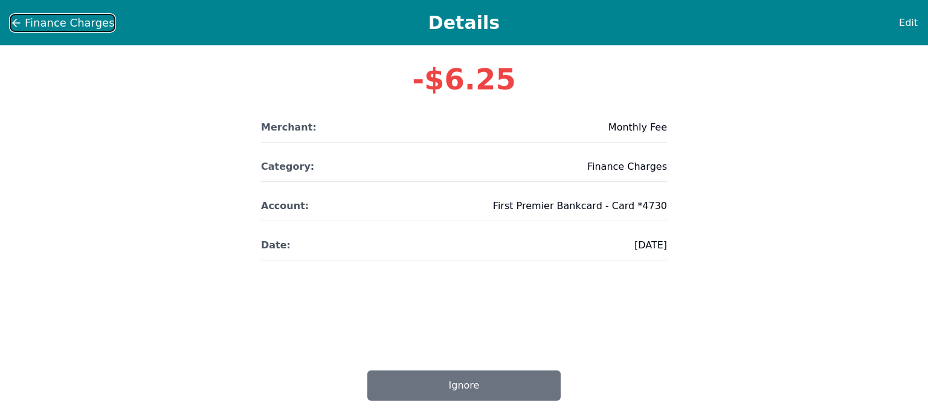
click at [13, 19] on icon at bounding box center [16, 23] width 12 height 12
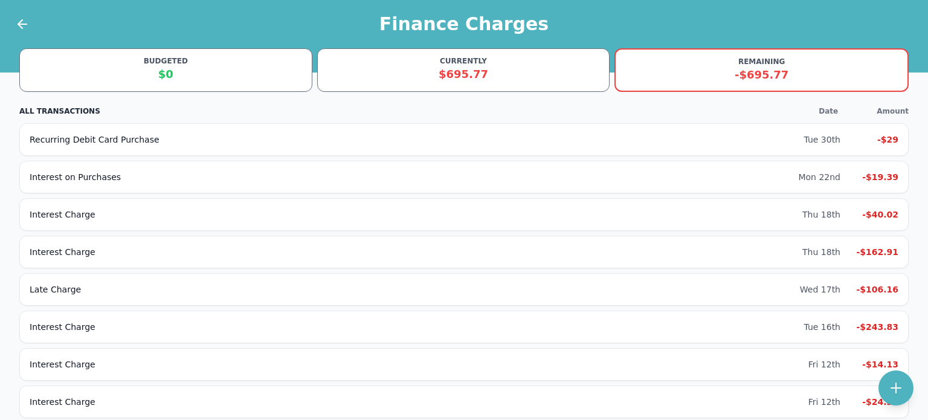
scroll to position [155, 0]
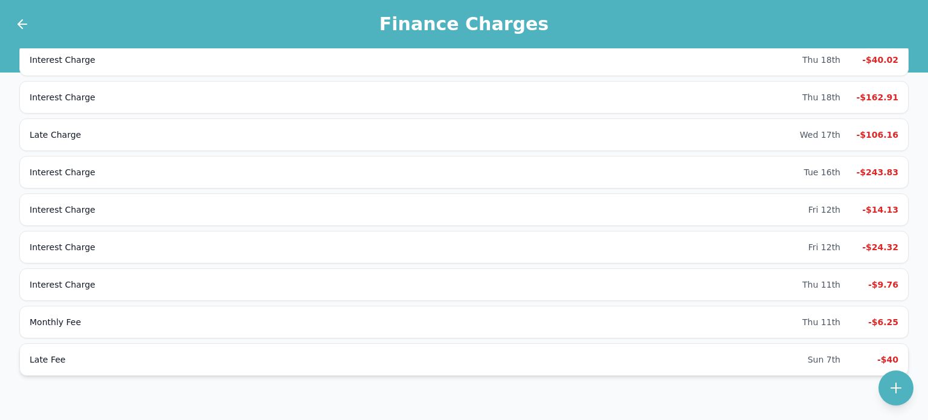
click at [50, 362] on div "Late Fee Sun 7th -$40" at bounding box center [463, 359] width 889 height 33
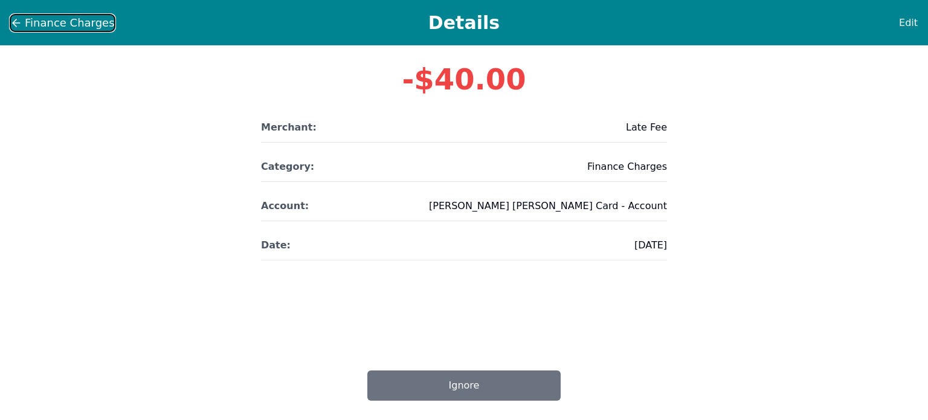
click at [15, 23] on icon at bounding box center [16, 23] width 7 height 0
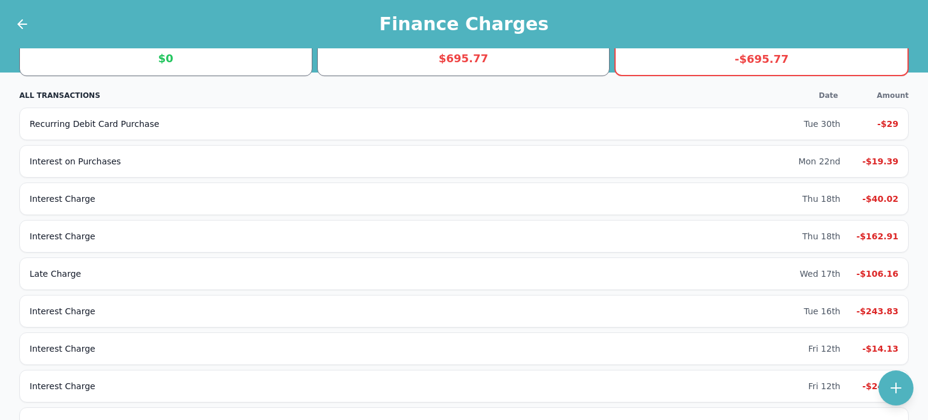
scroll to position [15, 0]
click at [54, 265] on div "Late Charge Wed 17th -$106.16" at bounding box center [463, 274] width 889 height 33
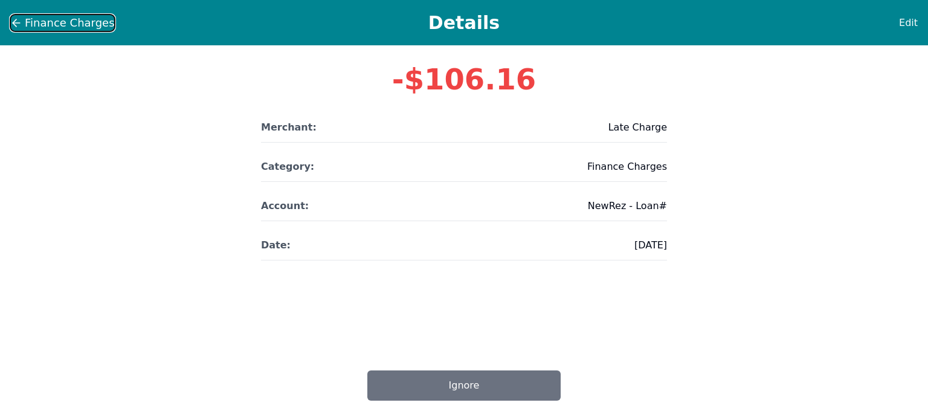
click at [21, 24] on icon at bounding box center [16, 23] width 12 height 12
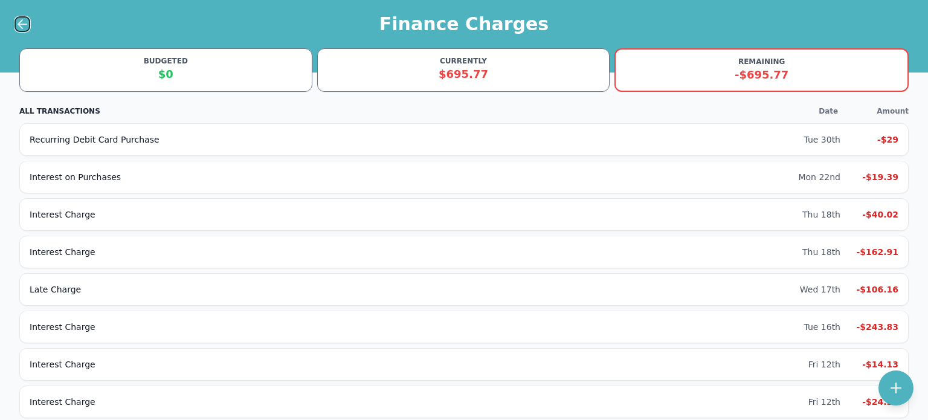
click at [22, 24] on icon at bounding box center [22, 24] width 8 height 0
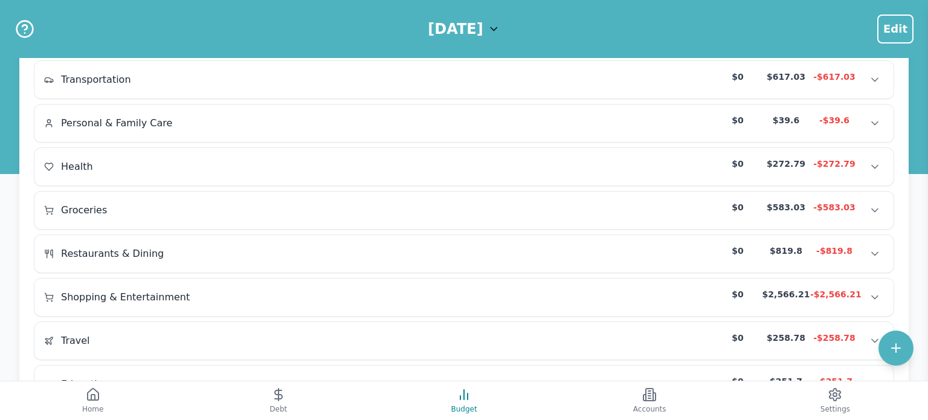
scroll to position [189, 0]
click at [78, 334] on span "Travel" at bounding box center [75, 341] width 29 height 15
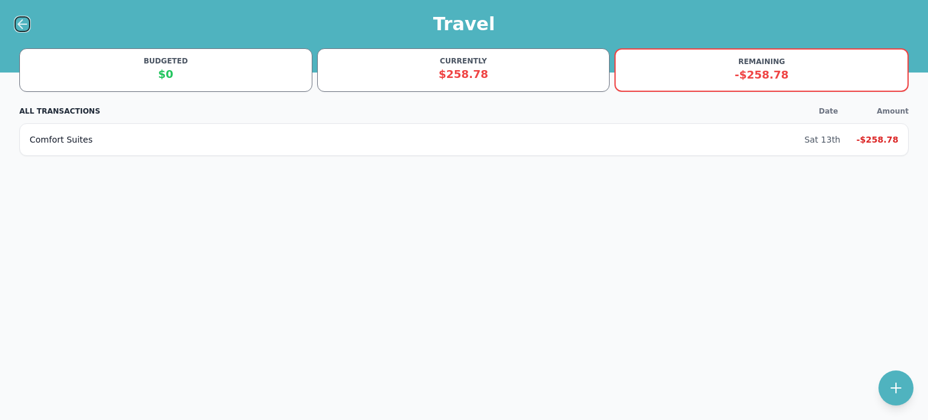
click at [22, 24] on icon at bounding box center [22, 24] width 8 height 0
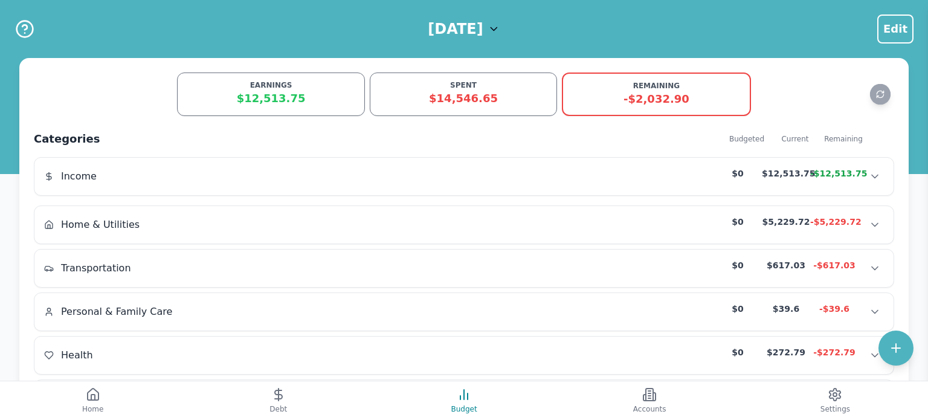
click at [483, 27] on h1 "[DATE]" at bounding box center [455, 28] width 55 height 19
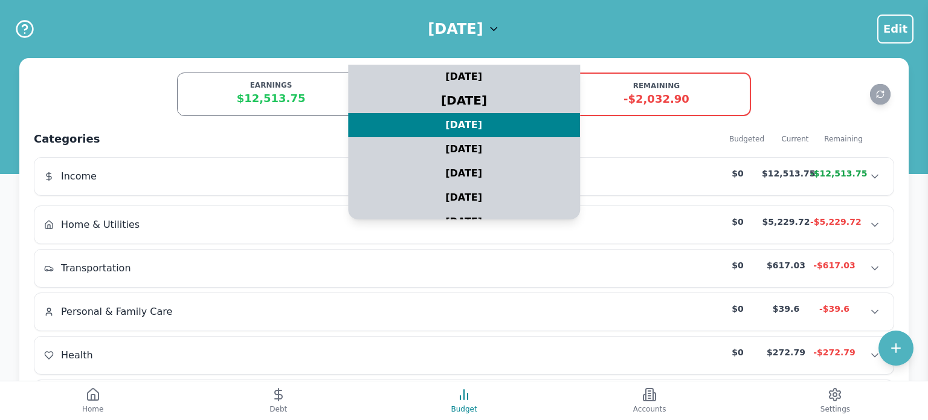
click at [485, 106] on div "[DATE]" at bounding box center [464, 101] width 290 height 30
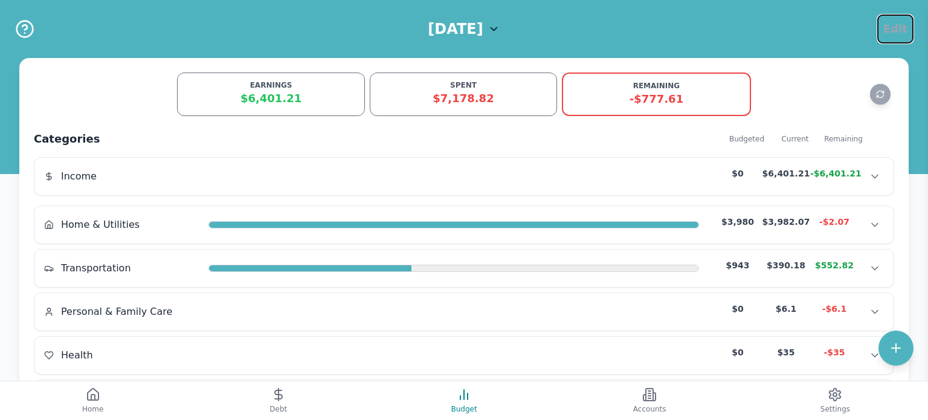
click at [899, 37] on span "Edit" at bounding box center [895, 29] width 24 height 17
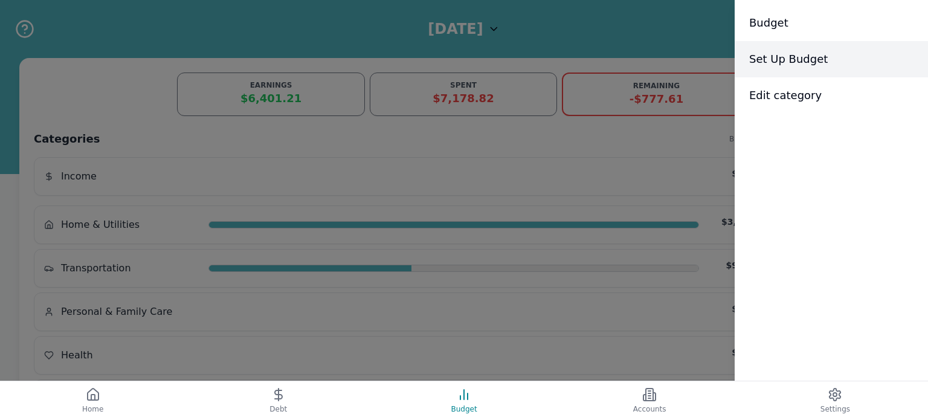
click at [817, 60] on span "Set Up Budget" at bounding box center [788, 59] width 79 height 17
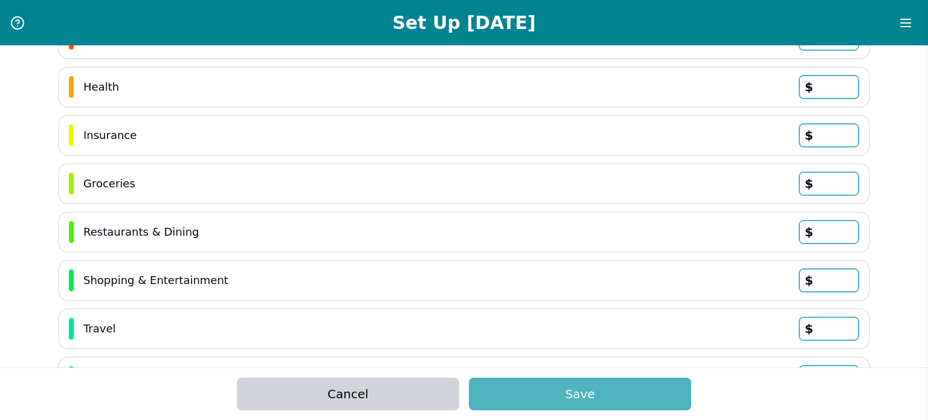
scroll to position [153, 0]
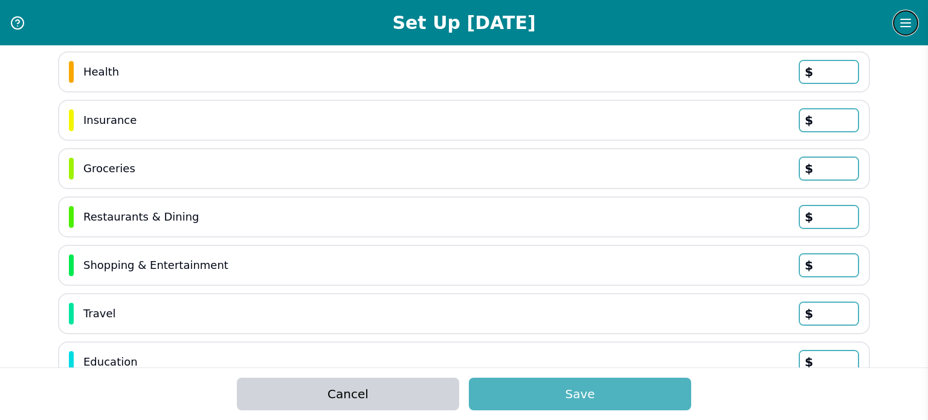
click at [906, 27] on line "Menu" at bounding box center [906, 27] width 10 height 0
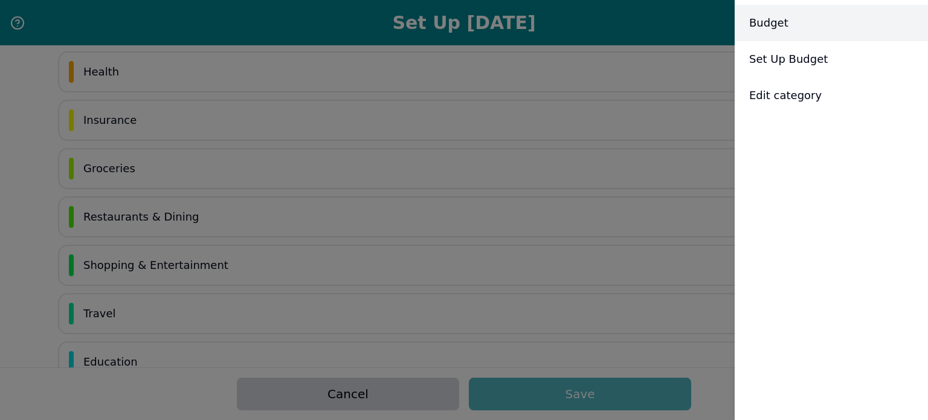
click at [800, 22] on div "Budget" at bounding box center [831, 23] width 193 height 36
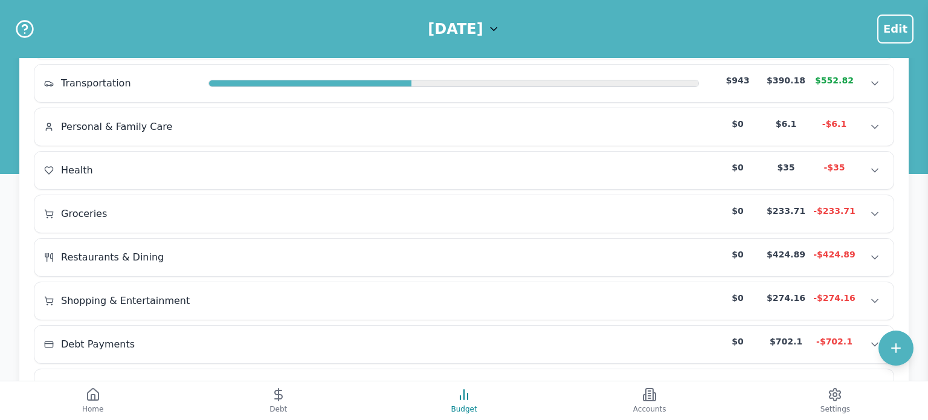
scroll to position [186, 0]
click at [416, 247] on div "Restaurants & Dining $0 $424.89 -$424.89" at bounding box center [464, 256] width 840 height 18
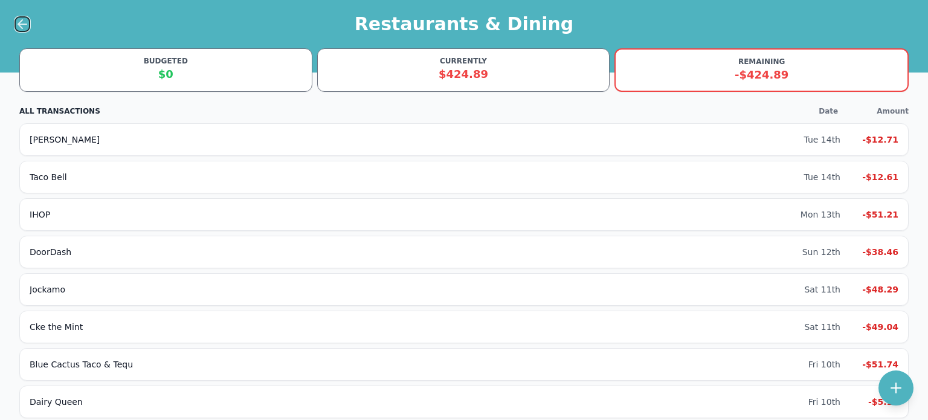
click at [22, 24] on icon at bounding box center [22, 24] width 8 height 0
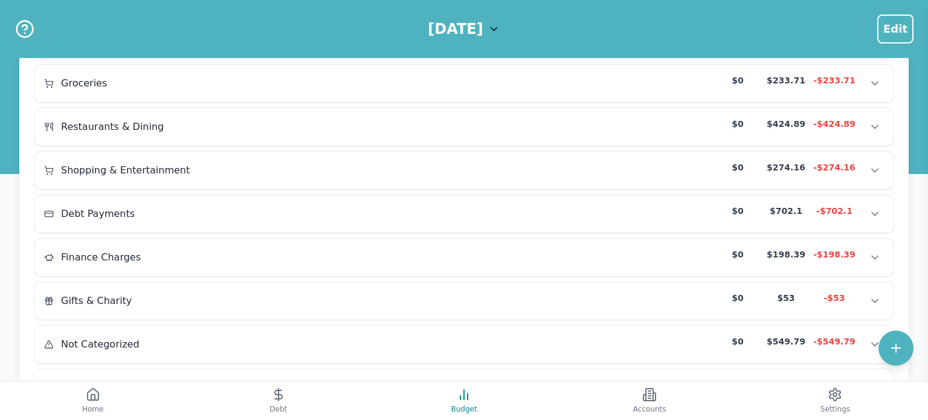
scroll to position [316, 0]
click at [80, 210] on span "Debt Payments" at bounding box center [98, 213] width 74 height 15
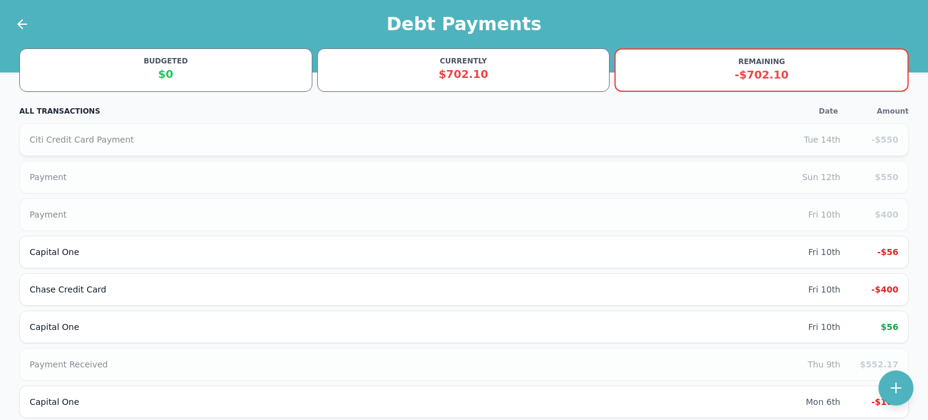
click at [76, 136] on div "Citi Credit Card Payment" at bounding box center [417, 140] width 774 height 12
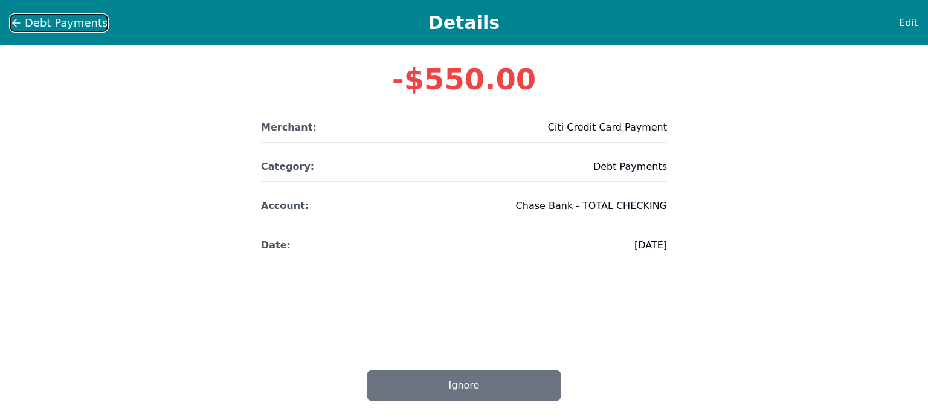
click at [19, 23] on icon at bounding box center [16, 23] width 7 height 0
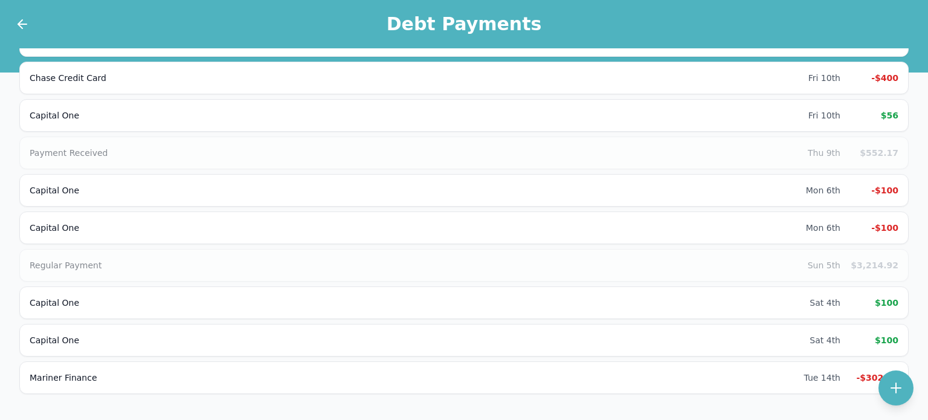
scroll to position [244, 0]
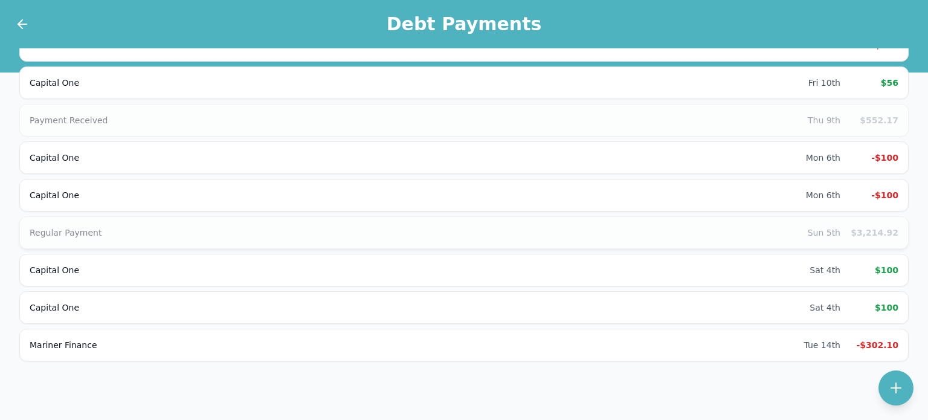
click at [493, 229] on div "Regular Payment" at bounding box center [419, 233] width 778 height 12
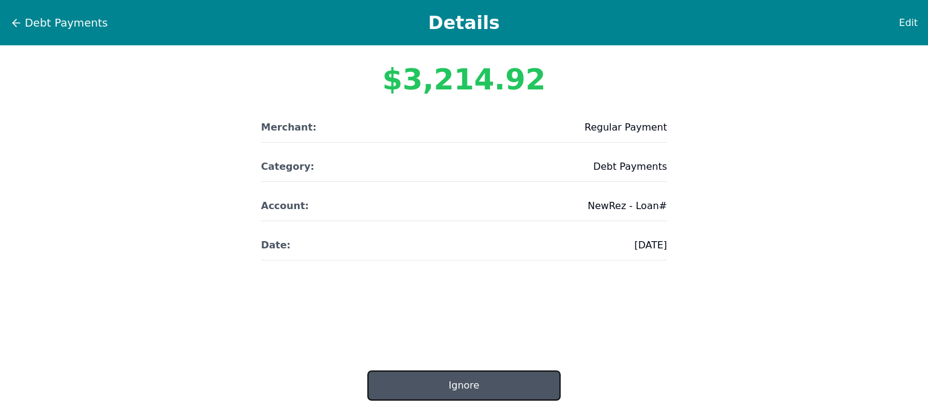
click at [481, 378] on button "Ignore" at bounding box center [463, 385] width 193 height 30
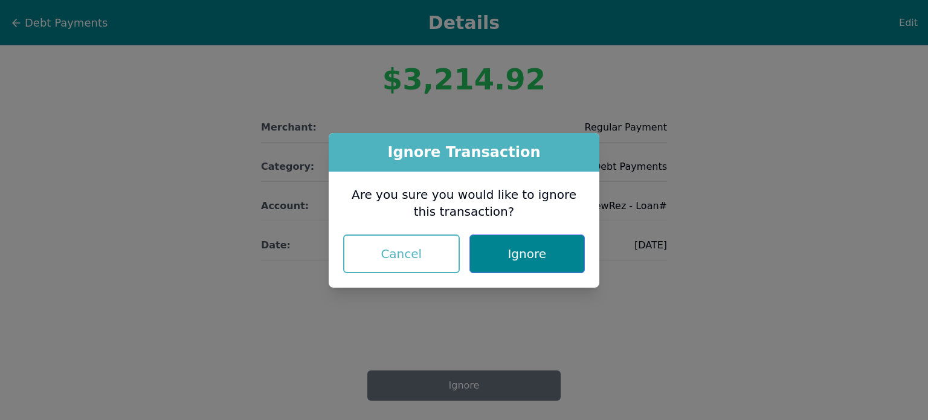
click at [535, 243] on button "Ignore" at bounding box center [527, 253] width 115 height 39
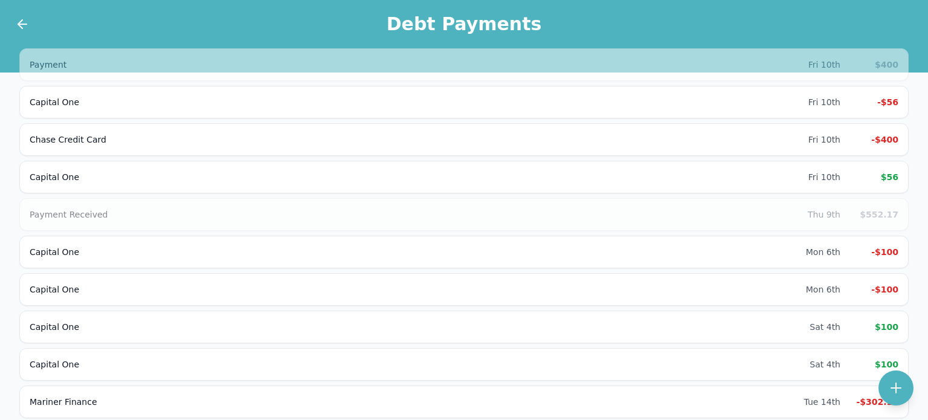
scroll to position [146, 0]
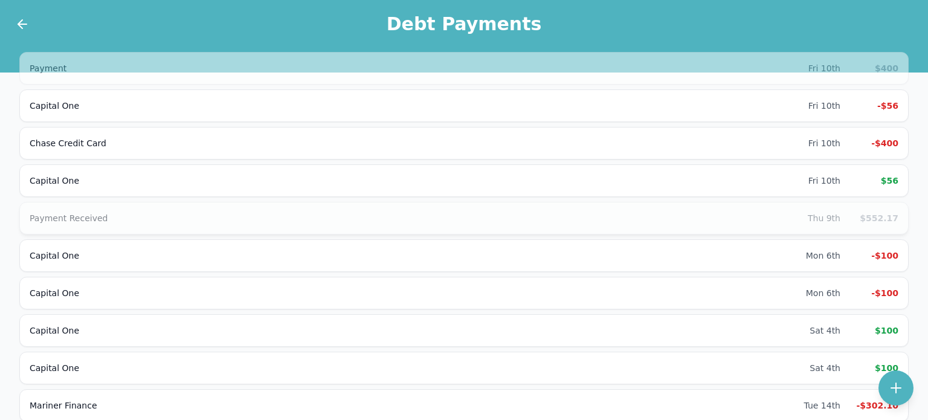
click at [492, 207] on div "Payment Received Thu 9th $552.17" at bounding box center [463, 218] width 889 height 33
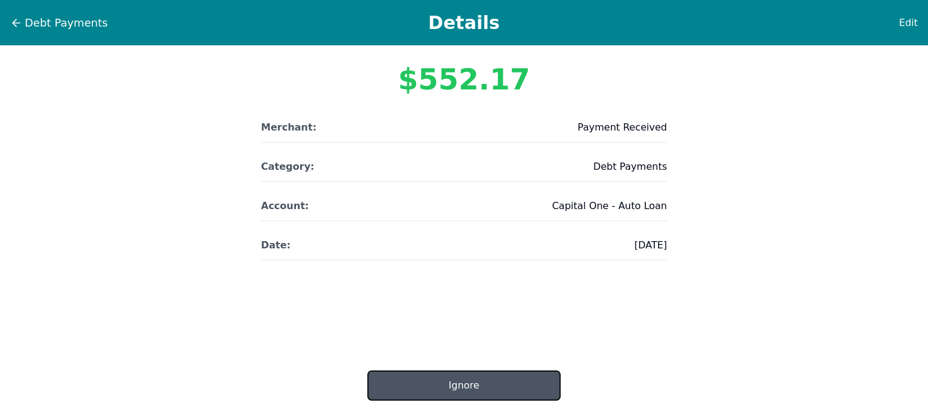
click at [489, 380] on button "Ignore" at bounding box center [463, 385] width 193 height 30
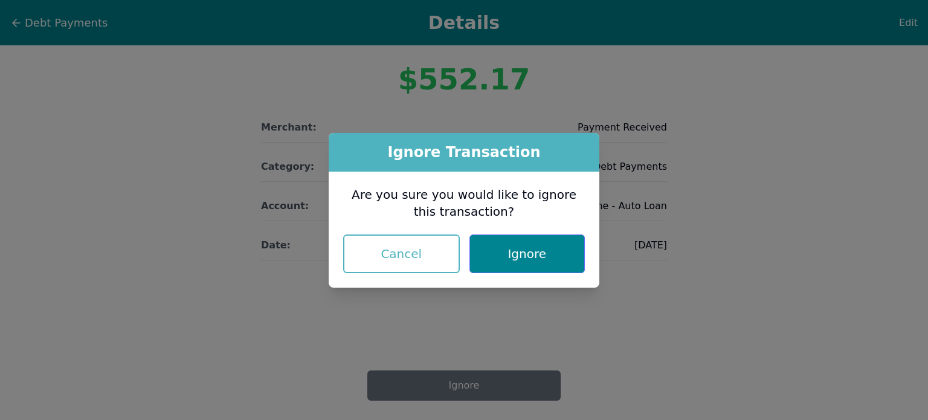
click at [530, 251] on button "Ignore" at bounding box center [527, 253] width 115 height 39
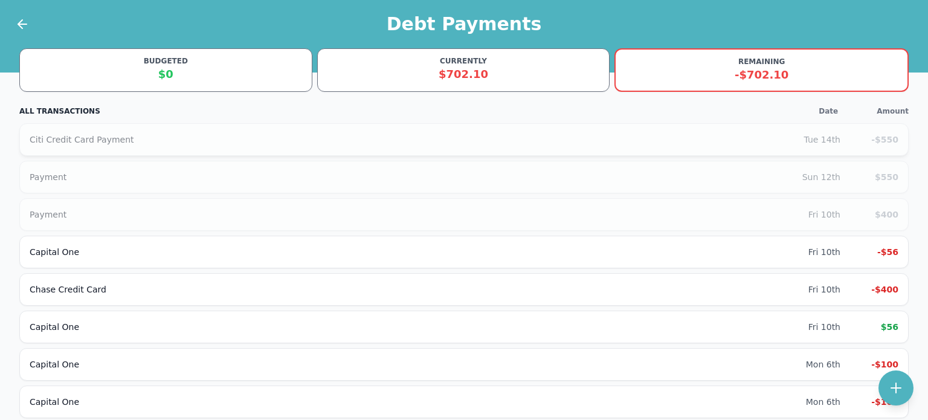
click at [406, 126] on div "Citi Credit Card Payment Tue 14th -$550" at bounding box center [463, 139] width 889 height 33
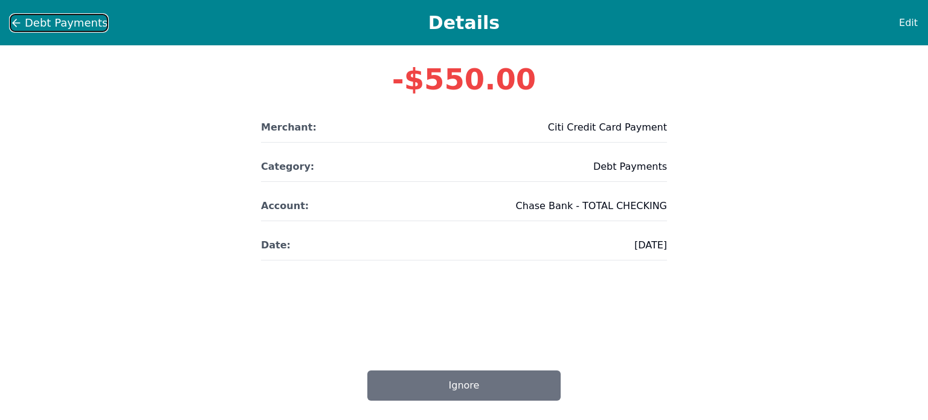
click at [10, 22] on icon at bounding box center [16, 23] width 12 height 12
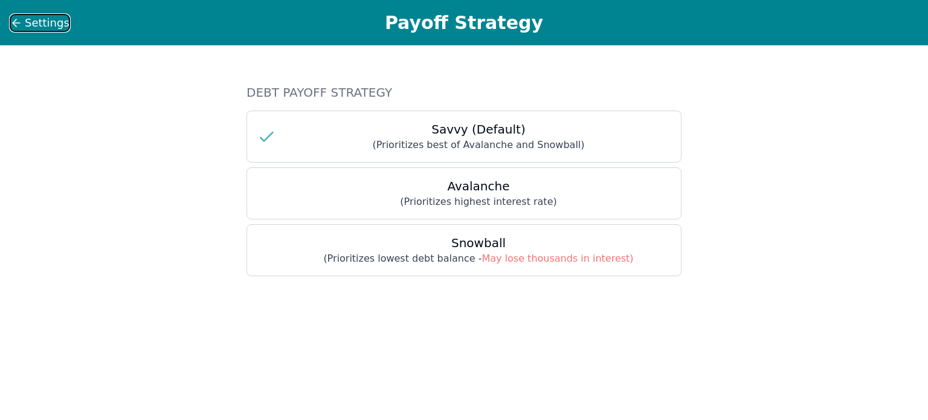
click at [27, 26] on span "Settings" at bounding box center [47, 23] width 45 height 17
